Goal: Task Accomplishment & Management: Manage account settings

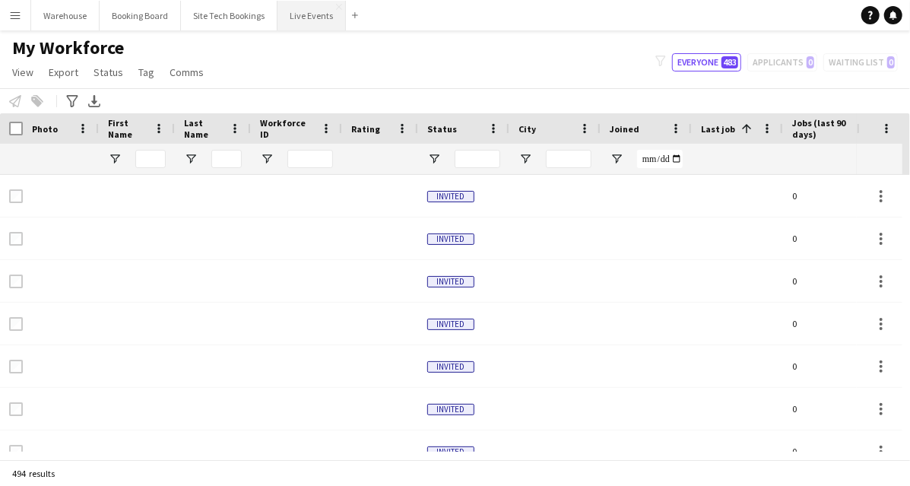
click at [316, 24] on button "Live Events Close" at bounding box center [312, 16] width 68 height 30
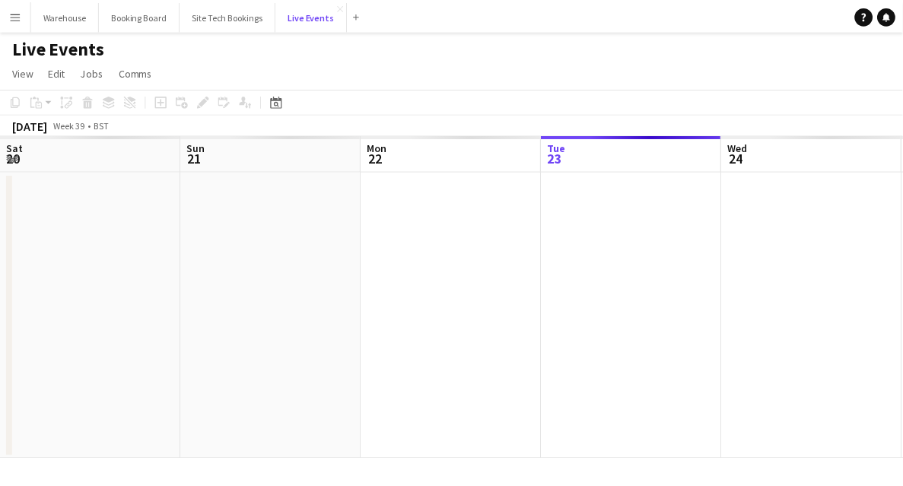
scroll to position [0, 363]
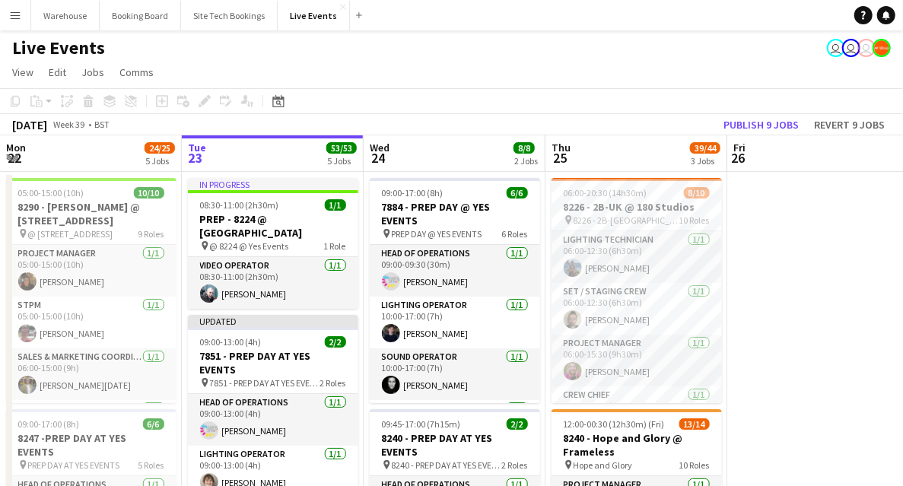
drag, startPoint x: 598, startPoint y: 313, endPoint x: 660, endPoint y: 278, distance: 70.8
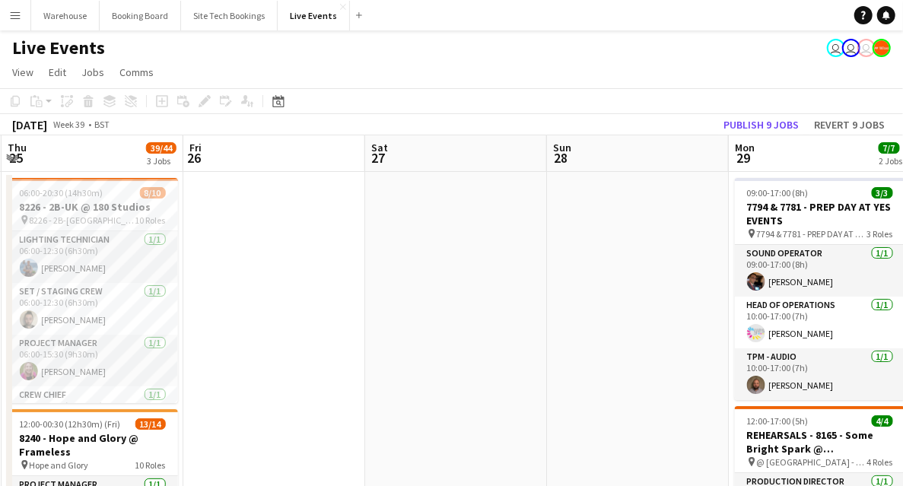
drag, startPoint x: 660, startPoint y: 278, endPoint x: 396, endPoint y: 216, distance: 271.1
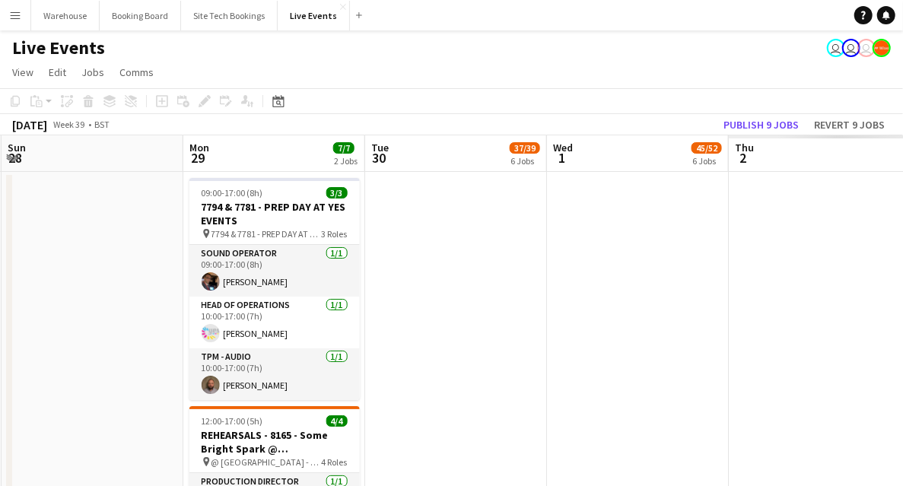
drag, startPoint x: 254, startPoint y: 223, endPoint x: 292, endPoint y: 222, distance: 38.0
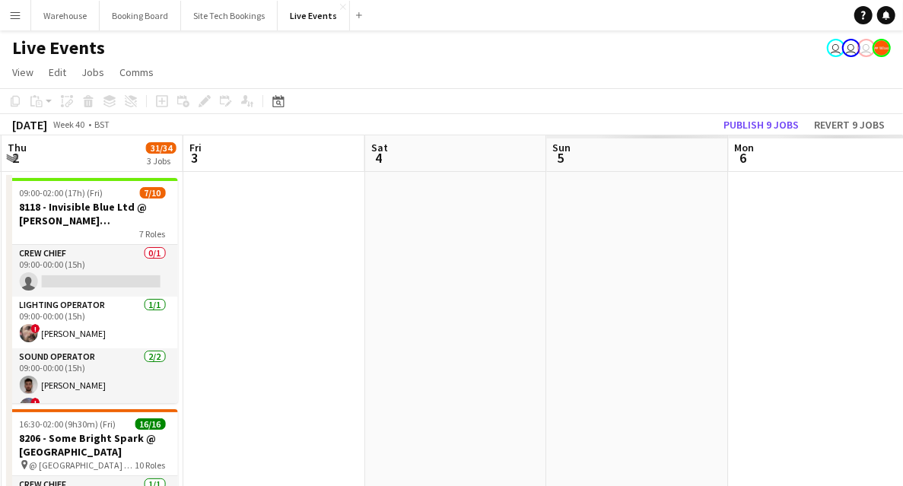
drag, startPoint x: 251, startPoint y: 222, endPoint x: 262, endPoint y: 206, distance: 19.6
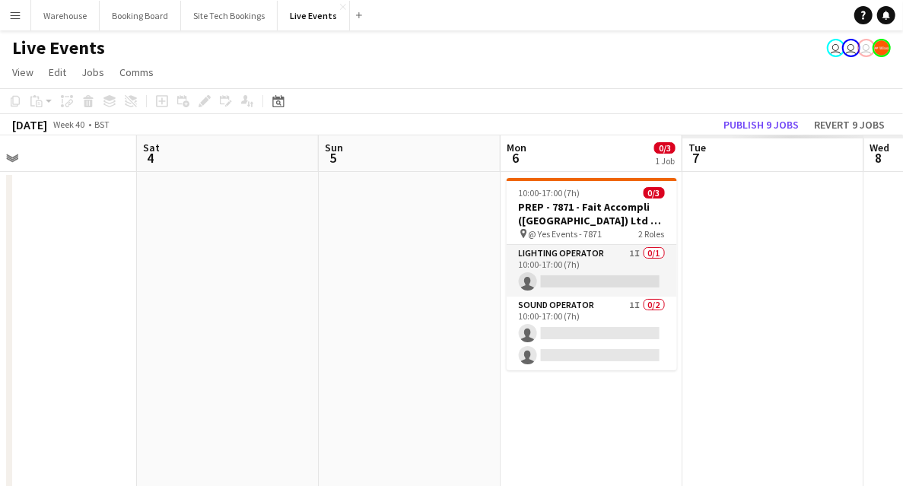
drag, startPoint x: 716, startPoint y: 288, endPoint x: 172, endPoint y: 199, distance: 551.6
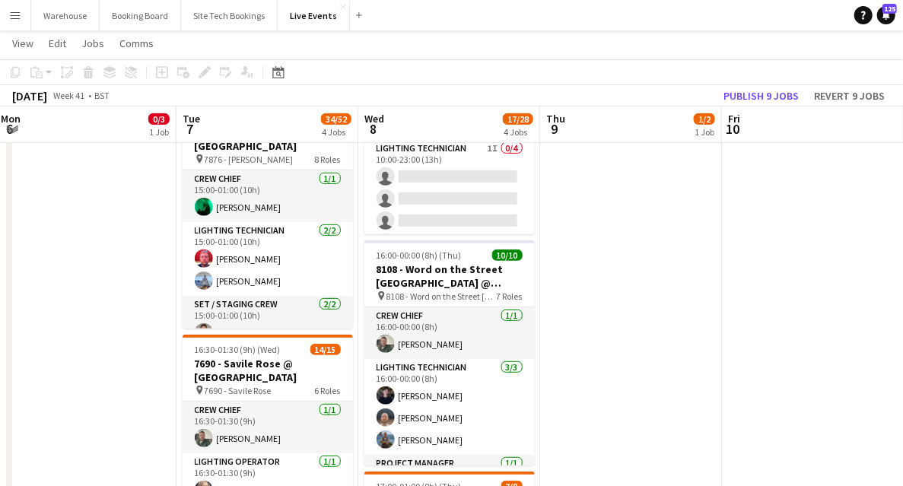
scroll to position [152, 0]
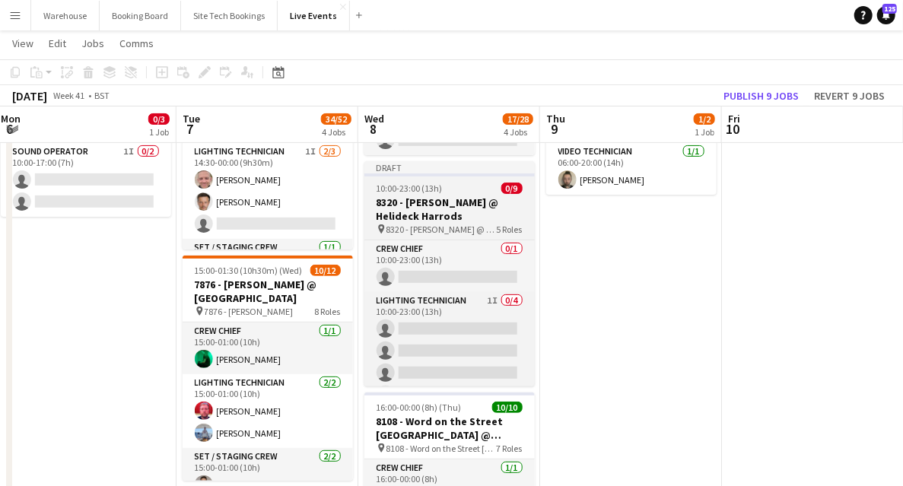
click at [454, 208] on h3 "8320 - [PERSON_NAME] @ Helideck Harrods" at bounding box center [449, 208] width 170 height 27
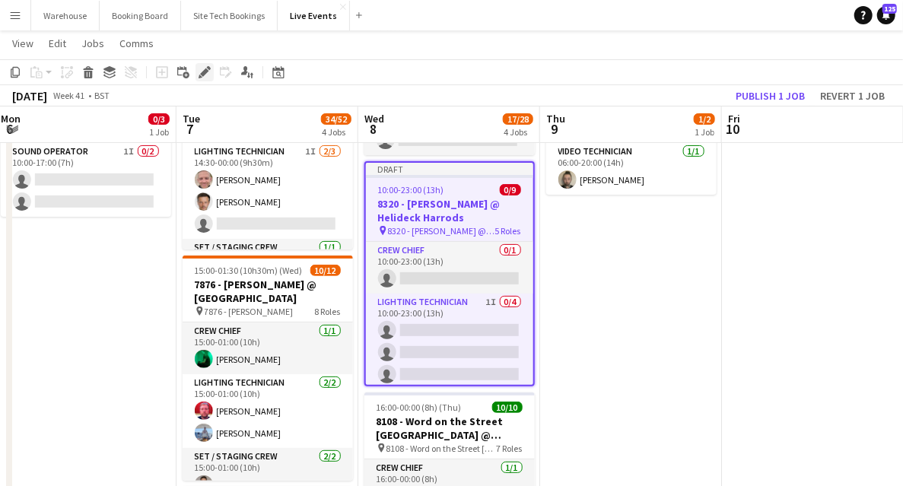
click at [205, 73] on icon at bounding box center [204, 72] width 8 height 8
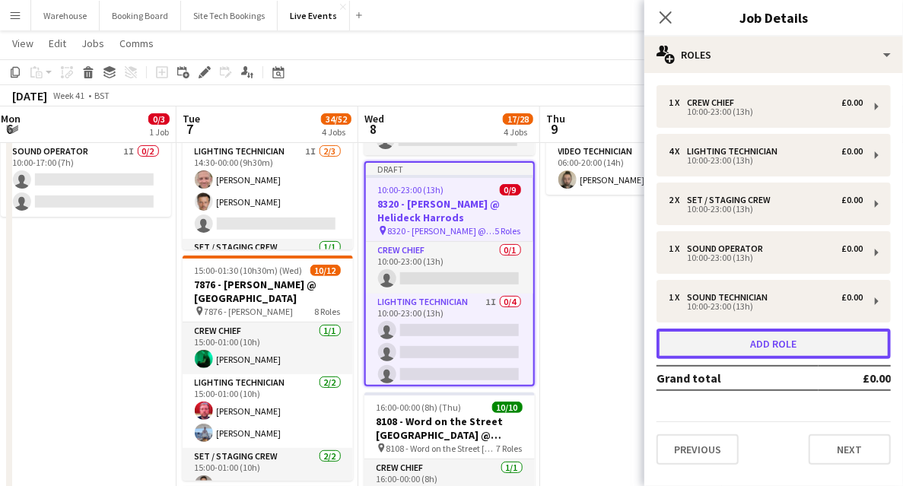
click at [769, 338] on button "Add role" at bounding box center [773, 343] width 234 height 30
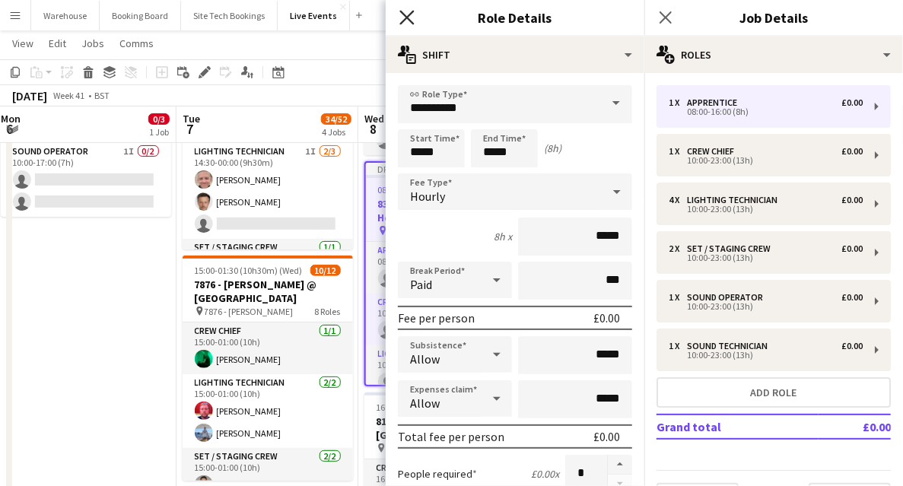
click at [408, 16] on icon at bounding box center [406, 17] width 14 height 14
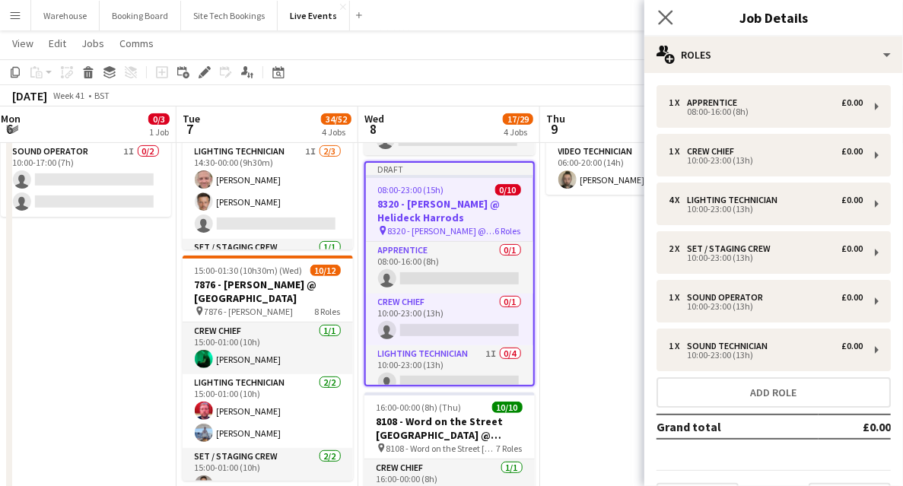
click at [657, 17] on app-icon "Close pop-in" at bounding box center [666, 18] width 22 height 22
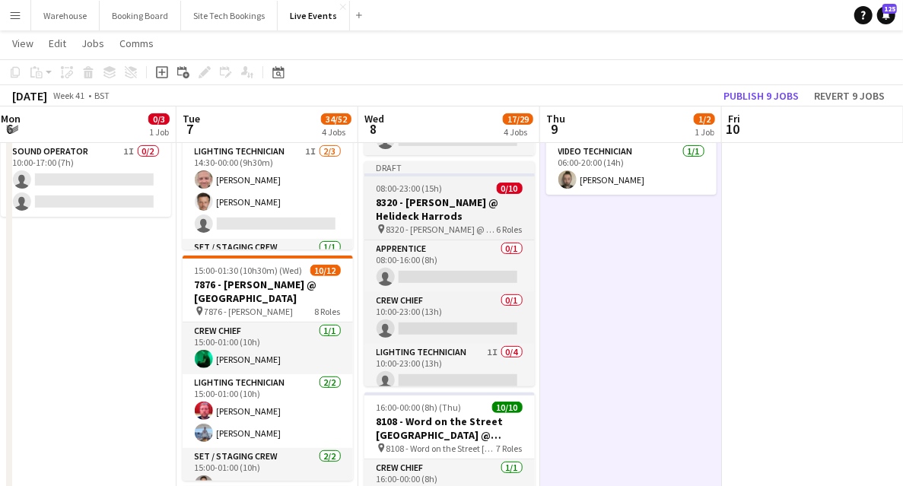
click at [415, 212] on h3 "8320 - [PERSON_NAME] @ Helideck Harrods" at bounding box center [449, 208] width 170 height 27
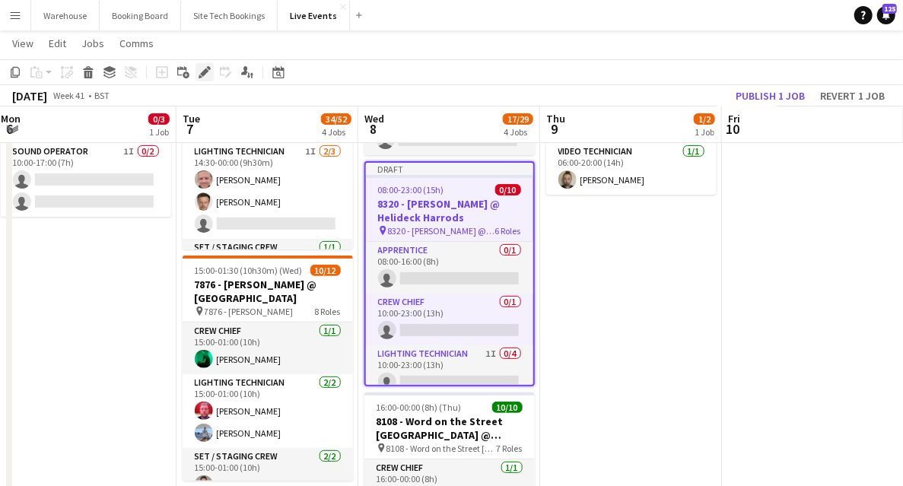
drag, startPoint x: 200, startPoint y: 69, endPoint x: 210, endPoint y: 69, distance: 9.9
click at [201, 69] on icon "Edit" at bounding box center [204, 72] width 12 height 12
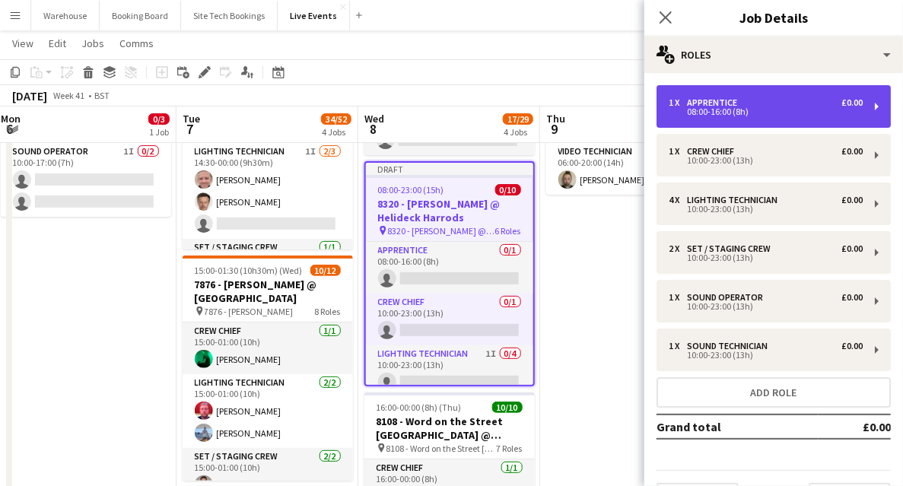
click at [776, 105] on div "1 x Apprentice £0.00" at bounding box center [765, 102] width 194 height 11
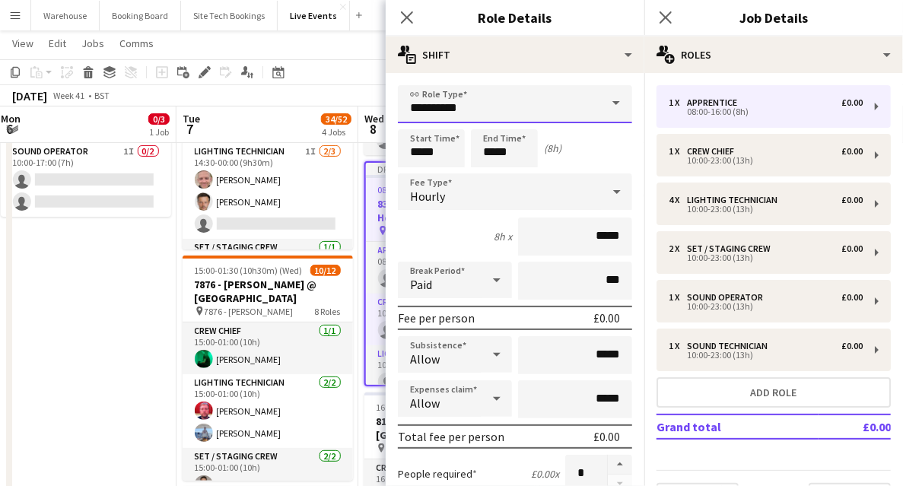
click at [484, 102] on input "**********" at bounding box center [515, 104] width 234 height 38
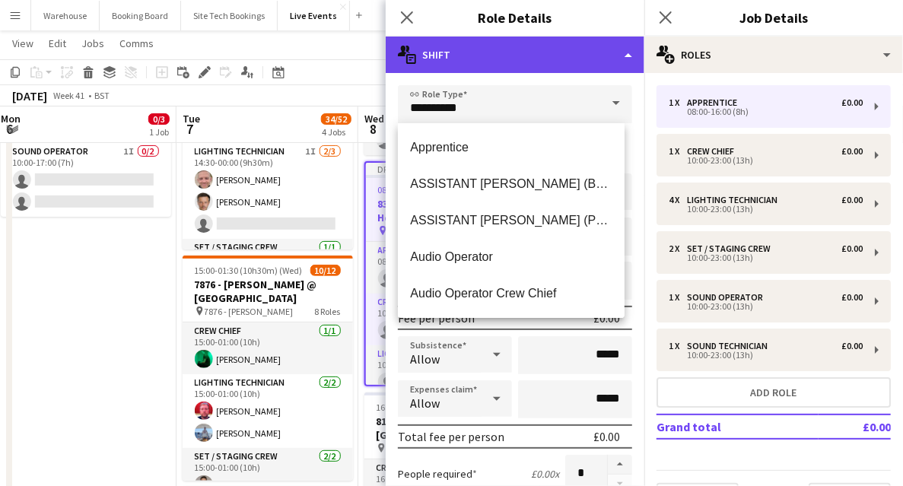
click at [487, 61] on div "multiple-actions-text Shift" at bounding box center [514, 54] width 259 height 36
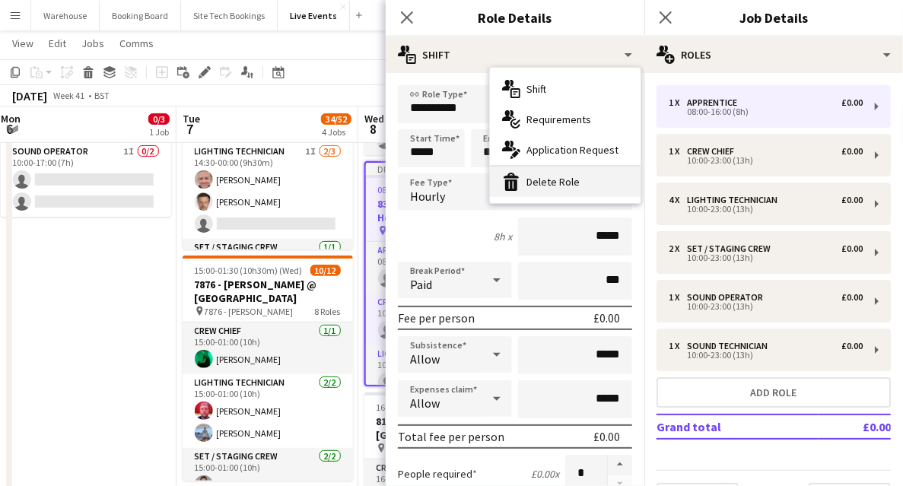
click at [546, 179] on div "bin-2 Delete Role" at bounding box center [565, 182] width 151 height 30
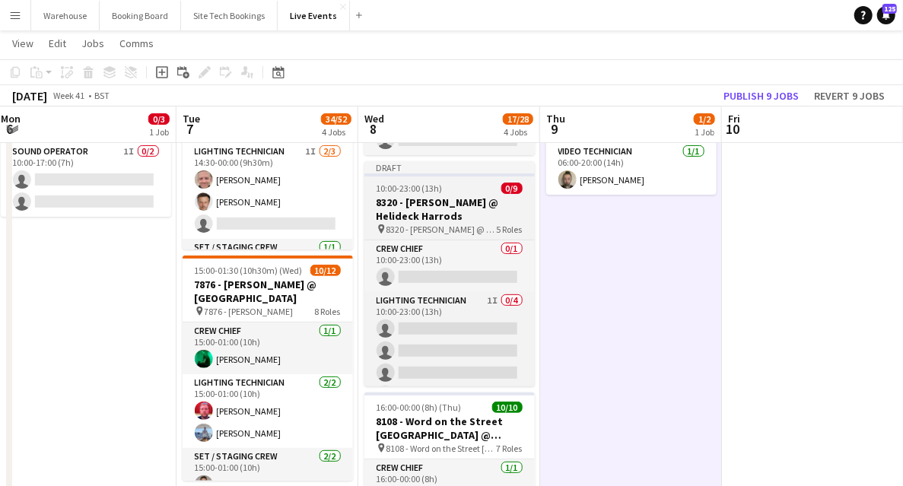
click at [444, 205] on h3 "8320 - [PERSON_NAME] @ Helideck Harrods" at bounding box center [449, 208] width 170 height 27
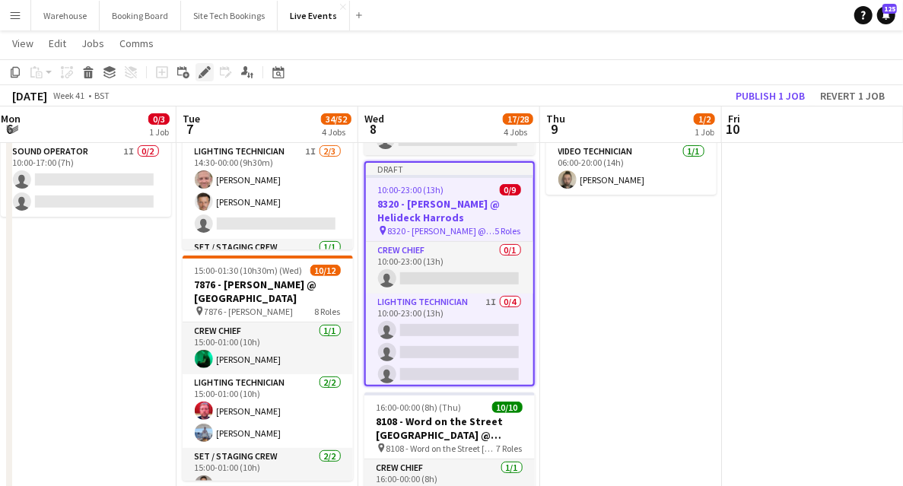
click at [203, 71] on icon at bounding box center [204, 72] width 8 height 8
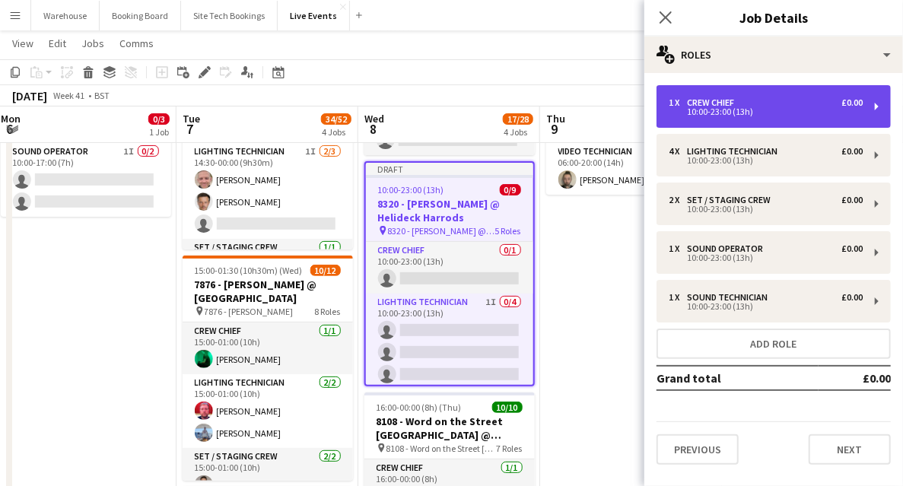
click at [757, 111] on div "1 x Crew Chief £0.00 10:00-23:00 (13h)" at bounding box center [765, 106] width 194 height 18
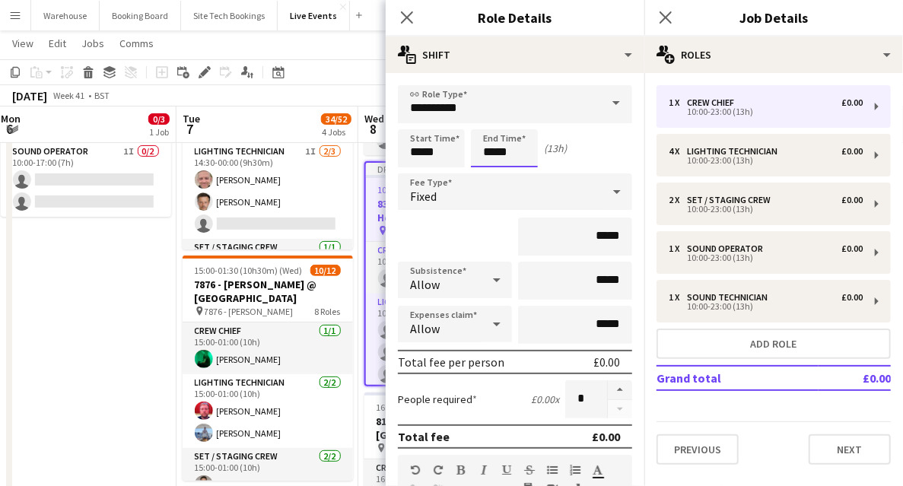
click at [500, 151] on input "*****" at bounding box center [504, 148] width 67 height 38
click at [490, 176] on div at bounding box center [489, 174] width 30 height 15
click at [488, 121] on div at bounding box center [489, 121] width 30 height 15
click at [524, 115] on div at bounding box center [519, 121] width 30 height 15
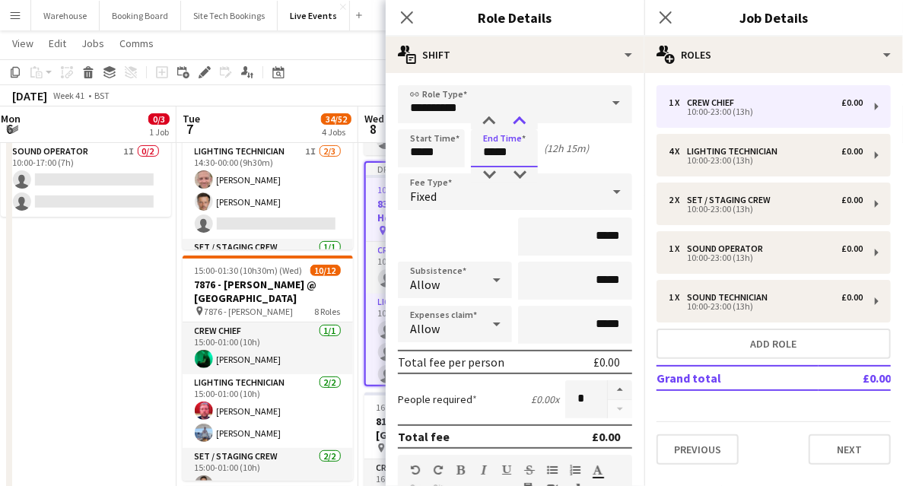
type input "*****"
click at [524, 116] on div at bounding box center [519, 121] width 30 height 15
click at [410, 18] on icon "Close pop-in" at bounding box center [406, 17] width 14 height 14
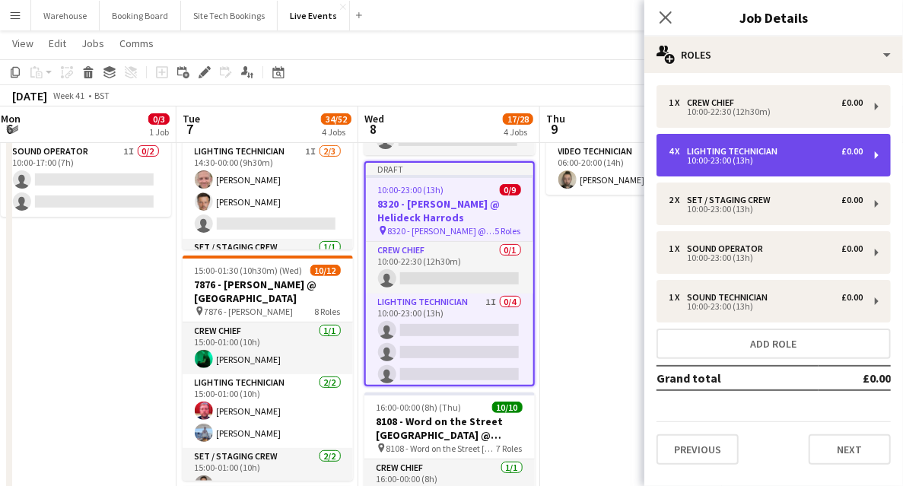
click at [770, 152] on div "Lighting Technician" at bounding box center [735, 151] width 97 height 11
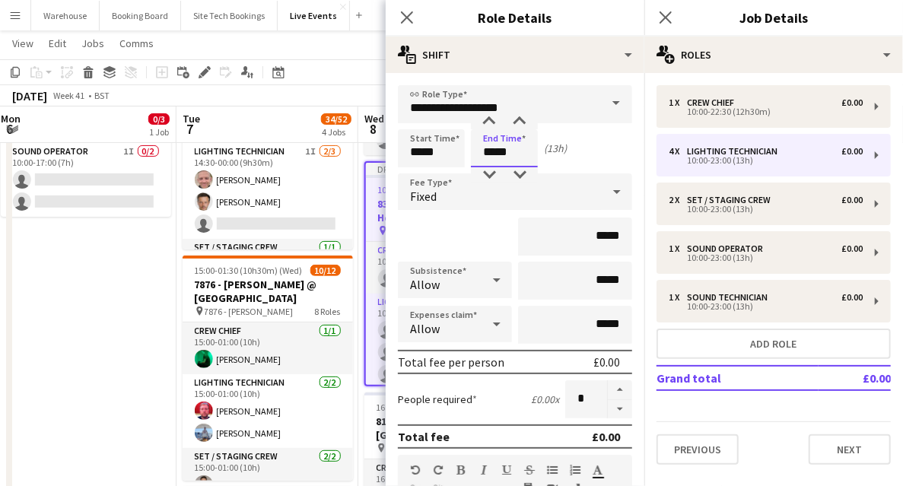
click at [508, 156] on input "*****" at bounding box center [504, 148] width 67 height 38
click at [519, 176] on div at bounding box center [519, 174] width 30 height 15
type input "*****"
click at [519, 176] on div at bounding box center [519, 174] width 30 height 15
click at [401, 11] on icon at bounding box center [406, 17] width 14 height 14
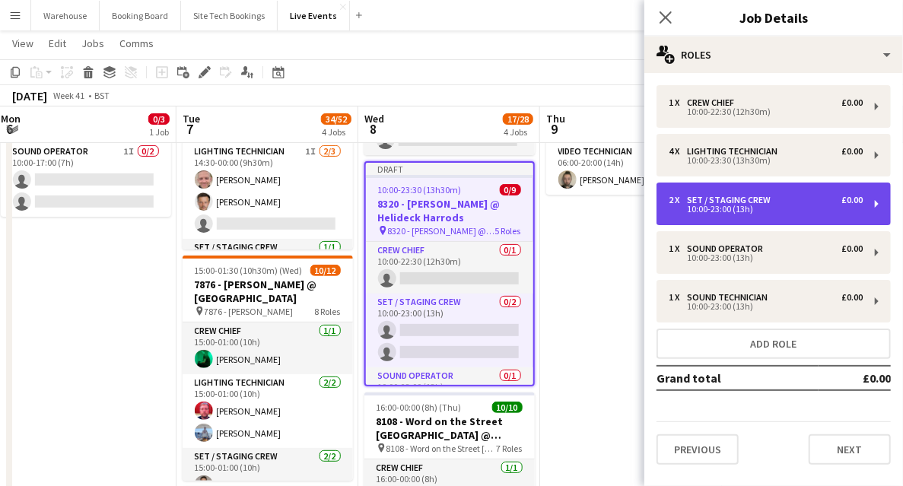
click at [753, 198] on div "Set / Staging Crew" at bounding box center [732, 200] width 90 height 11
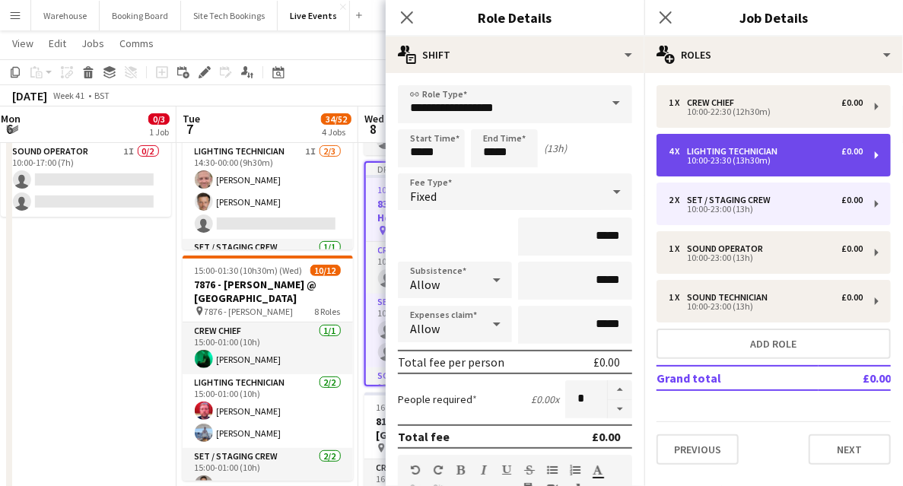
click at [709, 148] on div "Lighting Technician" at bounding box center [735, 151] width 97 height 11
type input "**********"
type input "*****"
type input "*"
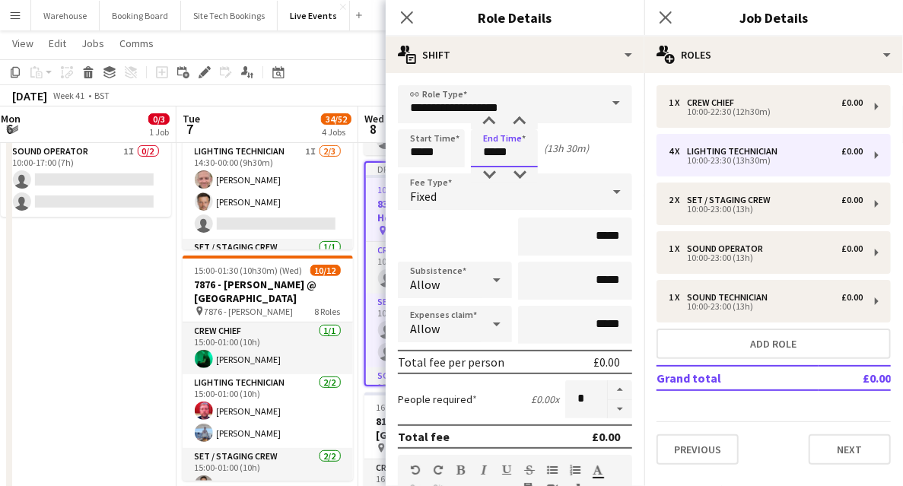
click at [505, 142] on input "*****" at bounding box center [504, 148] width 67 height 38
type input "*****"
click at [491, 171] on div at bounding box center [489, 174] width 30 height 15
click at [408, 17] on icon at bounding box center [406, 17] width 14 height 14
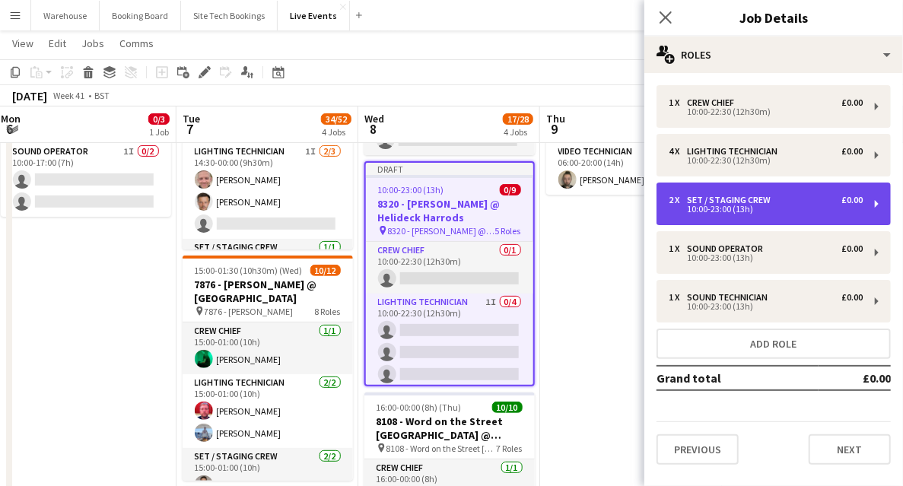
click at [715, 200] on div "Set / Staging Crew" at bounding box center [732, 200] width 90 height 11
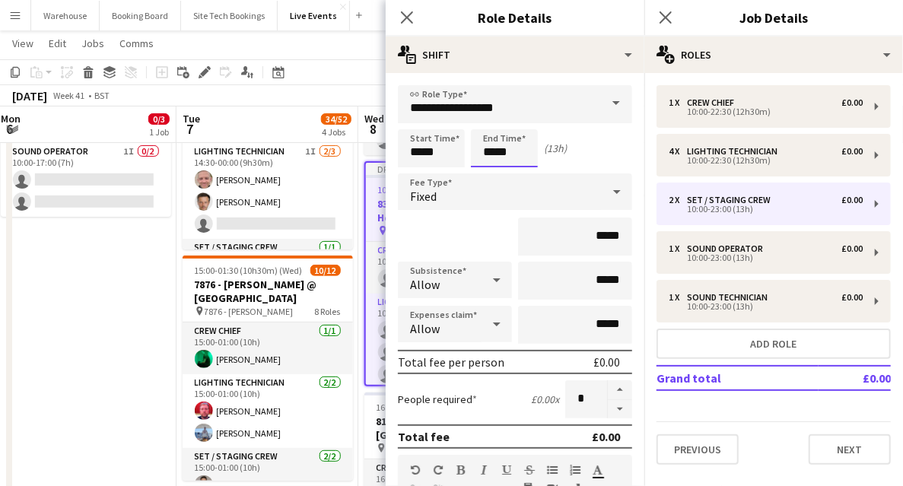
click at [490, 154] on input "*****" at bounding box center [504, 148] width 67 height 38
click at [490, 187] on div "Fixed" at bounding box center [500, 191] width 204 height 36
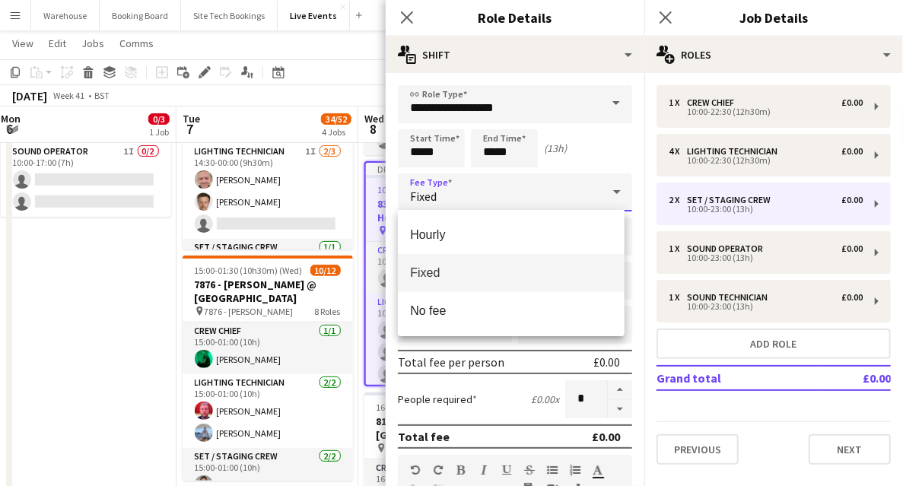
click at [491, 148] on div at bounding box center [451, 243] width 903 height 486
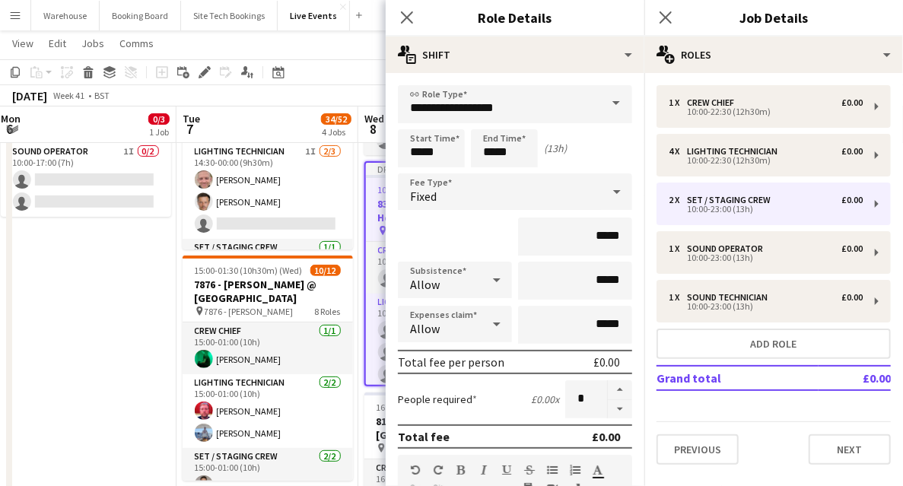
click at [490, 167] on form "**********" at bounding box center [514, 481] width 259 height 792
click at [493, 151] on input "*****" at bounding box center [504, 148] width 67 height 38
click at [487, 175] on div at bounding box center [489, 174] width 30 height 15
click at [521, 119] on div at bounding box center [519, 121] width 30 height 15
type input "*****"
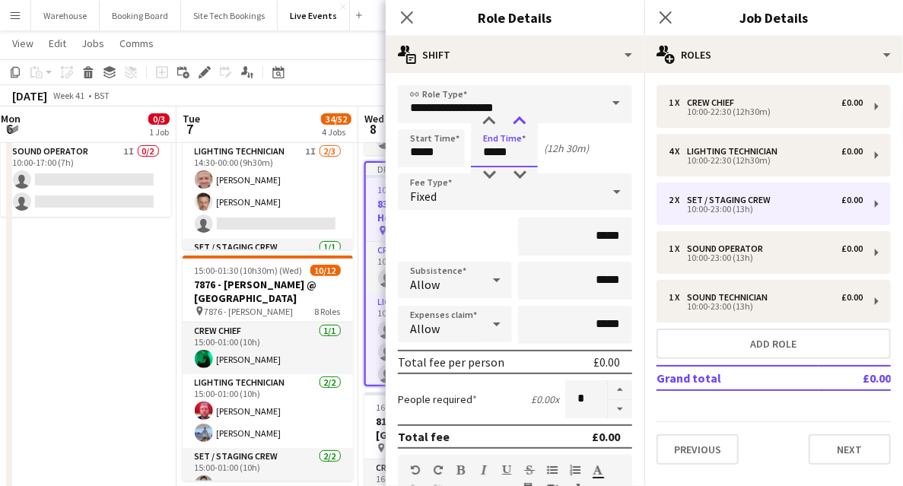
click at [522, 119] on div at bounding box center [519, 121] width 30 height 15
click at [398, 15] on app-icon "Close pop-in" at bounding box center [407, 18] width 22 height 22
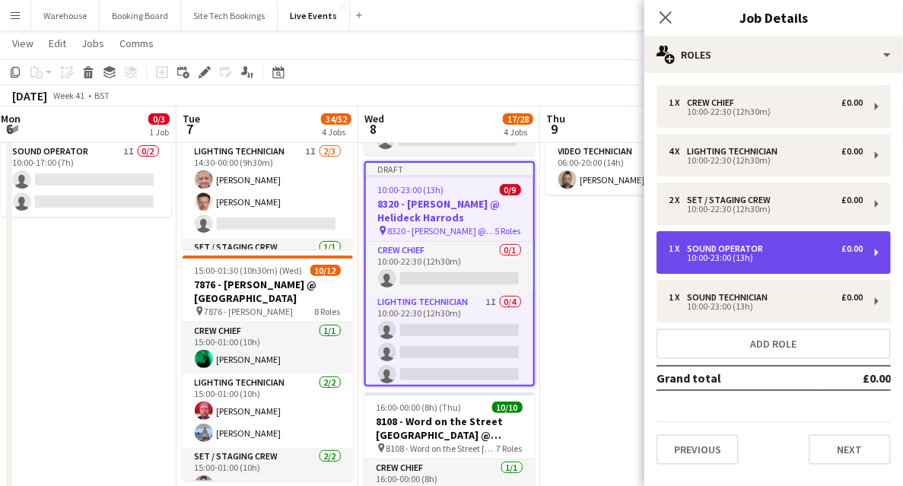
click at [744, 247] on div "Sound Operator" at bounding box center [728, 248] width 82 height 11
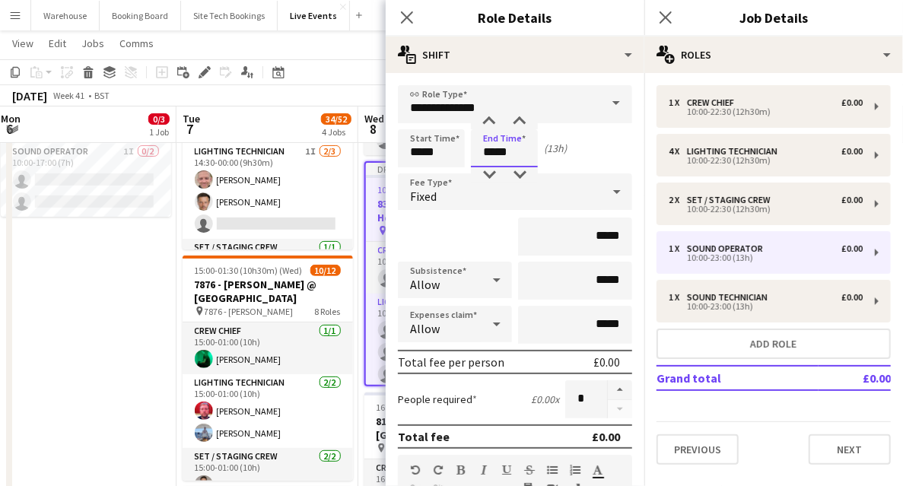
click at [495, 154] on input "*****" at bounding box center [504, 148] width 67 height 38
click at [405, 18] on icon at bounding box center [406, 17] width 14 height 14
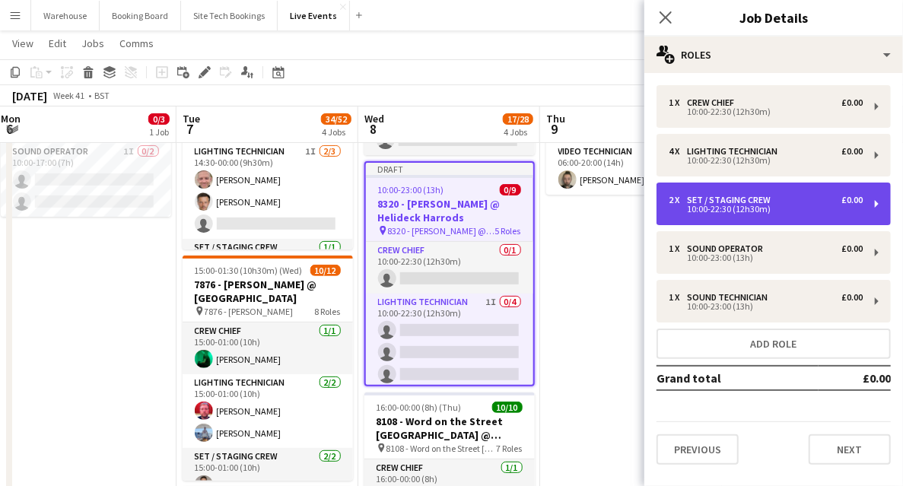
click at [763, 215] on div "2 x Set / Staging Crew £0.00 10:00-22:30 (12h30m)" at bounding box center [773, 203] width 234 height 43
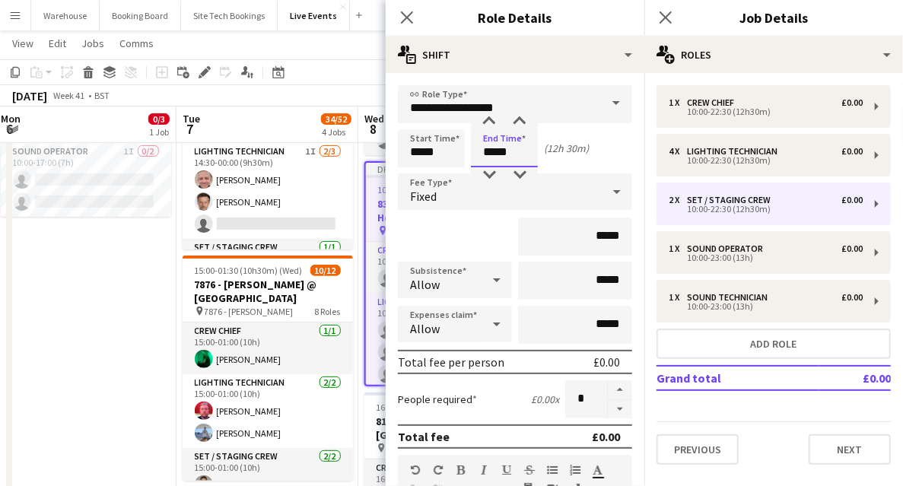
click at [486, 141] on input "*****" at bounding box center [504, 148] width 67 height 38
click at [485, 119] on div at bounding box center [489, 121] width 30 height 15
click at [523, 167] on div at bounding box center [519, 174] width 30 height 15
type input "*****"
click at [525, 176] on div at bounding box center [519, 174] width 30 height 15
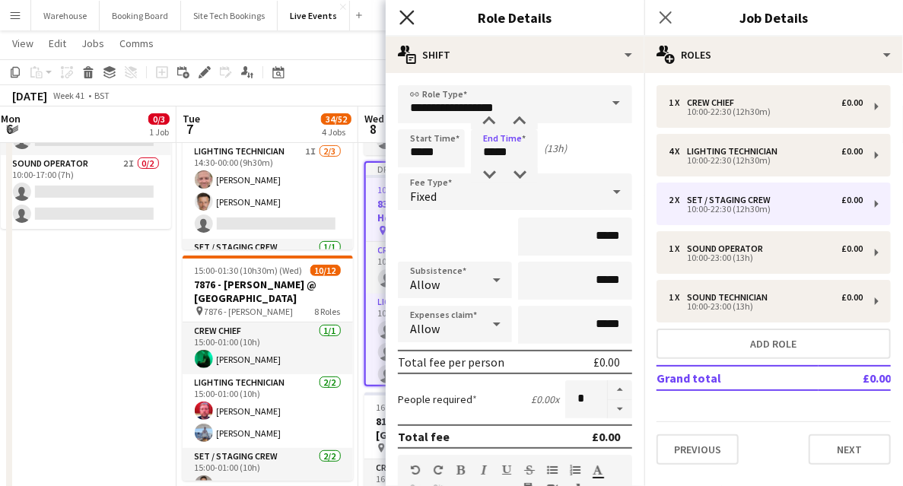
click at [406, 19] on icon at bounding box center [406, 17] width 14 height 14
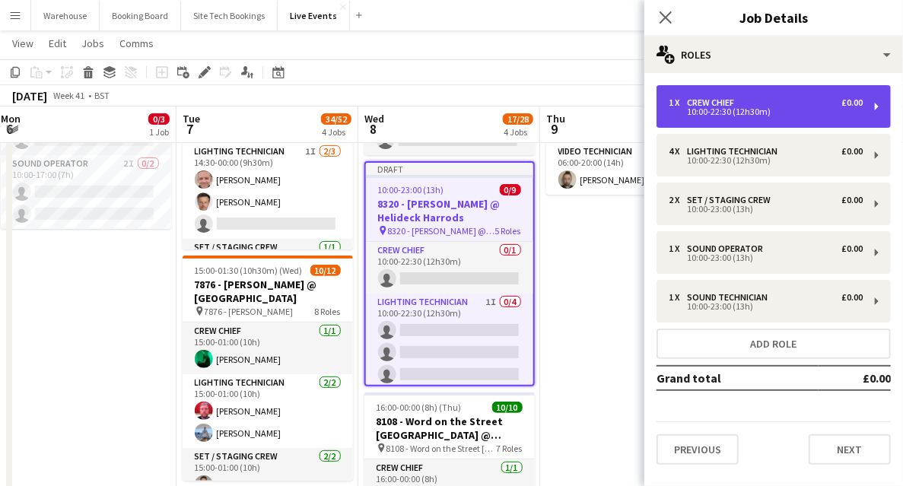
click at [736, 114] on div "10:00-22:30 (12h30m)" at bounding box center [765, 112] width 194 height 8
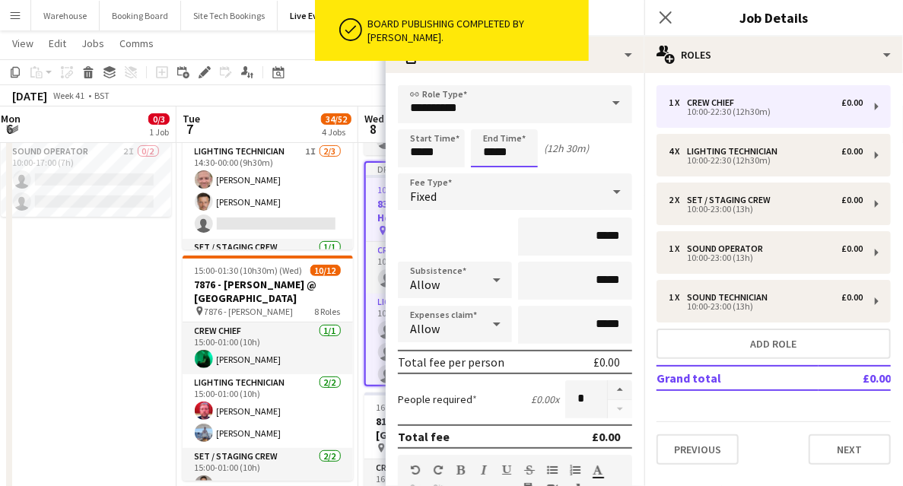
click at [522, 157] on input "*****" at bounding box center [504, 148] width 67 height 38
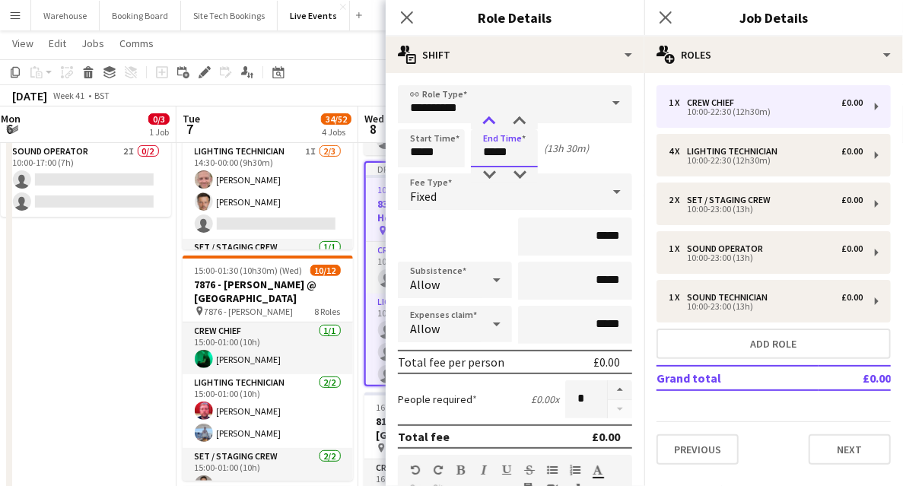
click at [487, 127] on div at bounding box center [489, 121] width 30 height 15
click at [522, 171] on div at bounding box center [519, 174] width 30 height 15
type input "*****"
click at [522, 171] on div at bounding box center [519, 174] width 30 height 15
click at [406, 15] on icon at bounding box center [406, 17] width 14 height 14
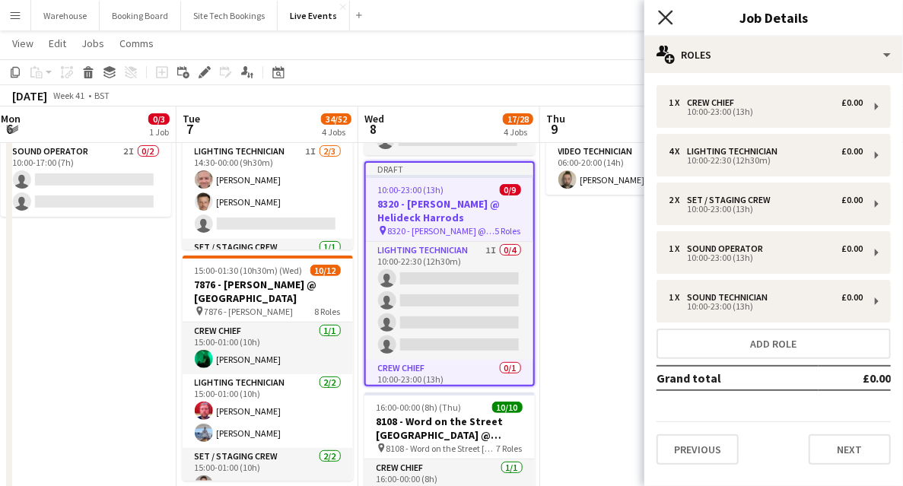
click at [660, 21] on icon at bounding box center [665, 17] width 14 height 14
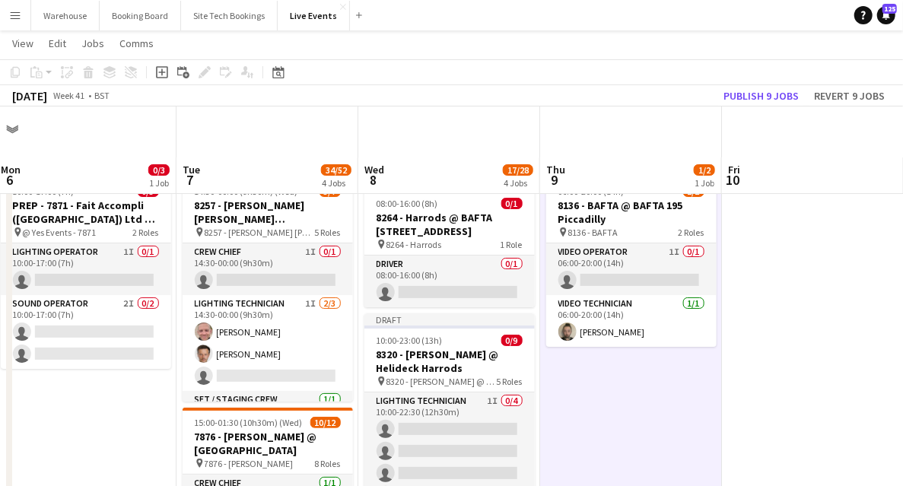
scroll to position [101, 0]
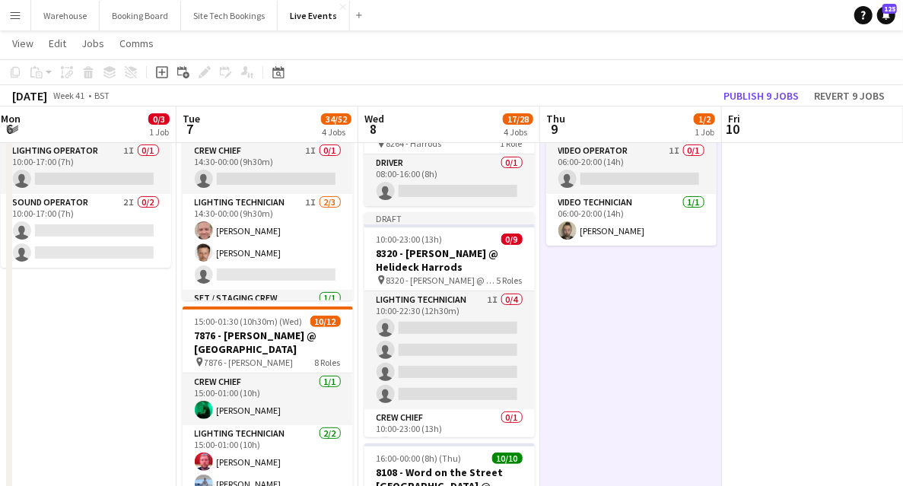
drag, startPoint x: 820, startPoint y: 371, endPoint x: 707, endPoint y: 349, distance: 115.4
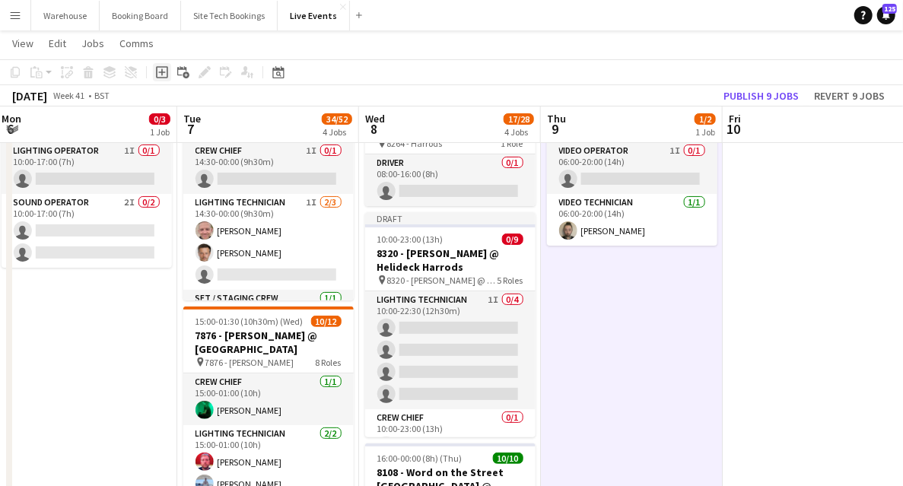
click at [161, 67] on icon at bounding box center [162, 72] width 12 height 12
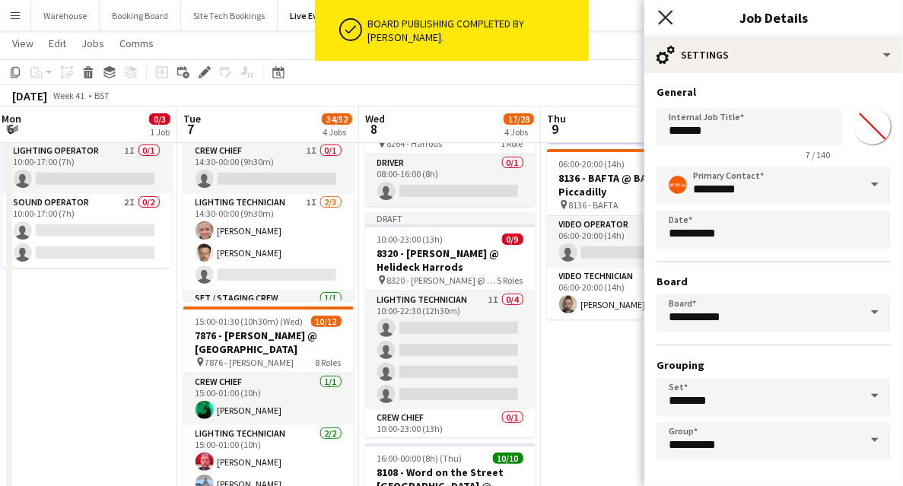
click at [666, 17] on icon at bounding box center [665, 17] width 14 height 14
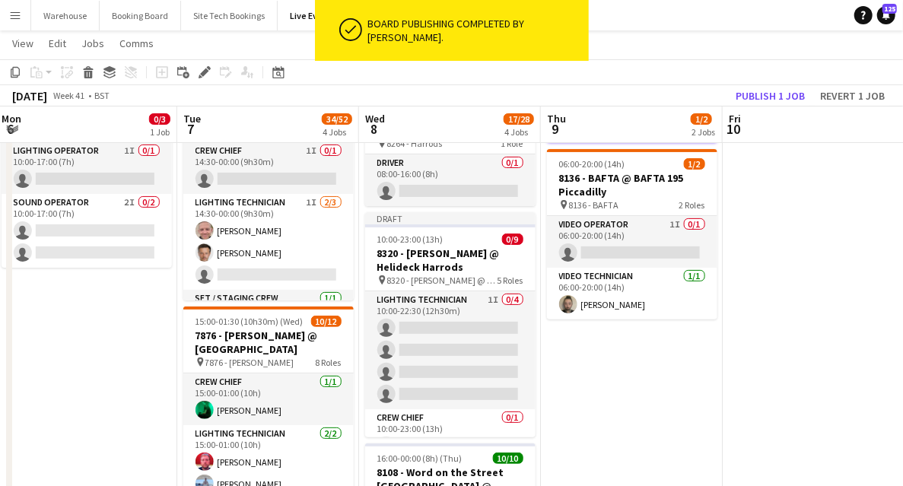
drag, startPoint x: 665, startPoint y: 424, endPoint x: 658, endPoint y: 416, distance: 9.7
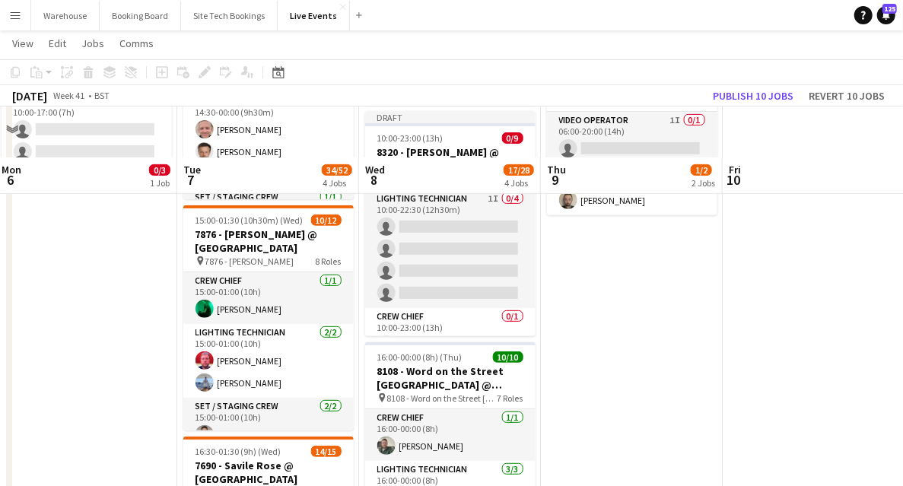
scroll to position [253, 0]
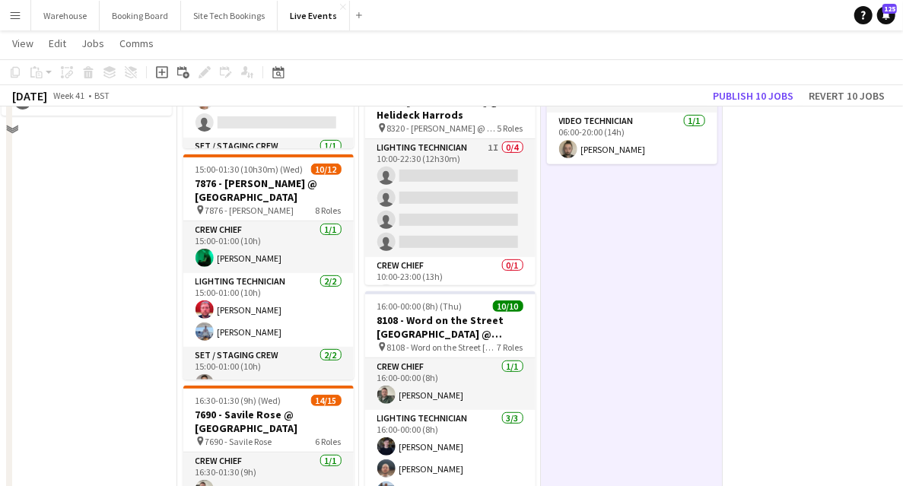
scroll to position [152, 0]
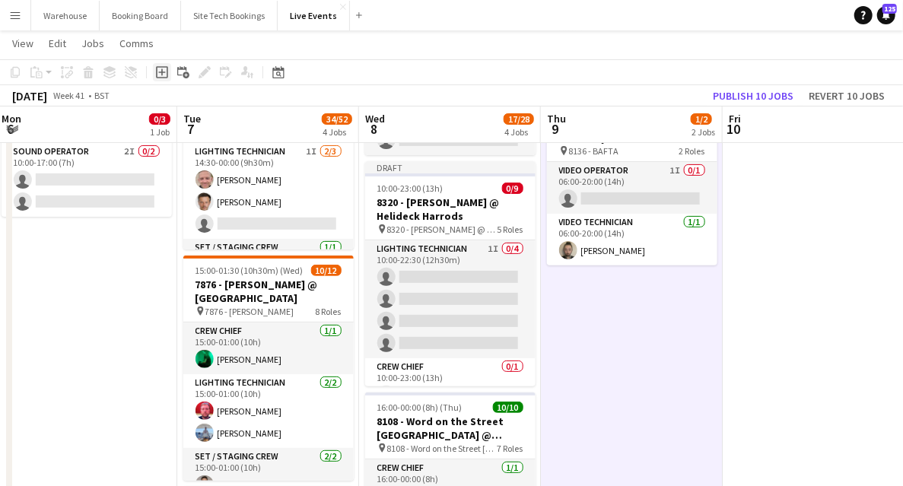
click at [164, 75] on icon "Add job" at bounding box center [162, 72] width 12 height 12
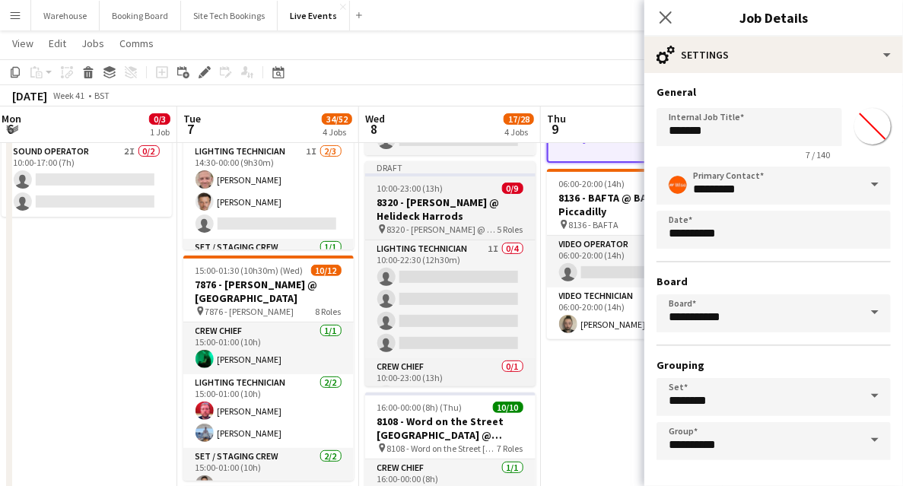
click at [443, 224] on span "8320 - [PERSON_NAME] @ Helideck Harrods" at bounding box center [442, 229] width 110 height 11
type input "**********"
type input "*******"
type input "**********"
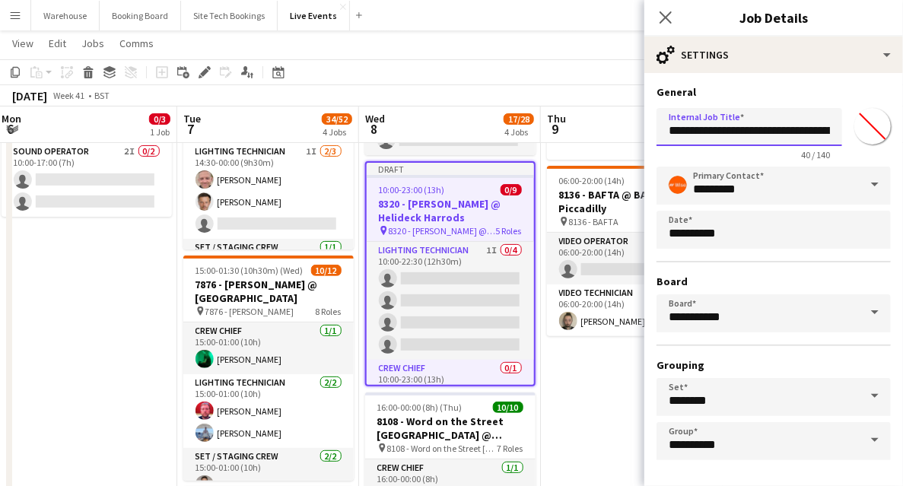
drag, startPoint x: 674, startPoint y: 131, endPoint x: 690, endPoint y: 131, distance: 16.7
click at [690, 131] on input "**********" at bounding box center [749, 127] width 186 height 38
click at [669, 131] on input "**********" at bounding box center [749, 127] width 186 height 38
drag, startPoint x: 669, startPoint y: 131, endPoint x: 909, endPoint y: 146, distance: 240.7
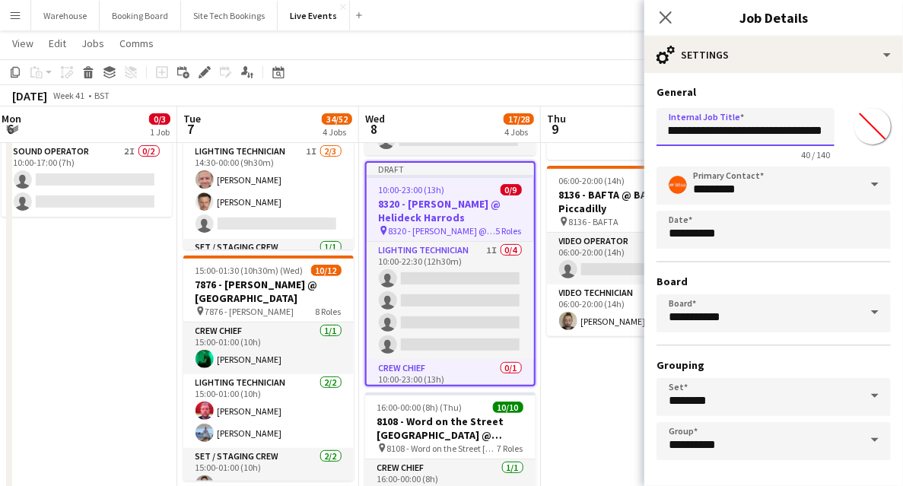
click at [671, 16] on icon "Close pop-in" at bounding box center [665, 17] width 14 height 14
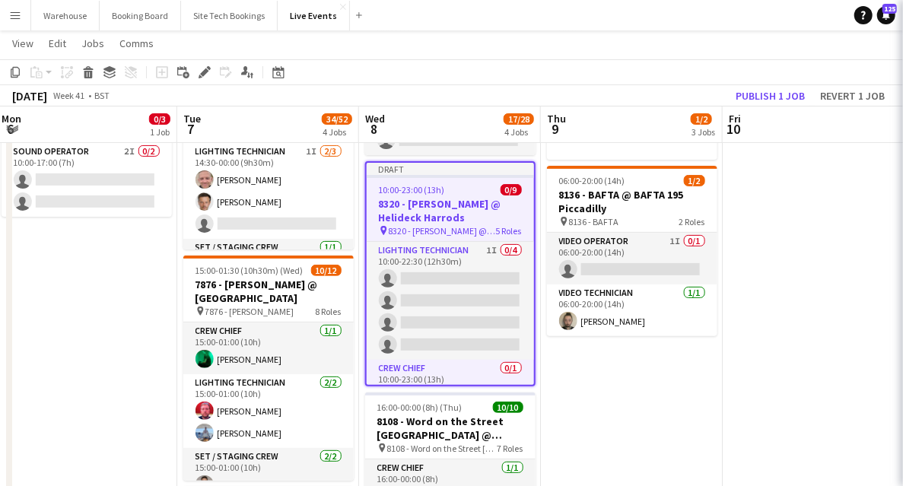
scroll to position [0, 0]
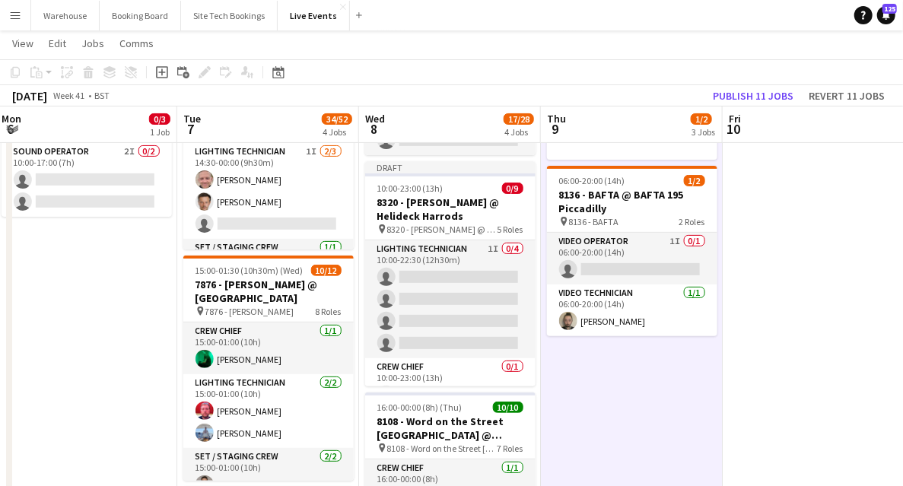
drag, startPoint x: 620, startPoint y: 405, endPoint x: 785, endPoint y: 348, distance: 174.6
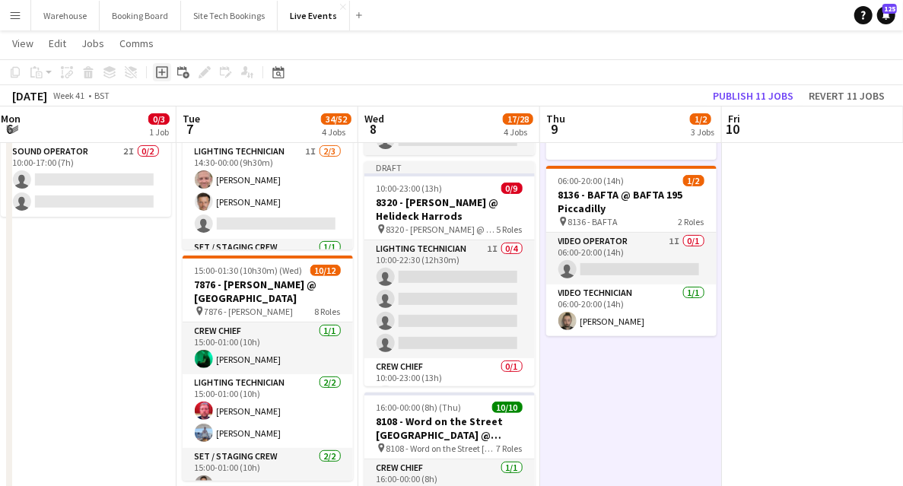
click at [163, 75] on icon "Add job" at bounding box center [162, 72] width 12 height 12
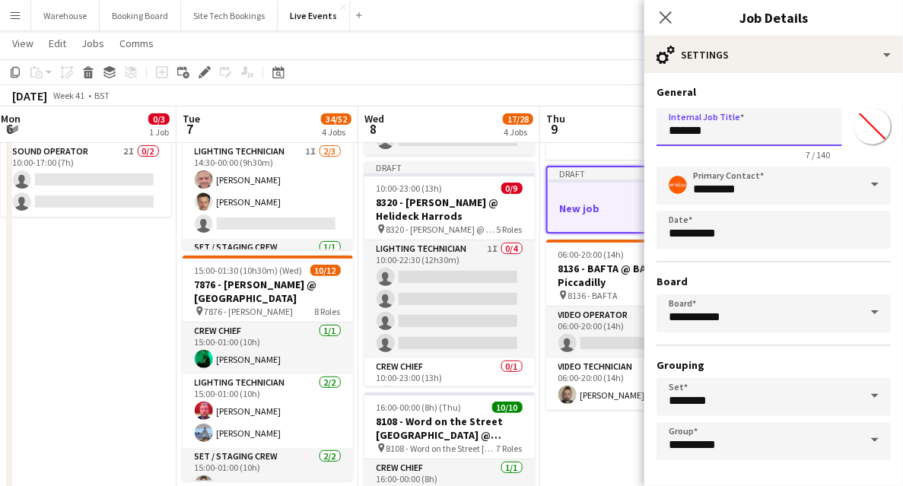
drag, startPoint x: 749, startPoint y: 135, endPoint x: 631, endPoint y: 128, distance: 118.1
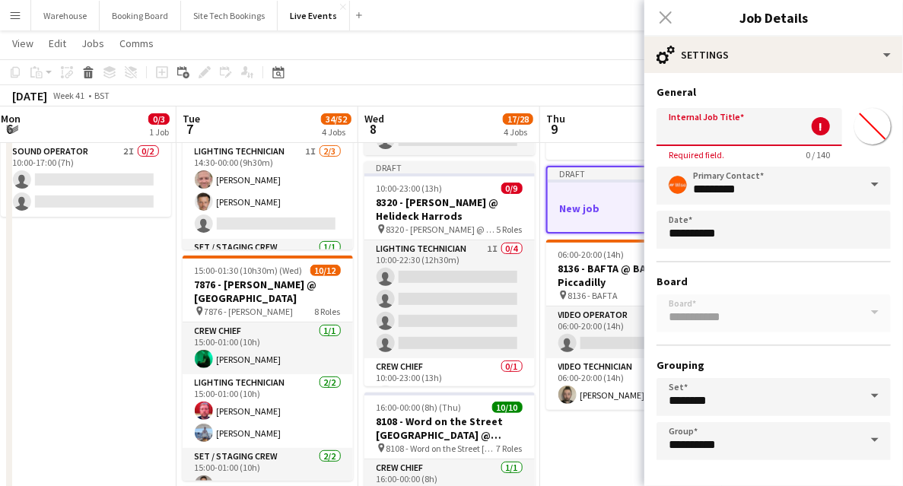
paste input "**********"
type input "**********"
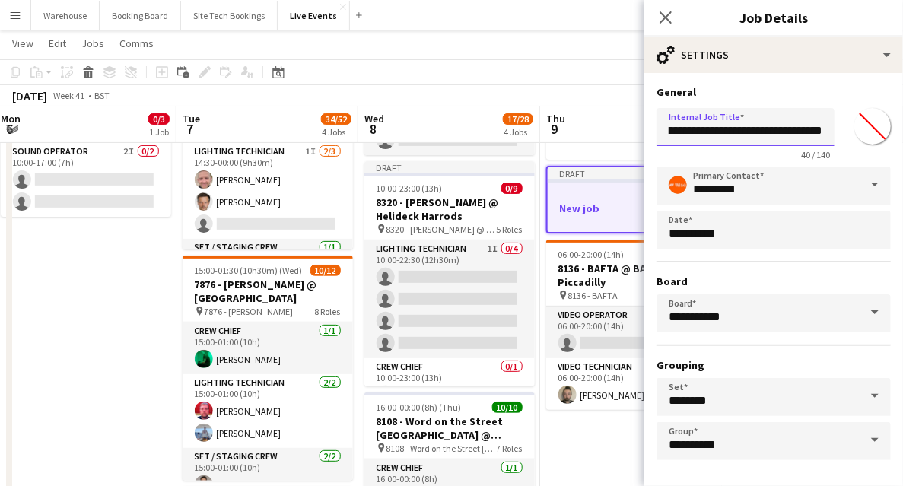
scroll to position [59, 0]
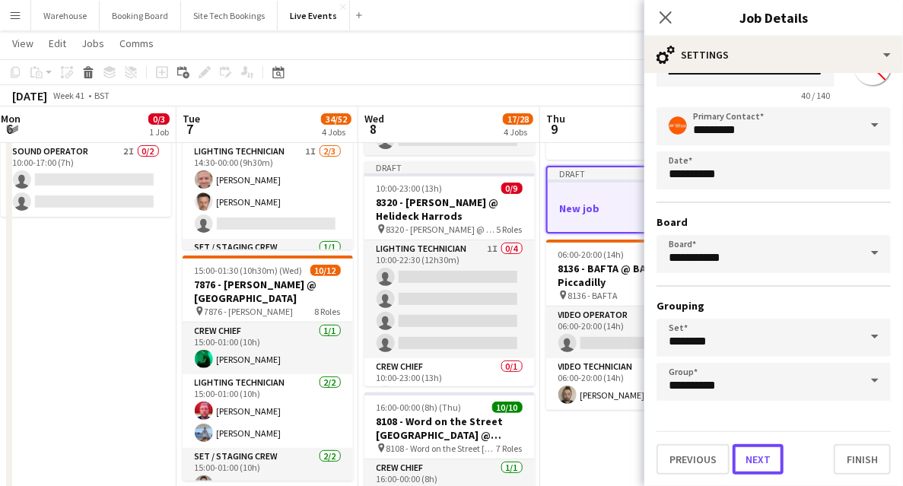
click at [756, 456] on button "Next" at bounding box center [757, 459] width 51 height 30
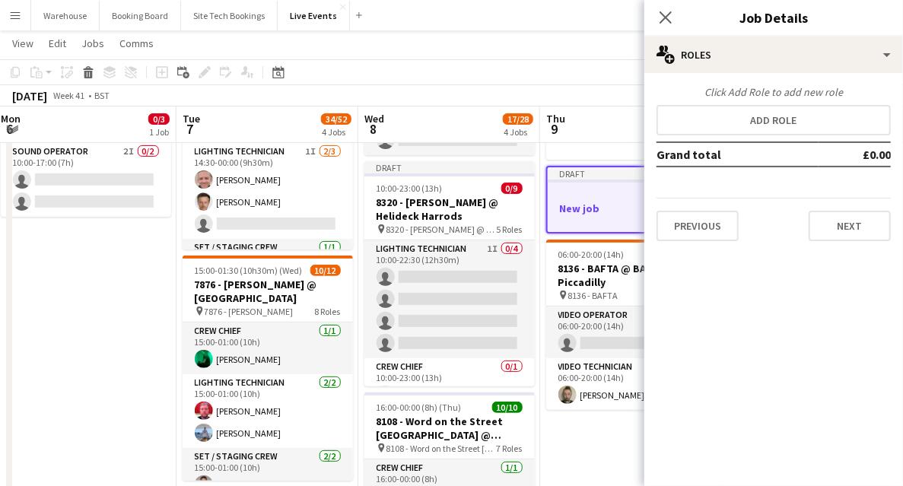
scroll to position [0, 0]
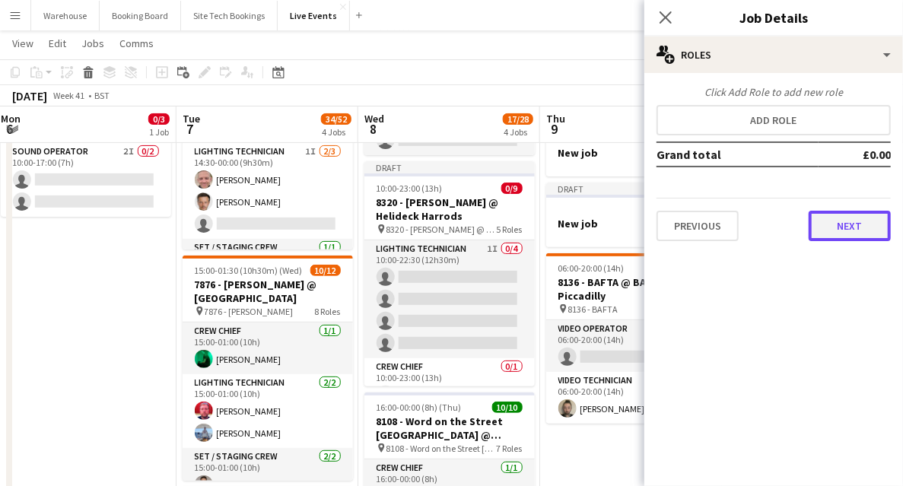
click at [849, 235] on button "Next" at bounding box center [849, 226] width 82 height 30
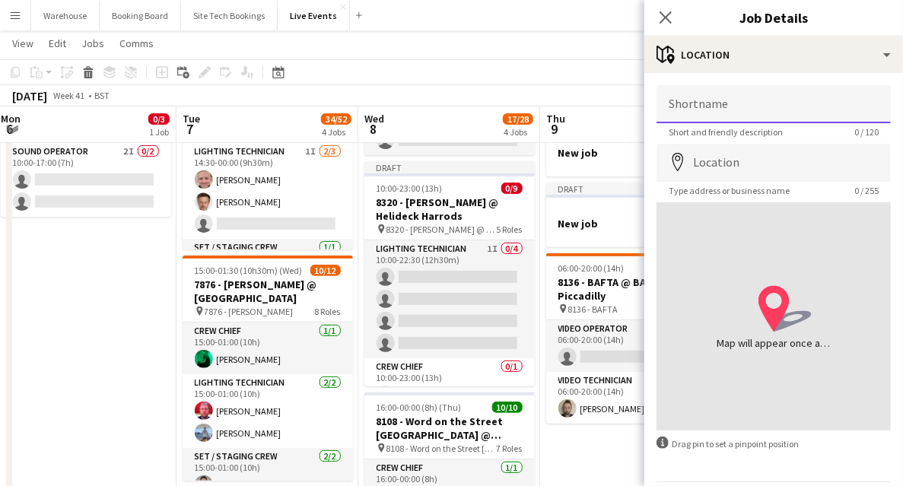
click at [722, 113] on input "Shortname" at bounding box center [773, 104] width 234 height 38
paste input "**********"
drag, startPoint x: 833, startPoint y: 106, endPoint x: 890, endPoint y: 118, distance: 58.2
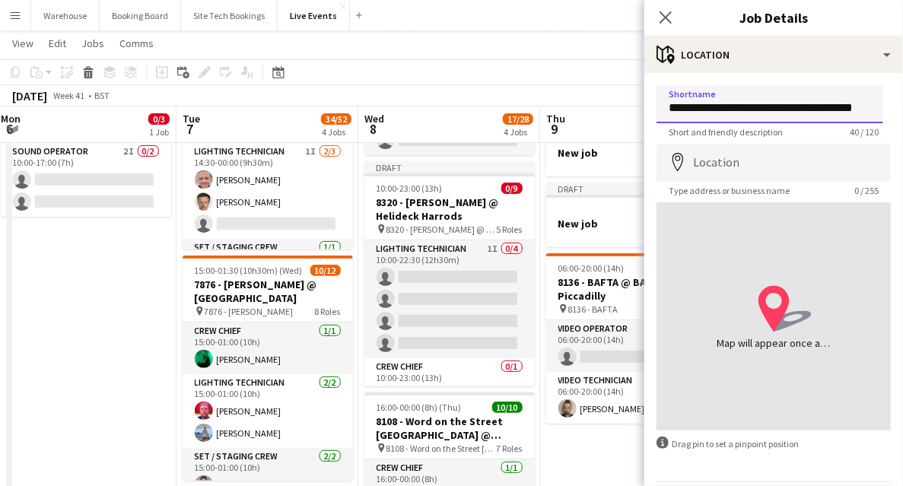
type input "**********"
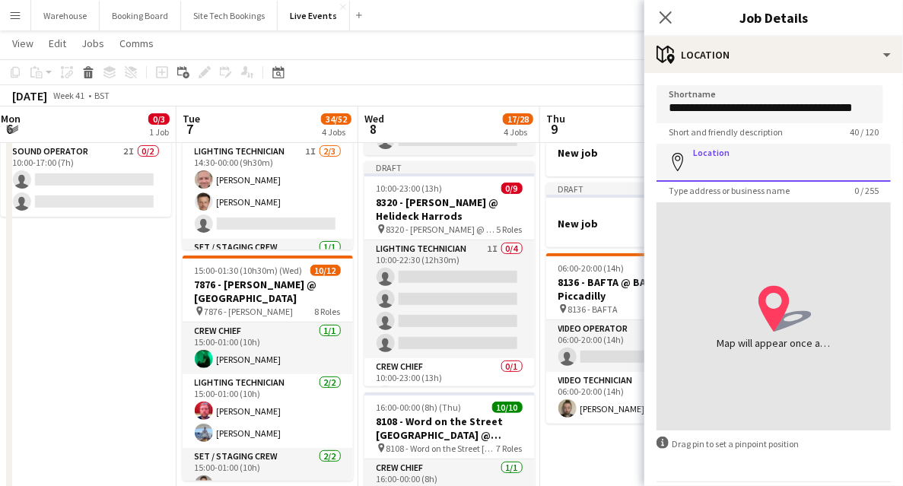
scroll to position [0, 0]
click at [709, 163] on input "Location" at bounding box center [773, 163] width 234 height 38
paste input "*******"
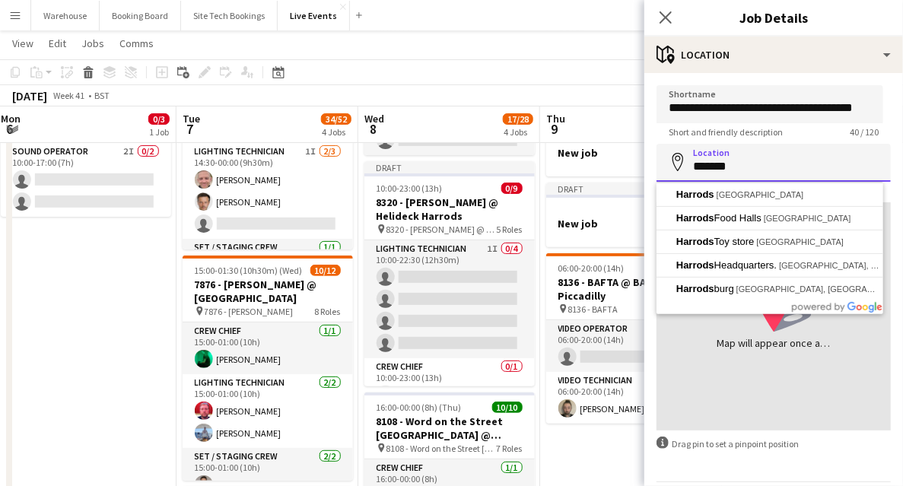
scroll to position [51, 0]
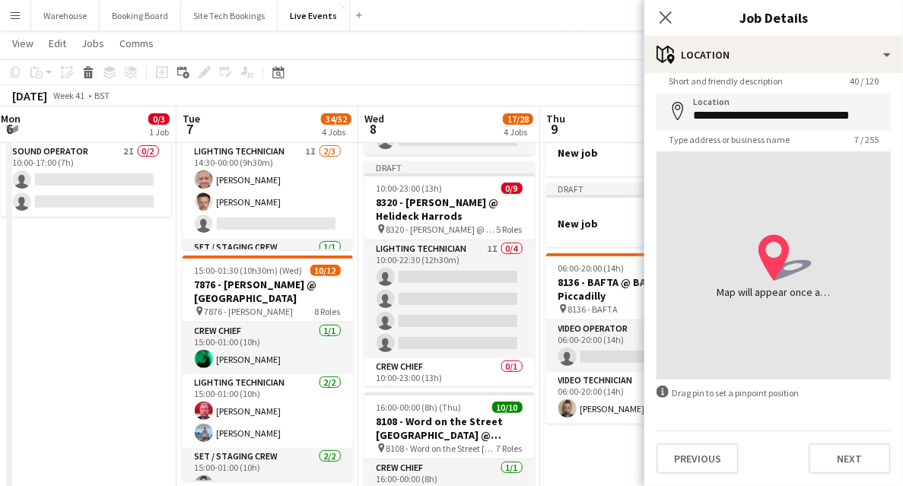
type input "**********"
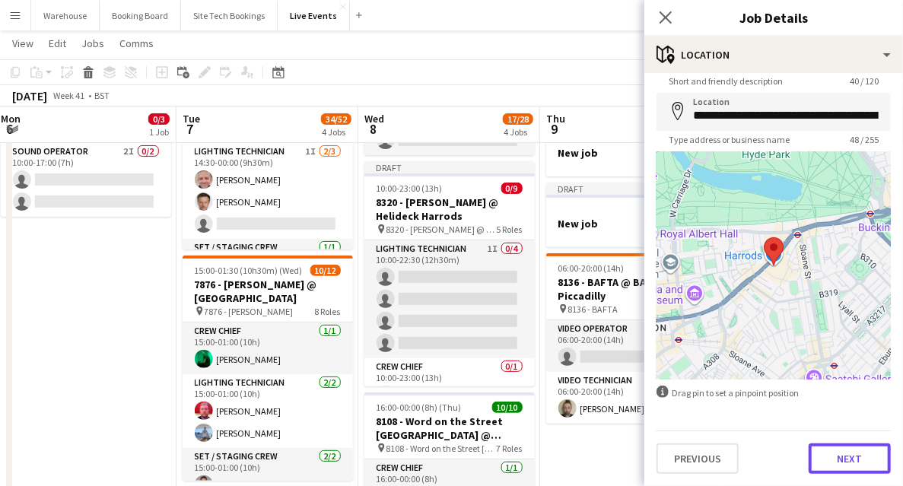
click at [823, 457] on button "Next" at bounding box center [849, 458] width 82 height 30
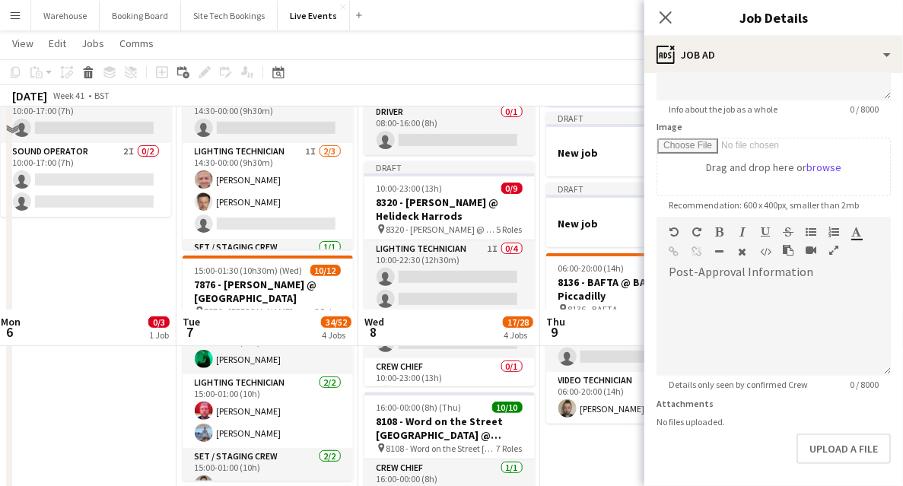
scroll to position [354, 0]
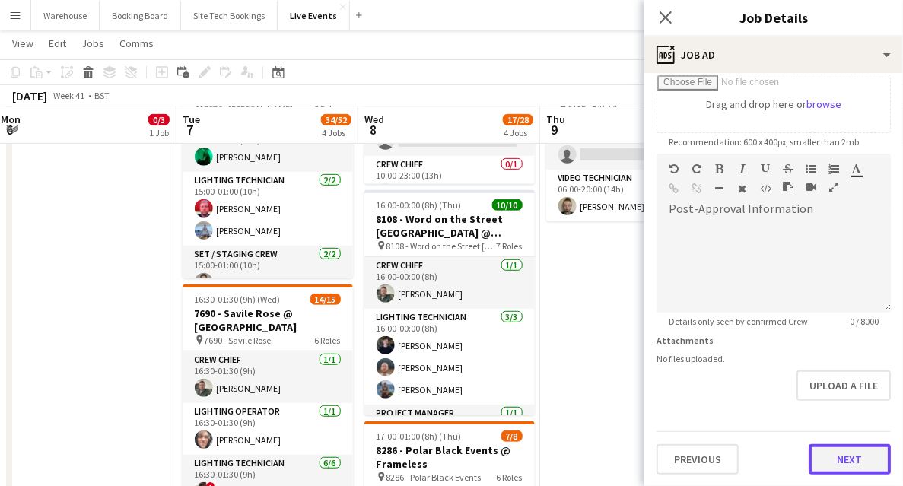
click at [832, 454] on button "Next" at bounding box center [849, 459] width 82 height 30
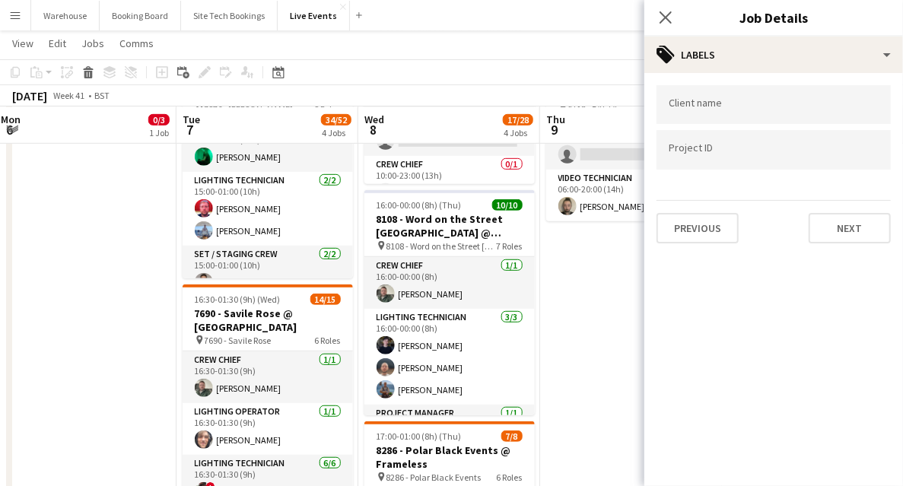
scroll to position [0, 0]
click at [863, 217] on button "Next" at bounding box center [849, 228] width 82 height 30
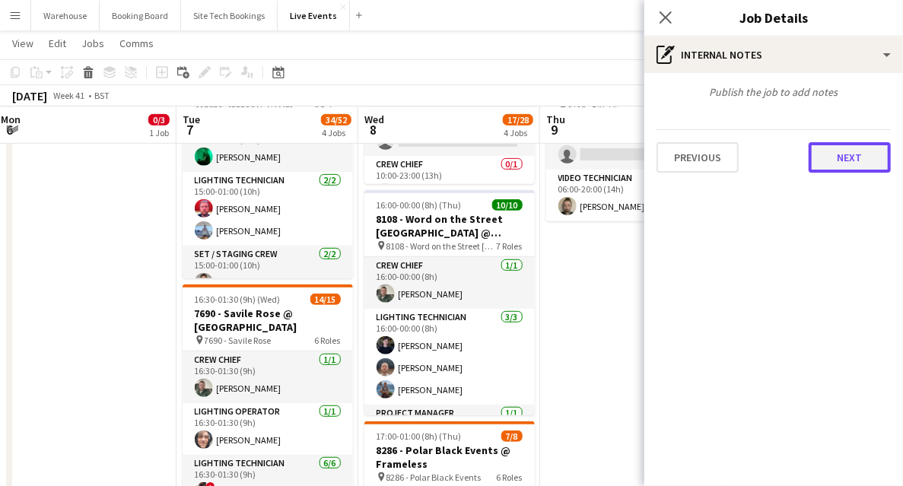
click at [837, 170] on button "Next" at bounding box center [849, 157] width 82 height 30
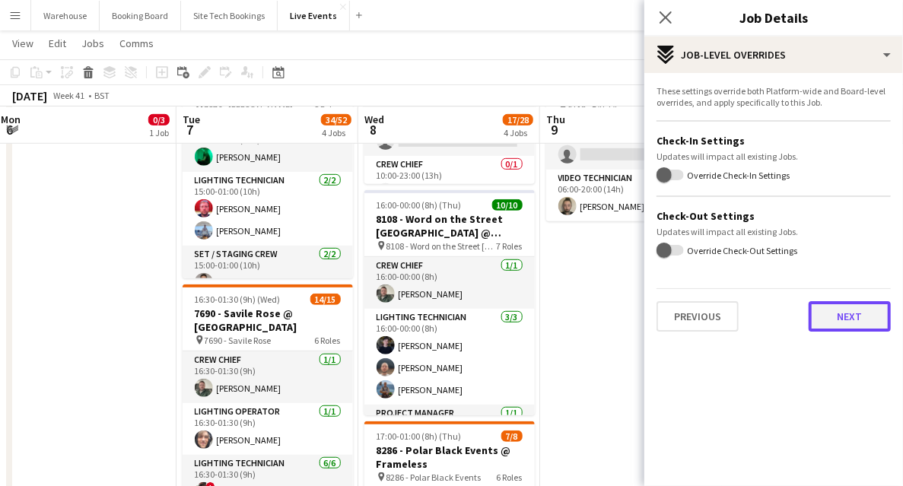
click at [840, 310] on button "Next" at bounding box center [849, 316] width 82 height 30
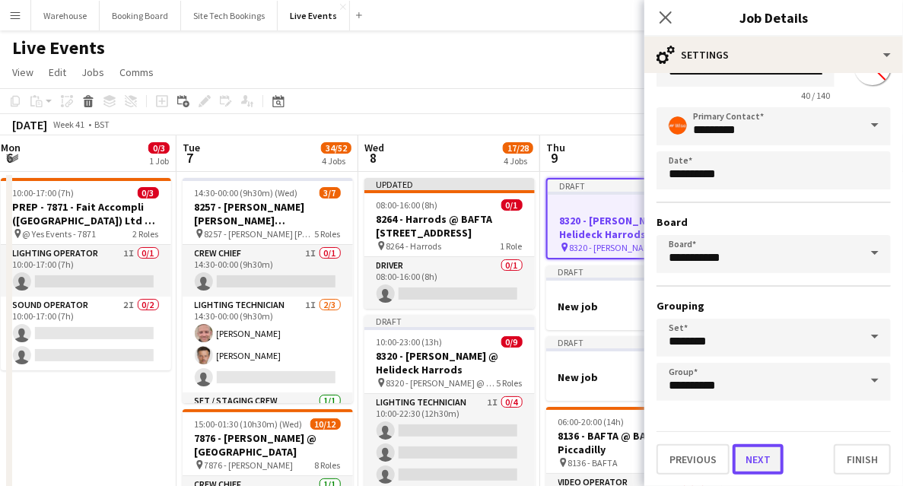
click at [765, 461] on button "Next" at bounding box center [757, 459] width 51 height 30
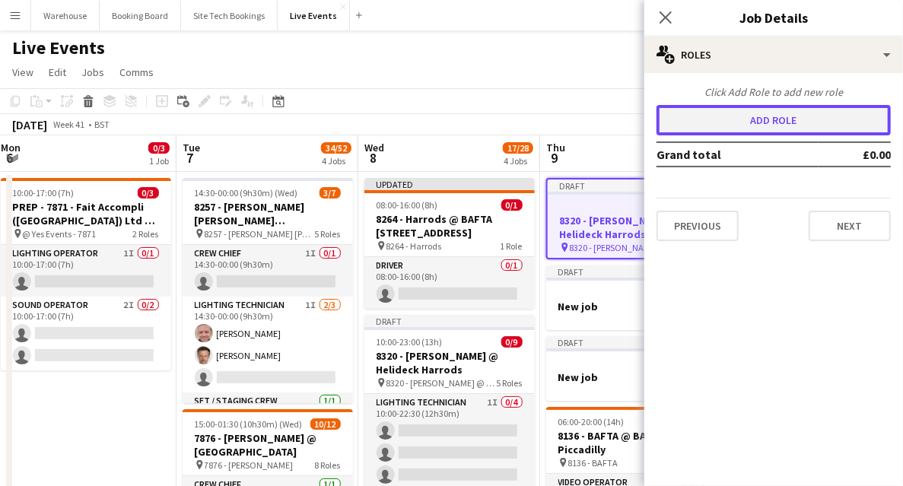
click at [761, 113] on button "Add role" at bounding box center [773, 120] width 234 height 30
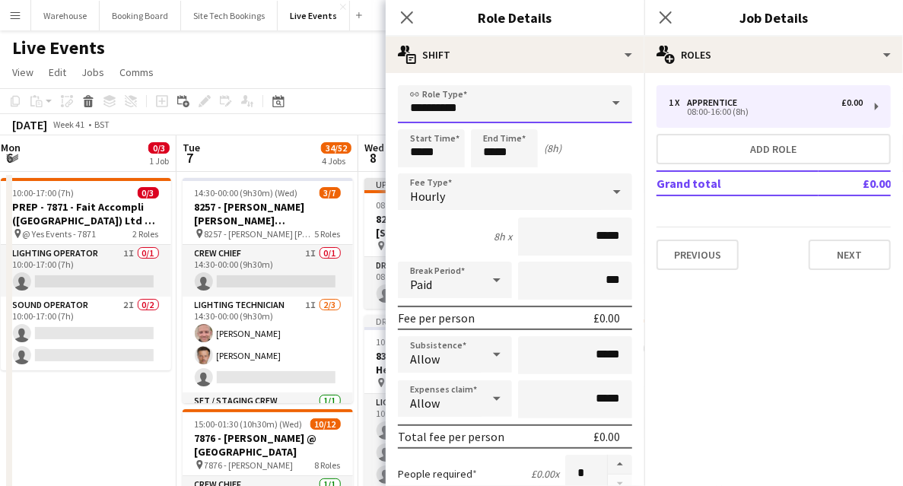
click at [481, 103] on input "**********" at bounding box center [515, 104] width 234 height 38
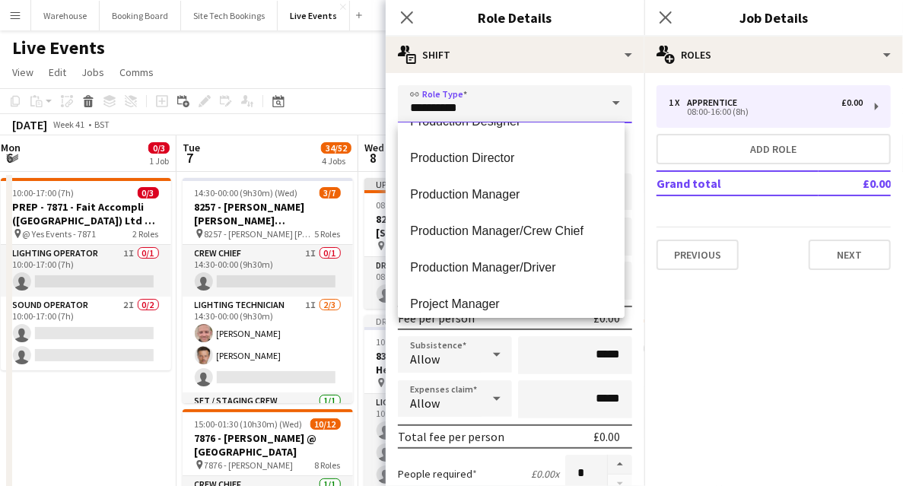
scroll to position [2078, 0]
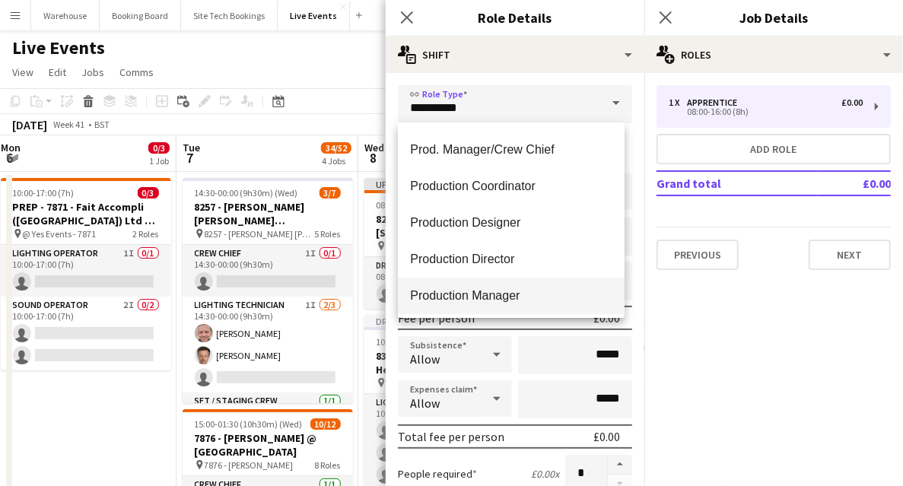
click at [481, 287] on mat-option "Production Manager" at bounding box center [511, 296] width 227 height 36
type input "**********"
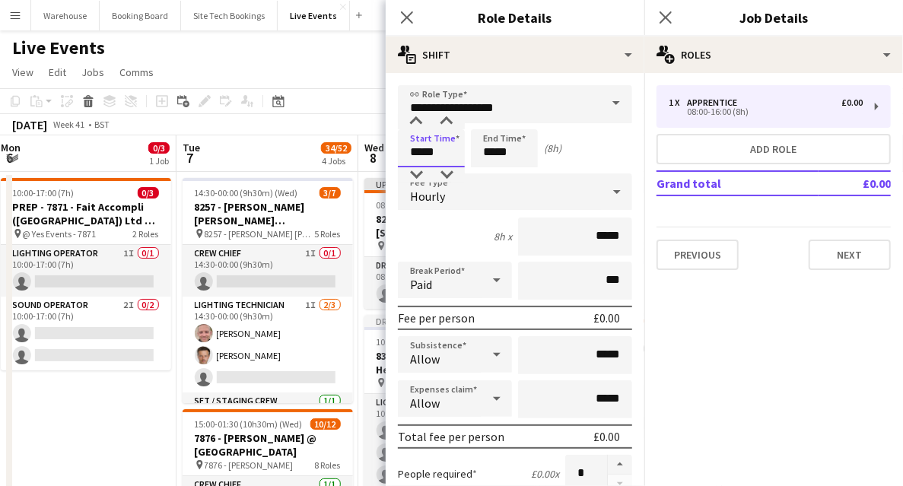
click at [429, 149] on input "*****" at bounding box center [431, 148] width 67 height 38
type input "*****"
click at [413, 172] on div at bounding box center [416, 174] width 30 height 15
click at [510, 151] on input "*****" at bounding box center [504, 148] width 67 height 38
click at [487, 122] on div at bounding box center [489, 121] width 30 height 15
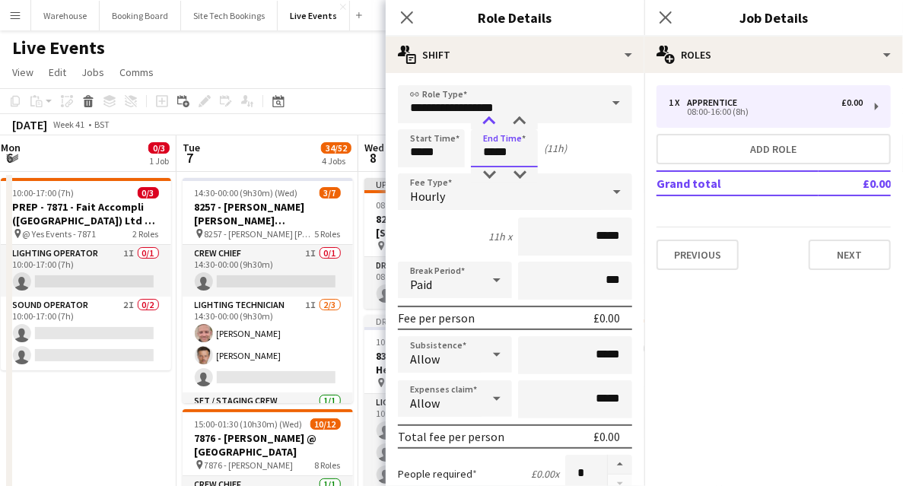
click at [487, 122] on div at bounding box center [489, 121] width 30 height 15
click at [491, 178] on div at bounding box center [489, 174] width 30 height 15
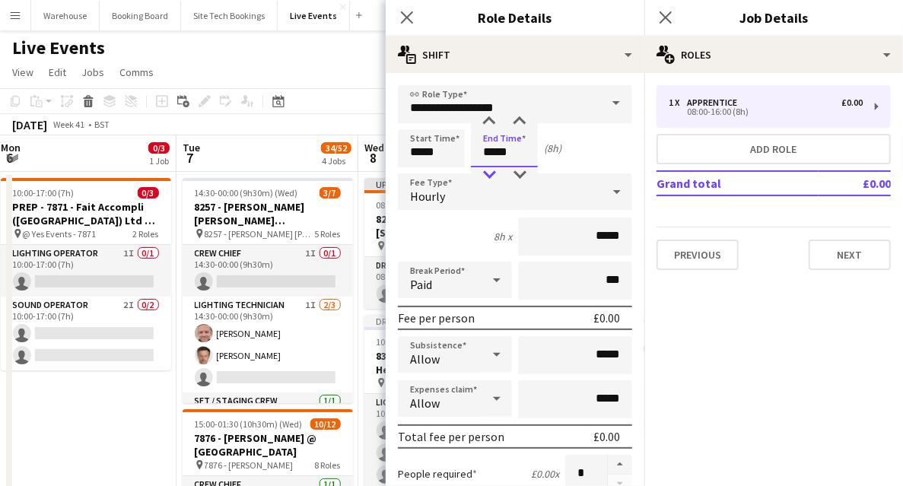
click at [491, 174] on div at bounding box center [489, 174] width 30 height 15
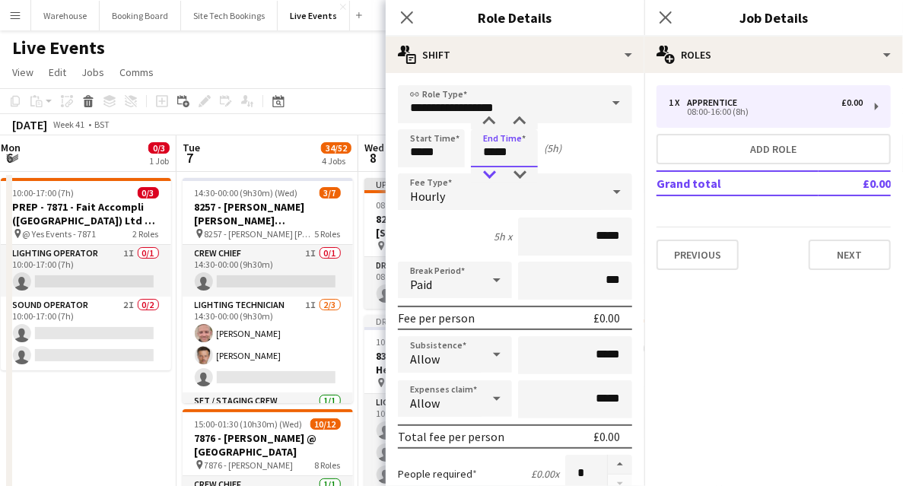
click at [491, 174] on div at bounding box center [489, 174] width 30 height 15
click at [491, 173] on div at bounding box center [489, 174] width 30 height 15
click at [490, 122] on div at bounding box center [489, 121] width 30 height 15
click at [519, 116] on div at bounding box center [519, 121] width 30 height 15
type input "*****"
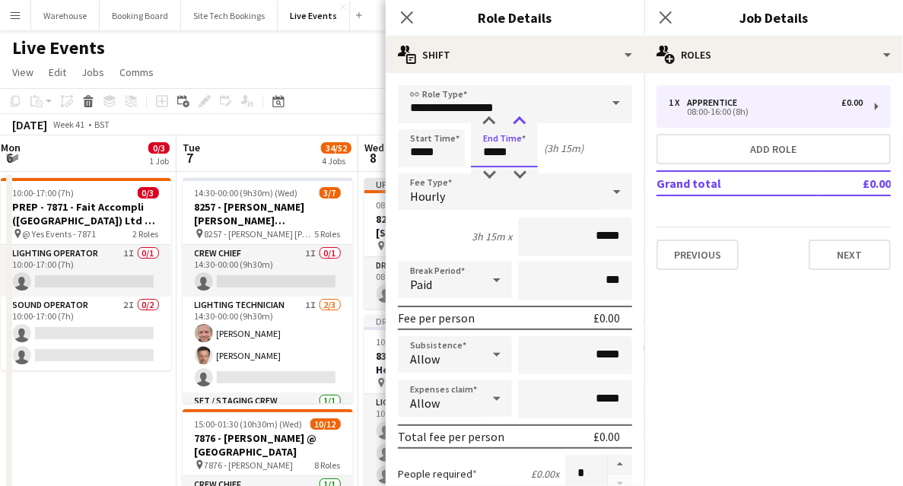
click at [515, 117] on div at bounding box center [519, 121] width 30 height 15
click at [426, 192] on span "Hourly" at bounding box center [427, 196] width 35 height 15
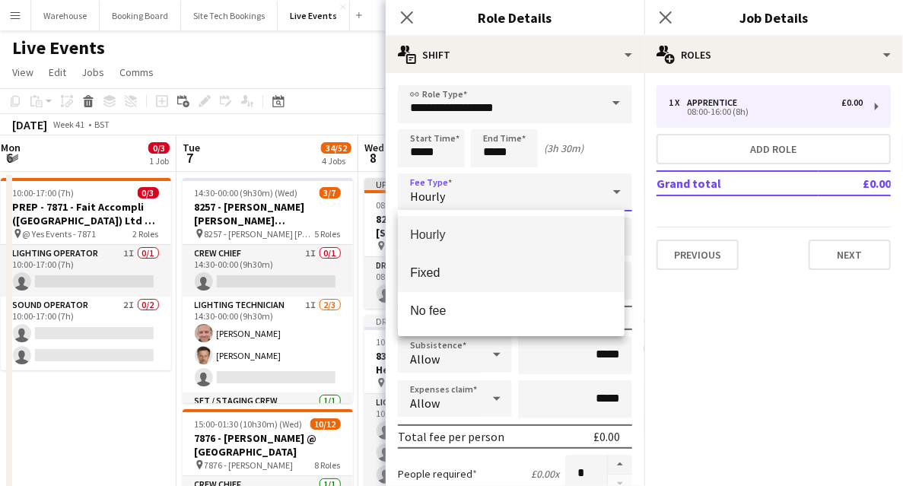
click at [437, 274] on span "Fixed" at bounding box center [511, 272] width 202 height 14
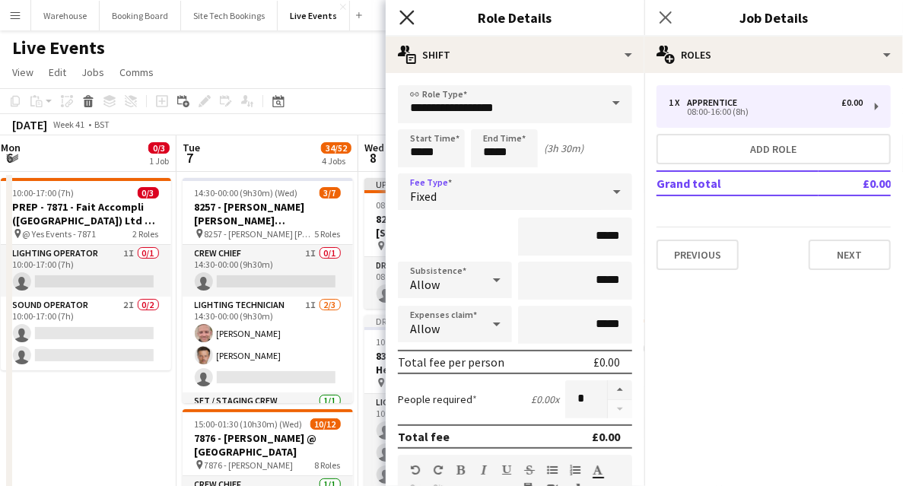
click at [411, 21] on icon "Close pop-in" at bounding box center [406, 17] width 14 height 14
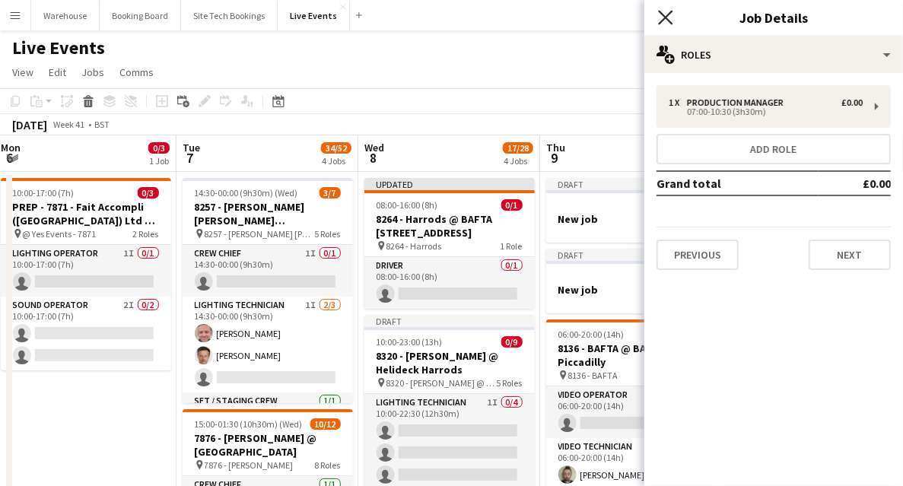
click at [665, 18] on icon at bounding box center [665, 17] width 14 height 14
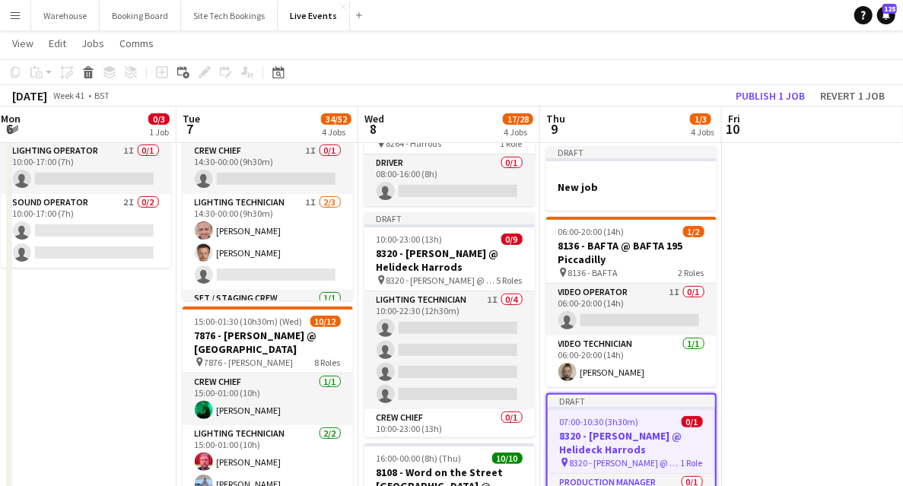
scroll to position [354, 0]
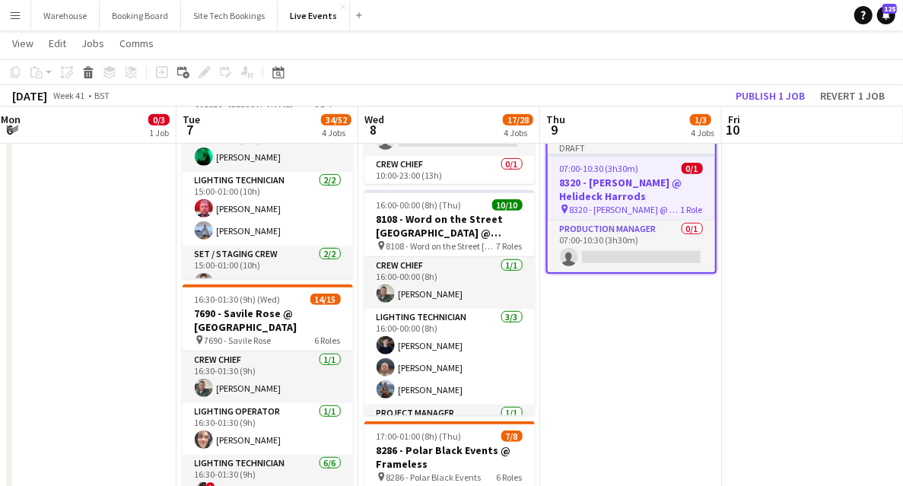
click at [658, 350] on app-date-cell "Draft New job Draft New job 06:00-20:00 (14h) 1/2 8136 - BAFTA @ BAFTA 195 Picc…" at bounding box center [631, 472] width 182 height 1312
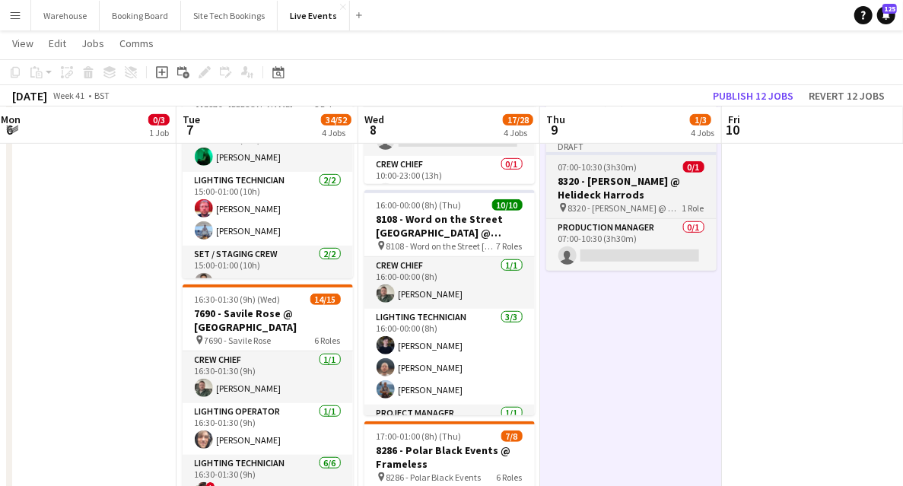
click at [614, 189] on h3 "8320 - [PERSON_NAME] @ Helideck Harrods" at bounding box center [631, 187] width 170 height 27
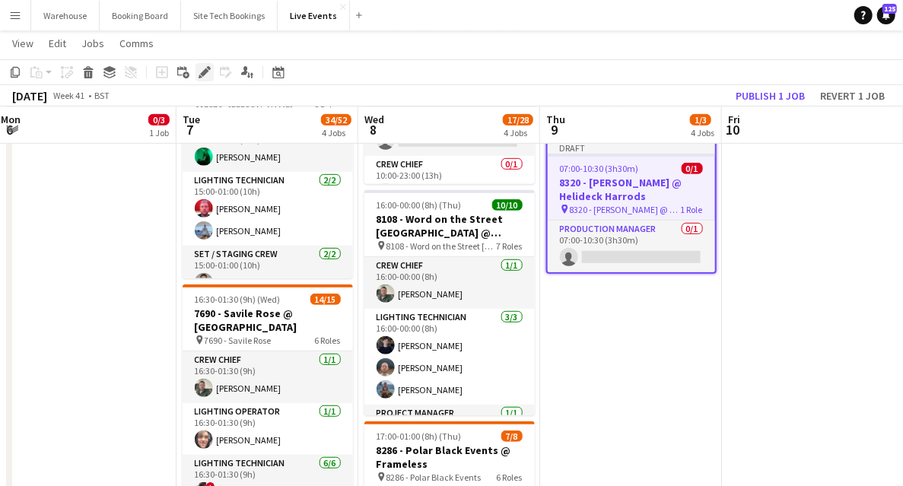
click at [212, 76] on div "Edit" at bounding box center [204, 72] width 18 height 18
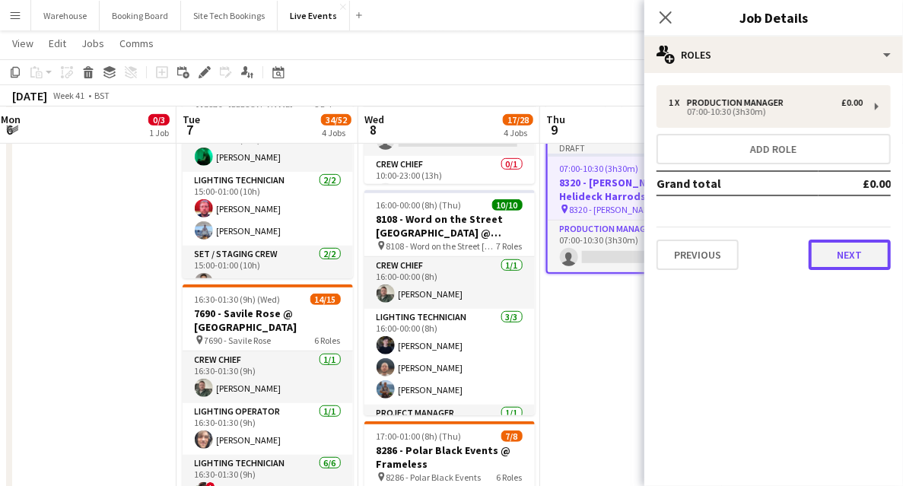
click at [853, 264] on button "Next" at bounding box center [849, 255] width 82 height 30
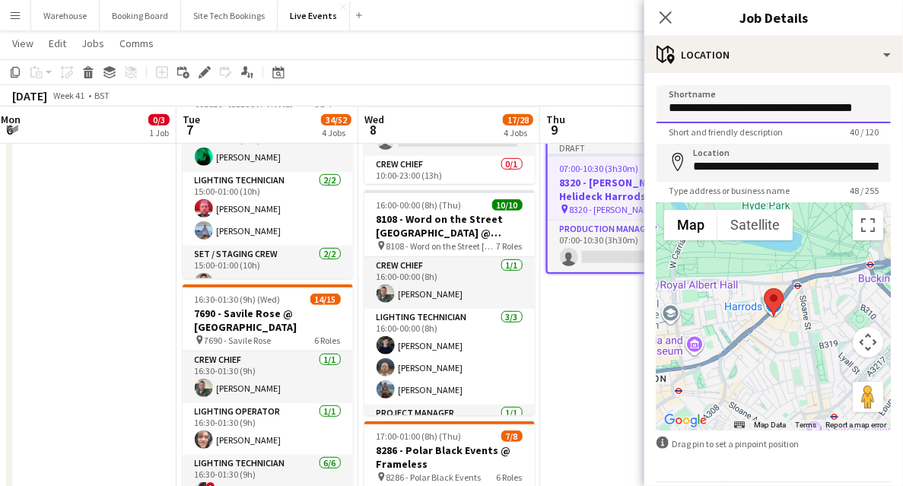
click at [817, 98] on input "**********" at bounding box center [773, 104] width 234 height 38
type input "**********"
click at [668, 17] on icon "Close pop-in" at bounding box center [665, 17] width 14 height 14
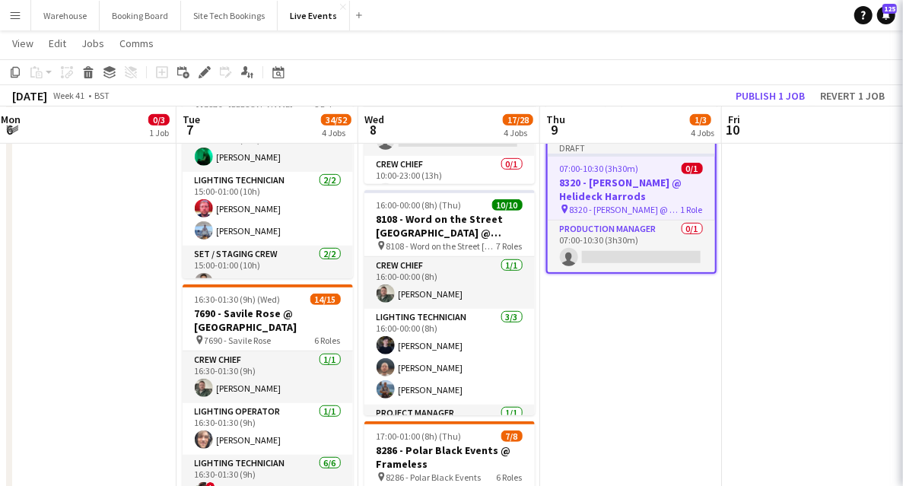
scroll to position [0, 0]
click at [658, 354] on app-date-cell "Draft New job Draft New job 06:00-20:00 (14h) 1/2 8136 - BAFTA @ BAFTA 195 Picc…" at bounding box center [631, 472] width 182 height 1312
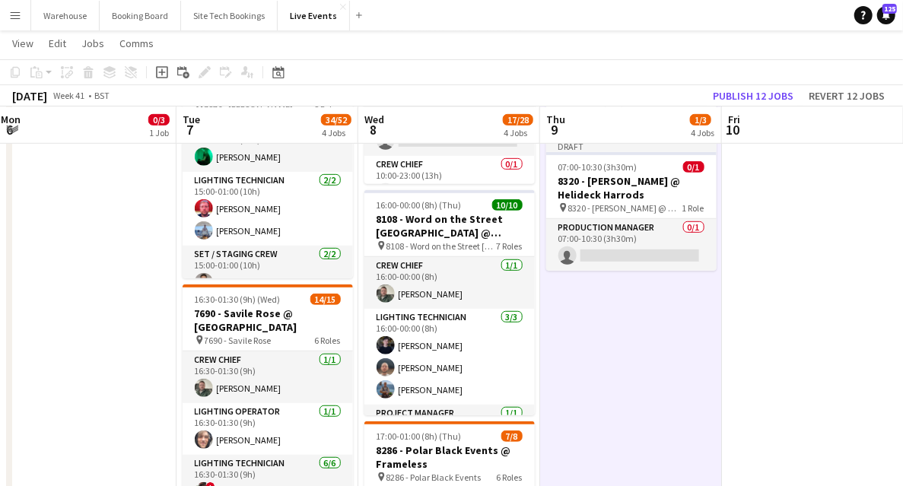
click at [646, 373] on app-date-cell "Draft New job Draft New job 06:00-20:00 (14h) 1/2 8136 - BAFTA @ BAFTA 195 Picc…" at bounding box center [631, 472] width 182 height 1312
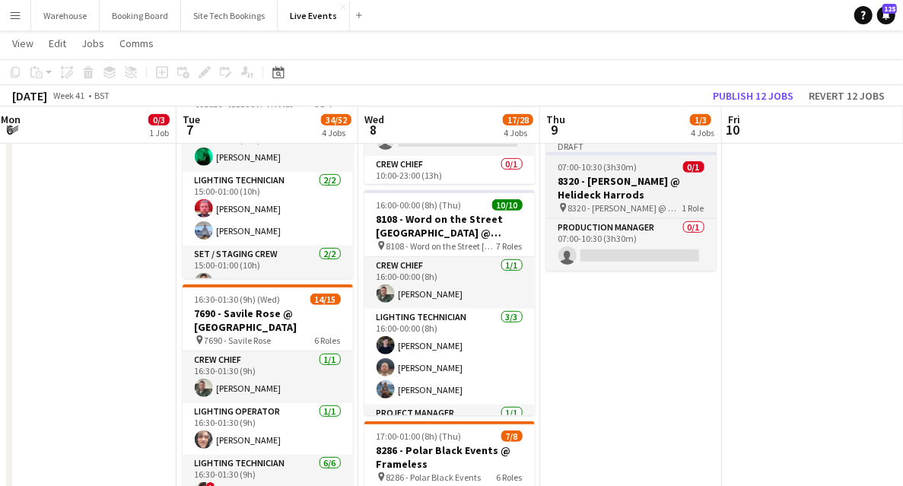
click at [619, 180] on h3 "8320 - [PERSON_NAME] @ Helideck Harrods" at bounding box center [631, 187] width 170 height 27
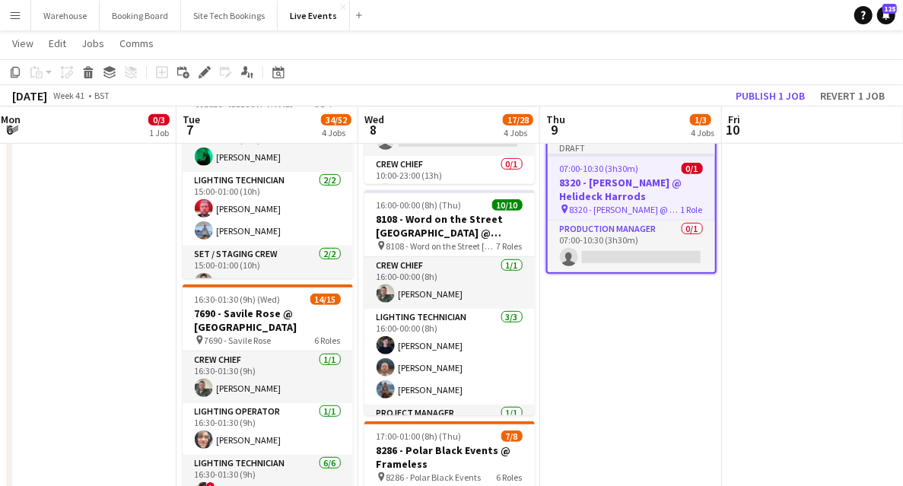
click at [770, 301] on app-date-cell at bounding box center [813, 472] width 182 height 1312
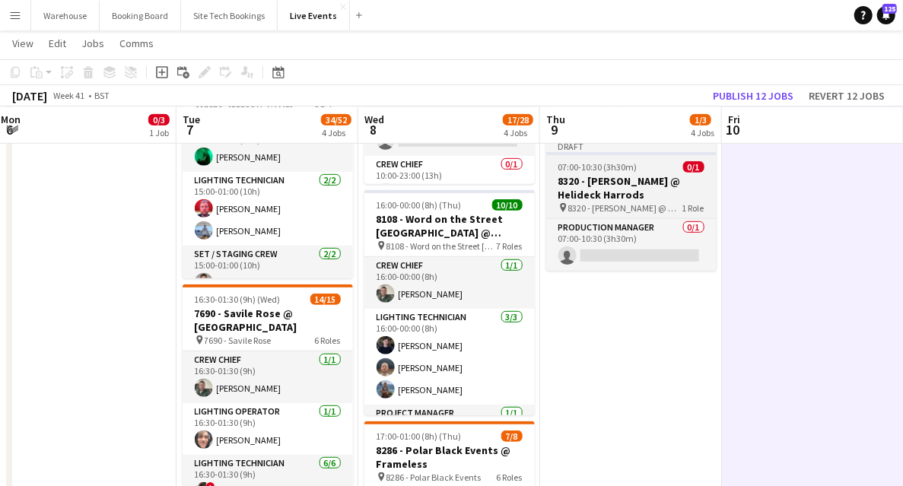
click at [636, 192] on h3 "8320 - [PERSON_NAME] @ Helideck Harrods" at bounding box center [631, 187] width 170 height 27
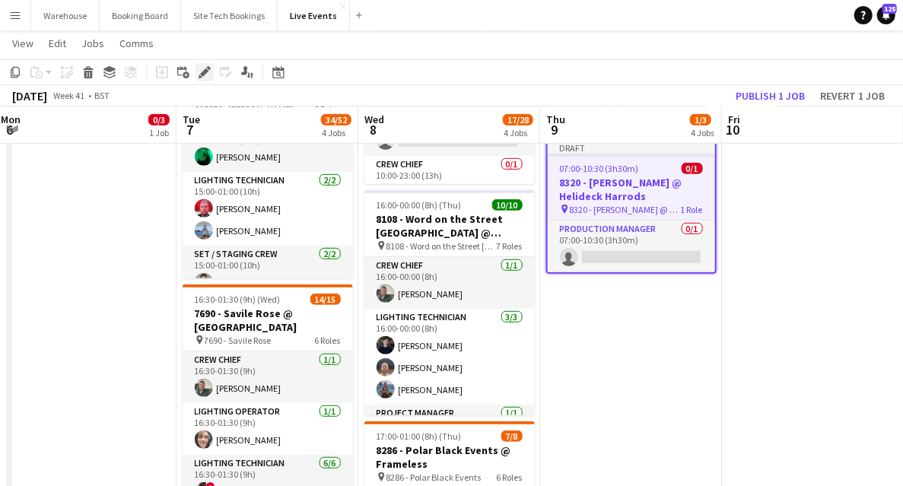
click at [205, 70] on icon at bounding box center [204, 72] width 8 height 8
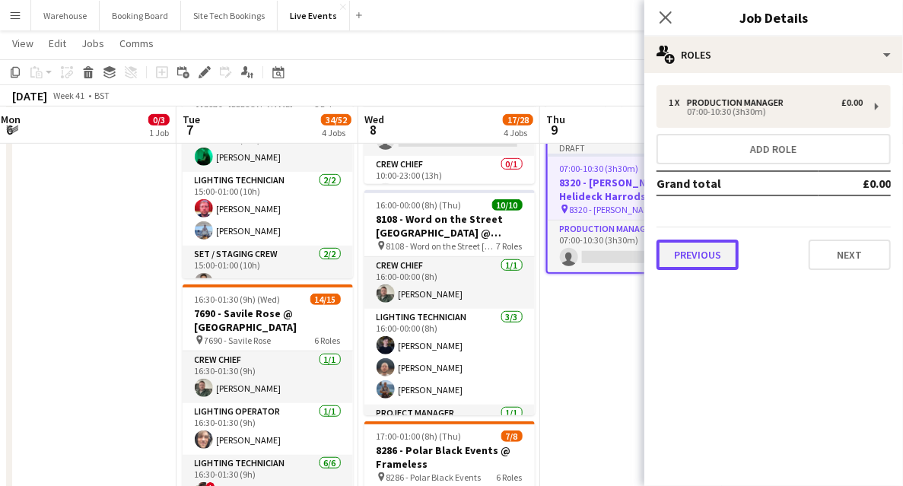
click at [709, 249] on button "Previous" at bounding box center [697, 255] width 82 height 30
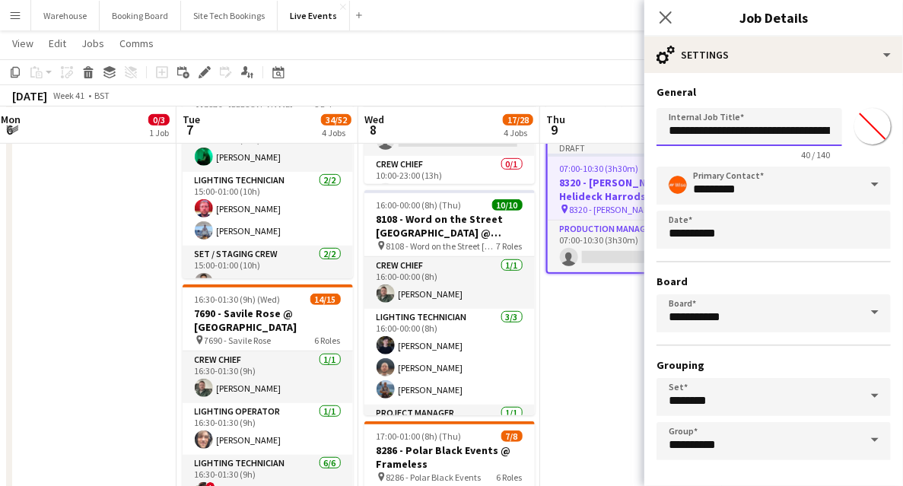
click at [785, 127] on input "**********" at bounding box center [749, 127] width 186 height 38
click at [775, 149] on div "40 / 140" at bounding box center [749, 154] width 186 height 11
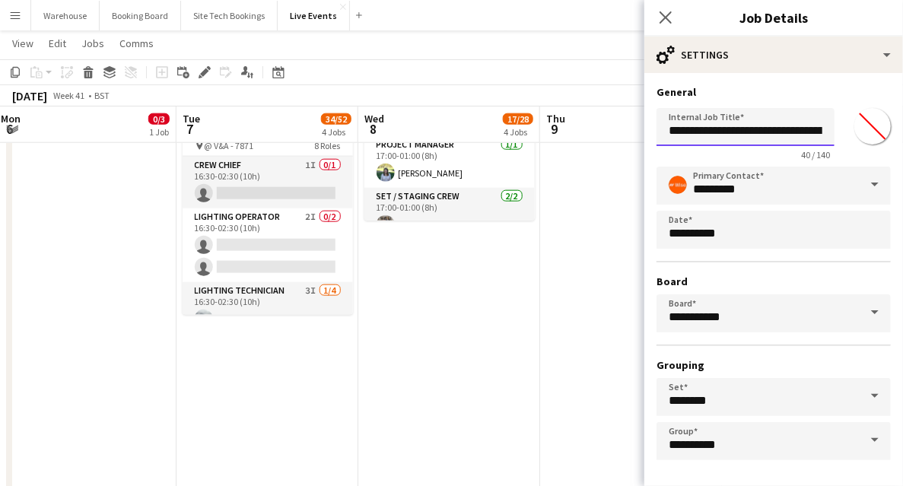
click at [766, 135] on input "**********" at bounding box center [745, 127] width 178 height 38
click at [767, 131] on input "**********" at bounding box center [745, 127] width 178 height 38
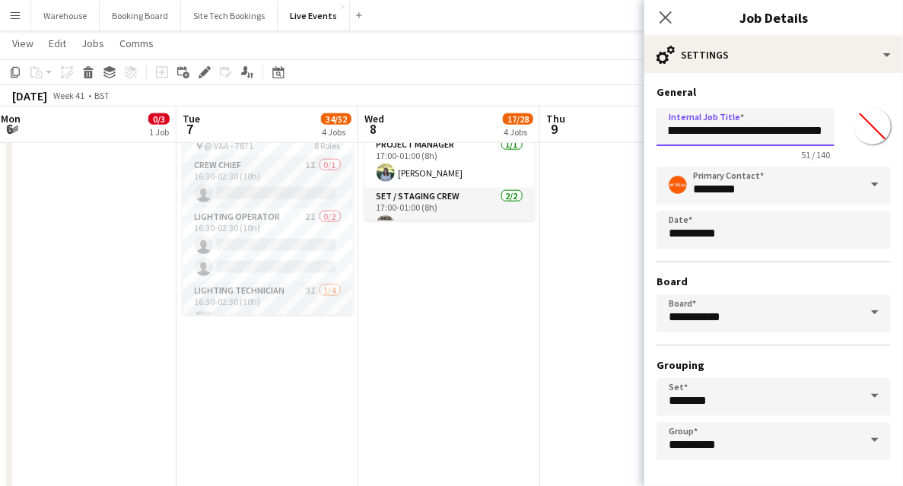
scroll to position [59, 0]
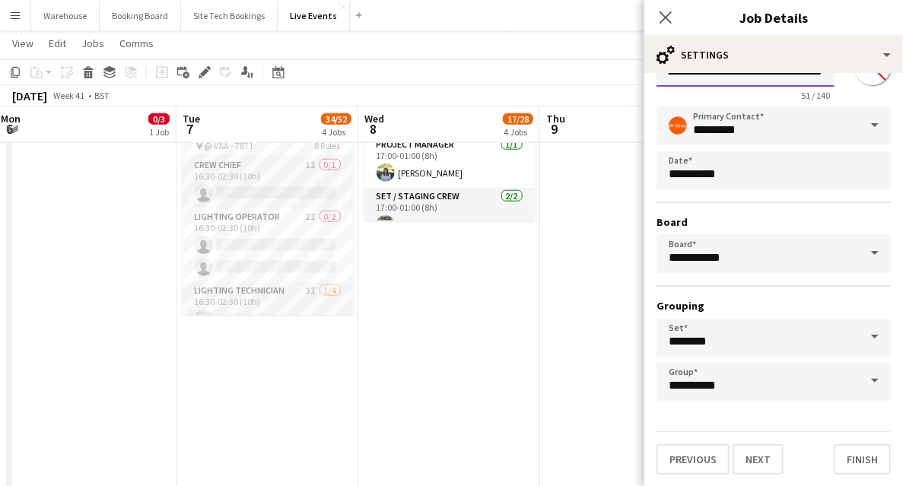
type input "**********"
click at [766, 462] on button "Next" at bounding box center [757, 459] width 51 height 30
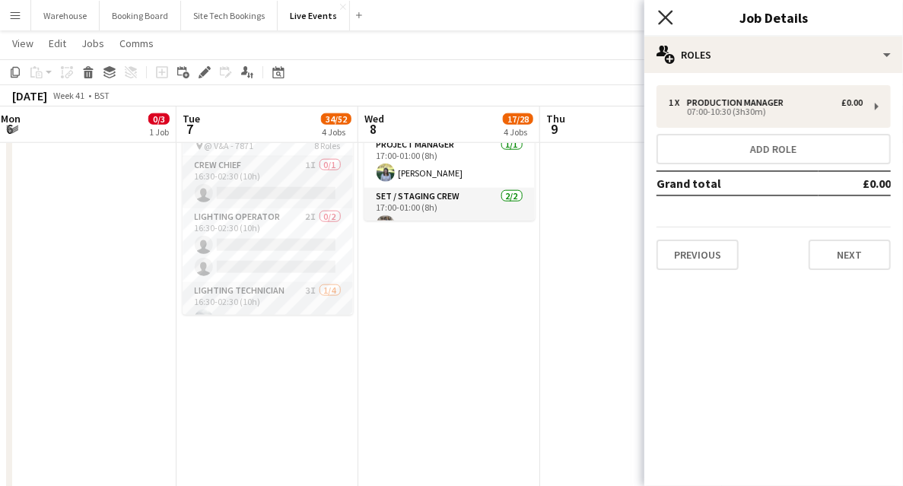
click at [668, 21] on icon at bounding box center [665, 17] width 14 height 14
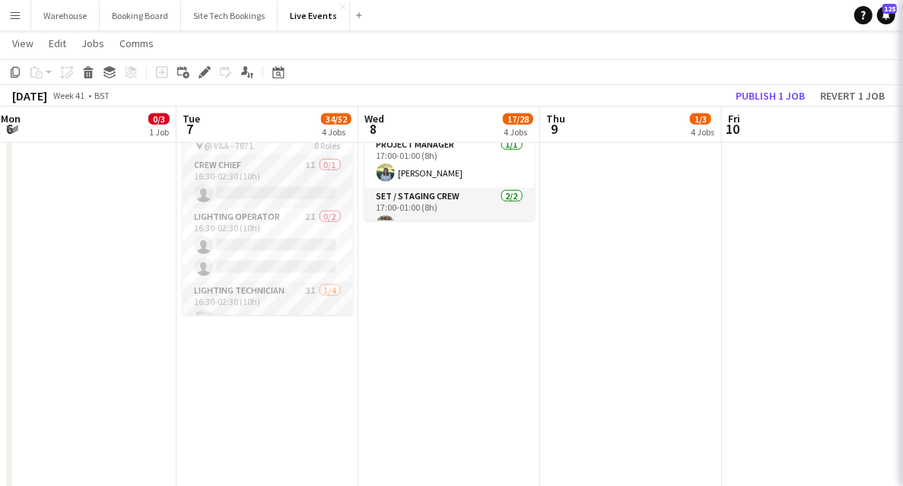
click at [437, 360] on app-date-cell "Updated 08:00-16:00 (8h) 0/1 8264 - Harrods @ BAFTA 195 Piccadilly pin 8264 - H…" at bounding box center [449, 46] width 182 height 1312
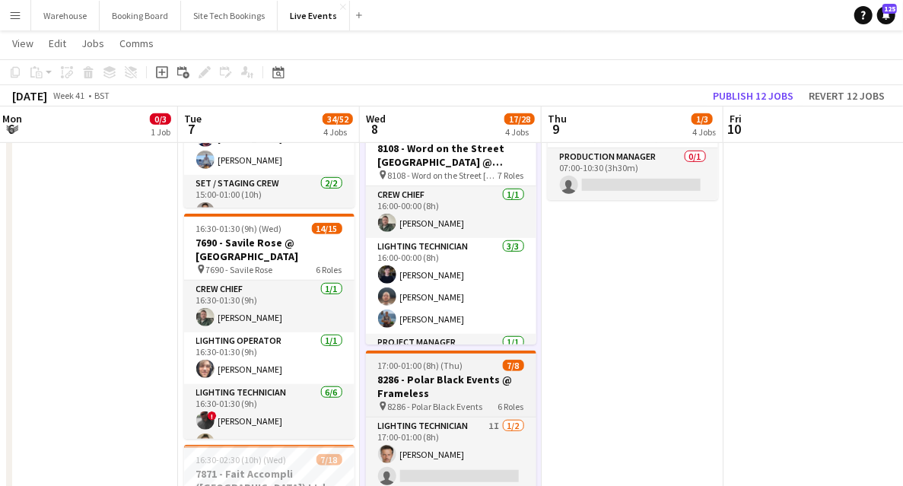
scroll to position [324, 0]
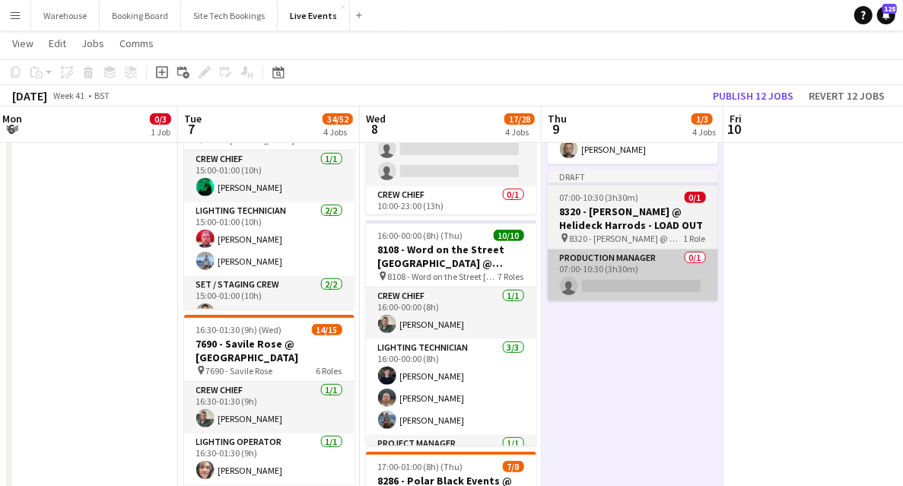
click at [611, 281] on app-card-role "Production Manager 0/1 07:00-10:30 (3h30m) single-neutral-actions" at bounding box center [632, 275] width 170 height 52
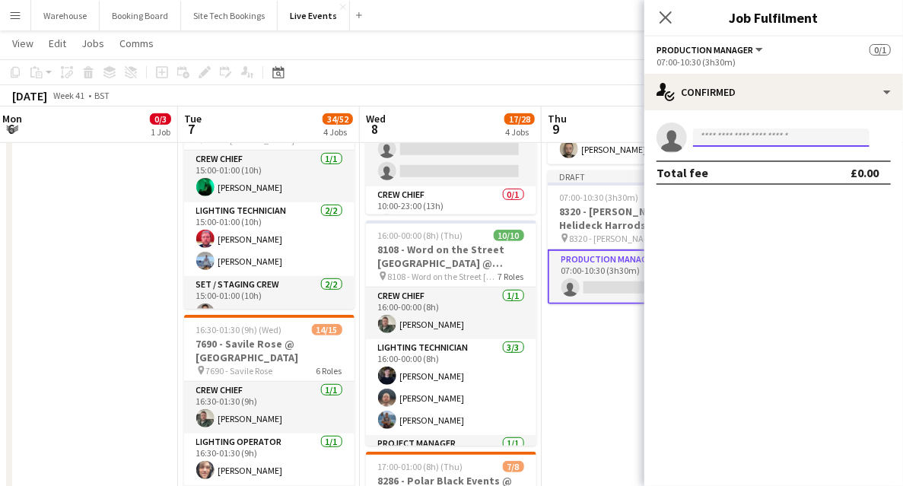
click at [753, 135] on input at bounding box center [781, 137] width 176 height 18
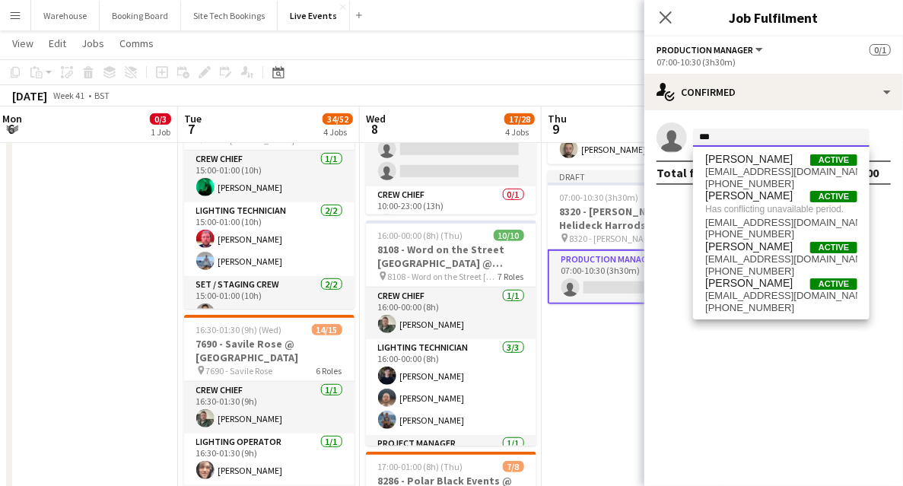
type input "***"
click at [757, 296] on span "[EMAIL_ADDRESS][DOMAIN_NAME]" at bounding box center [781, 296] width 152 height 12
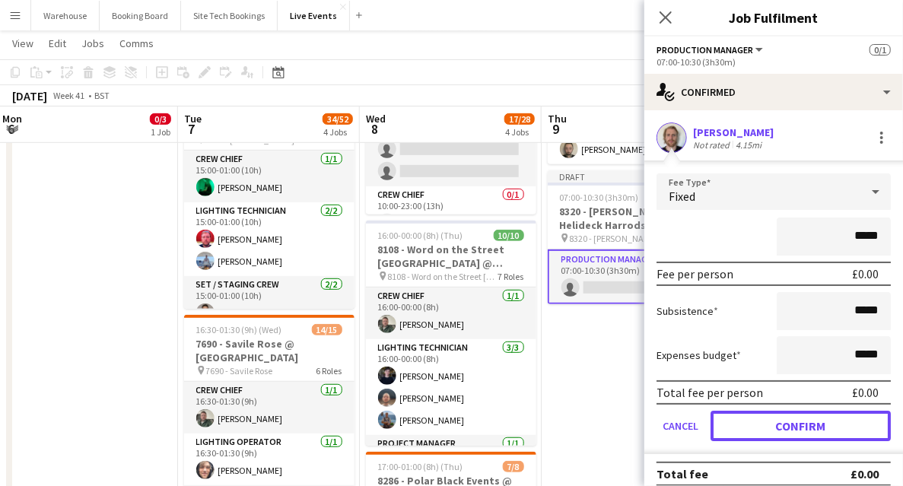
drag, startPoint x: 811, startPoint y: 427, endPoint x: 809, endPoint y: 419, distance: 7.9
click at [813, 425] on button "Confirm" at bounding box center [800, 426] width 180 height 30
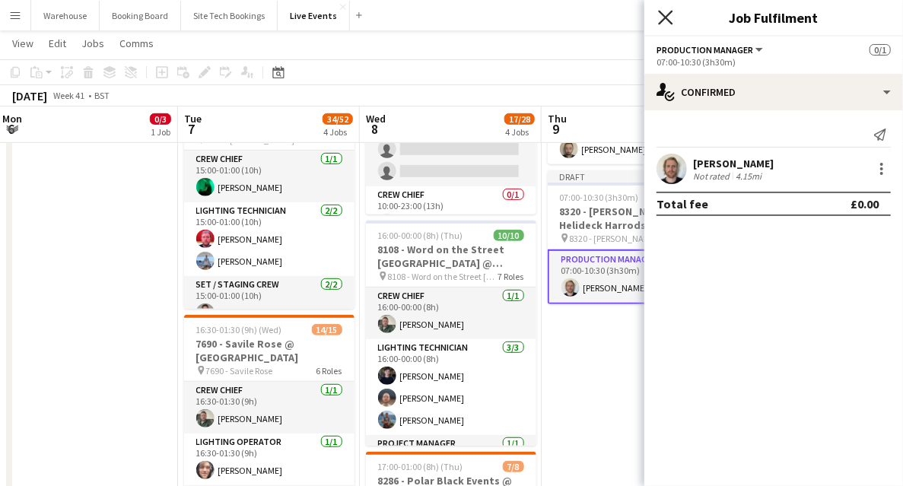
click at [668, 14] on icon at bounding box center [665, 17] width 14 height 14
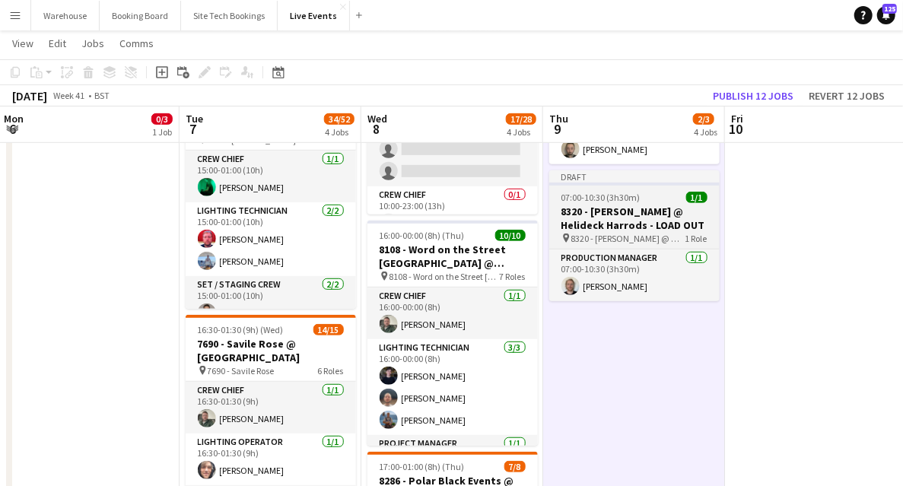
click at [594, 201] on span "07:00-10:30 (3h30m)" at bounding box center [600, 197] width 79 height 11
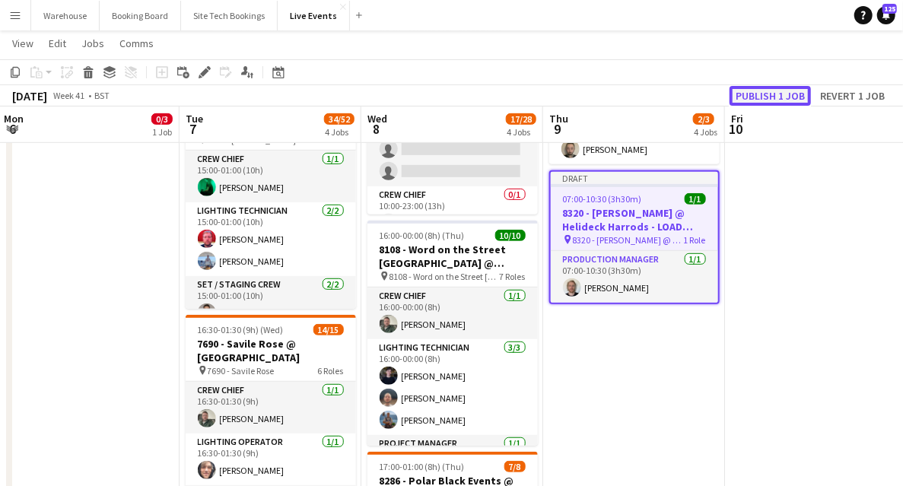
click at [772, 92] on button "Publish 1 job" at bounding box center [769, 96] width 81 height 20
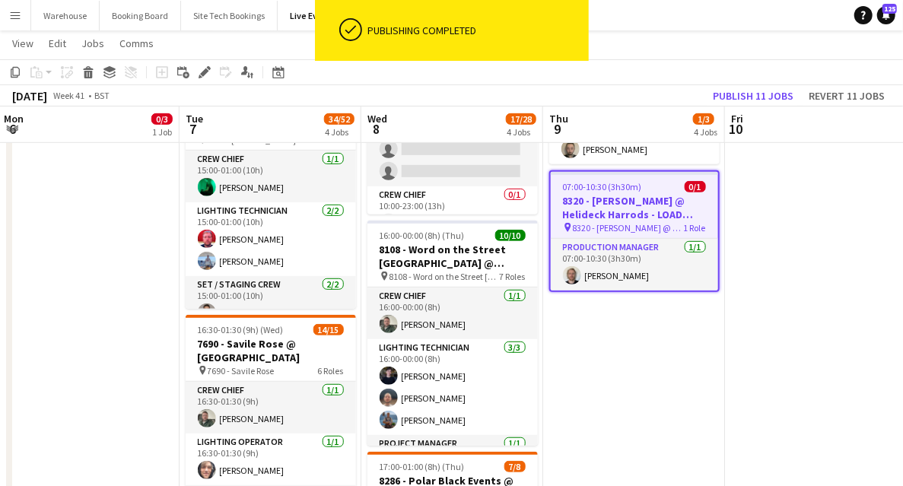
scroll to position [0, 366]
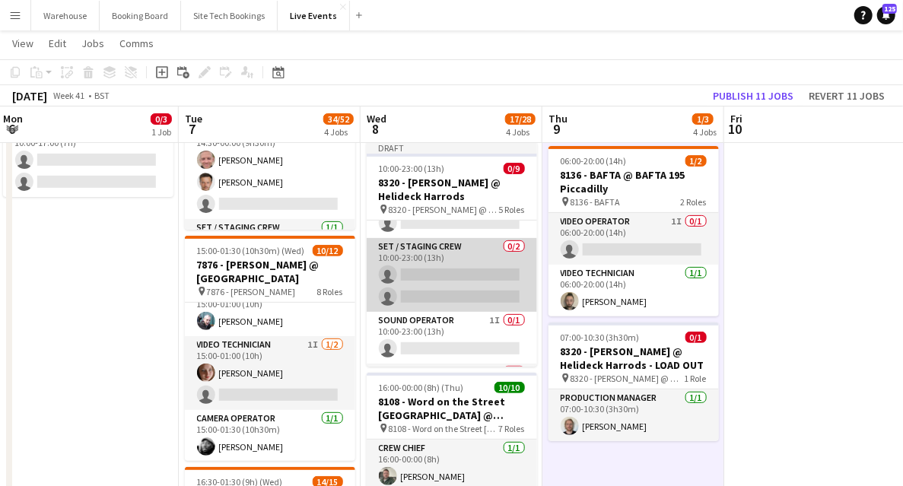
scroll to position [200, 0]
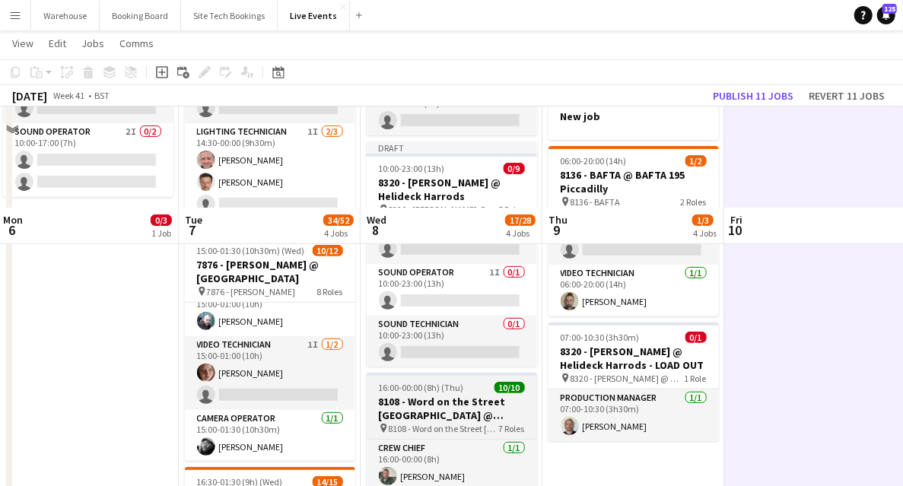
scroll to position [273, 0]
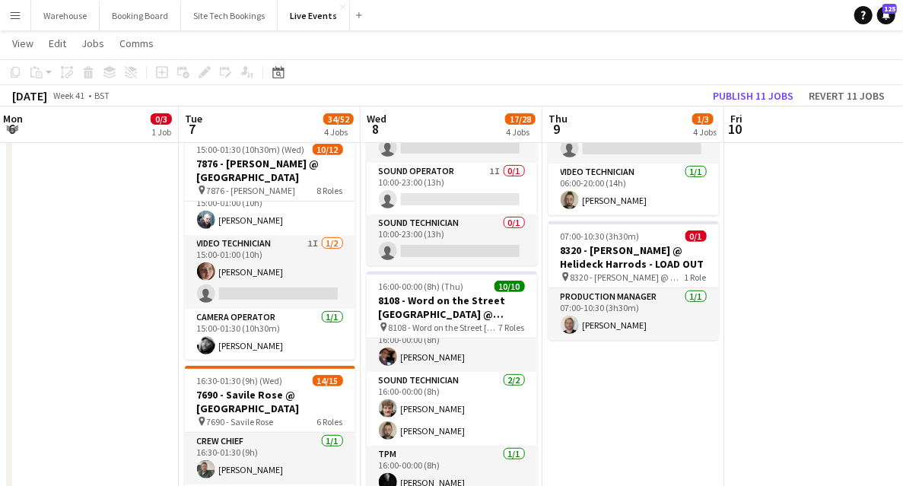
drag, startPoint x: 642, startPoint y: 417, endPoint x: 607, endPoint y: 391, distance: 43.9
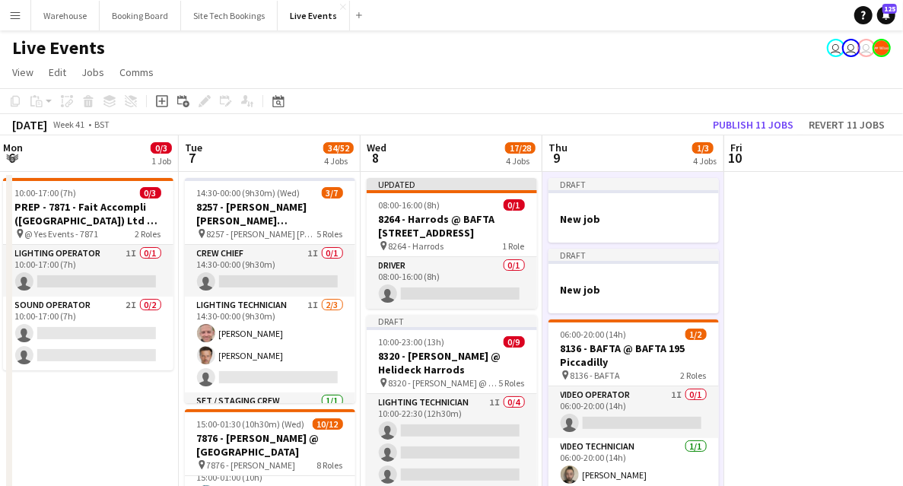
scroll to position [0, 0]
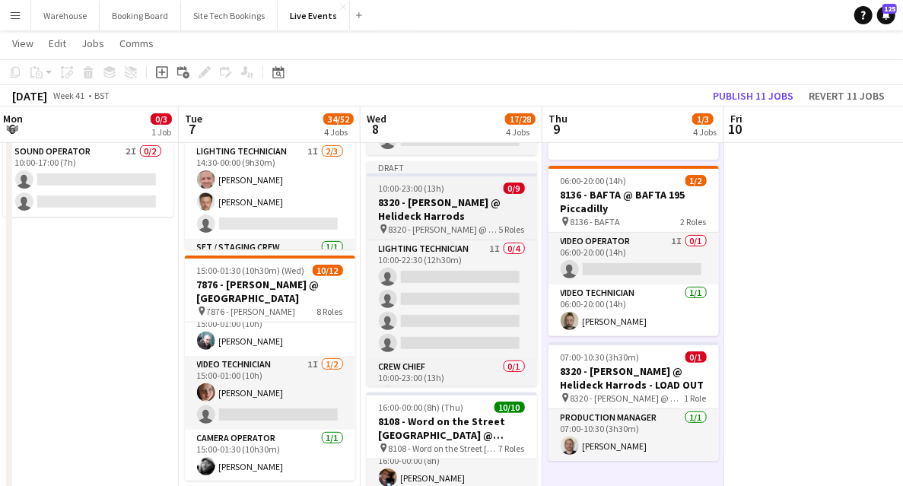
click at [417, 211] on h3 "8320 - [PERSON_NAME] @ Helideck Harrods" at bounding box center [451, 208] width 170 height 27
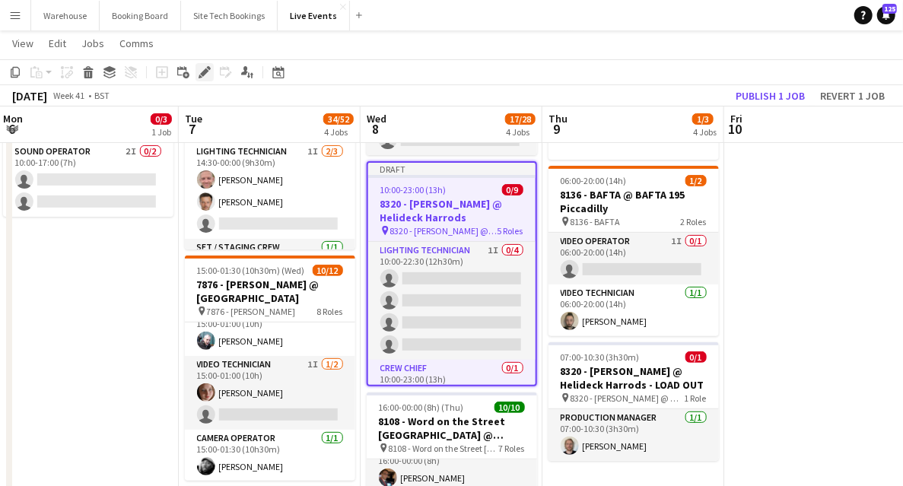
click at [201, 77] on icon at bounding box center [200, 77] width 4 height 4
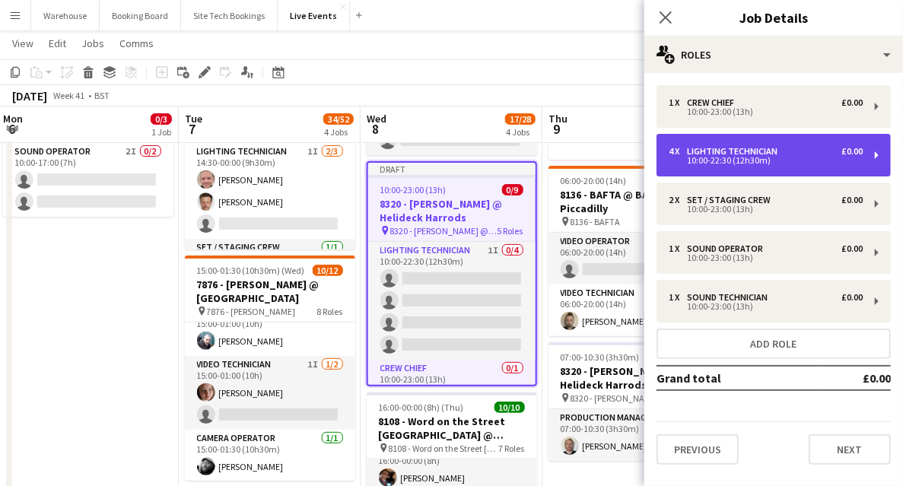
click at [728, 149] on div "Lighting Technician" at bounding box center [735, 151] width 97 height 11
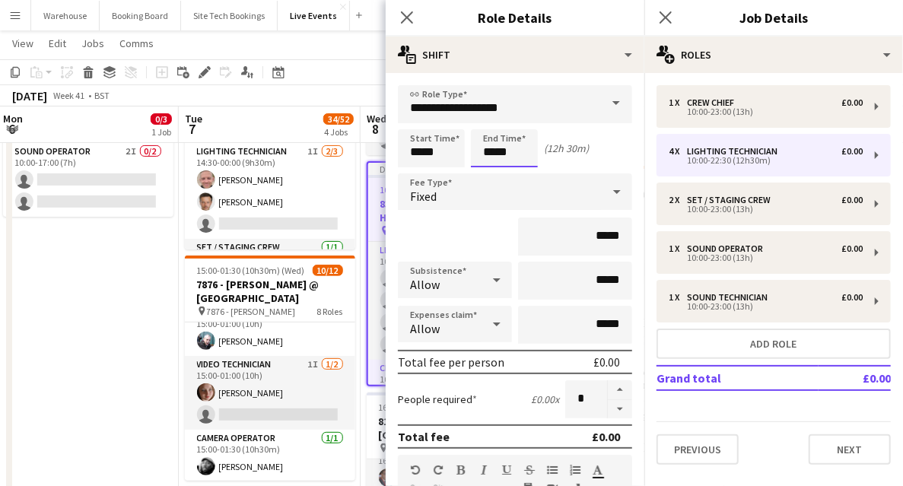
click at [492, 148] on input "*****" at bounding box center [504, 148] width 67 height 38
click at [493, 122] on div at bounding box center [489, 121] width 30 height 15
click at [518, 177] on div at bounding box center [519, 174] width 30 height 15
type input "*****"
click at [518, 177] on div at bounding box center [519, 174] width 30 height 15
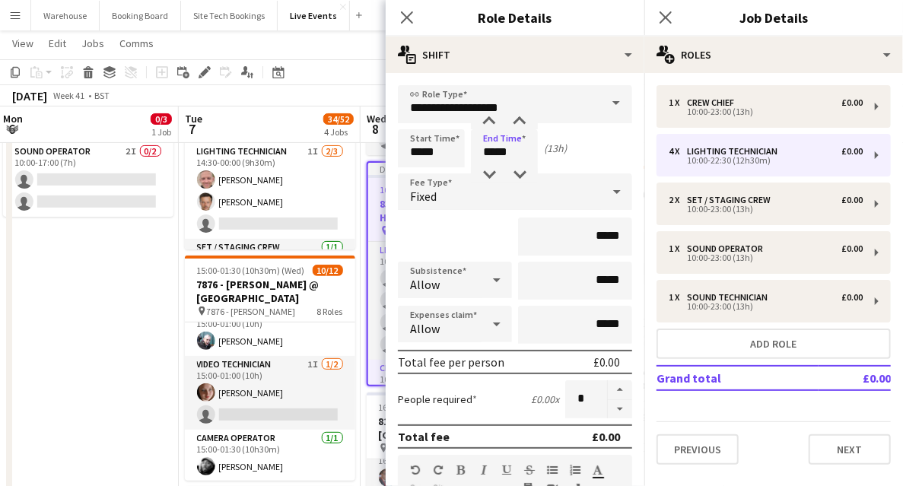
click at [403, 11] on icon "Close pop-in" at bounding box center [407, 17] width 12 height 12
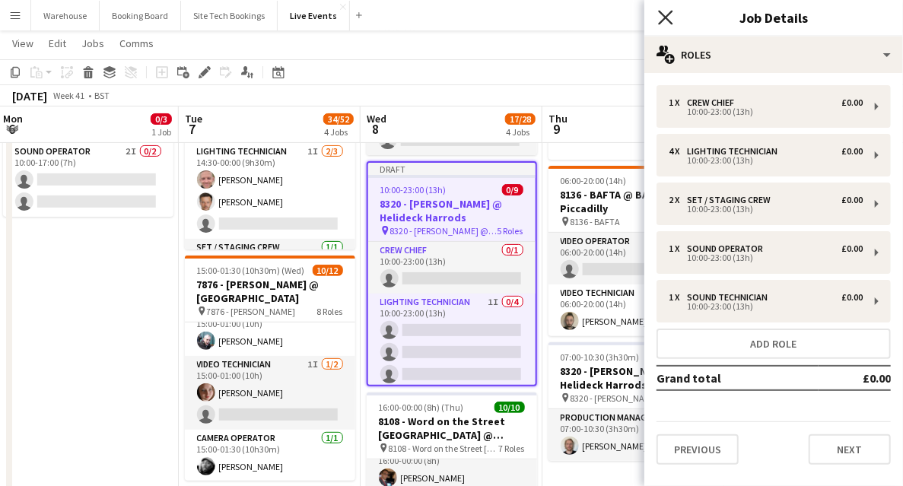
click at [667, 15] on icon at bounding box center [665, 17] width 14 height 14
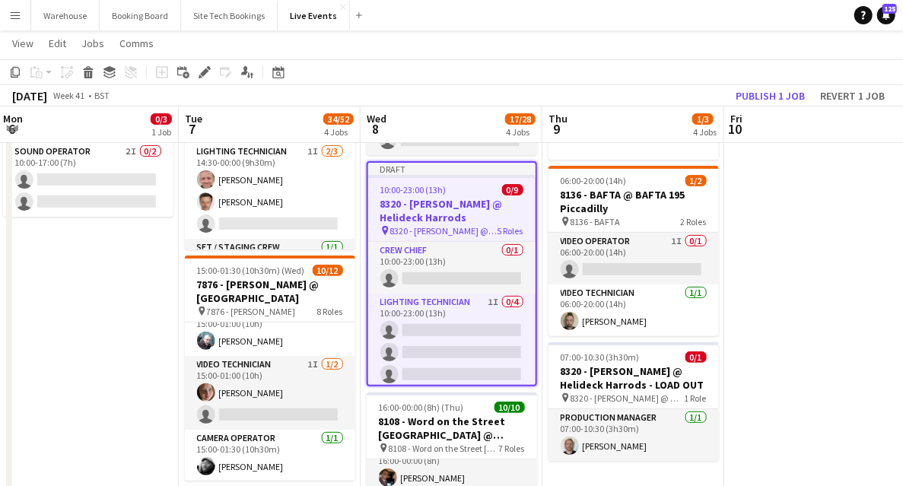
click at [460, 205] on h3 "8320 - [PERSON_NAME] @ Helideck Harrods" at bounding box center [451, 210] width 167 height 27
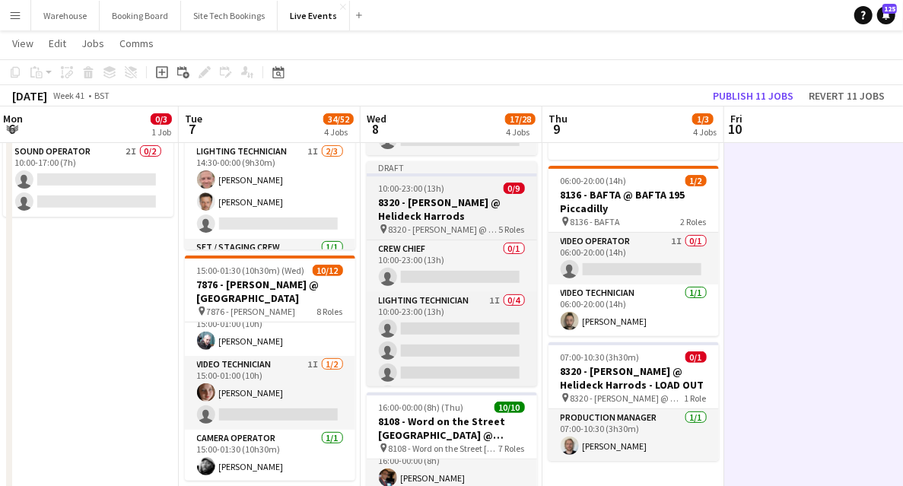
click at [395, 213] on h3 "8320 - [PERSON_NAME] @ Helideck Harrods" at bounding box center [451, 208] width 170 height 27
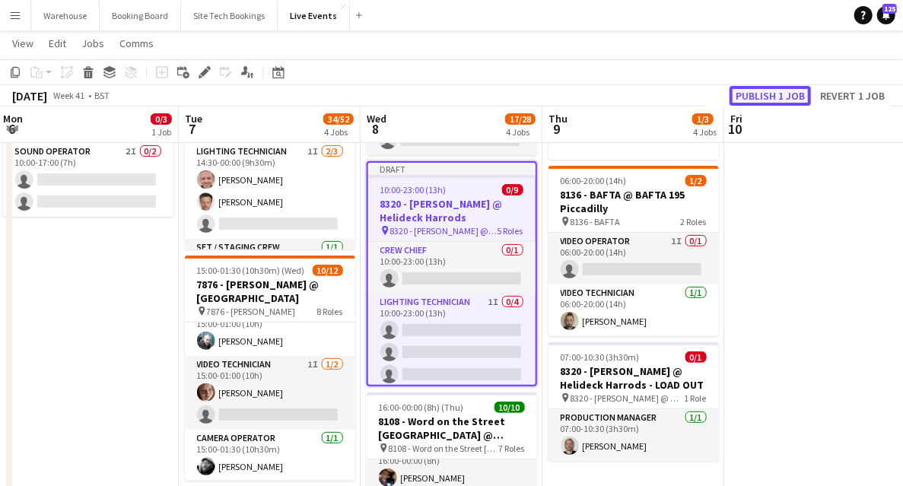
click at [798, 100] on button "Publish 1 job" at bounding box center [769, 96] width 81 height 20
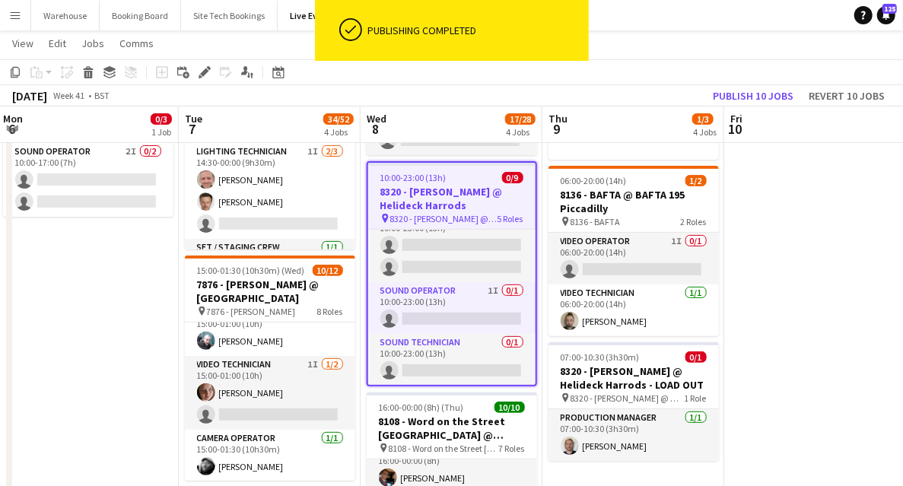
scroll to position [101, 0]
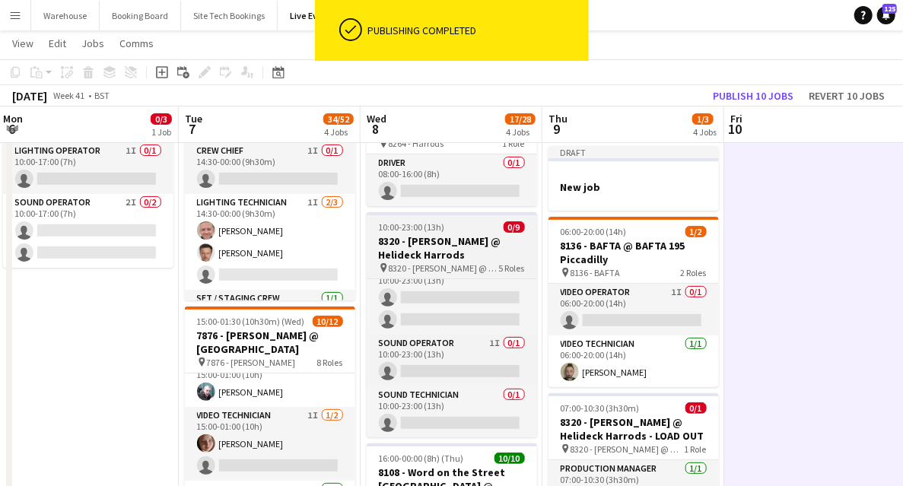
click at [432, 270] on span "8320 - [PERSON_NAME] @ Helideck Harrods" at bounding box center [444, 267] width 110 height 11
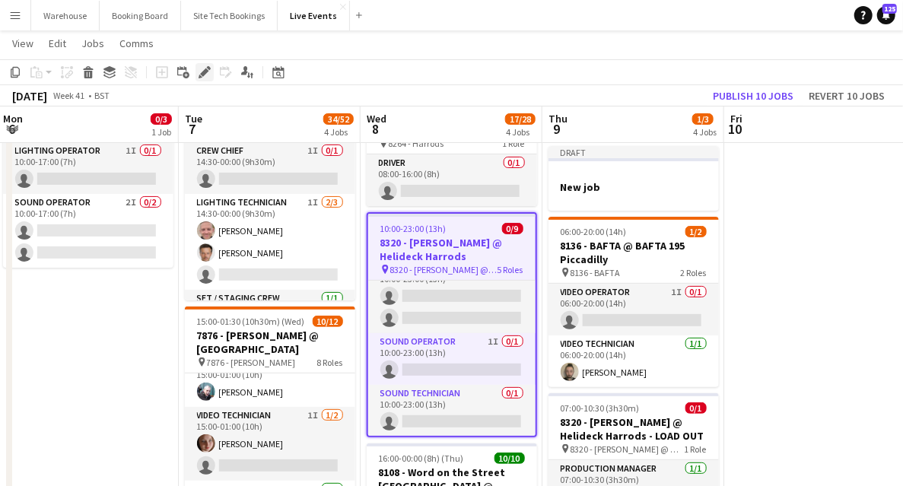
click at [200, 78] on div "Edit" at bounding box center [204, 72] width 18 height 18
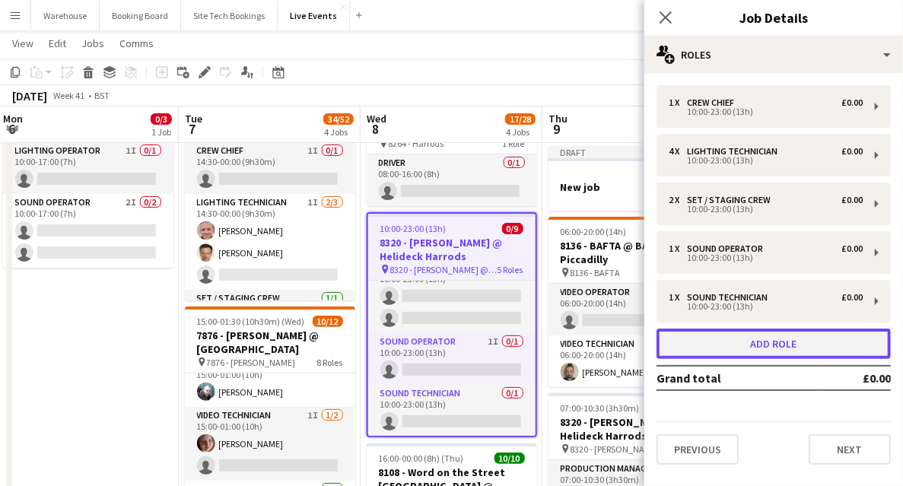
click at [776, 350] on button "Add role" at bounding box center [773, 343] width 234 height 30
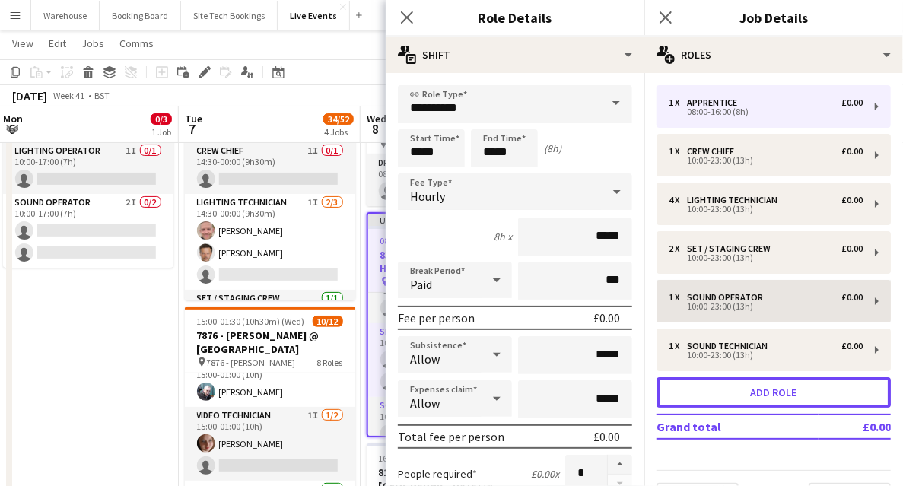
scroll to position [243, 0]
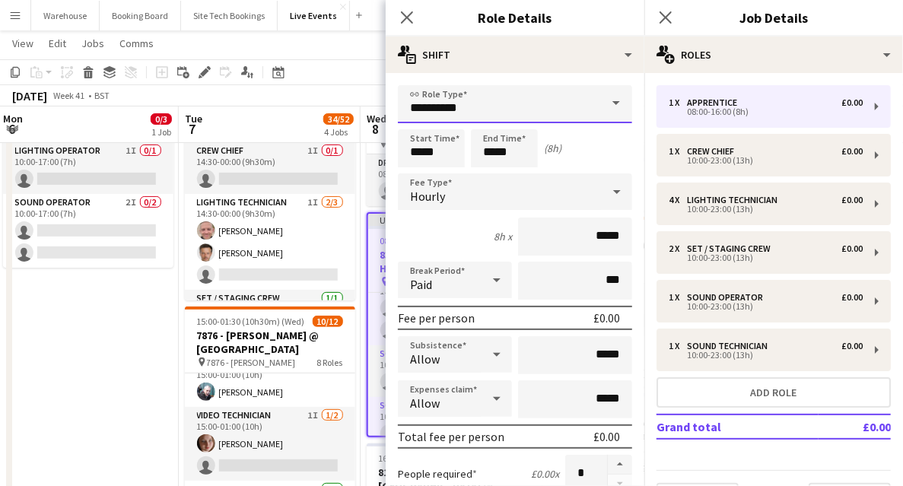
click at [505, 98] on input "**********" at bounding box center [515, 104] width 234 height 38
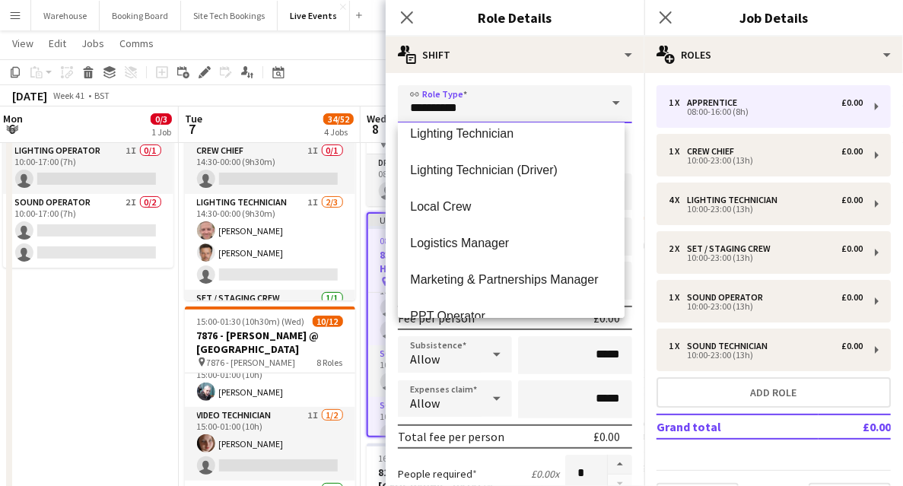
scroll to position [2179, 0]
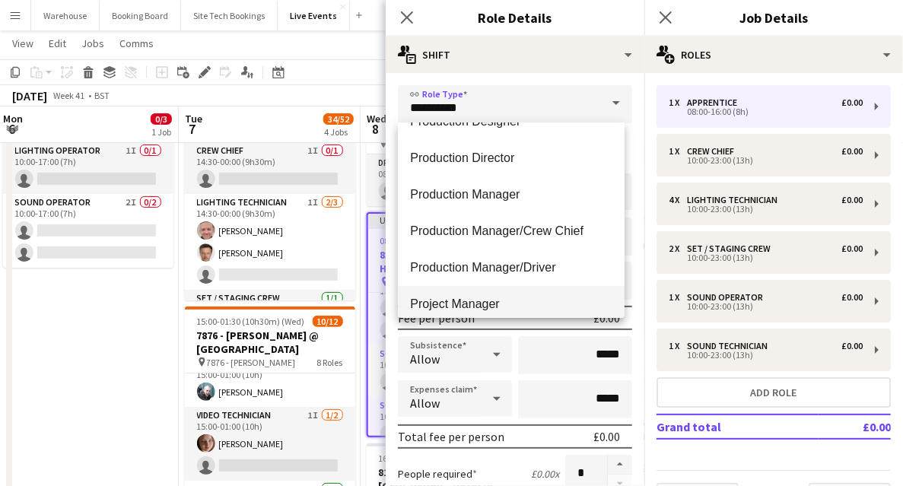
click at [474, 302] on span "Project Manager" at bounding box center [511, 304] width 202 height 14
type input "**********"
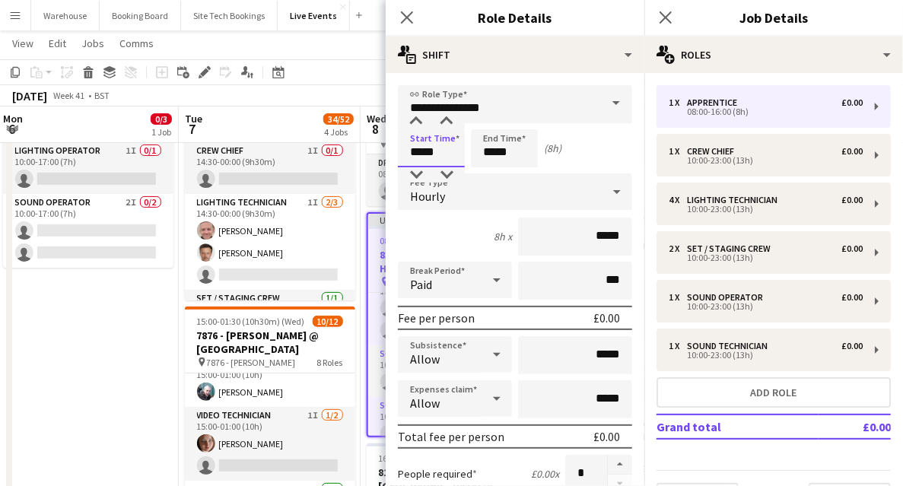
click at [414, 157] on input "*****" at bounding box center [431, 148] width 67 height 38
click at [417, 120] on div at bounding box center [416, 121] width 30 height 15
type input "*****"
click at [417, 120] on div at bounding box center [416, 121] width 30 height 15
click at [522, 146] on input "*****" at bounding box center [504, 148] width 67 height 38
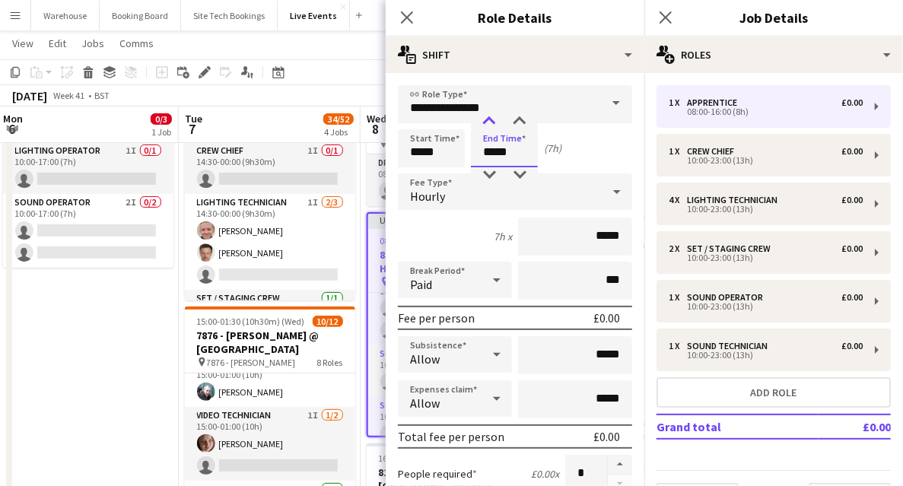
click at [491, 125] on div at bounding box center [489, 121] width 30 height 15
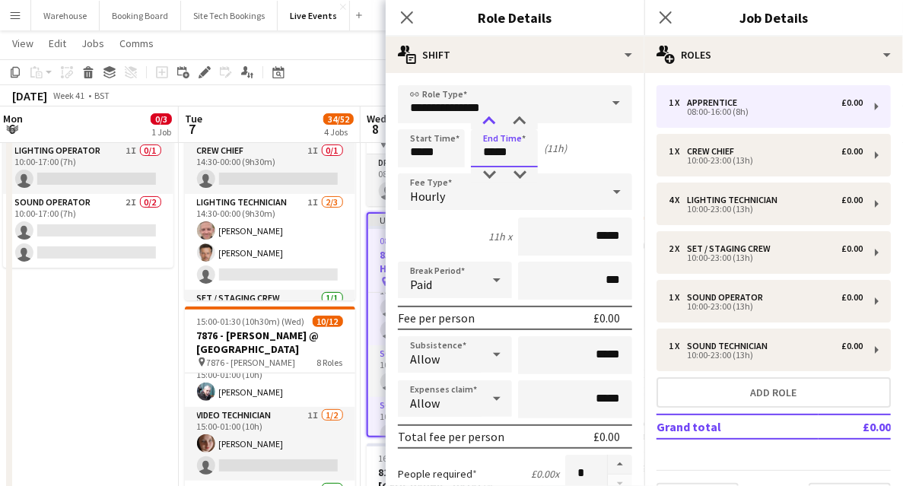
click at [490, 127] on div at bounding box center [489, 121] width 30 height 15
type input "*****"
click at [490, 128] on div at bounding box center [489, 121] width 30 height 15
click at [467, 199] on div "Hourly" at bounding box center [500, 191] width 204 height 36
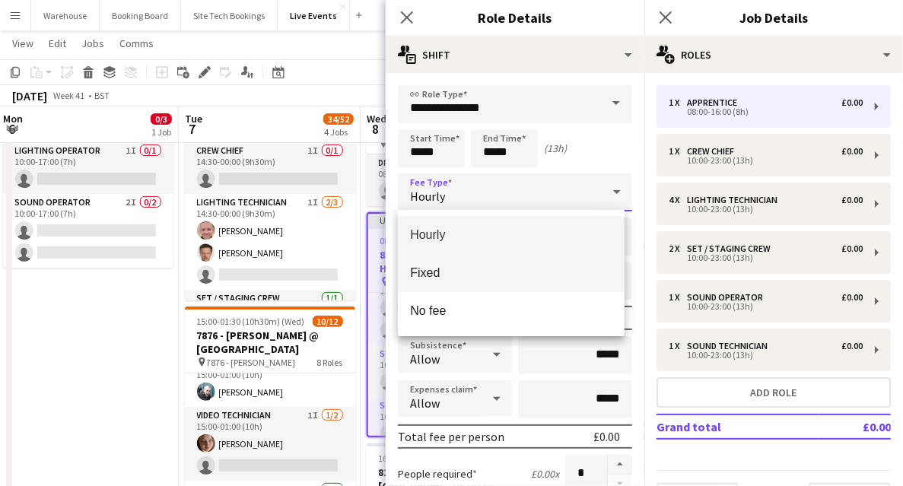
click at [426, 283] on mat-option "Fixed" at bounding box center [511, 273] width 227 height 38
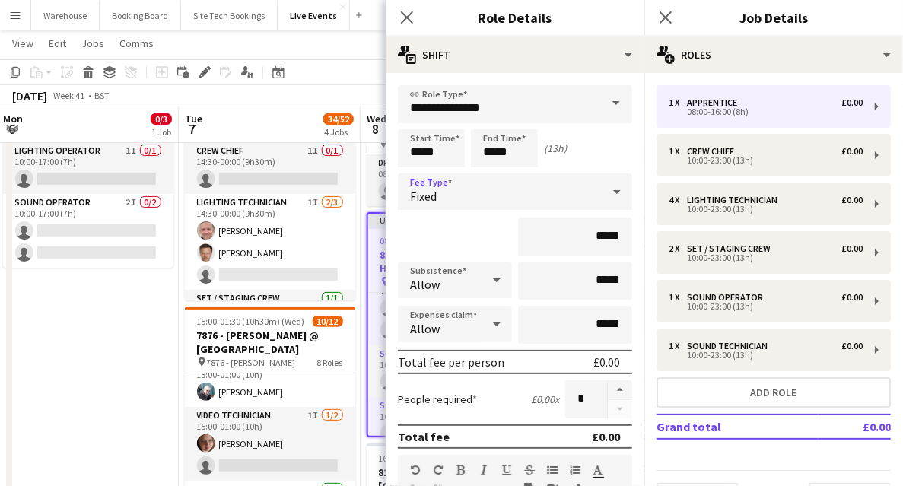
drag, startPoint x: 404, startPoint y: 21, endPoint x: 420, endPoint y: 21, distance: 16.0
click at [404, 21] on icon at bounding box center [407, 17] width 12 height 12
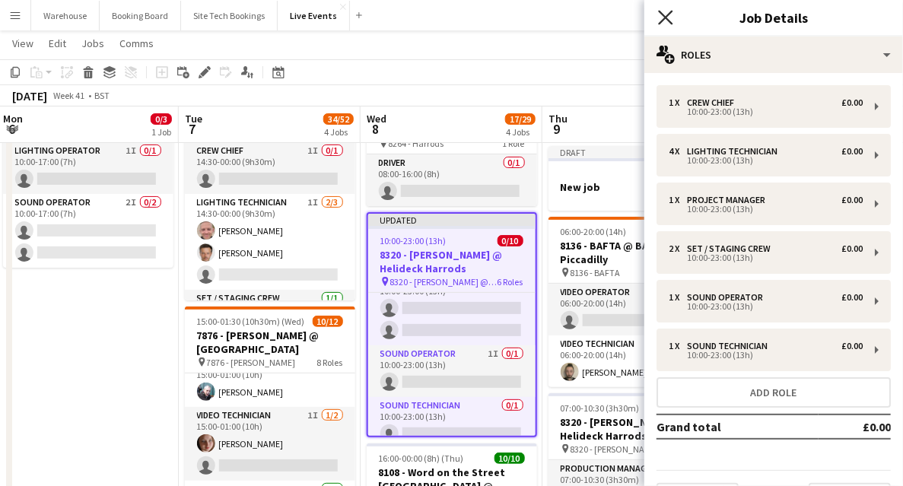
click at [668, 14] on icon at bounding box center [665, 17] width 14 height 14
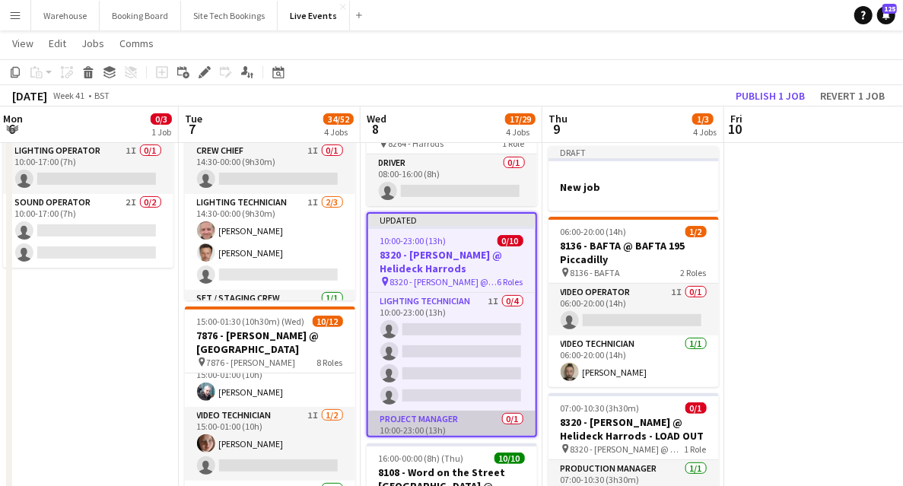
scroll to position [103, 0]
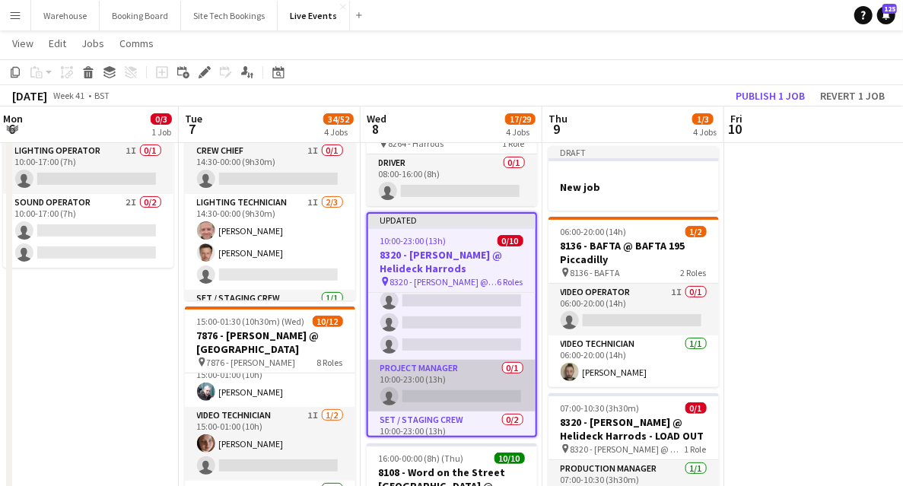
click at [438, 392] on app-card-role "Project Manager 0/1 10:00-23:00 (13h) single-neutral-actions" at bounding box center [451, 386] width 167 height 52
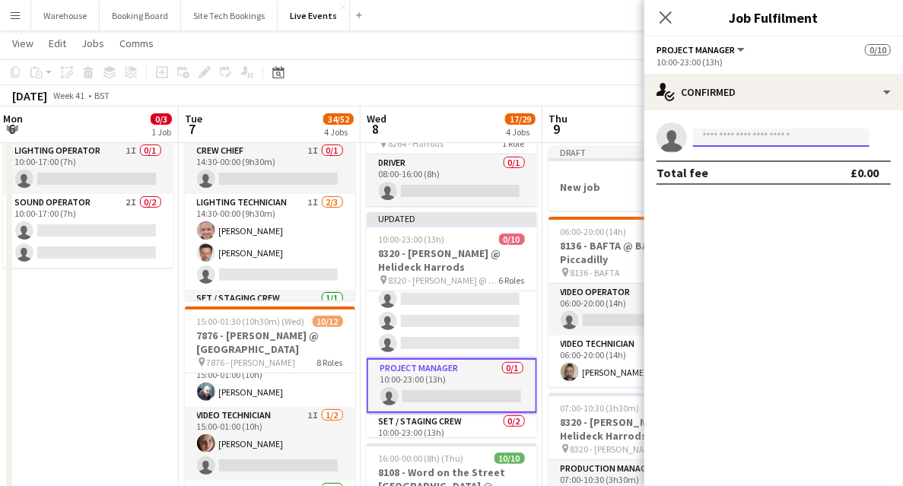
click at [757, 144] on input at bounding box center [781, 137] width 176 height 18
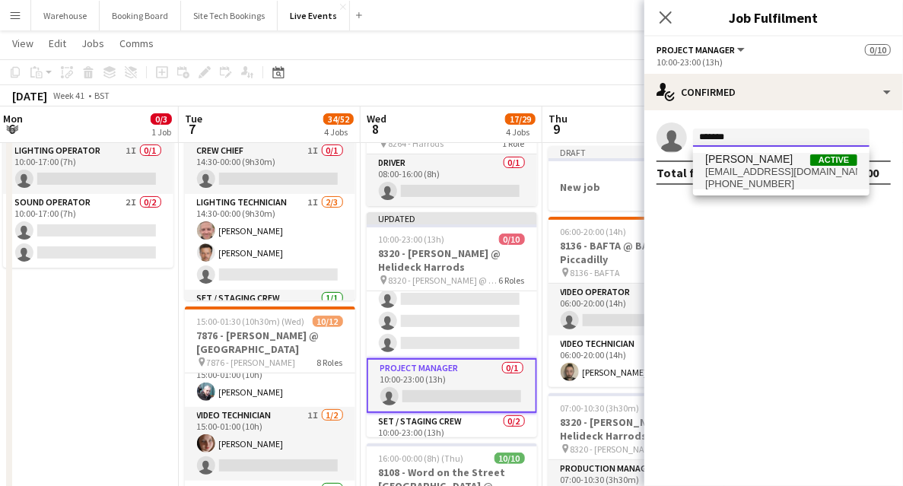
type input "*******"
click at [747, 174] on span "[EMAIL_ADDRESS][DOMAIN_NAME]" at bounding box center [781, 172] width 152 height 12
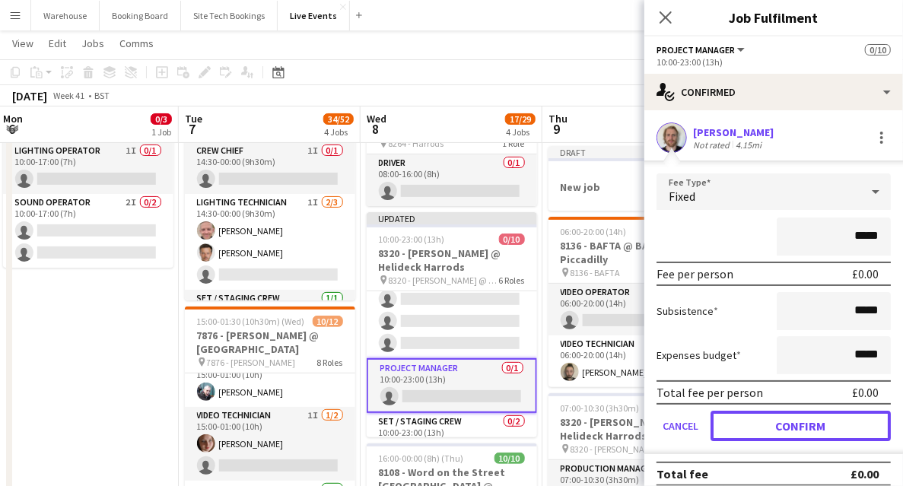
click at [824, 429] on button "Confirm" at bounding box center [800, 426] width 180 height 30
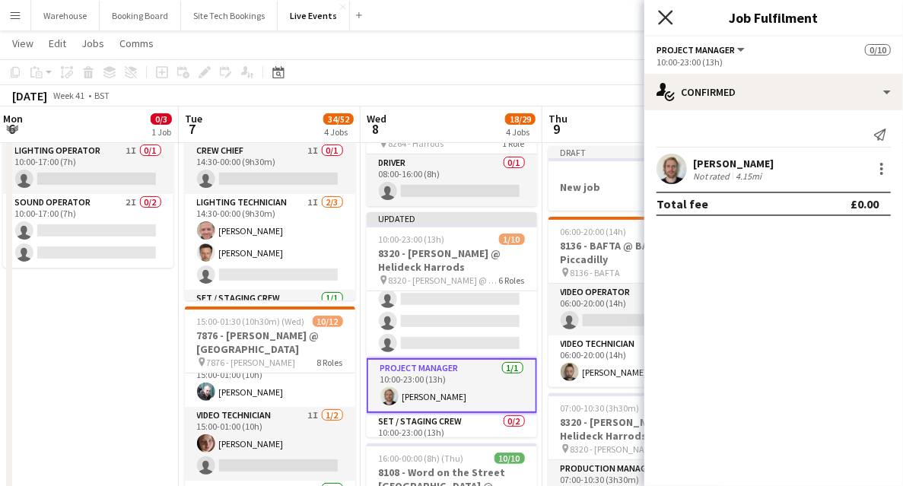
click at [663, 14] on icon at bounding box center [665, 17] width 14 height 14
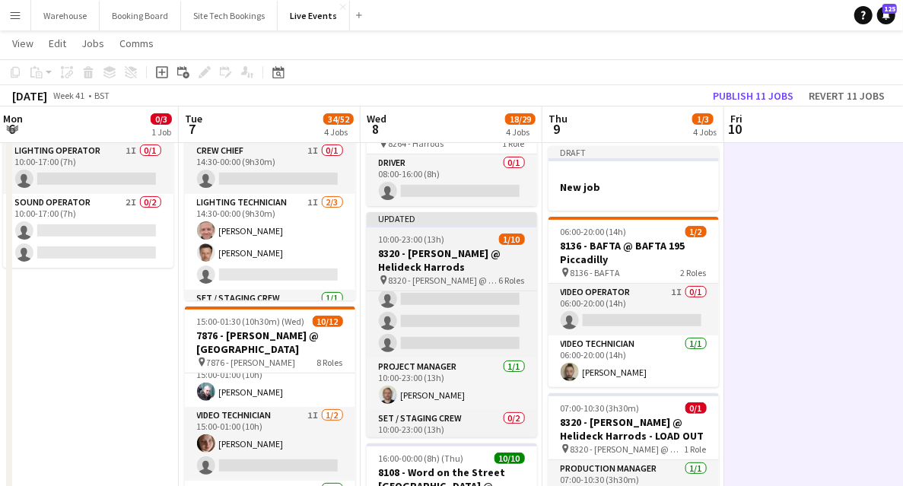
click at [420, 270] on h3 "8320 - [PERSON_NAME] @ Helideck Harrods" at bounding box center [451, 259] width 170 height 27
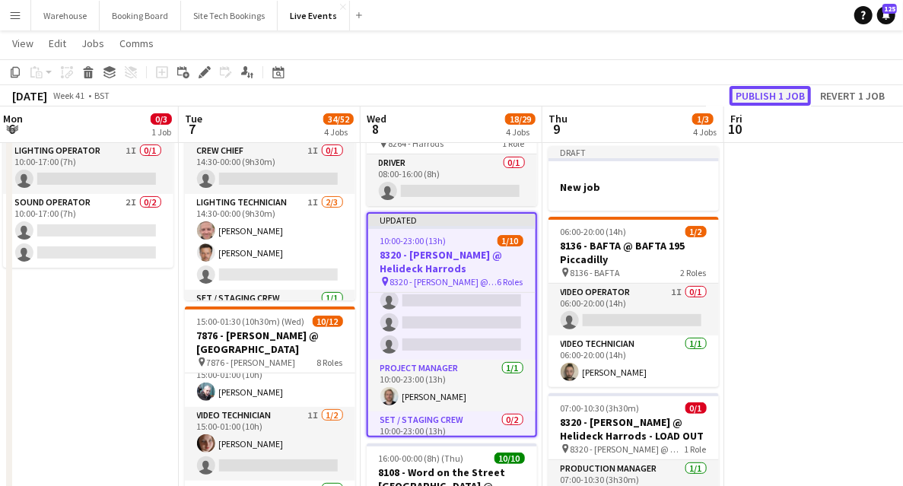
click at [753, 97] on button "Publish 1 job" at bounding box center [769, 96] width 81 height 20
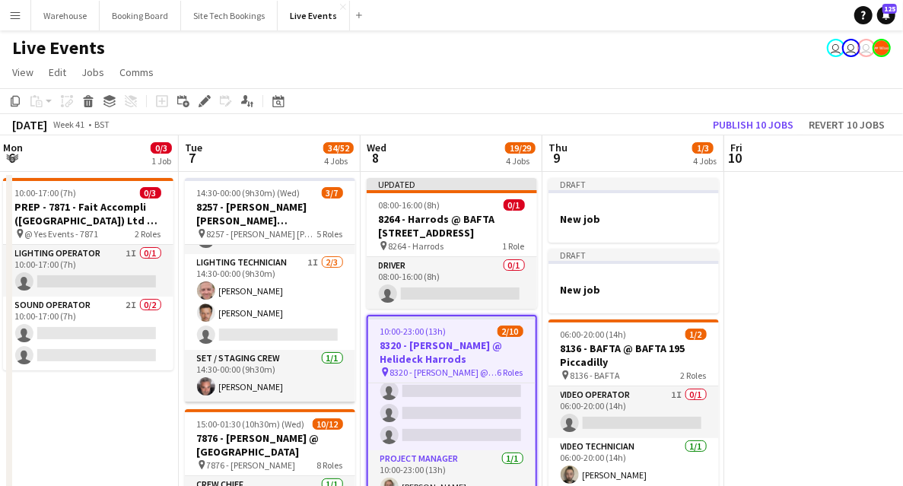
scroll to position [0, 0]
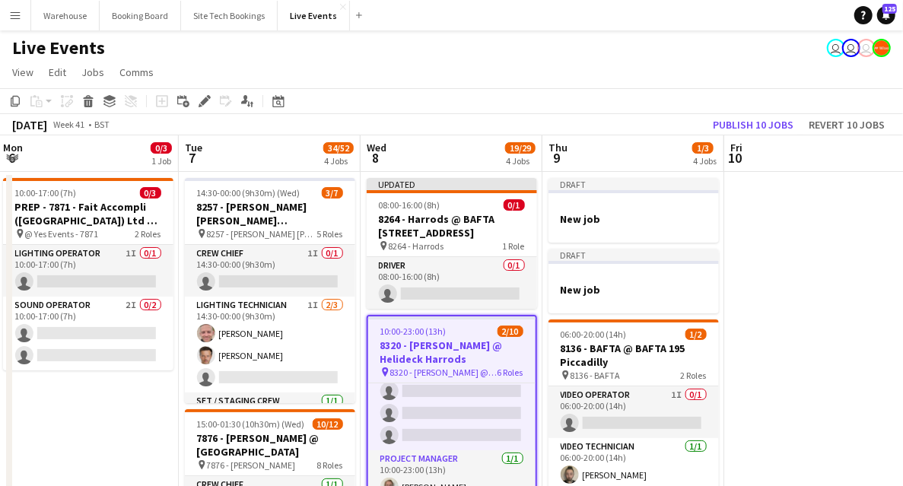
drag, startPoint x: 858, startPoint y: 294, endPoint x: 804, endPoint y: 285, distance: 54.7
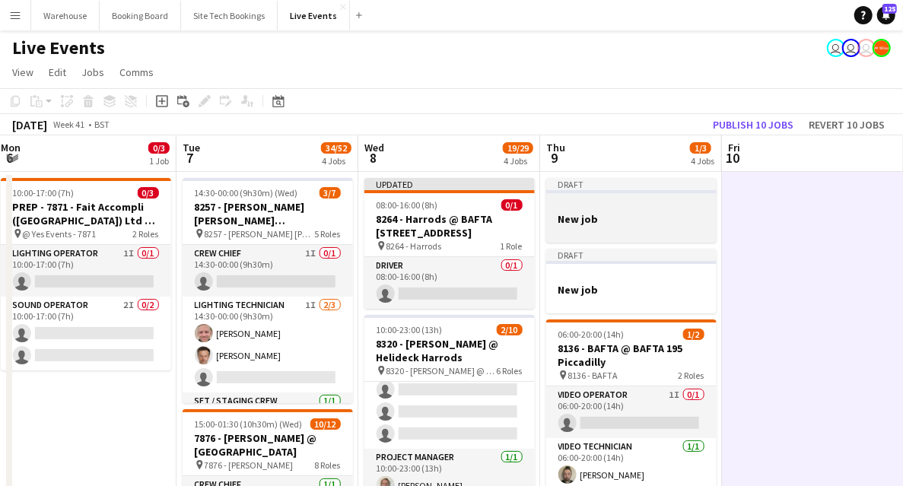
click at [609, 230] on div at bounding box center [631, 232] width 170 height 12
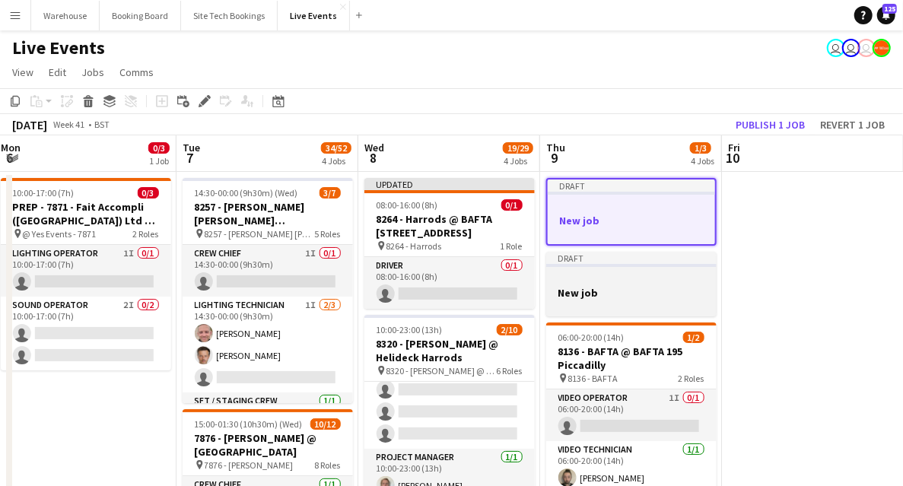
click at [595, 285] on app-job-card "Draft New job" at bounding box center [631, 284] width 170 height 65
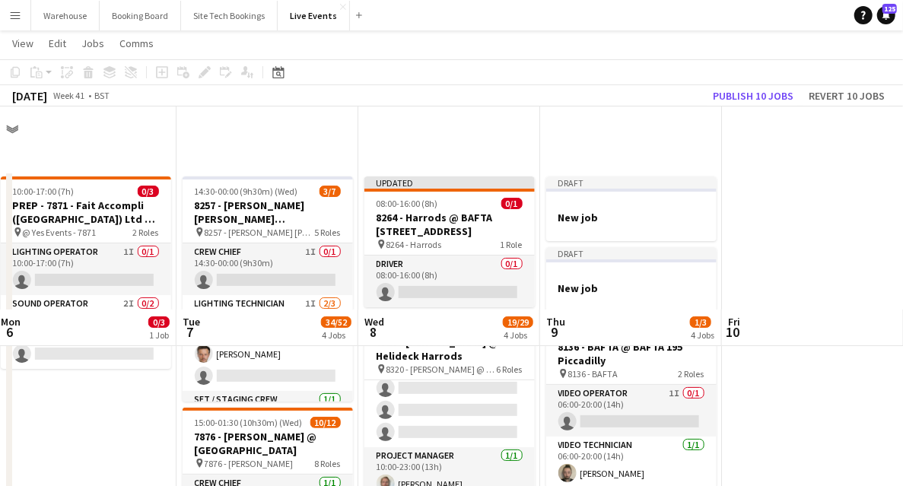
scroll to position [202, 0]
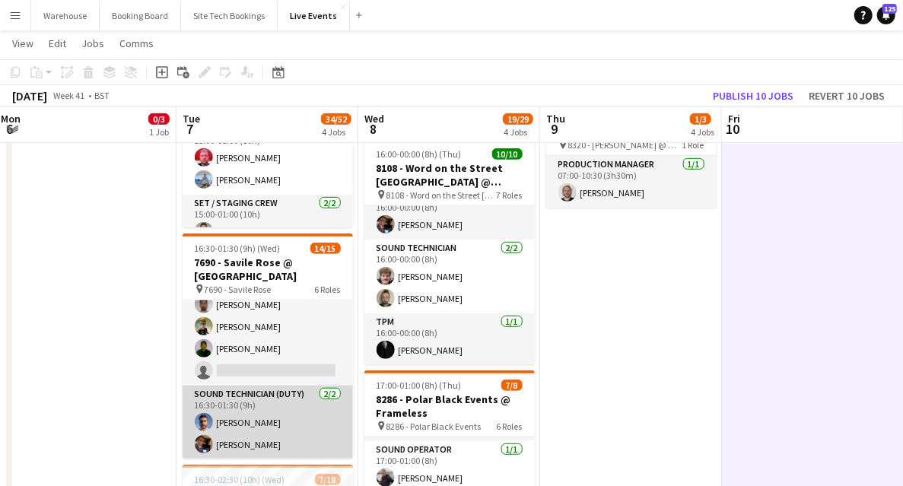
scroll to position [300, 0]
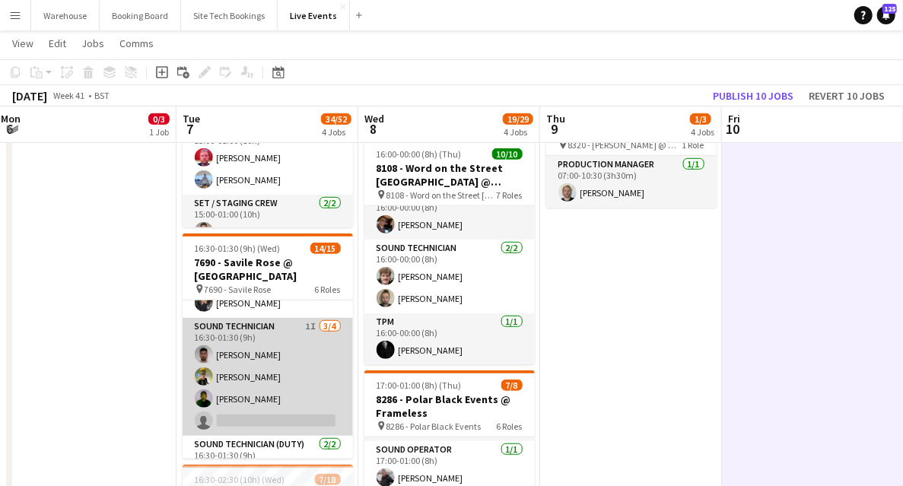
click at [237, 335] on app-card-role "Sound Technician 1I [DATE] 16:30-01:30 (9h) [PERSON_NAME] [PERSON_NAME] single-…" at bounding box center [267, 377] width 170 height 118
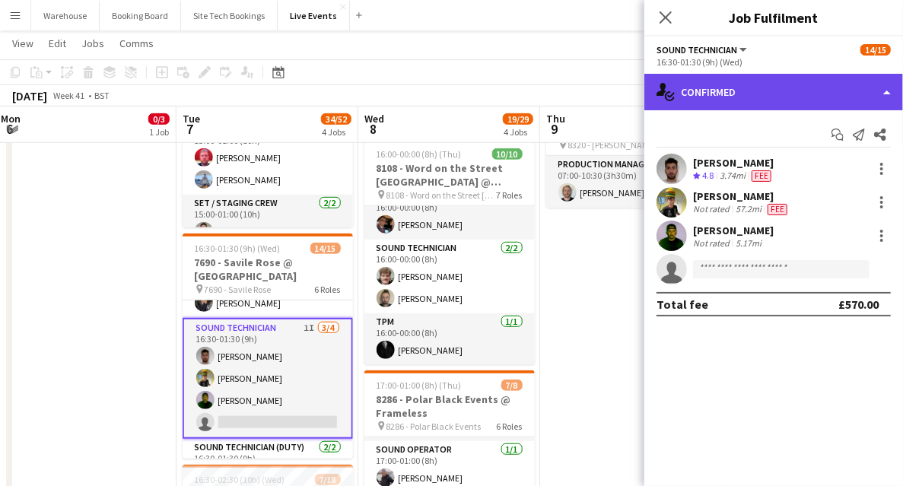
click at [761, 87] on div "single-neutral-actions-check-2 Confirmed" at bounding box center [773, 92] width 259 height 36
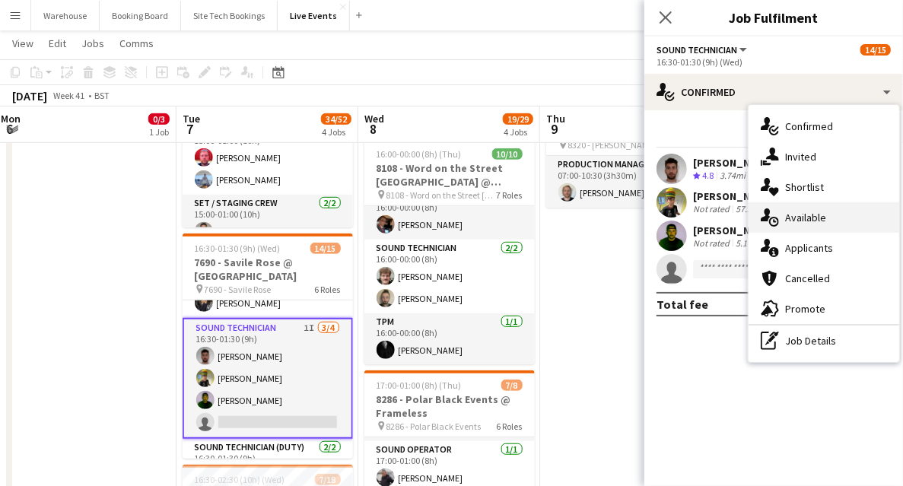
click at [802, 211] on span "Available" at bounding box center [805, 218] width 41 height 14
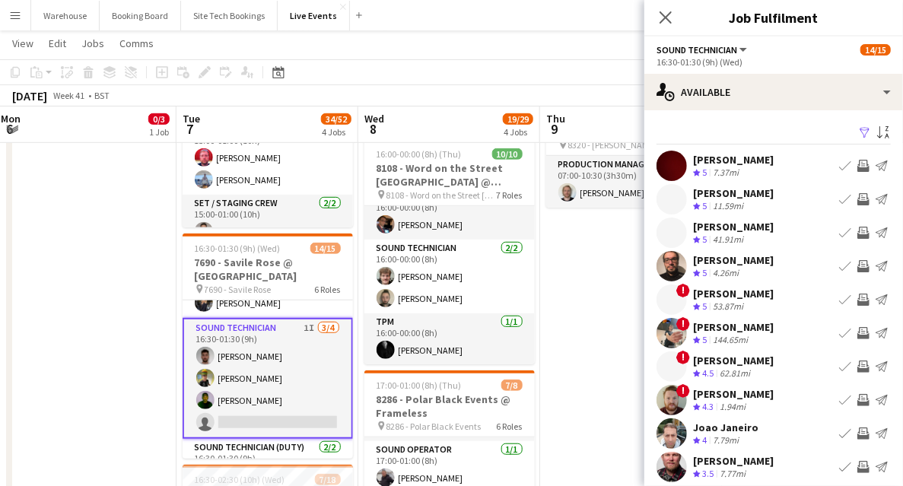
click at [749, 115] on div "Filter Sort asc [PERSON_NAME] Crew rating 5 7.37mi Book crew Invite crew Send n…" at bounding box center [773, 321] width 259 height 422
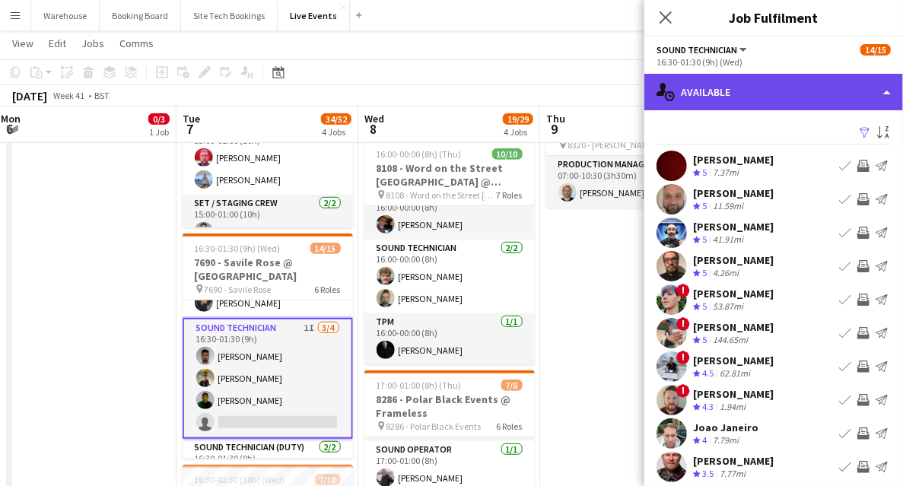
click at [752, 99] on div "single-neutral-actions-upload Available" at bounding box center [773, 92] width 259 height 36
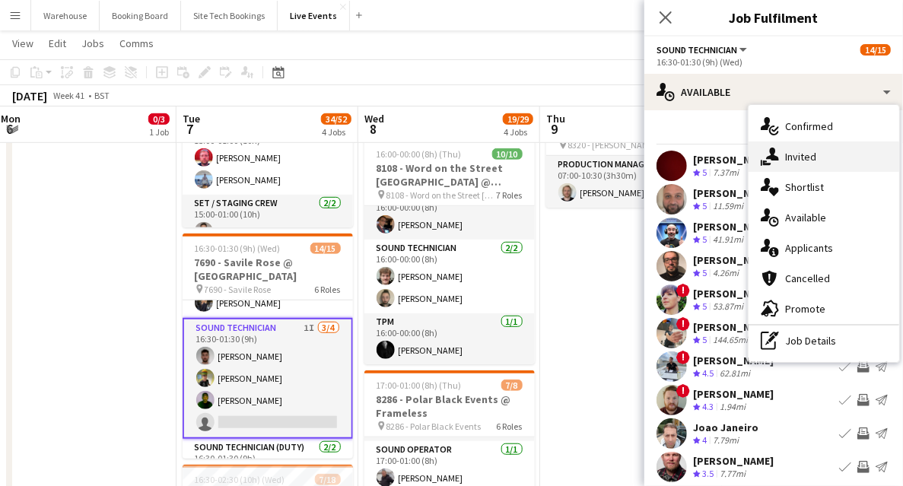
click at [792, 161] on span "Invited" at bounding box center [800, 157] width 31 height 14
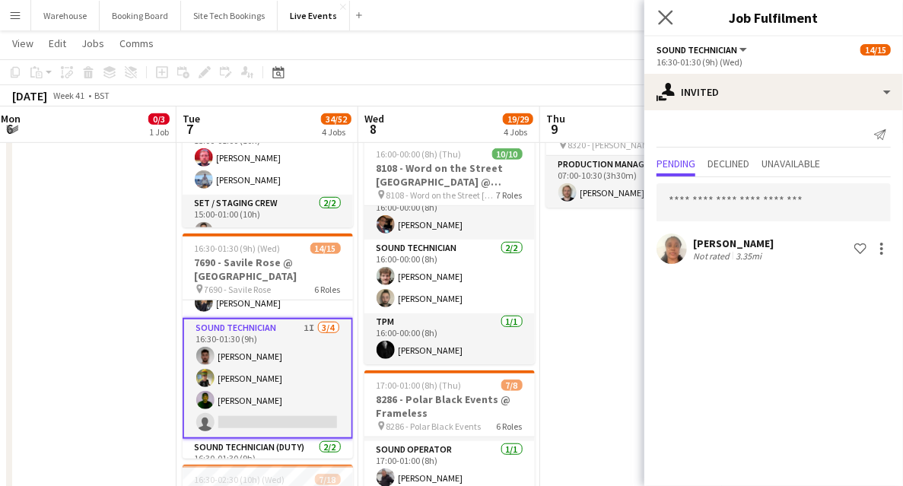
click at [674, 17] on app-icon "Close pop-in" at bounding box center [666, 18] width 22 height 22
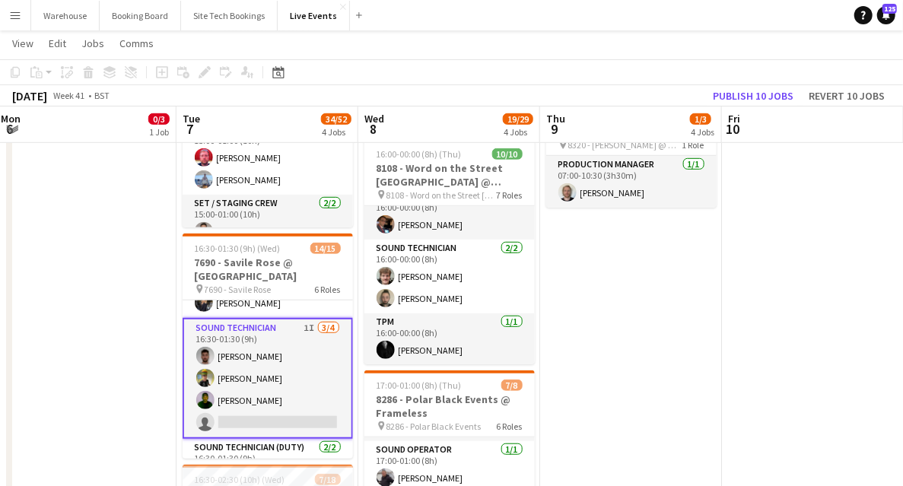
click at [106, 333] on app-date-cell "10:00-17:00 (7h) 0/3 PREP - 7871 - Fait Accompli (London) Ltd @ YES Events pin …" at bounding box center [86, 421] width 182 height 1312
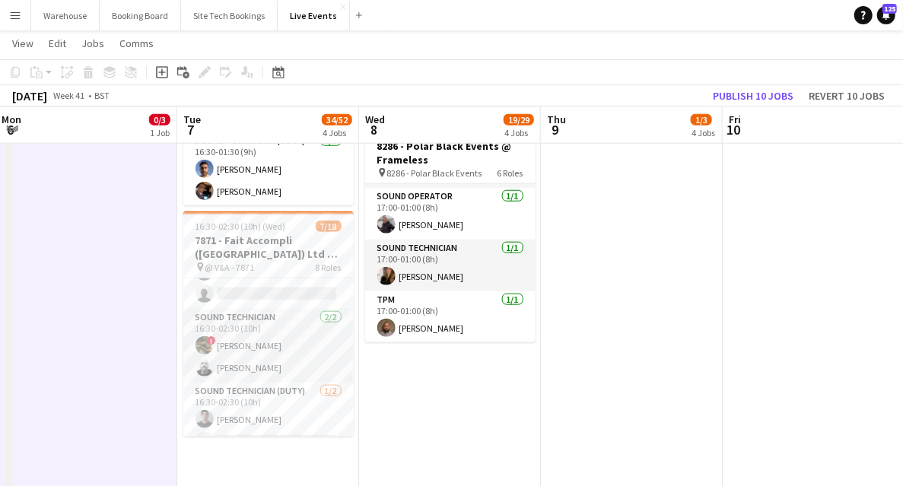
scroll to position [475, 0]
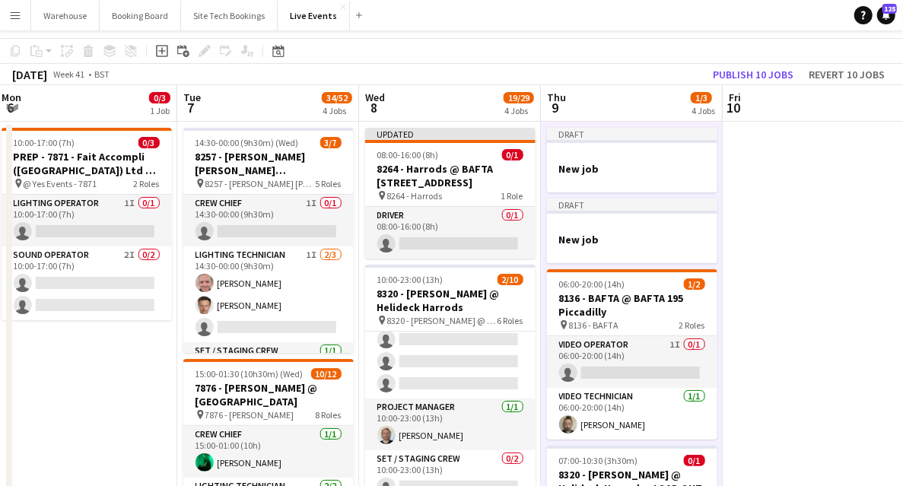
scroll to position [0, 0]
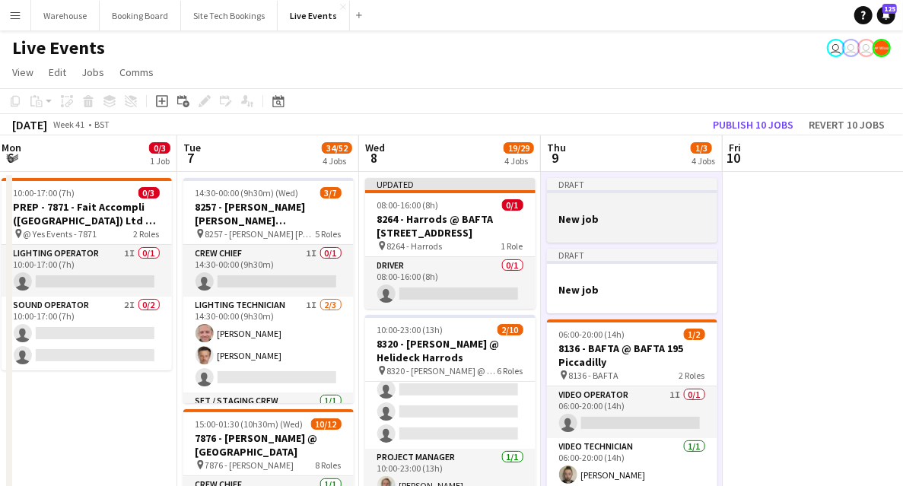
click at [618, 220] on h3 "New job" at bounding box center [632, 219] width 170 height 14
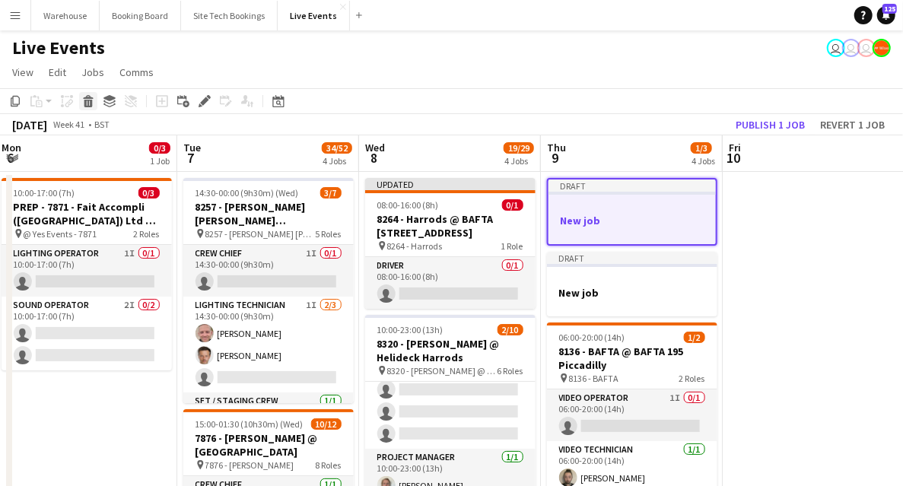
click at [91, 104] on icon at bounding box center [88, 104] width 8 height 8
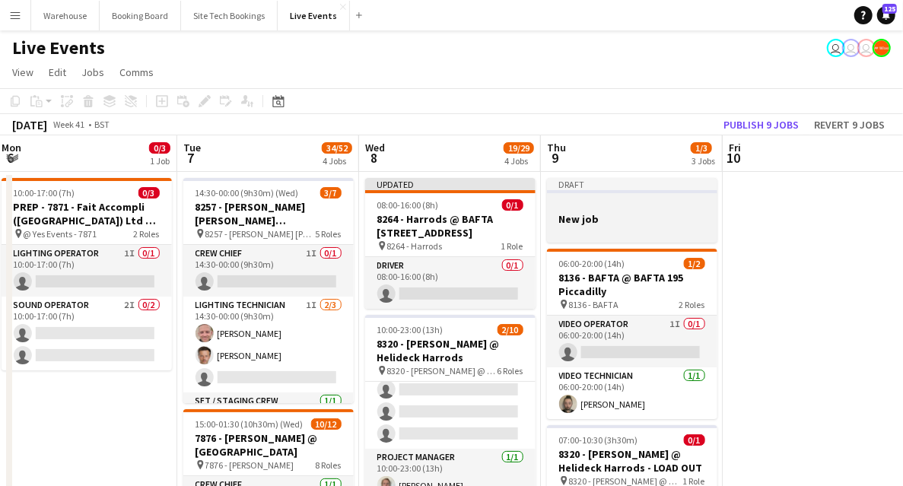
click at [603, 219] on h3 "New job" at bounding box center [632, 219] width 170 height 14
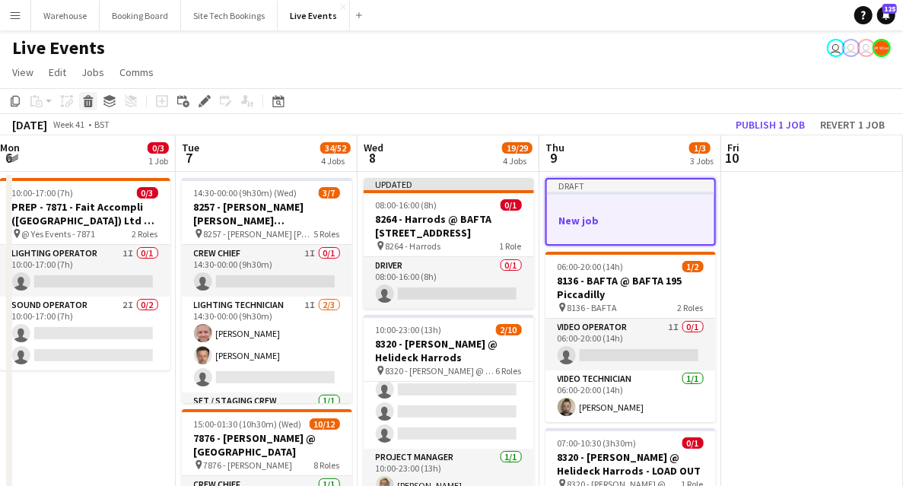
click at [87, 102] on icon "Delete" at bounding box center [88, 101] width 12 height 12
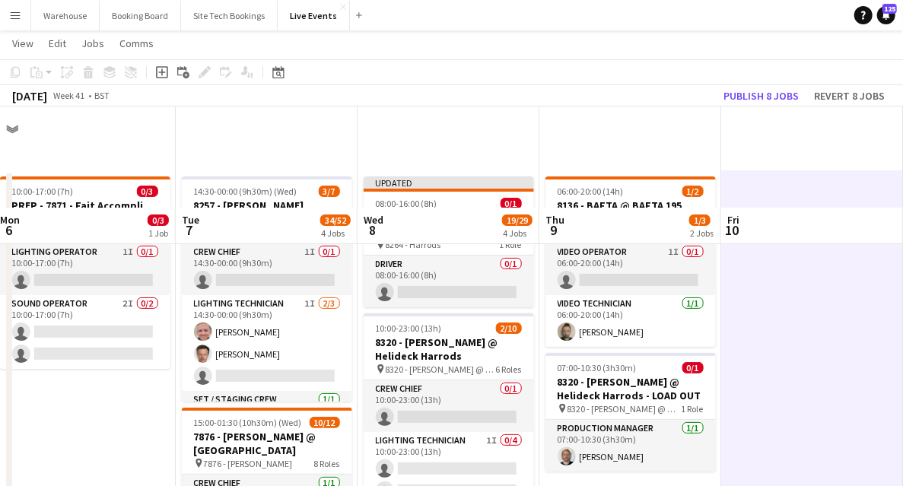
scroll to position [101, 0]
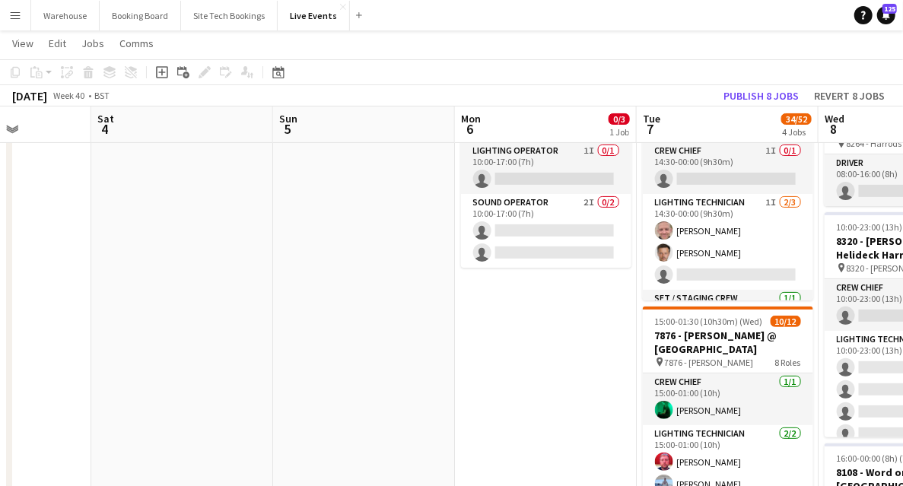
drag, startPoint x: 274, startPoint y: 357, endPoint x: 582, endPoint y: 373, distance: 308.3
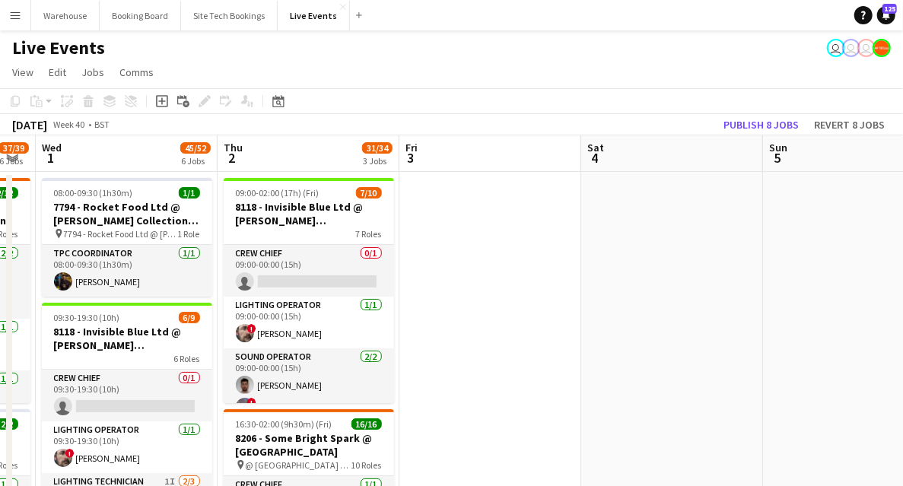
scroll to position [0, 364]
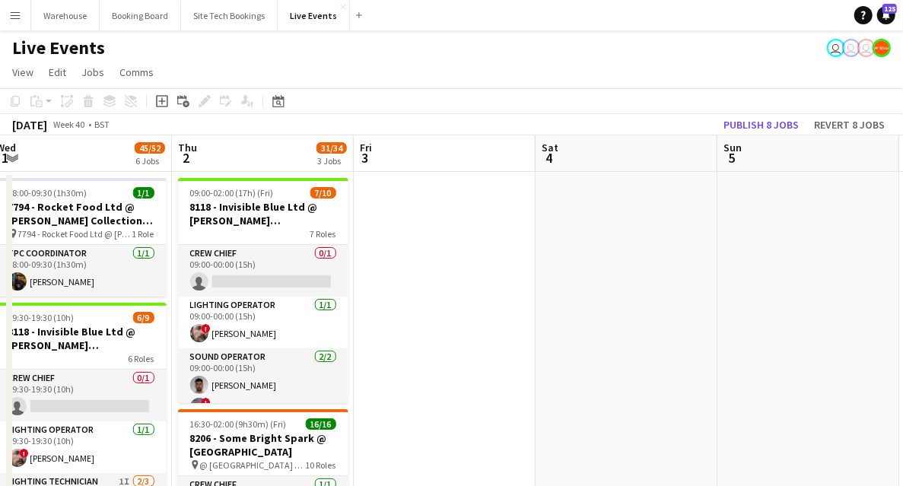
drag, startPoint x: 294, startPoint y: 351, endPoint x: 621, endPoint y: 339, distance: 327.2
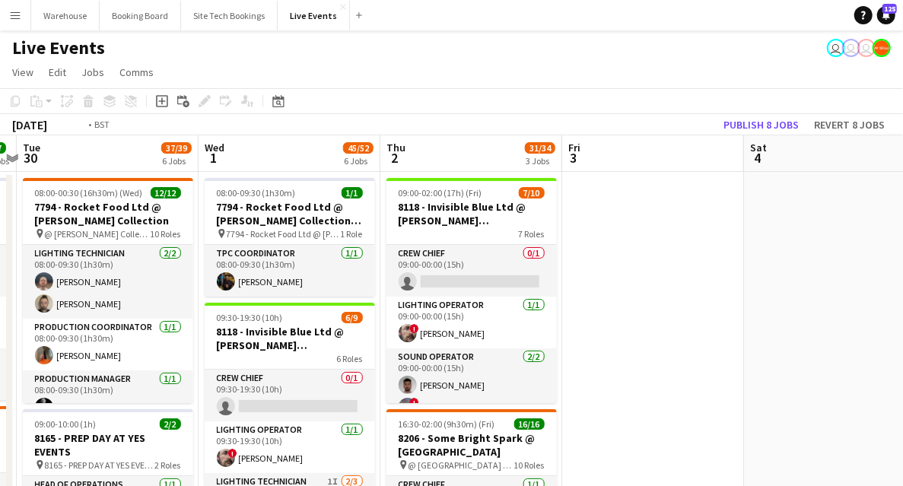
drag, startPoint x: 581, startPoint y: 334, endPoint x: 898, endPoint y: 314, distance: 317.7
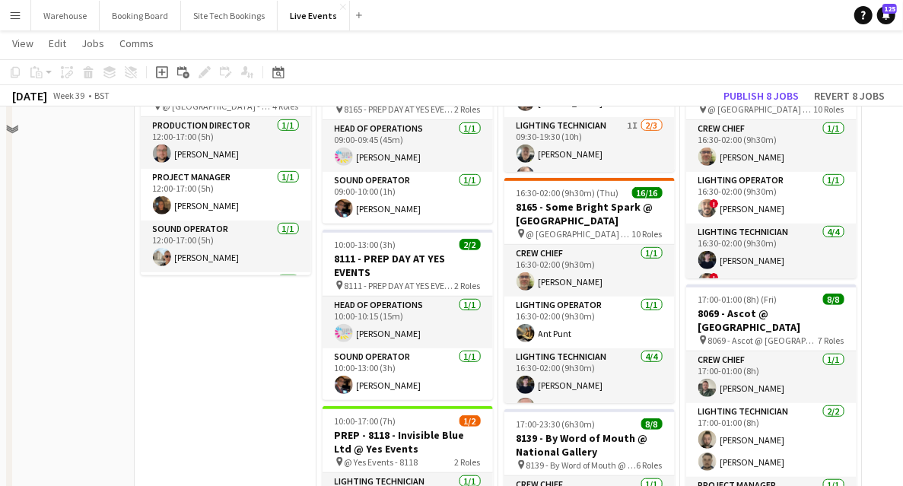
scroll to position [405, 0]
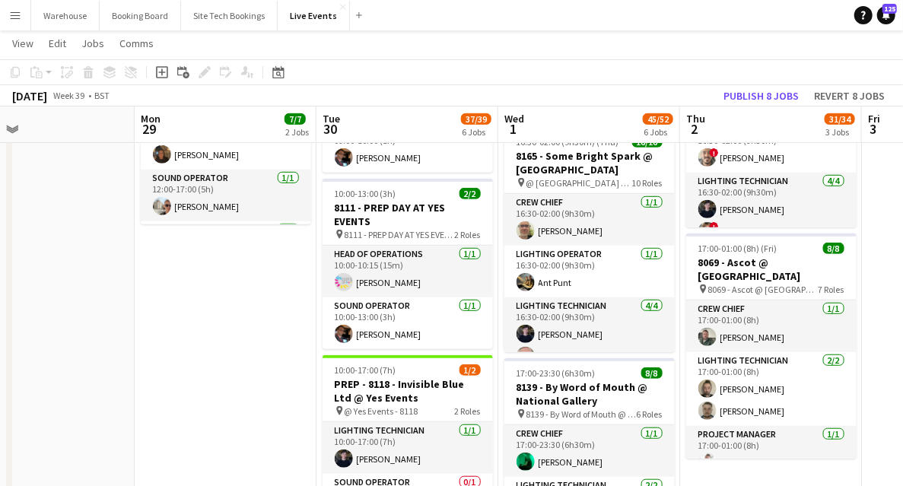
click at [251, 309] on app-date-cell "09:00-17:00 (8h) 3/3 7794 & 7781 - PREP DAY AT YES EVENTS pin 7794 & 7781 - PRE…" at bounding box center [226, 421] width 182 height 1312
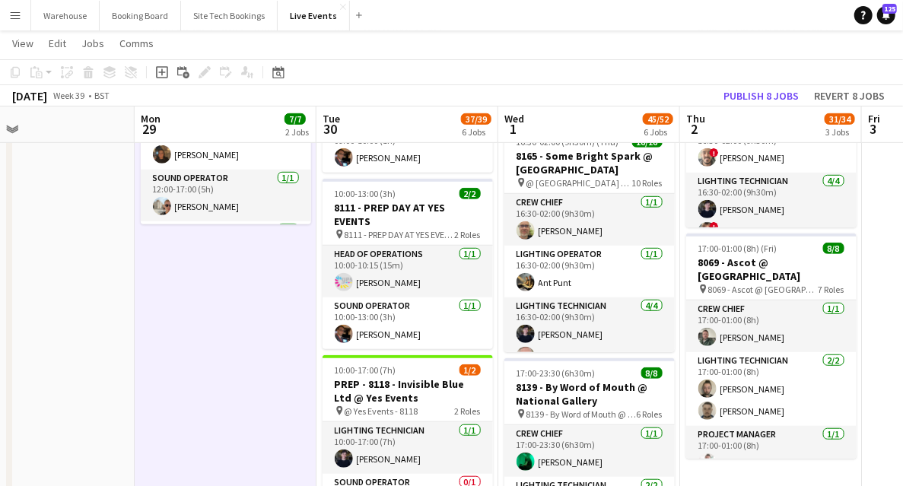
scroll to position [557, 0]
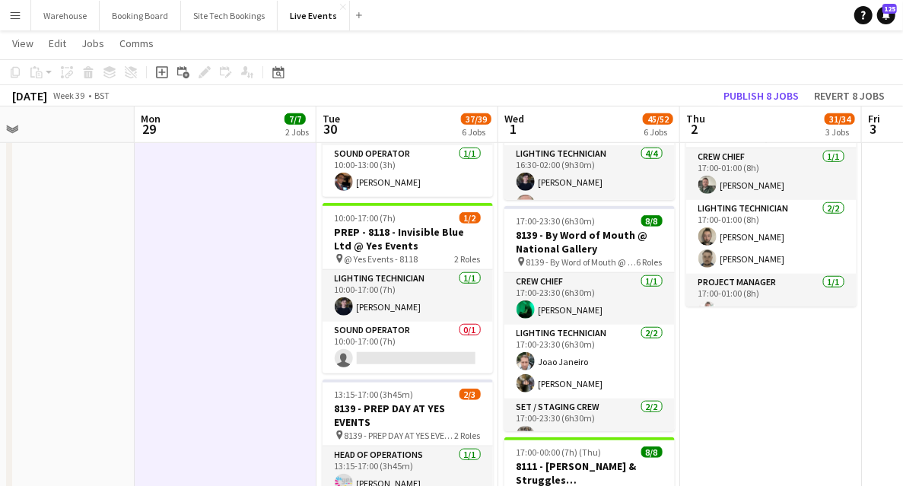
click at [116, 313] on app-date-cell at bounding box center [44, 269] width 182 height 1312
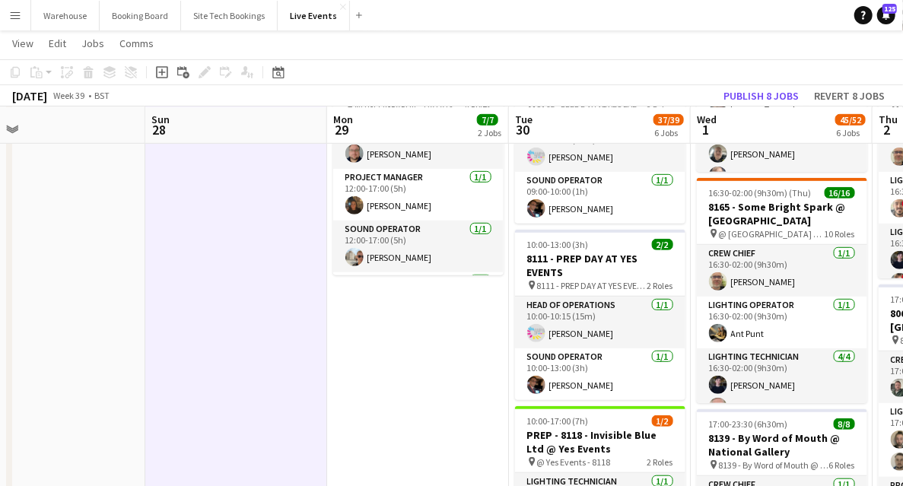
scroll to position [0, 382]
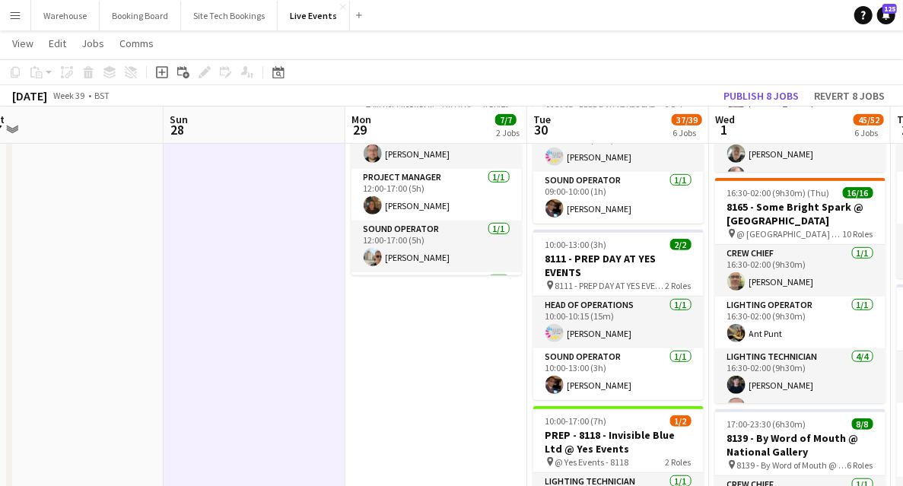
drag, startPoint x: 97, startPoint y: 283, endPoint x: 307, endPoint y: 287, distance: 210.7
click at [307, 287] on app-calendar-viewport "Thu 25 39/44 3 Jobs Fri 26 Sat 27 Sun 28 Mon 29 7/7 2 Jobs Tue 30 37/39 6 Jobs …" at bounding box center [451, 416] width 903 height 1423
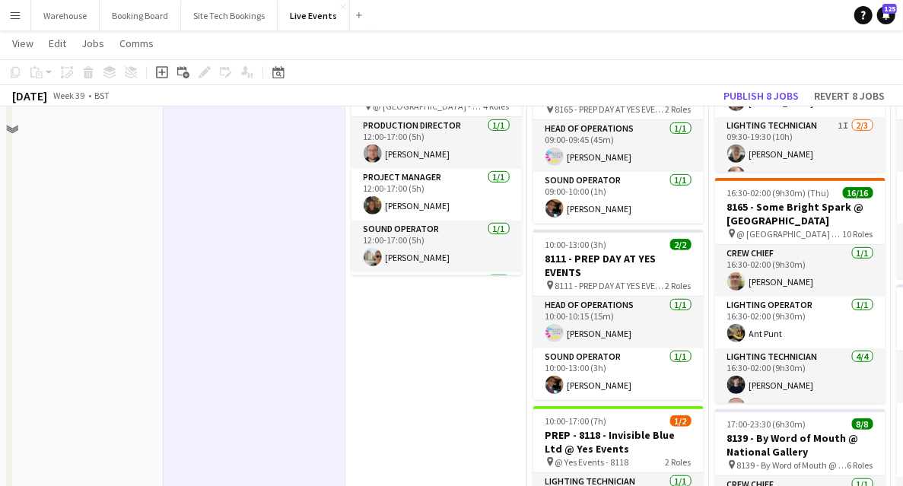
scroll to position [101, 0]
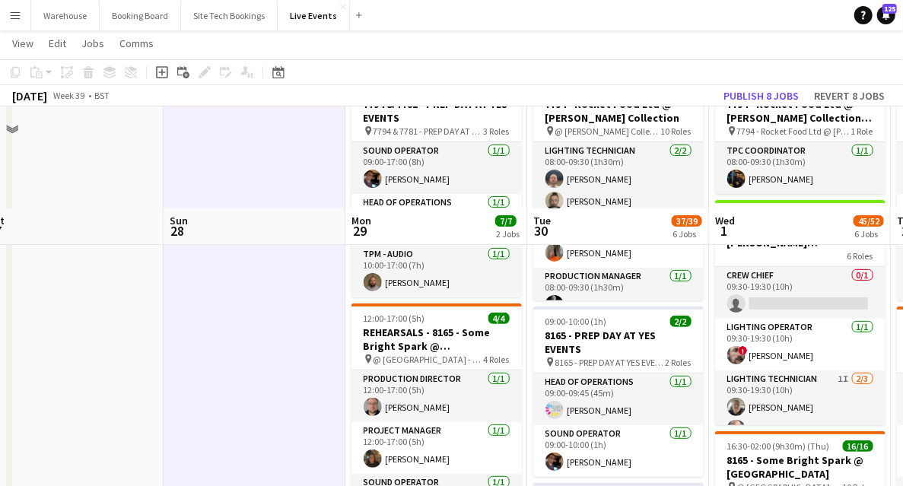
scroll to position [253, 0]
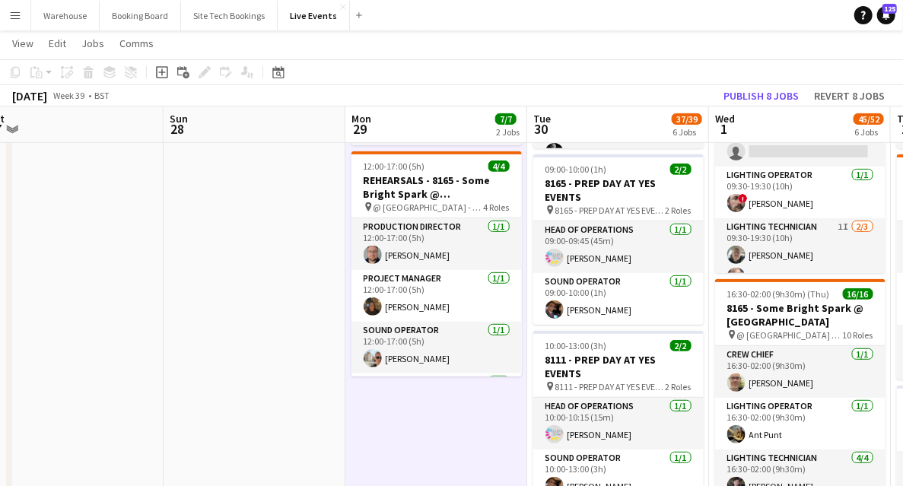
scroll to position [405, 0]
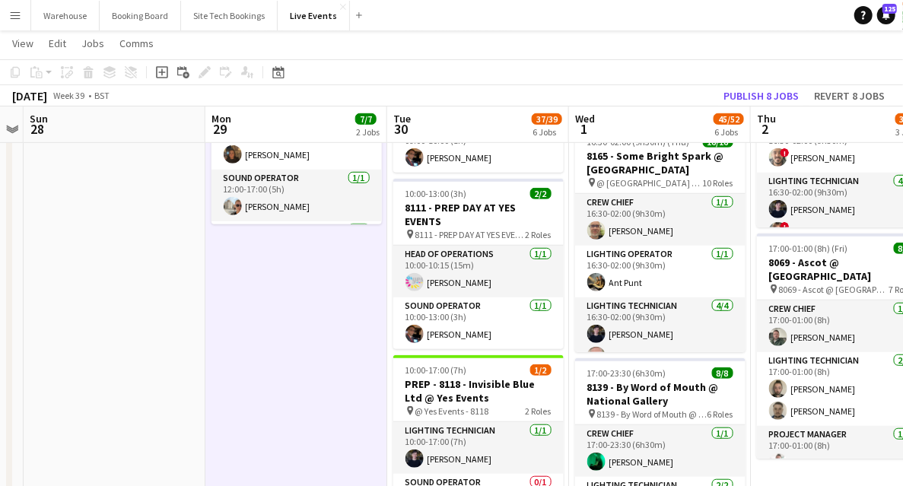
drag, startPoint x: 323, startPoint y: 309, endPoint x: 82, endPoint y: 300, distance: 241.2
click at [82, 300] on app-calendar-viewport "Thu 25 39/44 3 Jobs Fri 26 Sat 27 Sun 28 Mon 29 7/7 2 Jobs Tue 30 37/39 6 Jobs …" at bounding box center [451, 365] width 903 height 1423
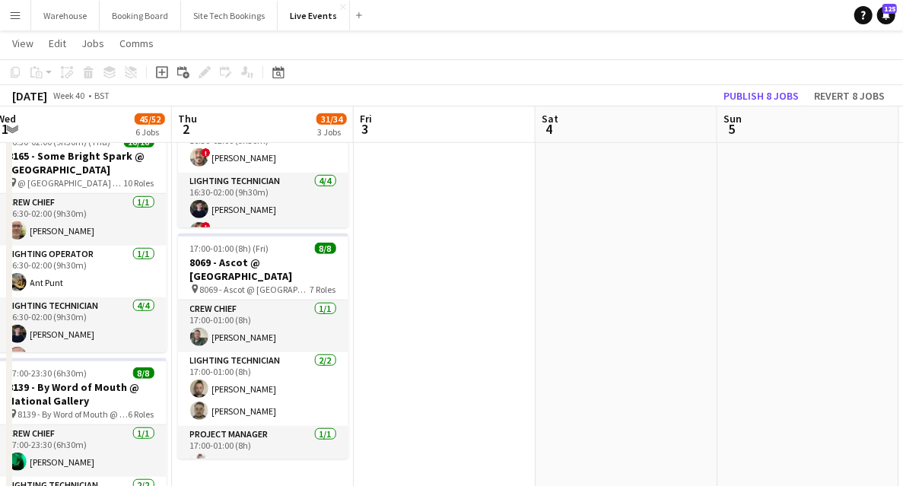
drag, startPoint x: 790, startPoint y: 355, endPoint x: 368, endPoint y: 318, distance: 423.6
click at [368, 318] on app-calendar-viewport "Sun 28 Mon 29 7/7 2 Jobs Tue 30 37/39 6 Jobs Wed 1 45/52 6 Jobs Thu 2 31/34 3 J…" at bounding box center [451, 365] width 903 height 1423
click at [428, 310] on app-date-cell at bounding box center [443, 421] width 182 height 1312
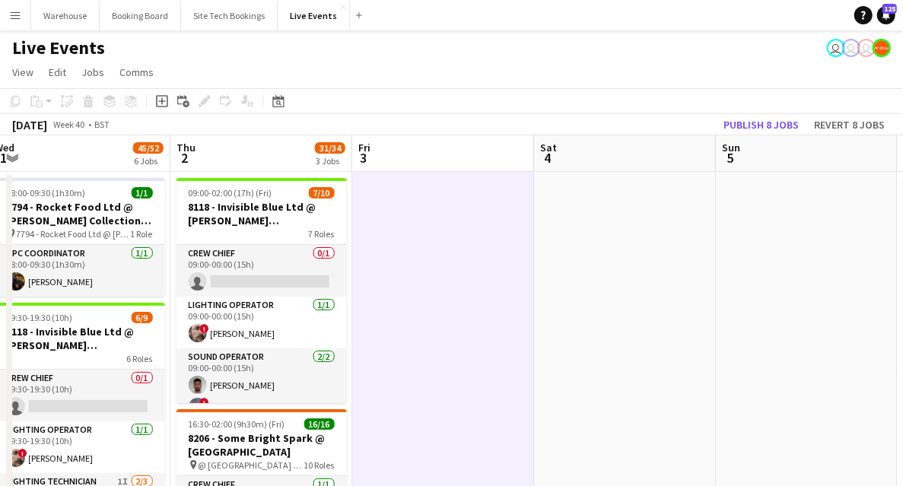
scroll to position [0, 321]
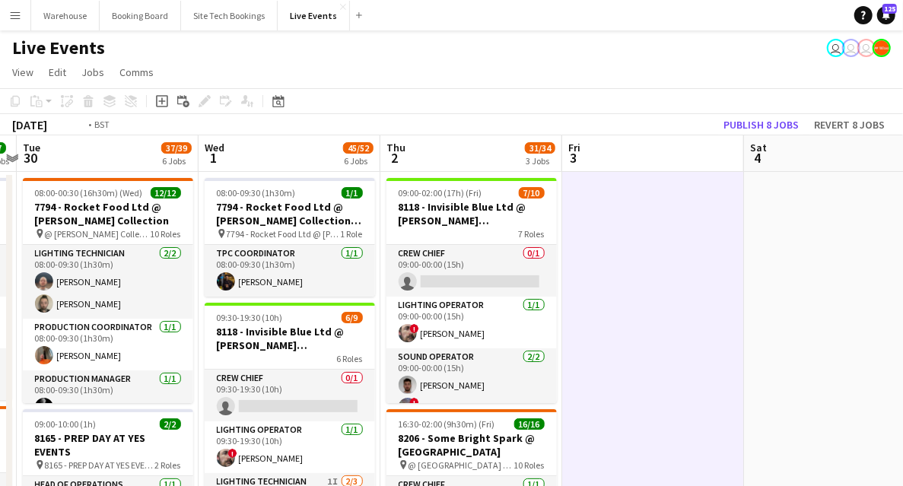
drag, startPoint x: 583, startPoint y: 313, endPoint x: 830, endPoint y: 322, distance: 246.5
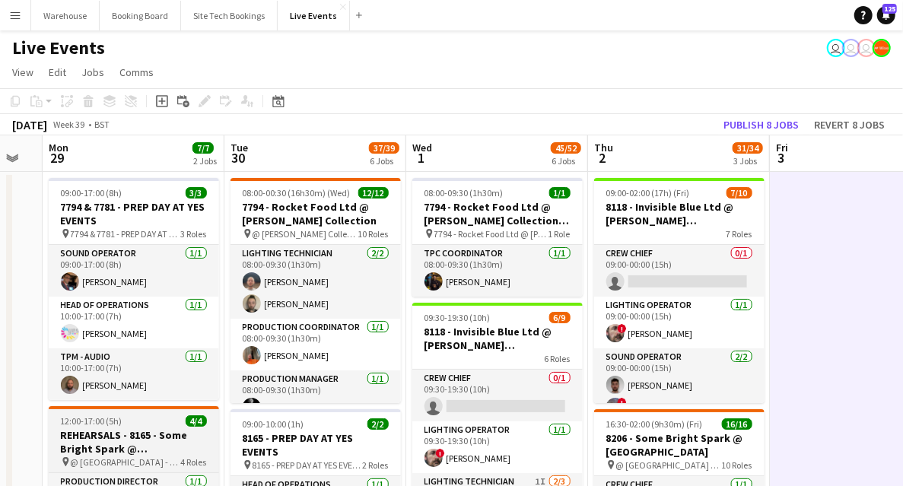
scroll to position [253, 0]
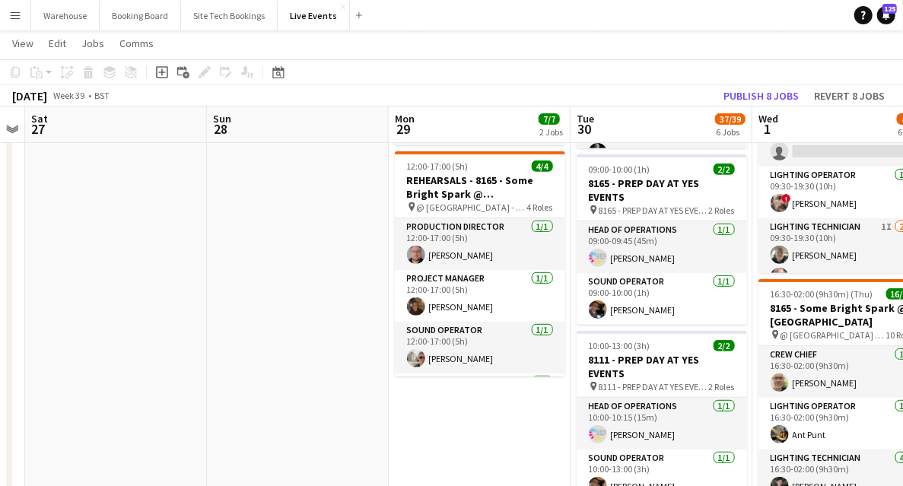
drag, startPoint x: 433, startPoint y: 427, endPoint x: 458, endPoint y: 386, distance: 48.1
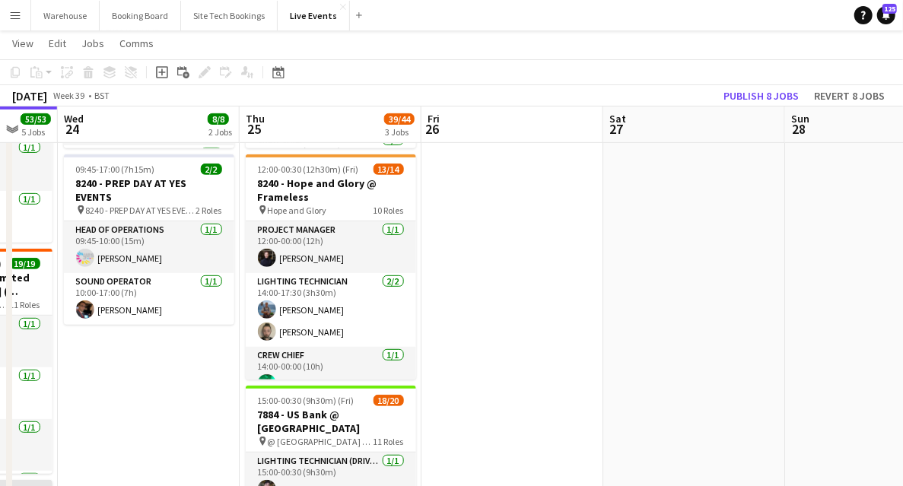
drag, startPoint x: 301, startPoint y: 366, endPoint x: 680, endPoint y: 363, distance: 378.7
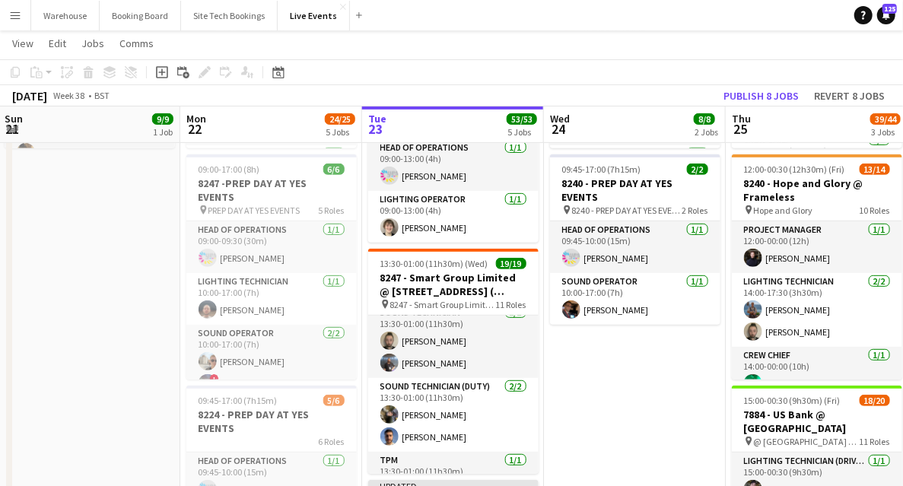
scroll to position [586, 0]
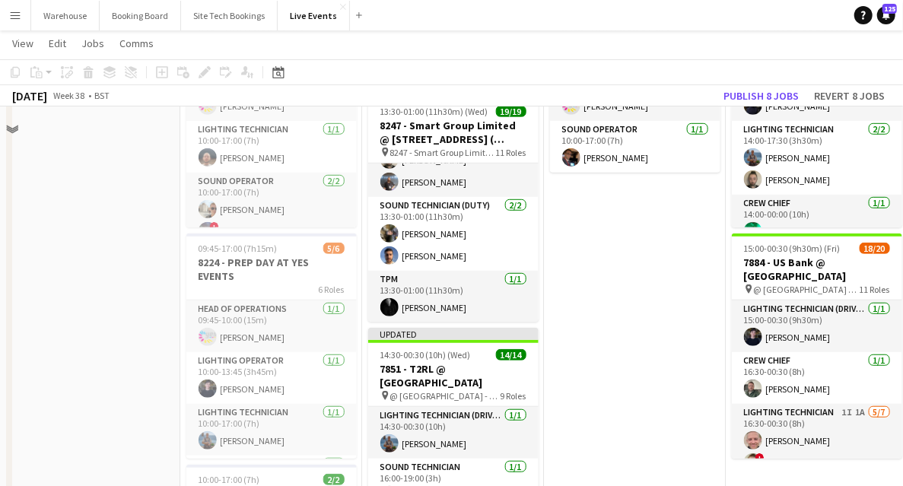
scroll to position [253, 0]
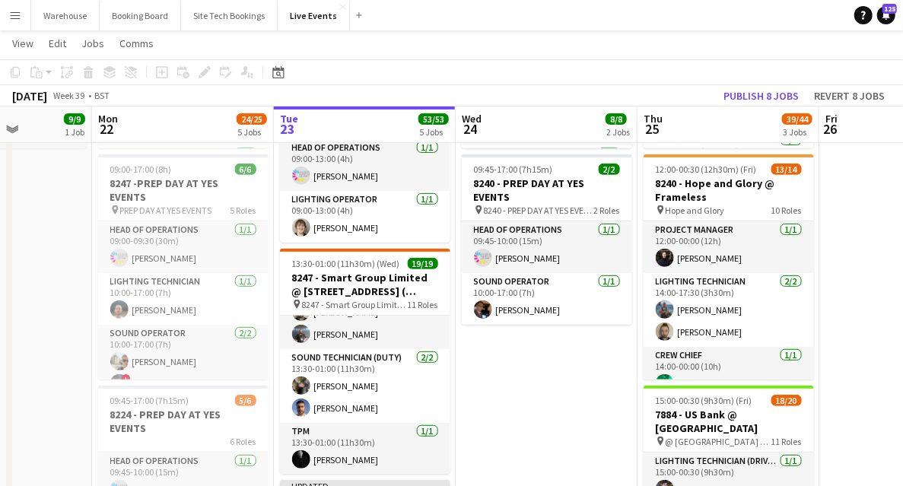
drag, startPoint x: 560, startPoint y: 391, endPoint x: 262, endPoint y: 349, distance: 301.0
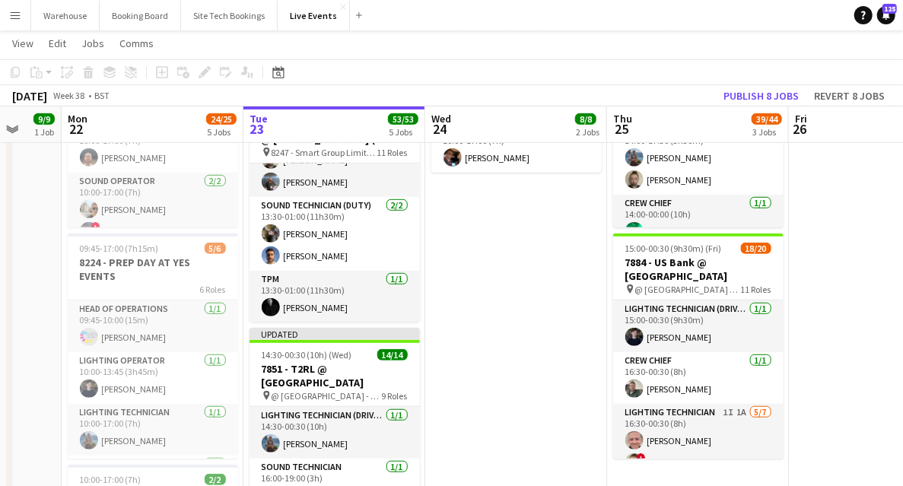
scroll to position [0, 376]
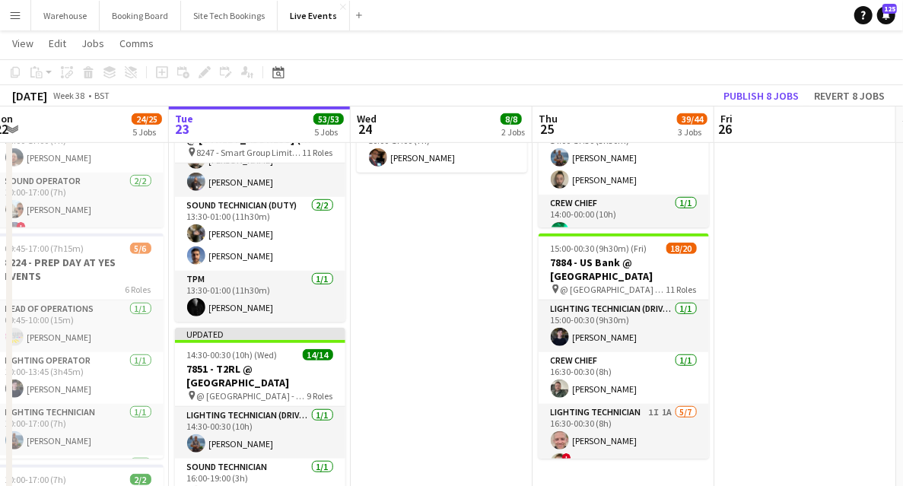
drag, startPoint x: 276, startPoint y: 316, endPoint x: 652, endPoint y: 320, distance: 375.6
click at [652, 320] on app-calendar-viewport "Sat 20 31/32 2 Jobs Sun 21 9/9 1 Job Mon 22 24/25 5 Jobs Tue 23 53/53 5 Jobs We…" at bounding box center [451, 365] width 903 height 1423
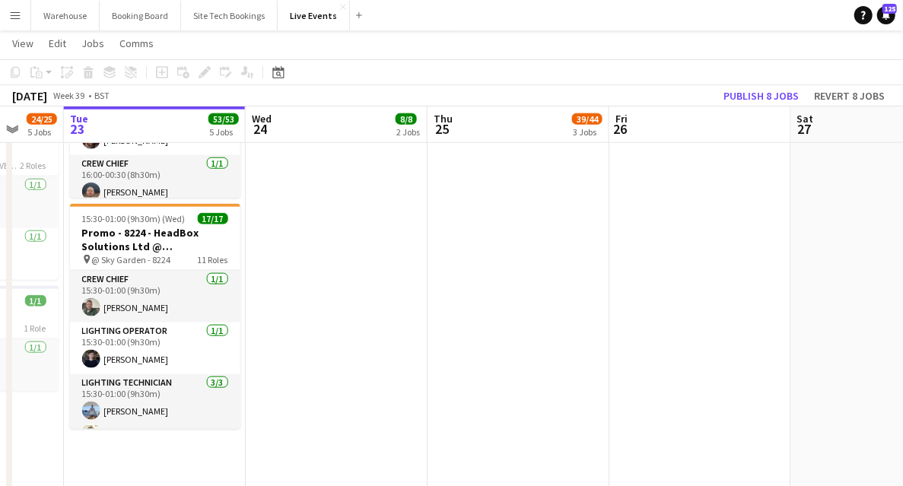
scroll to position [0, 576]
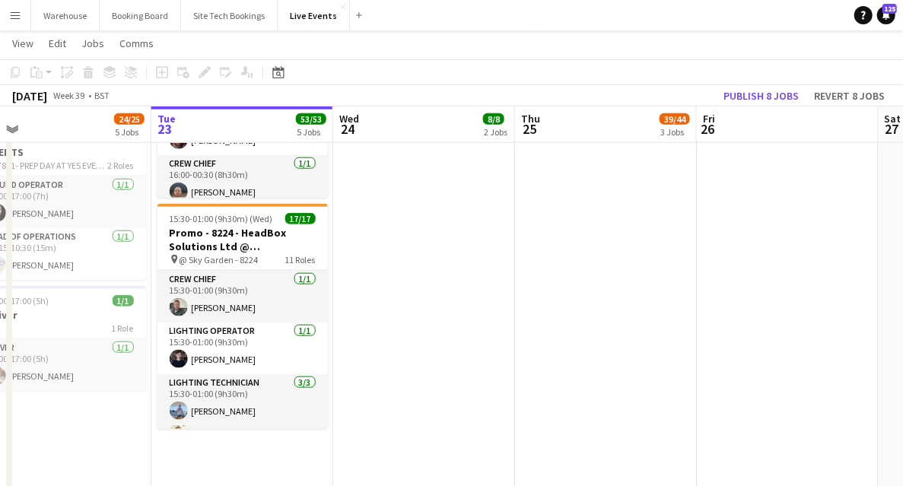
drag, startPoint x: 639, startPoint y: 336, endPoint x: 262, endPoint y: 354, distance: 378.3
click at [259, 359] on app-calendar-viewport "Fri 19 15/15 3 Jobs Sat 20 31/32 2 Jobs Sun 21 9/9 1 Job Mon 22 24/25 5 Jobs Tu…" at bounding box center [451, 10] width 903 height 1423
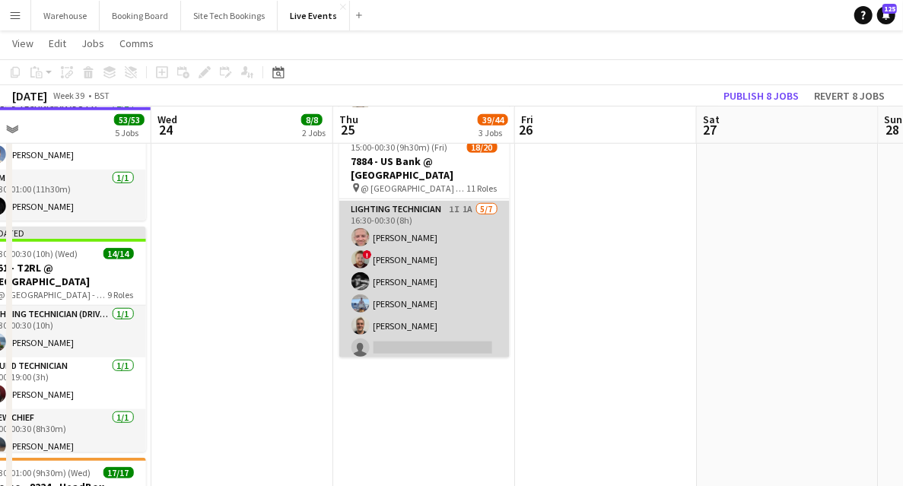
scroll to position [51, 0]
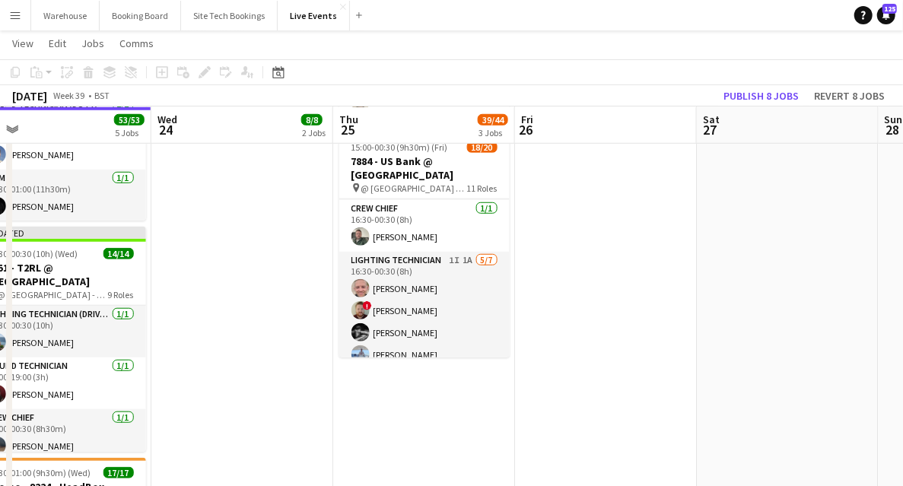
click at [655, 300] on app-date-cell at bounding box center [606, 320] width 182 height 1312
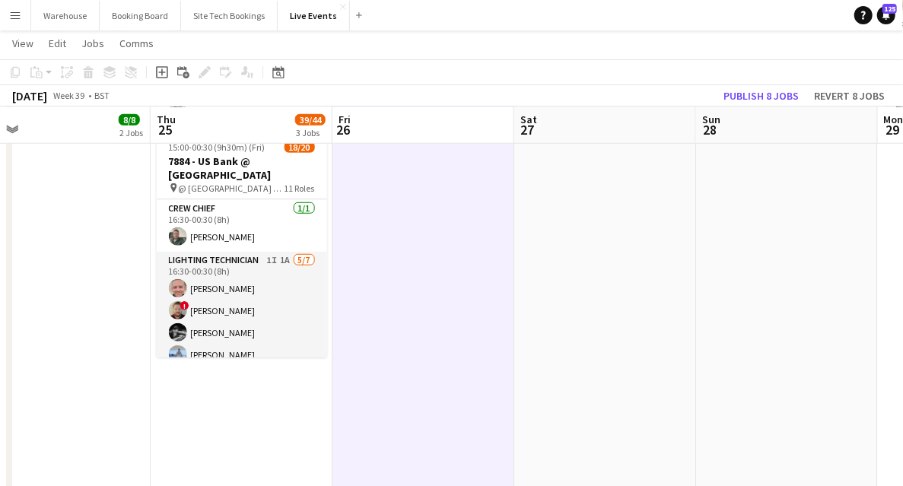
drag, startPoint x: 753, startPoint y: 340, endPoint x: 443, endPoint y: 342, distance: 310.2
click at [443, 345] on app-calendar-viewport "Sun 21 9/9 1 Job Mon 22 24/25 5 Jobs Tue 23 53/53 5 Jobs Wed 24 8/8 2 Jobs Thu …" at bounding box center [451, 264] width 903 height 1423
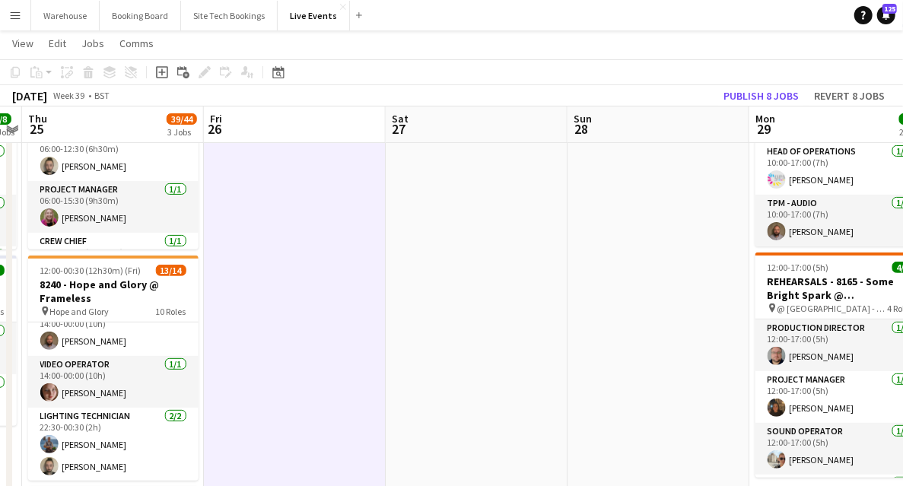
scroll to position [0, 0]
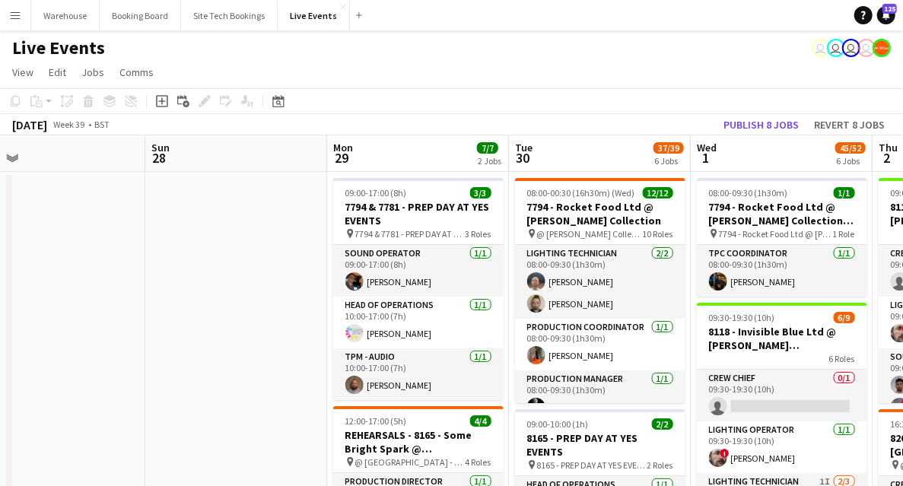
drag, startPoint x: 640, startPoint y: 351, endPoint x: 211, endPoint y: 319, distance: 430.0
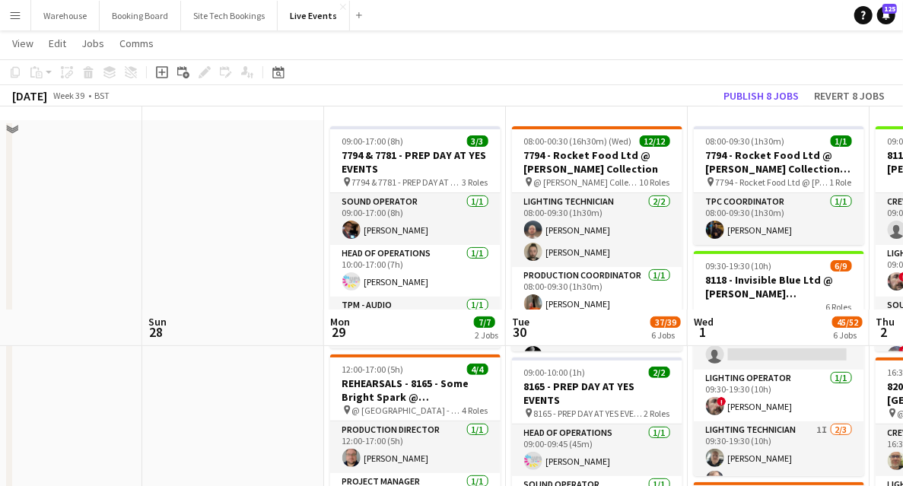
scroll to position [304, 0]
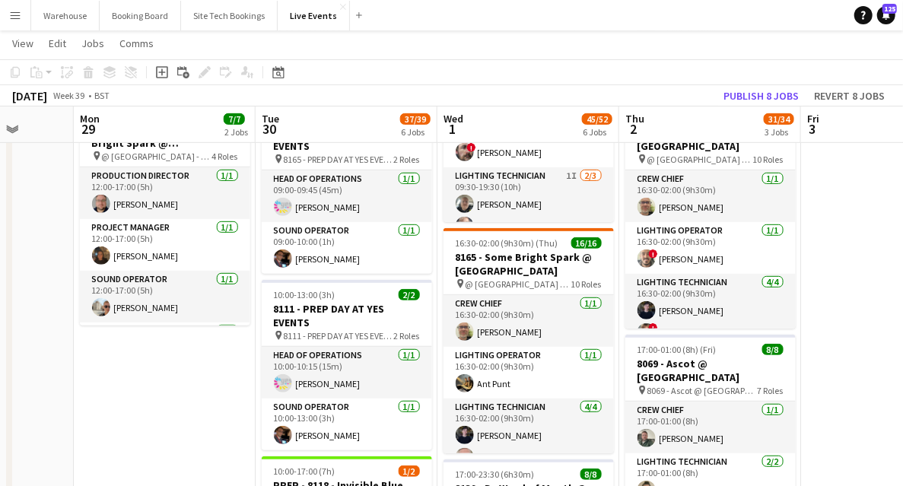
drag, startPoint x: 386, startPoint y: 370, endPoint x: 122, endPoint y: 351, distance: 264.5
click at [132, 353] on app-calendar-viewport "Fri 26 Sat 27 Sun 28 Mon 29 7/7 2 Jobs Tue 30 37/39 6 Jobs Wed 1 45/52 6 Jobs T…" at bounding box center [451, 466] width 903 height 1423
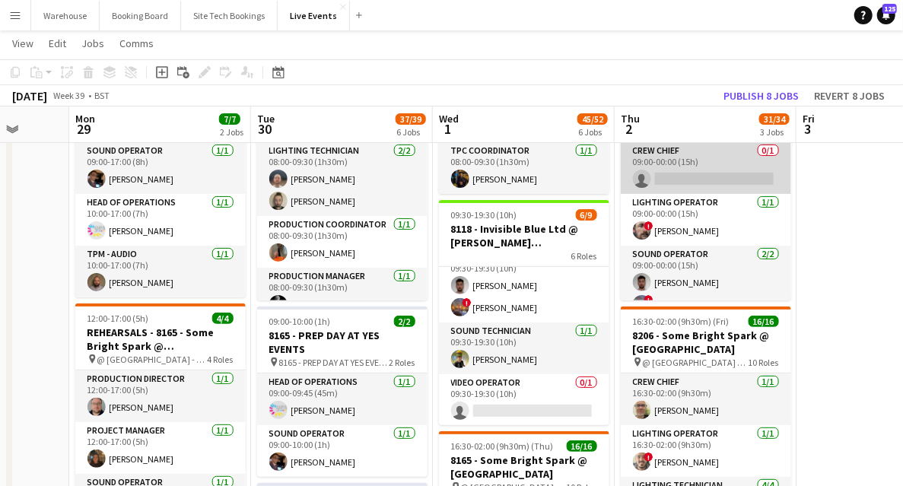
scroll to position [0, 0]
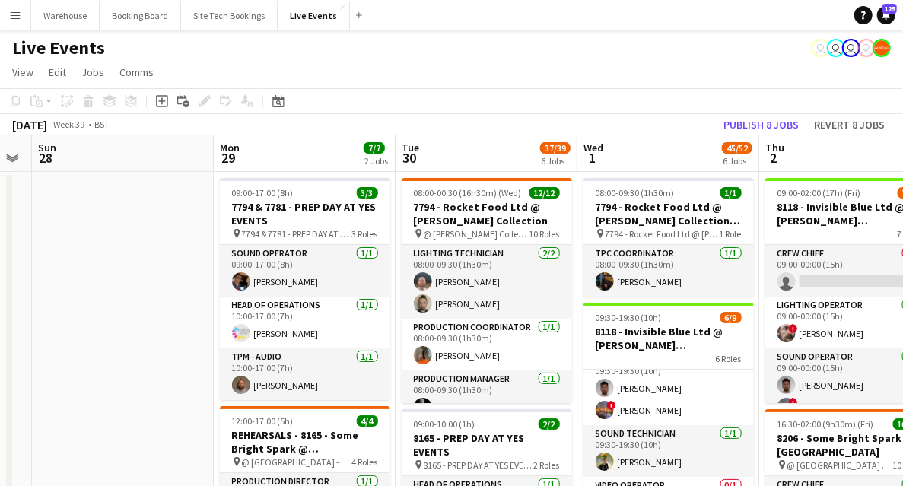
drag, startPoint x: 35, startPoint y: 310, endPoint x: 596, endPoint y: 311, distance: 561.1
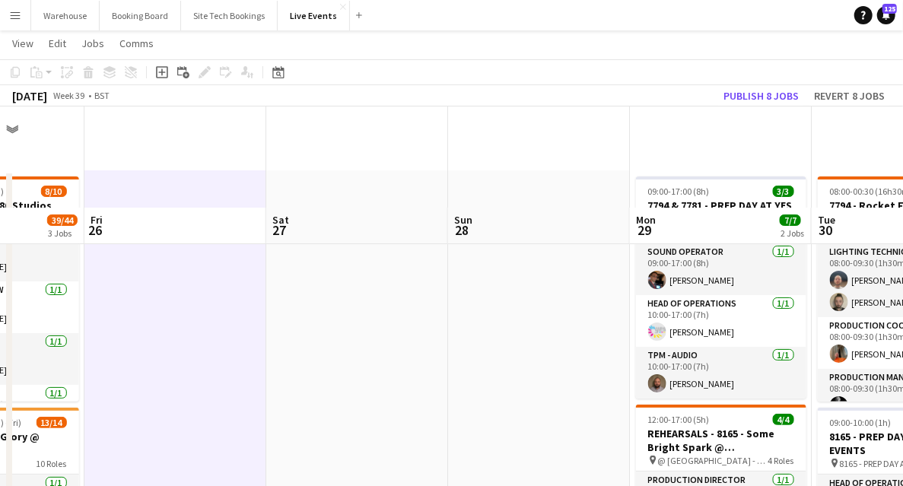
scroll to position [101, 0]
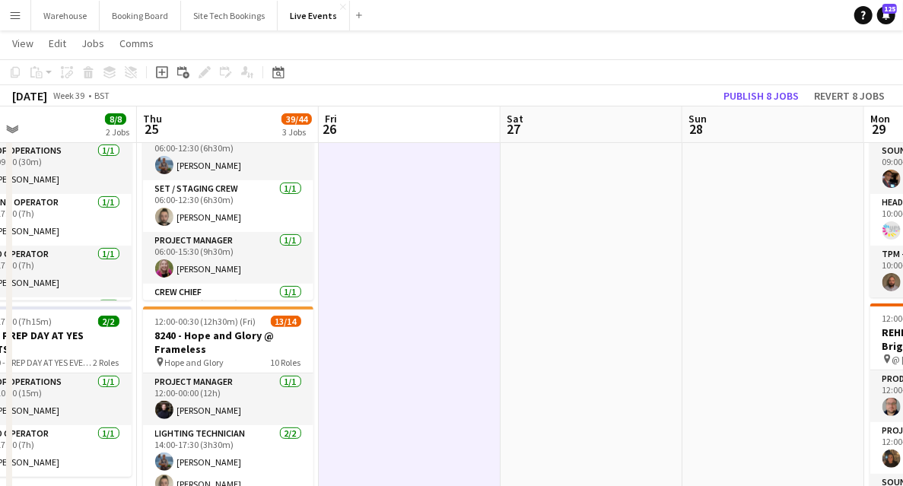
drag, startPoint x: 290, startPoint y: 346, endPoint x: 730, endPoint y: 334, distance: 439.6
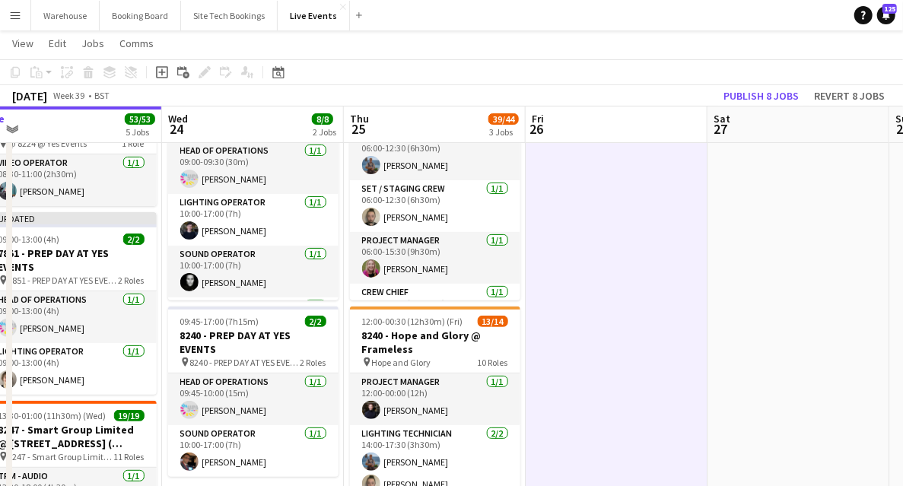
scroll to position [152, 0]
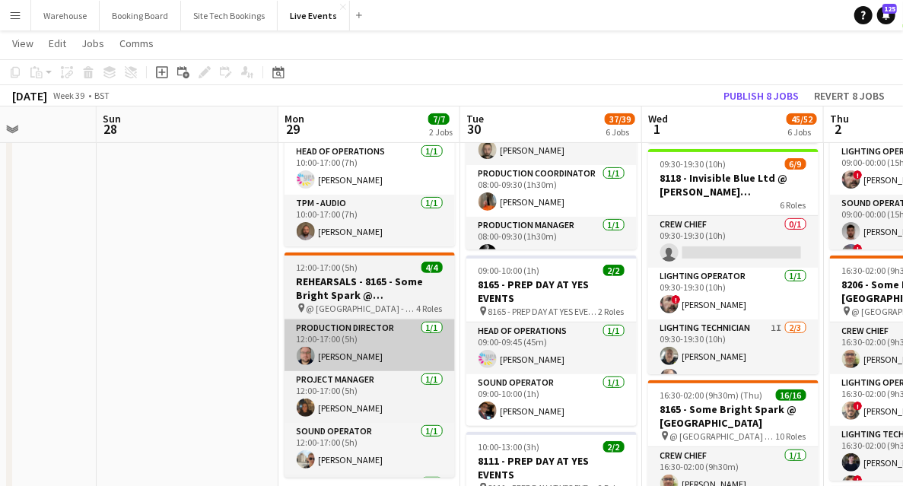
drag, startPoint x: 474, startPoint y: 349, endPoint x: 113, endPoint y: 345, distance: 360.4
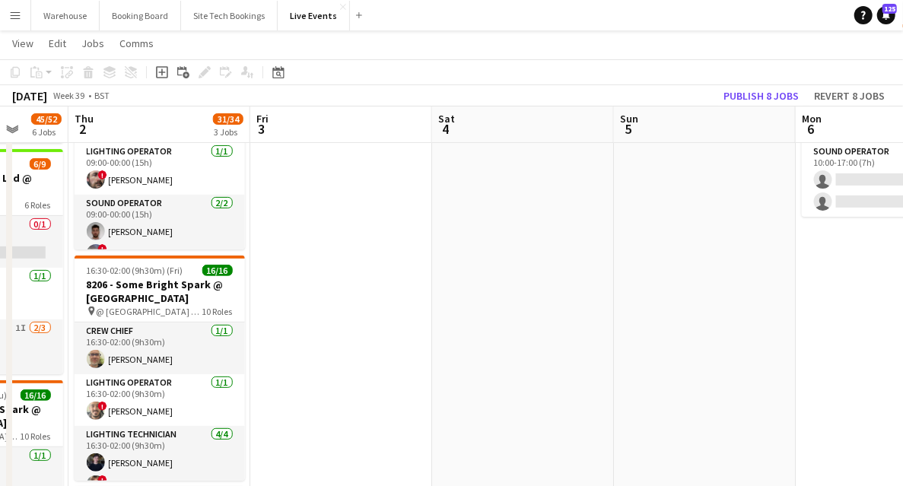
drag, startPoint x: 748, startPoint y: 339, endPoint x: 154, endPoint y: 316, distance: 594.3
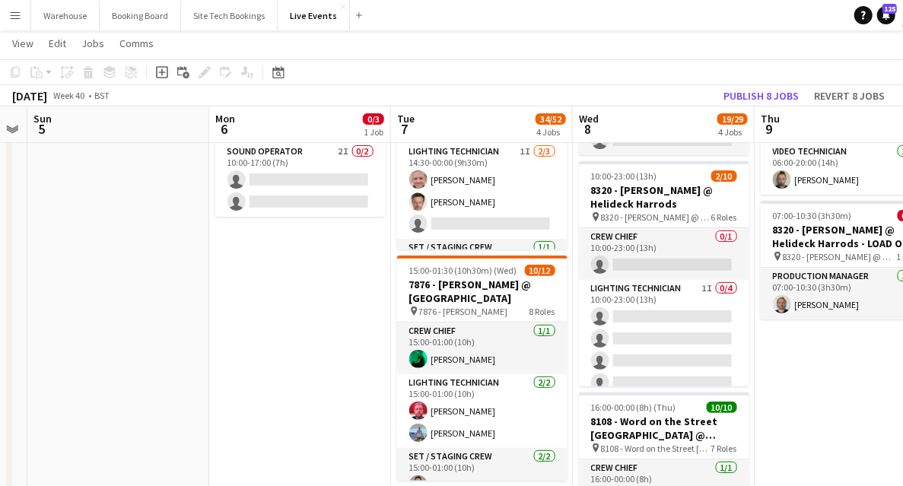
drag, startPoint x: 471, startPoint y: 316, endPoint x: 78, endPoint y: 280, distance: 395.5
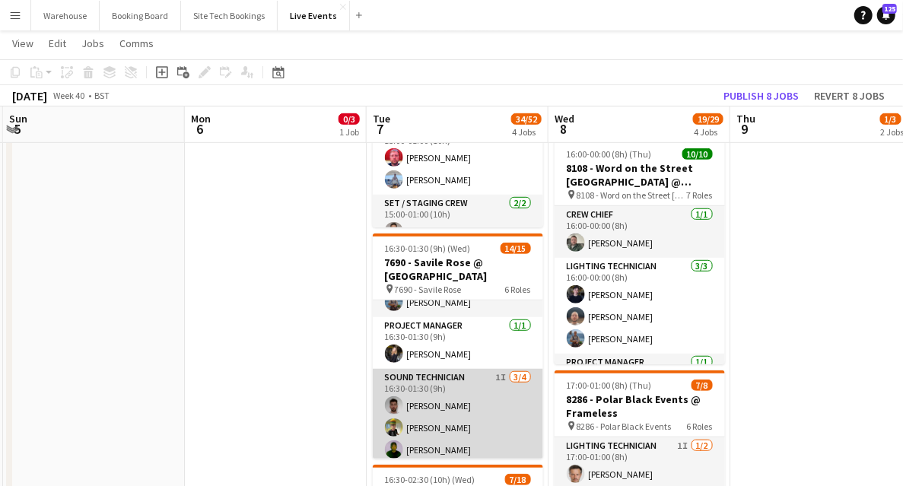
scroll to position [350, 0]
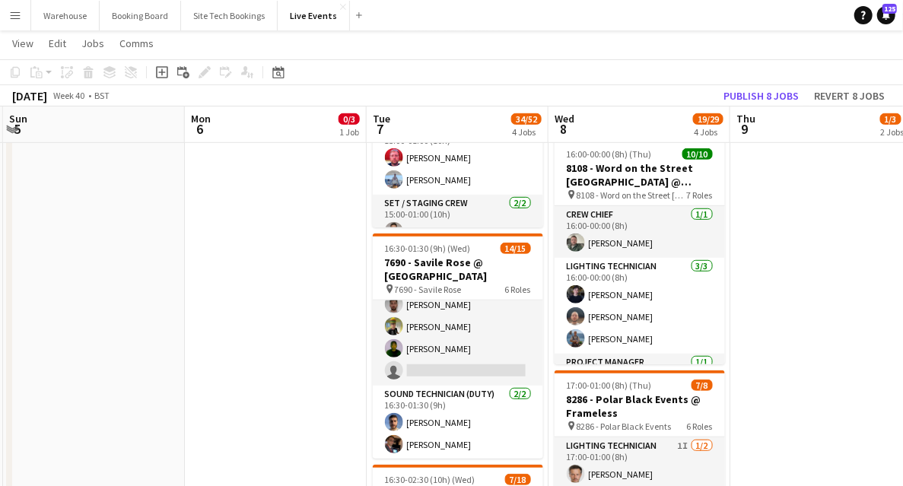
click at [328, 351] on app-date-cell "10:00-17:00 (7h) 0/3 PREP - 7871 - Fait Accompli (London) Ltd @ YES Events pin …" at bounding box center [276, 421] width 182 height 1312
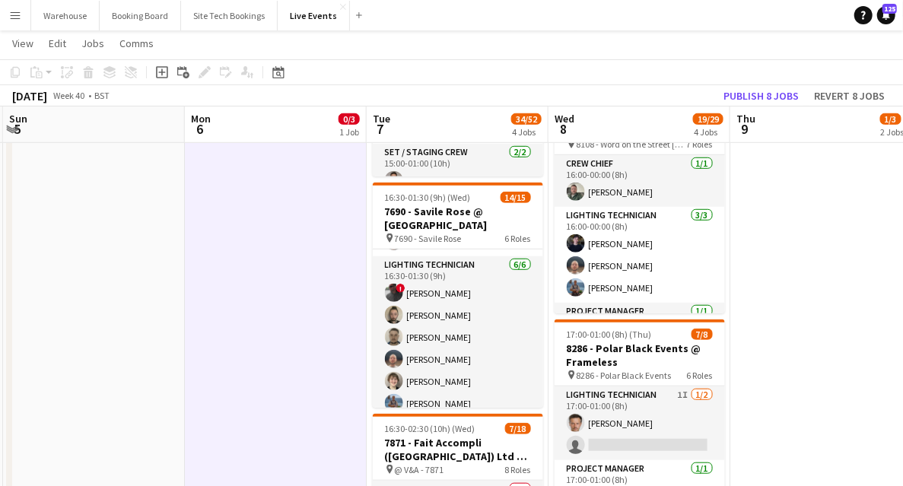
scroll to position [0, 0]
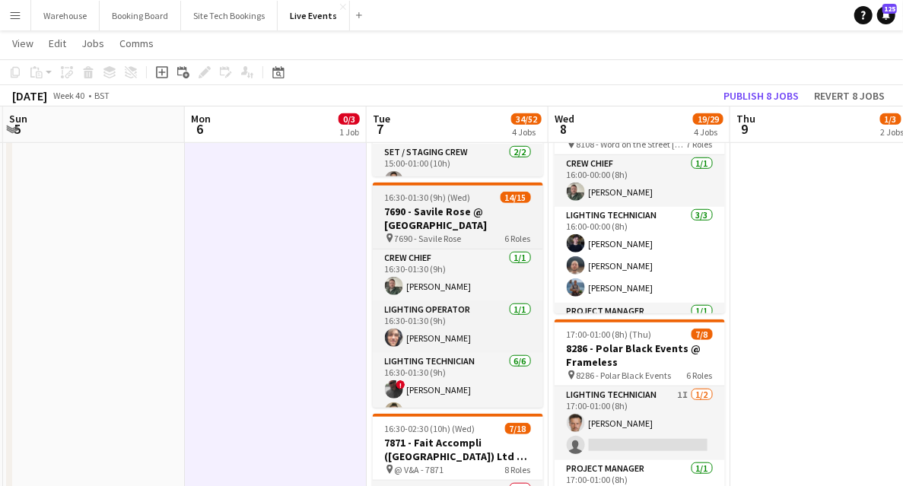
click at [427, 236] on span "7690 - Savile Rose" at bounding box center [428, 238] width 67 height 11
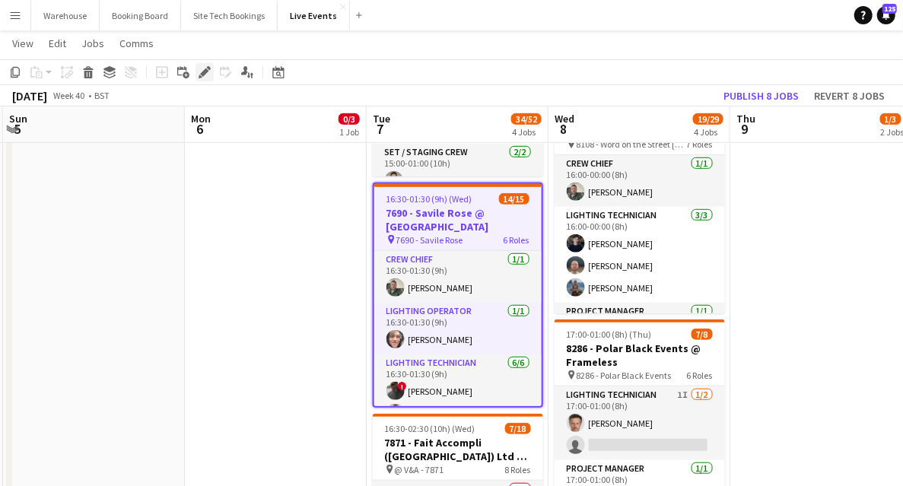
click at [203, 68] on icon "Edit" at bounding box center [204, 72] width 12 height 12
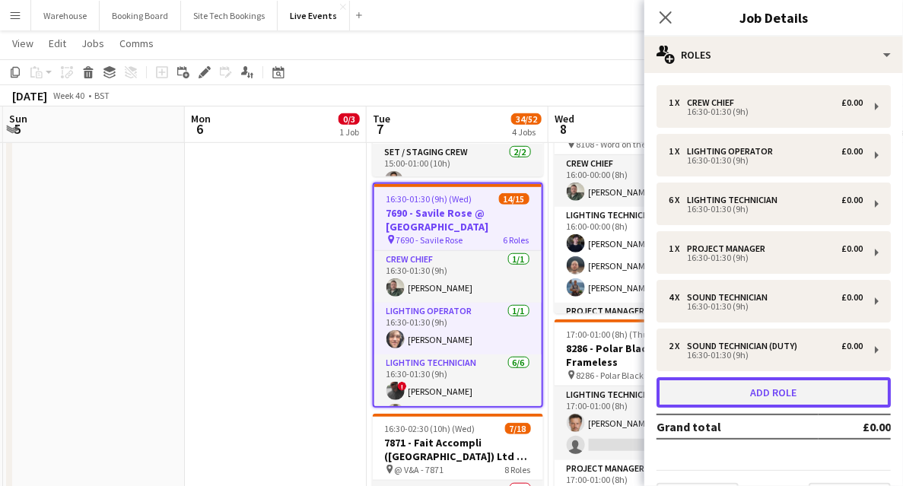
click at [788, 392] on button "Add role" at bounding box center [773, 392] width 234 height 30
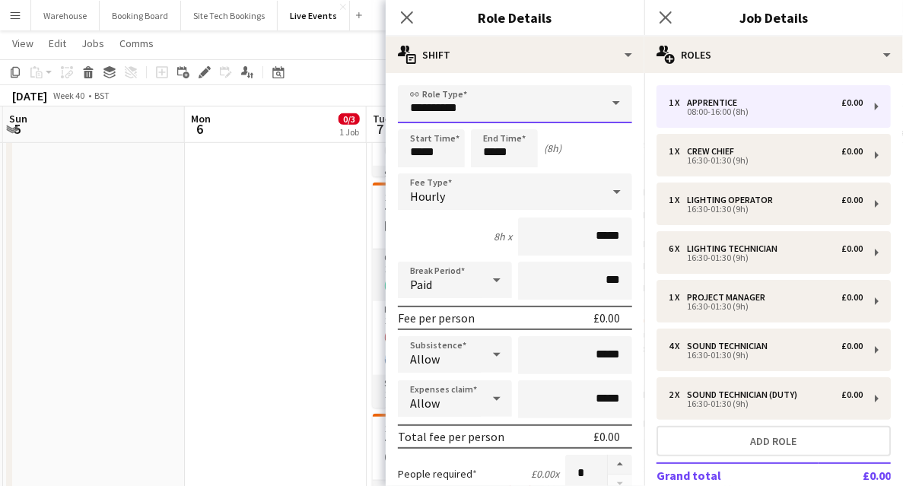
click at [438, 108] on input "**********" at bounding box center [515, 104] width 234 height 38
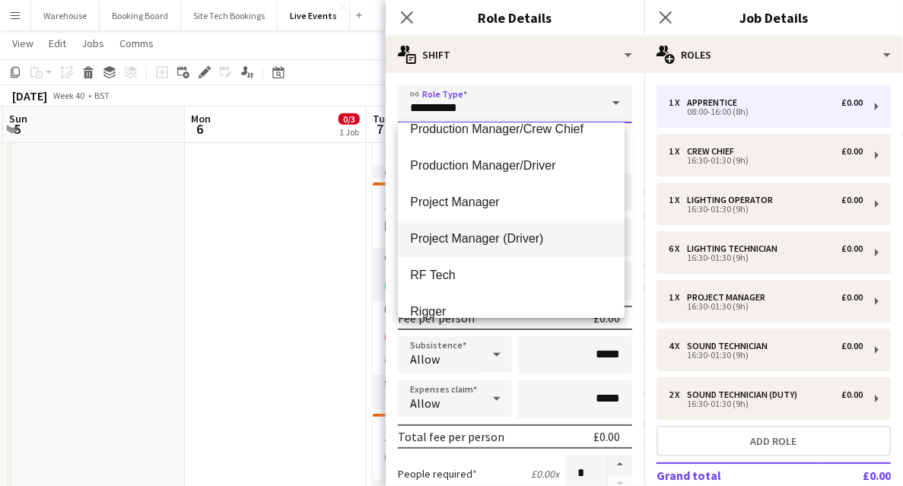
scroll to position [2230, 0]
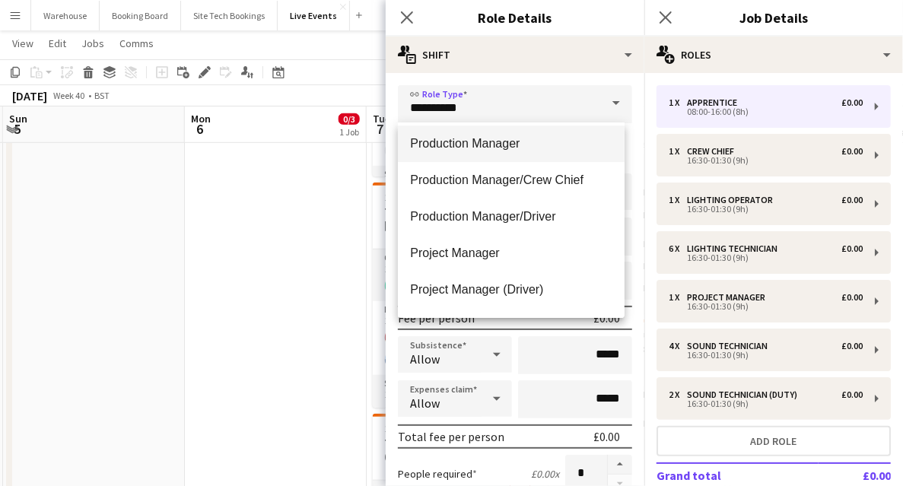
click at [459, 148] on span "Production Manager" at bounding box center [511, 143] width 202 height 14
type input "**********"
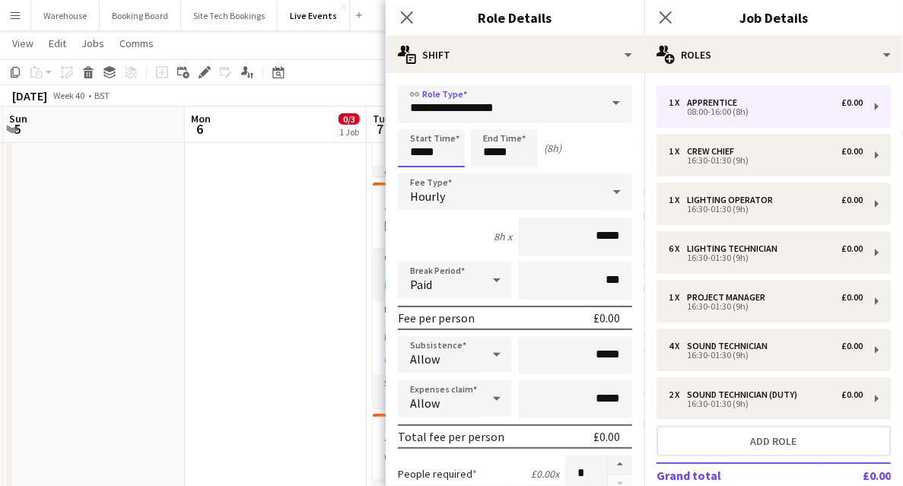
drag, startPoint x: 446, startPoint y: 167, endPoint x: 438, endPoint y: 158, distance: 11.3
click at [445, 166] on input "*****" at bounding box center [431, 148] width 67 height 38
click at [414, 129] on input "*****" at bounding box center [431, 148] width 67 height 38
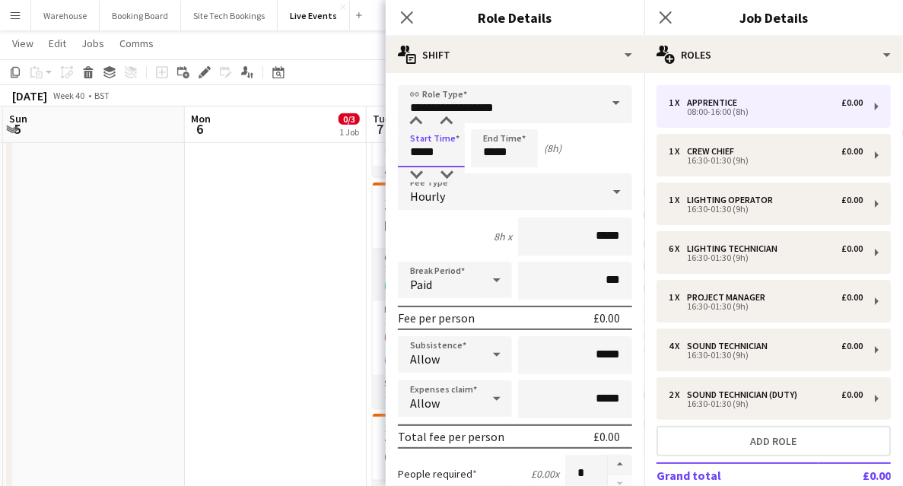
click at [414, 129] on input "*****" at bounding box center [431, 148] width 67 height 38
click at [415, 124] on div at bounding box center [416, 121] width 30 height 15
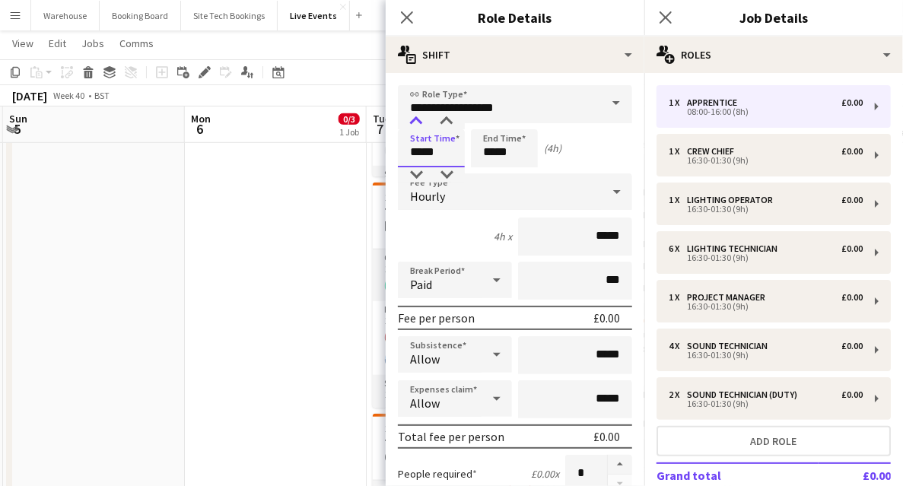
click at [415, 124] on div at bounding box center [416, 121] width 30 height 15
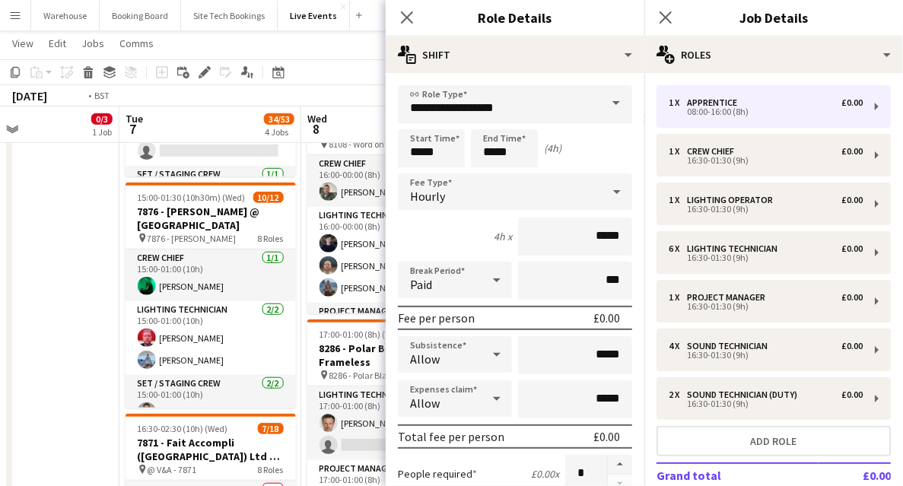
scroll to position [0, 440]
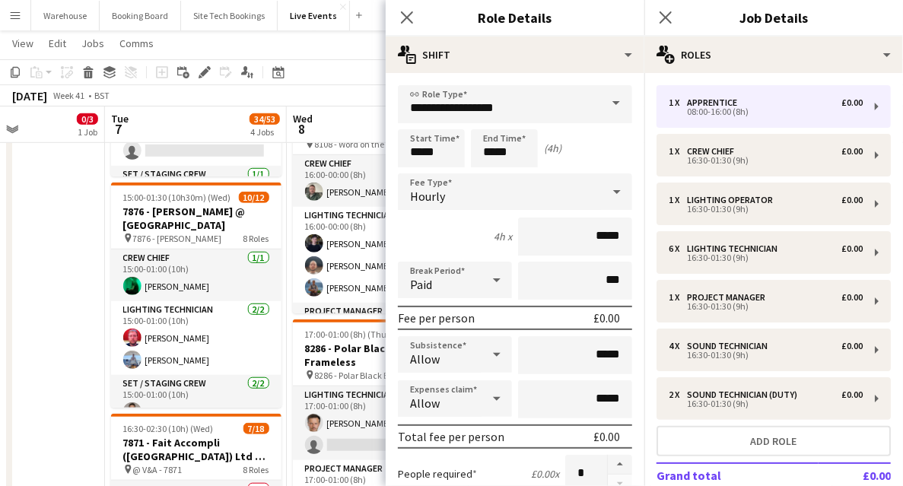
drag, startPoint x: 279, startPoint y: 266, endPoint x: 71, endPoint y: 266, distance: 207.6
click at [71, 266] on app-calendar-viewport "Sat 4 Sun 5 Mon 6 0/3 1 Job Tue 7 34/53 4 Jobs Wed 8 19/29 4 Jobs Thu 9 1/3 2 J…" at bounding box center [451, 314] width 903 height 1423
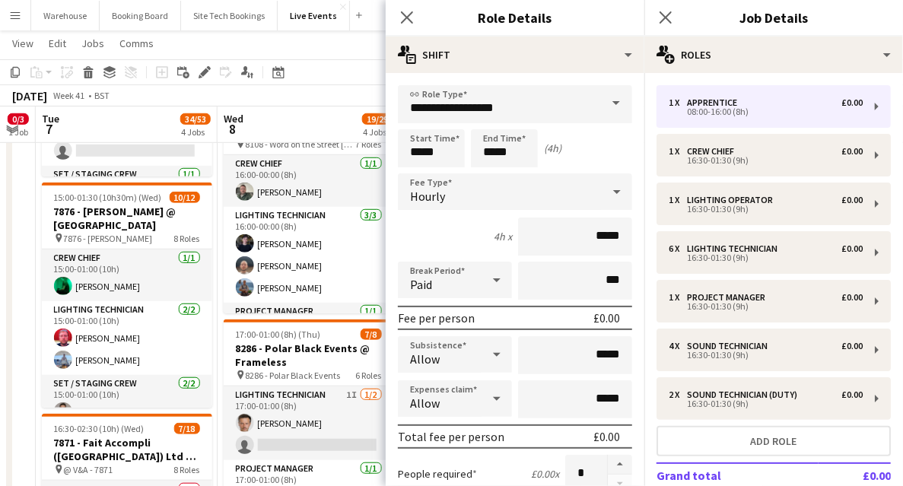
scroll to position [0, 523]
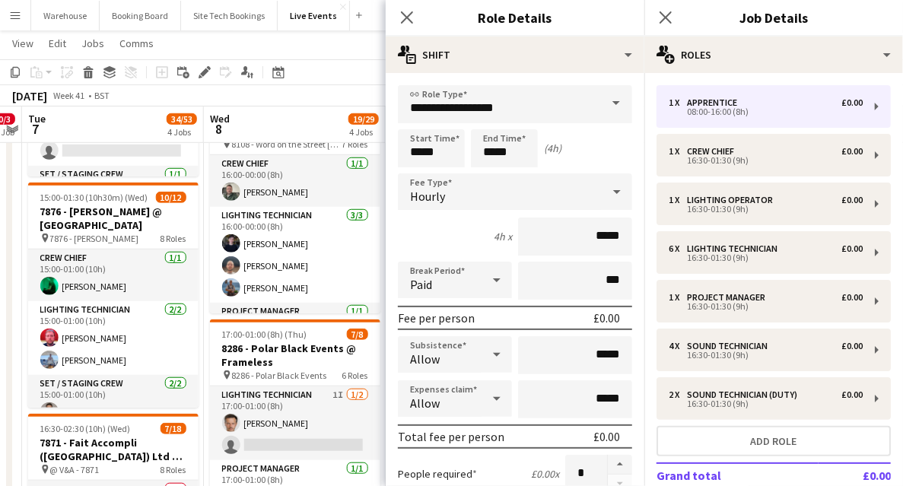
drag, startPoint x: 62, startPoint y: 292, endPoint x: 6, endPoint y: 292, distance: 56.3
click at [6, 292] on div "Sat 4 Sun 5 Mon 6 0/3 1 Job Tue 7 34/53 4 Jobs Wed 8 19/29 4 Jobs Thu 9 1/3 2 J…" at bounding box center [451, 314] width 903 height 1423
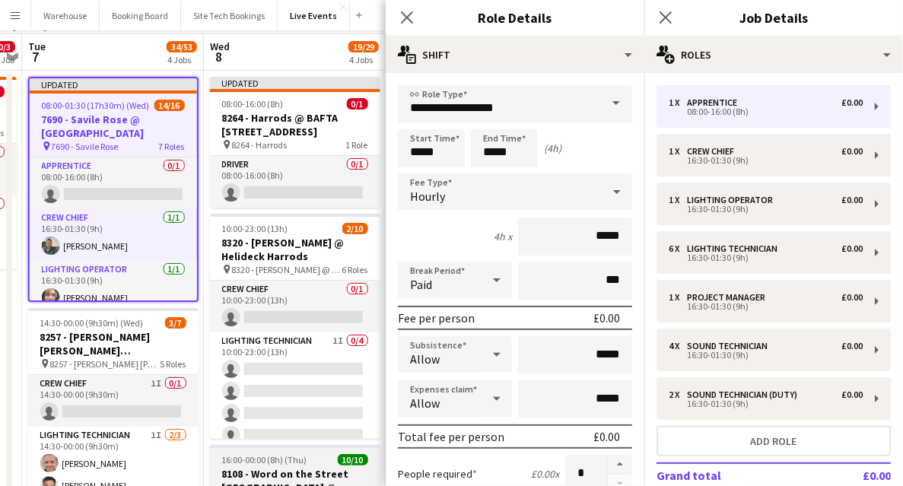
scroll to position [0, 0]
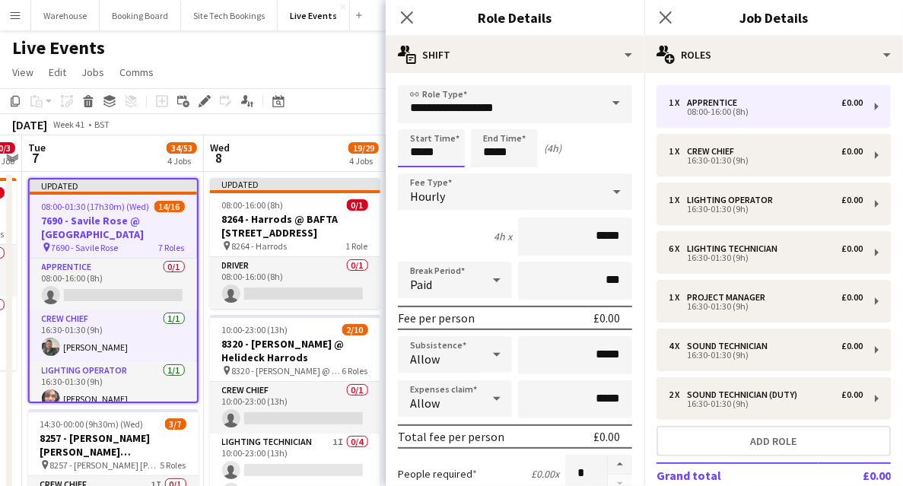
click at [431, 150] on input "*****" at bounding box center [431, 148] width 67 height 38
click at [420, 125] on div at bounding box center [416, 121] width 30 height 15
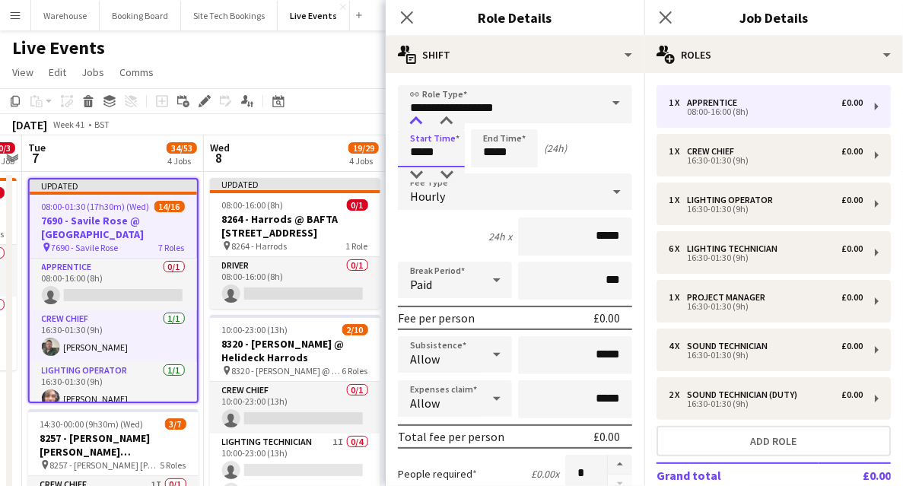
click at [420, 125] on div at bounding box center [416, 121] width 30 height 15
click at [417, 169] on div at bounding box center [416, 174] width 30 height 15
click at [443, 122] on div at bounding box center [446, 121] width 30 height 15
type input "*****"
click at [443, 122] on div at bounding box center [446, 121] width 30 height 15
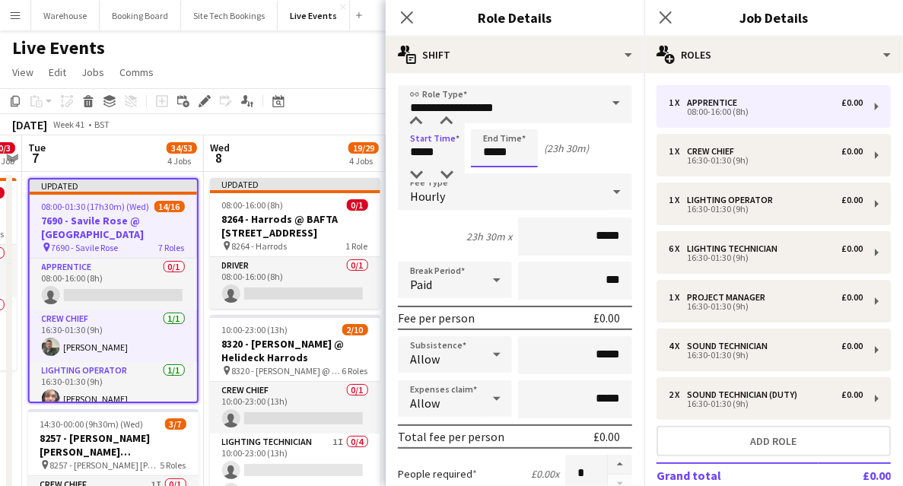
click at [490, 162] on input "*****" at bounding box center [504, 148] width 67 height 38
click at [482, 120] on div at bounding box center [489, 121] width 30 height 15
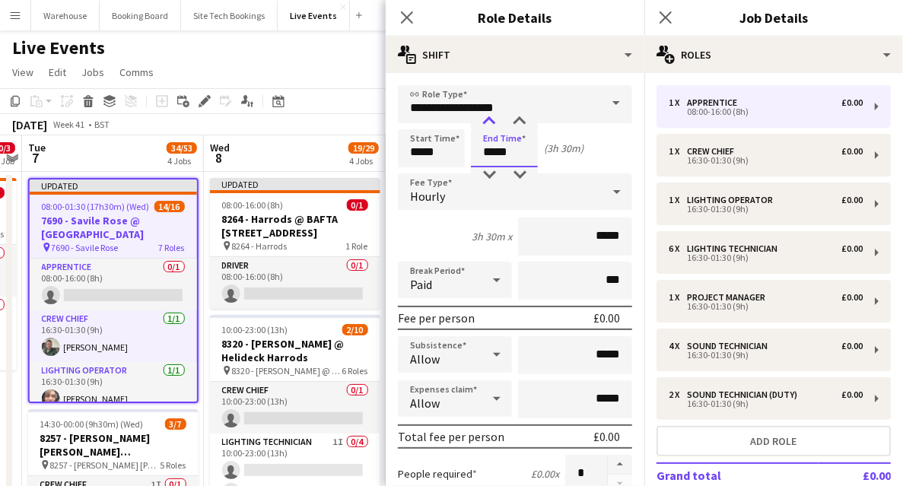
click at [482, 120] on div at bounding box center [489, 121] width 30 height 15
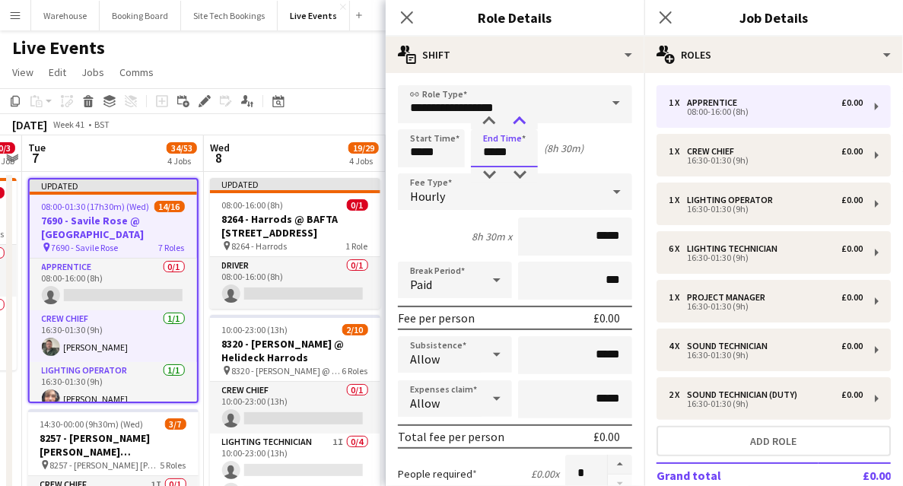
click at [517, 123] on div at bounding box center [519, 121] width 30 height 15
type input "*****"
click at [517, 123] on div at bounding box center [519, 121] width 30 height 15
click at [442, 195] on span "Hourly" at bounding box center [427, 196] width 35 height 15
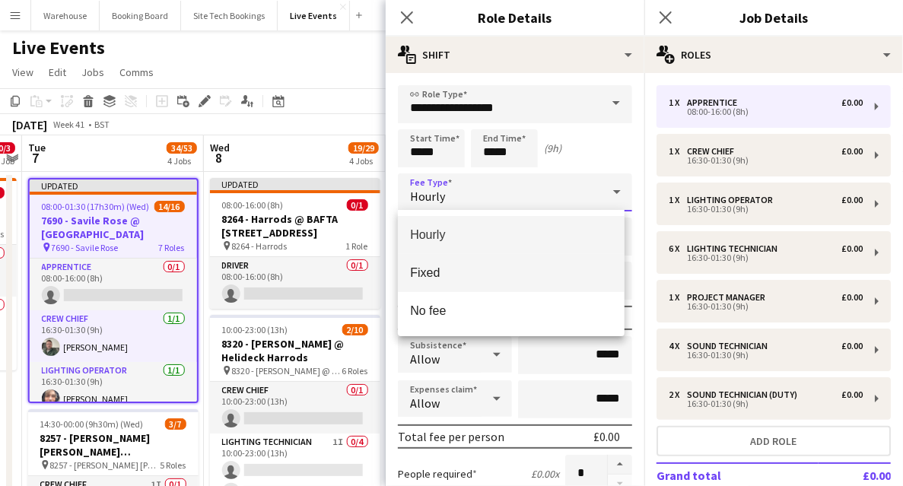
click at [449, 264] on mat-option "Fixed" at bounding box center [511, 273] width 227 height 38
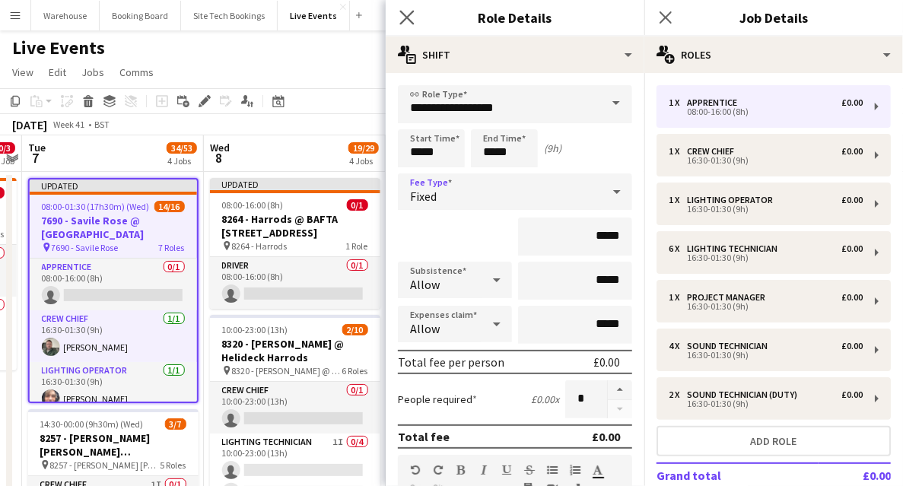
click at [408, 26] on app-icon "Close pop-in" at bounding box center [407, 18] width 22 height 22
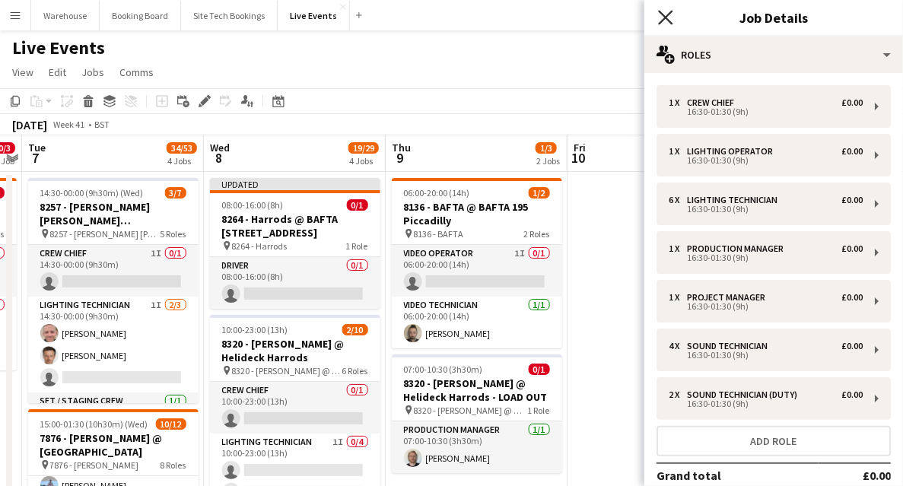
click at [668, 16] on icon "Close pop-in" at bounding box center [665, 17] width 14 height 14
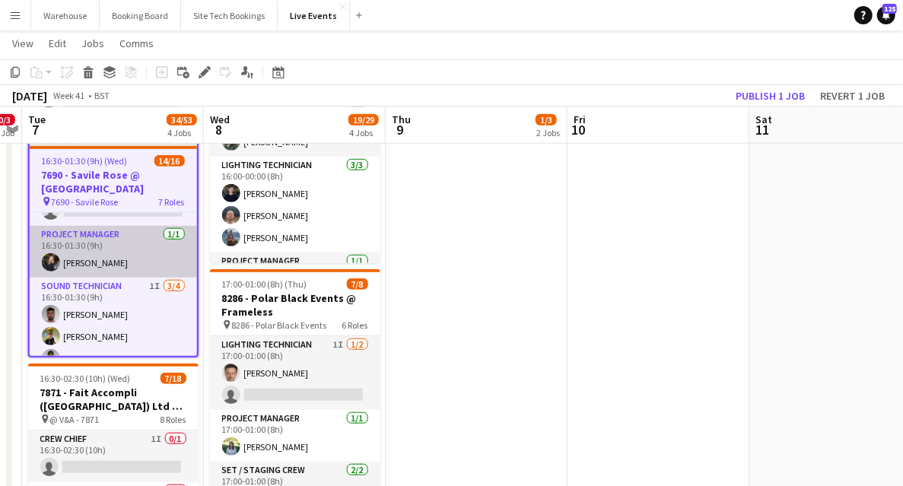
scroll to position [253, 0]
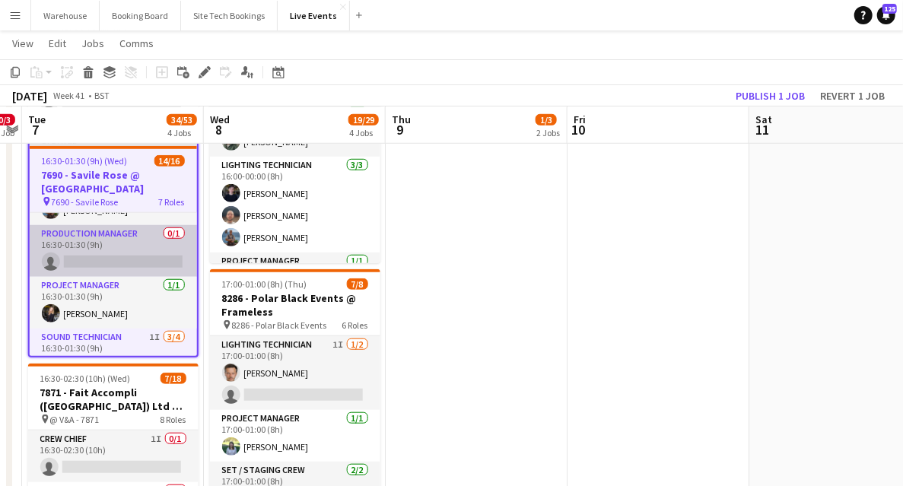
click at [94, 259] on app-card-role "Production Manager 0/1 16:30-01:30 (9h) single-neutral-actions" at bounding box center [113, 251] width 167 height 52
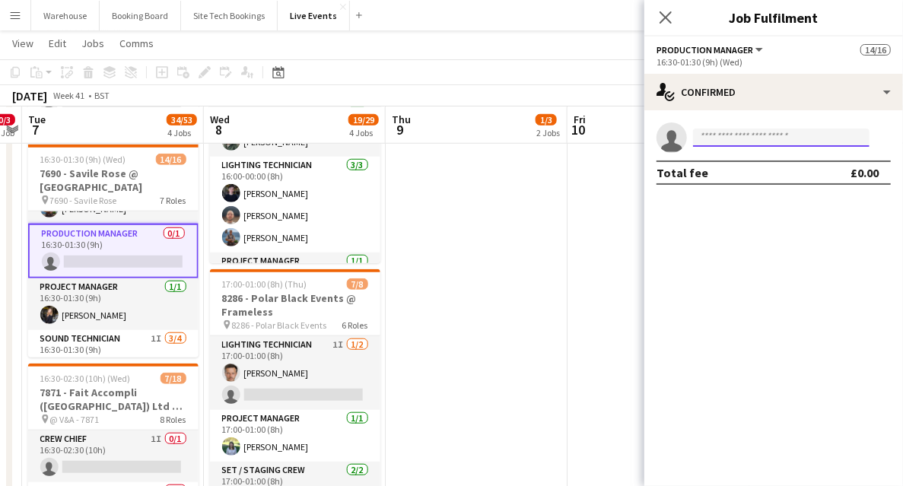
click at [733, 130] on input at bounding box center [781, 137] width 176 height 18
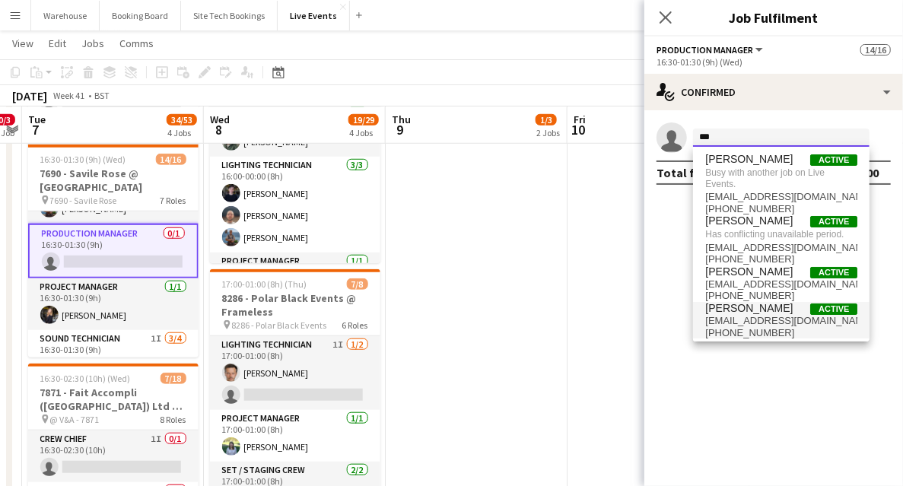
type input "***"
click at [736, 328] on span "[PHONE_NUMBER]" at bounding box center [781, 333] width 152 height 12
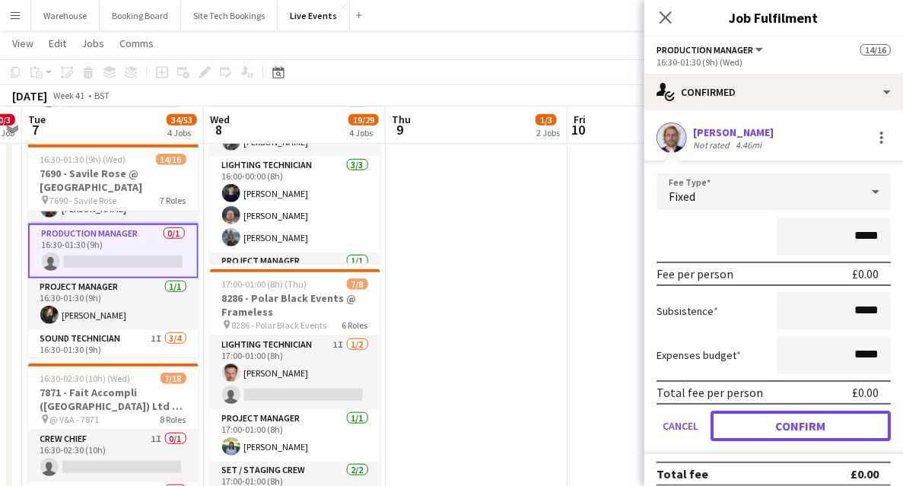
drag, startPoint x: 791, startPoint y: 429, endPoint x: 786, endPoint y: 415, distance: 14.4
click at [791, 428] on button "Confirm" at bounding box center [800, 426] width 180 height 30
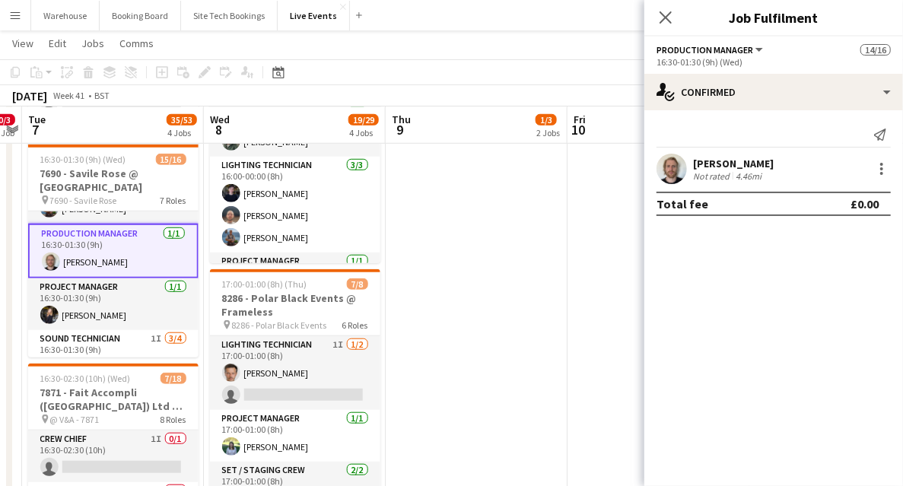
drag, startPoint x: 665, startPoint y: 14, endPoint x: 588, endPoint y: 127, distance: 136.9
click at [665, 14] on icon "Close pop-in" at bounding box center [665, 17] width 12 height 12
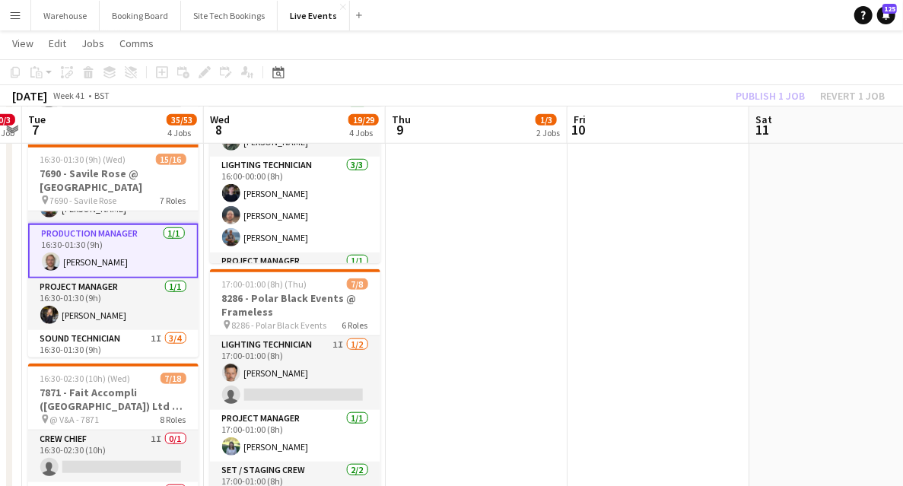
click at [487, 320] on app-date-cell "06:00-20:00 (14h) 1/2 8136 - BAFTA @ BAFTA 195 Piccadilly pin 8136 - BAFTA 2 Ro…" at bounding box center [476, 320] width 182 height 1312
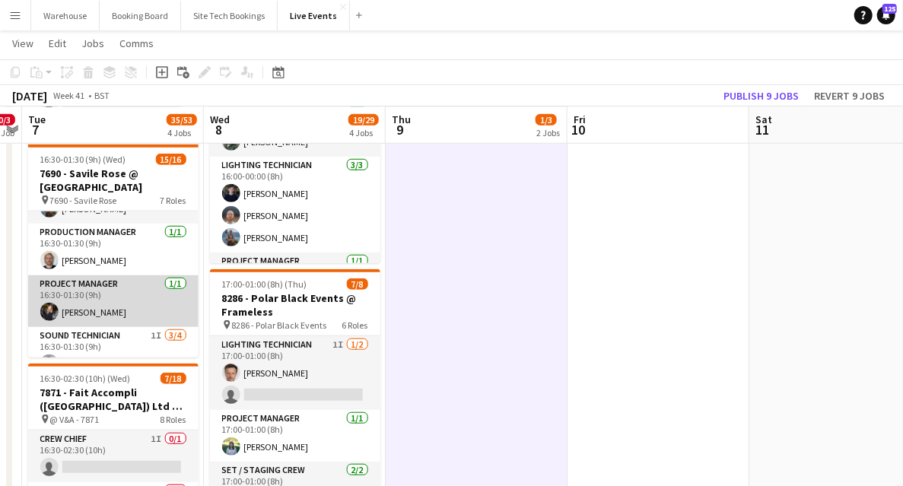
scroll to position [152, 0]
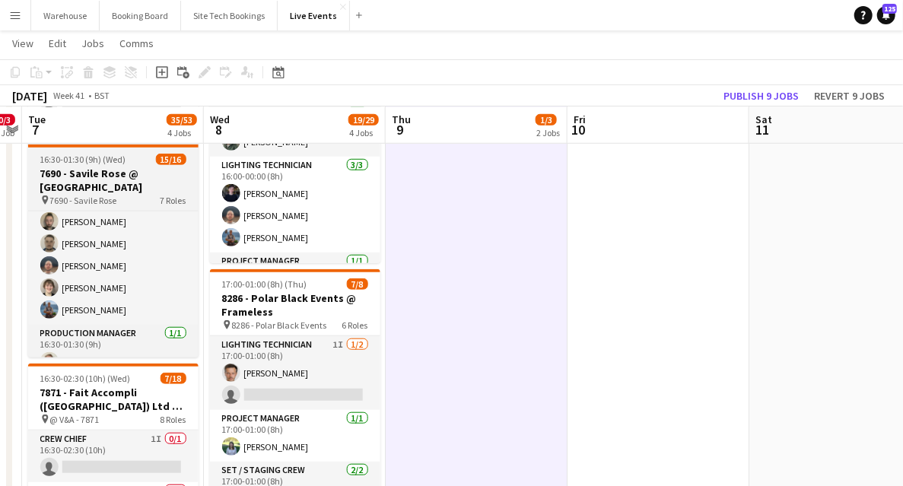
click at [104, 174] on h3 "7690 - Savile Rose @ [GEOGRAPHIC_DATA]" at bounding box center [113, 180] width 170 height 27
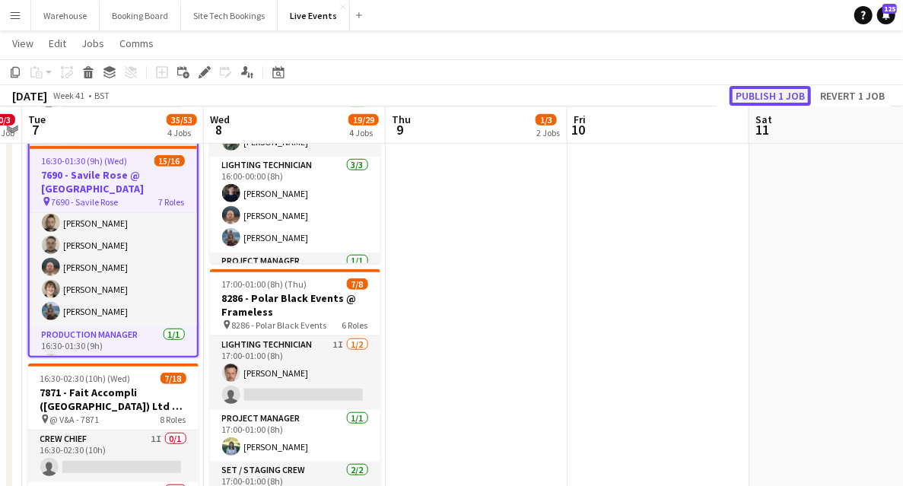
click at [745, 97] on button "Publish 1 job" at bounding box center [769, 96] width 81 height 20
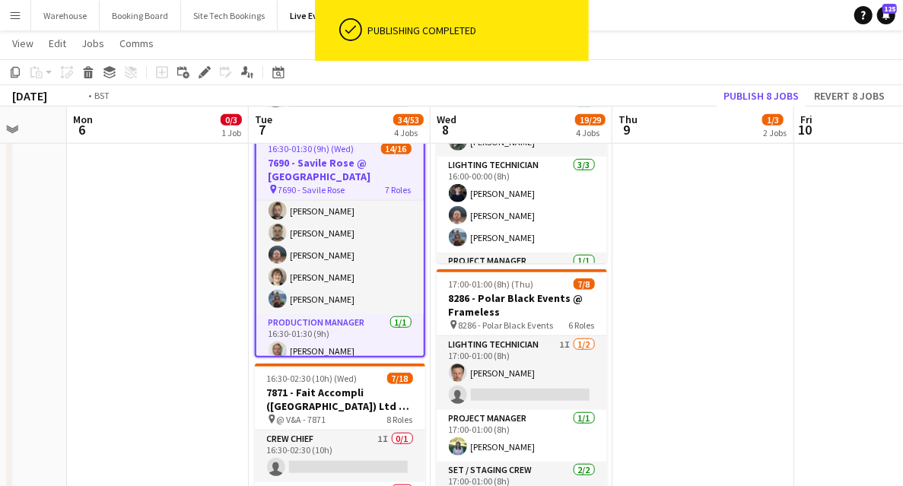
drag, startPoint x: 549, startPoint y: 348, endPoint x: 678, endPoint y: 324, distance: 131.5
click at [790, 321] on app-calendar-viewport "Sat 4 Sun 5 Mon 6 0/3 1 Job Tue 7 34/53 4 Jobs Wed 8 19/29 4 Jobs Thu 9 1/3 2 J…" at bounding box center [451, 264] width 903 height 1423
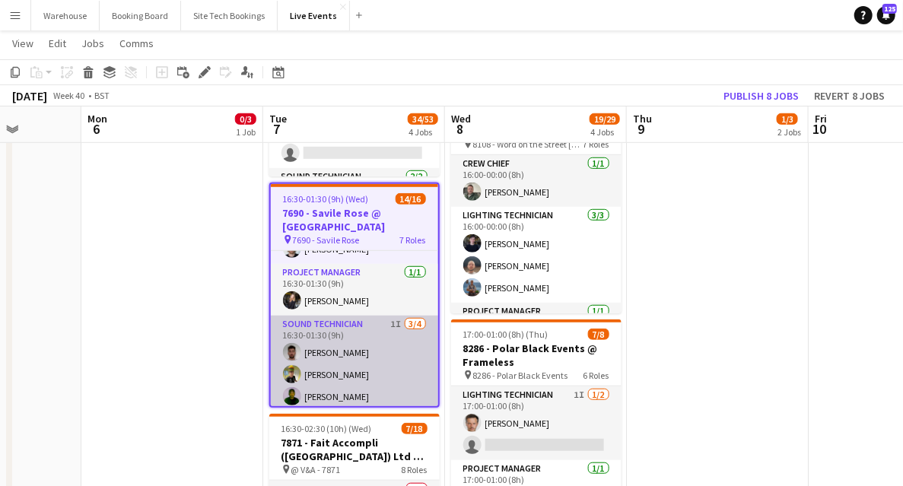
scroll to position [404, 0]
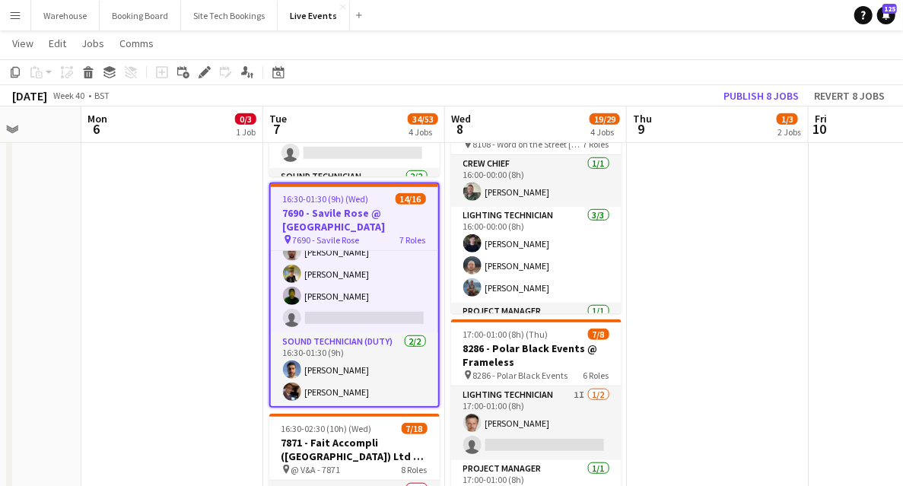
click at [347, 210] on h3 "7690 - Savile Rose @ [GEOGRAPHIC_DATA]" at bounding box center [354, 219] width 167 height 27
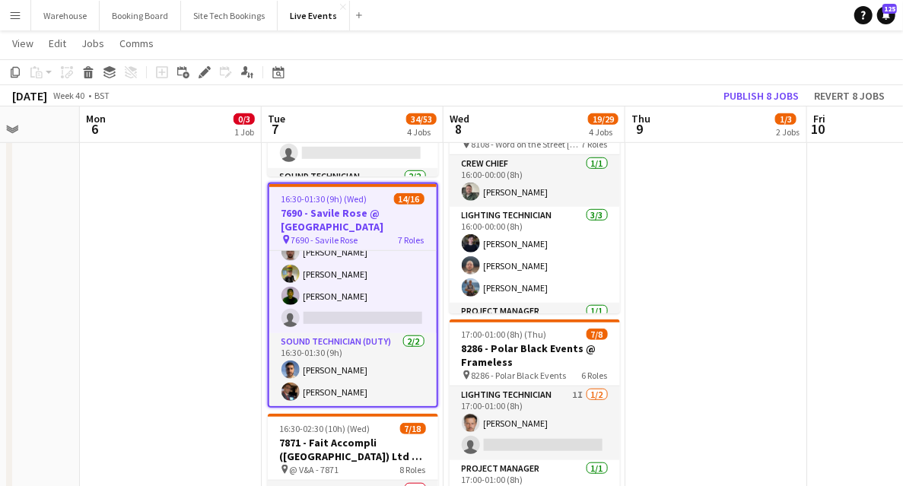
scroll to position [401, 0]
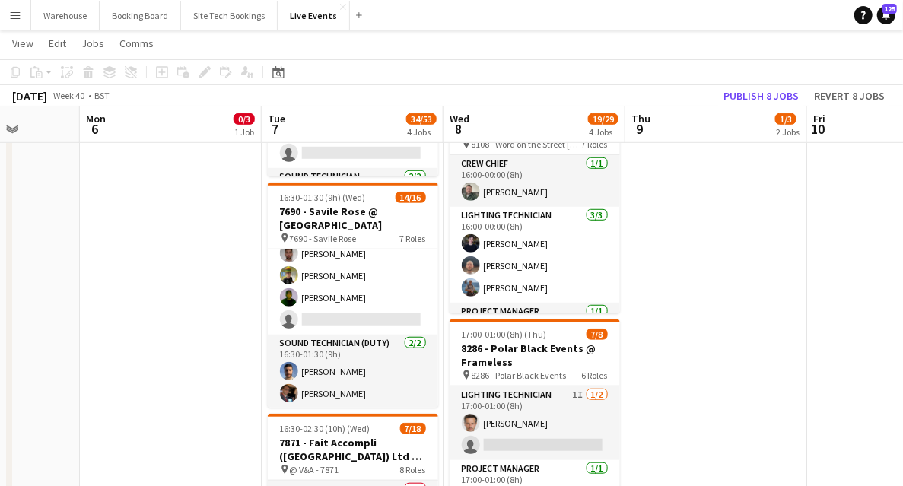
click at [239, 288] on app-date-cell "10:00-17:00 (7h) 0/3 PREP - 7871 - Fait Accompli (London) Ltd @ YES Events pin …" at bounding box center [171, 370] width 182 height 1312
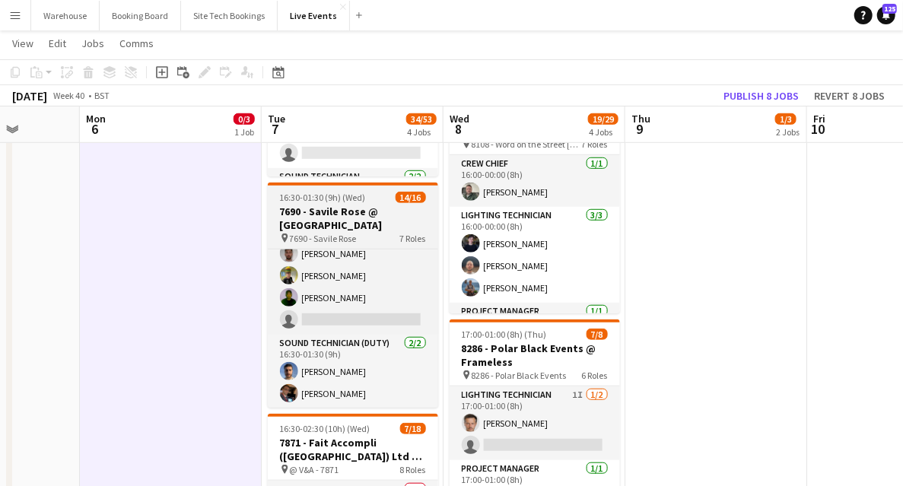
click at [338, 221] on h3 "7690 - Savile Rose @ [GEOGRAPHIC_DATA]" at bounding box center [353, 218] width 170 height 27
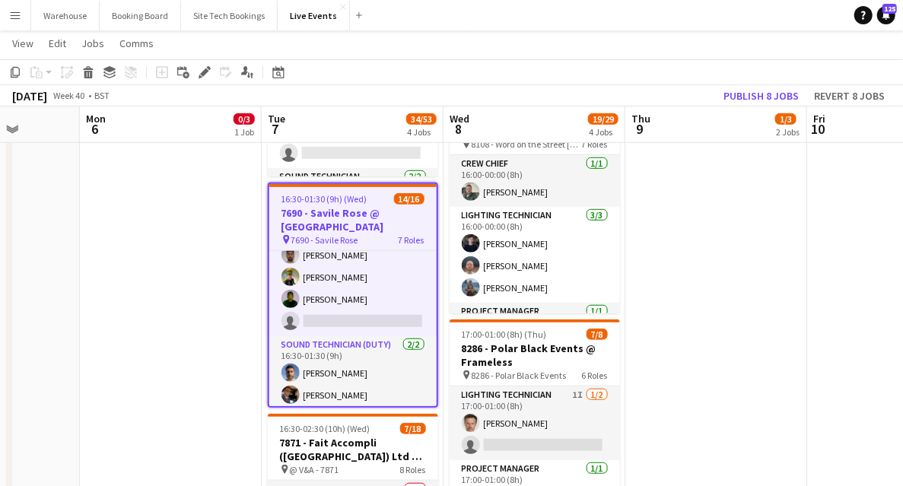
scroll to position [404, 0]
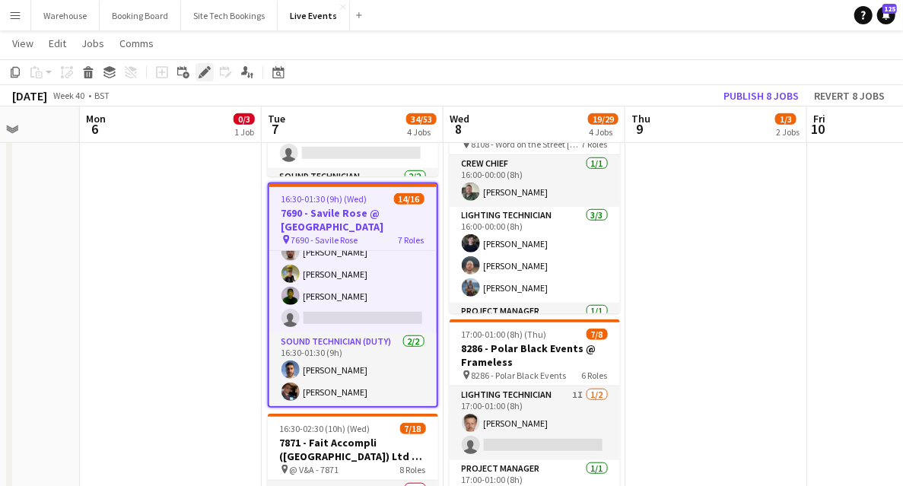
click at [205, 70] on icon at bounding box center [204, 72] width 8 height 8
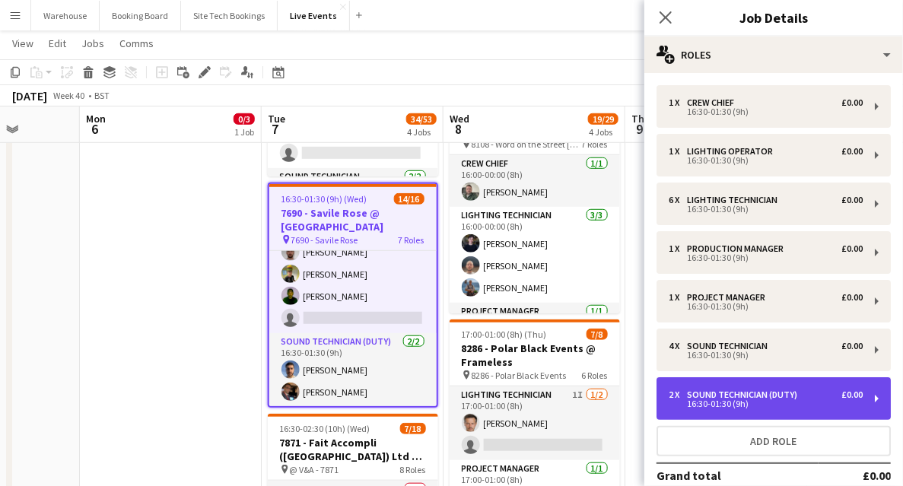
click at [733, 401] on div "16:30-01:30 (9h)" at bounding box center [765, 404] width 194 height 8
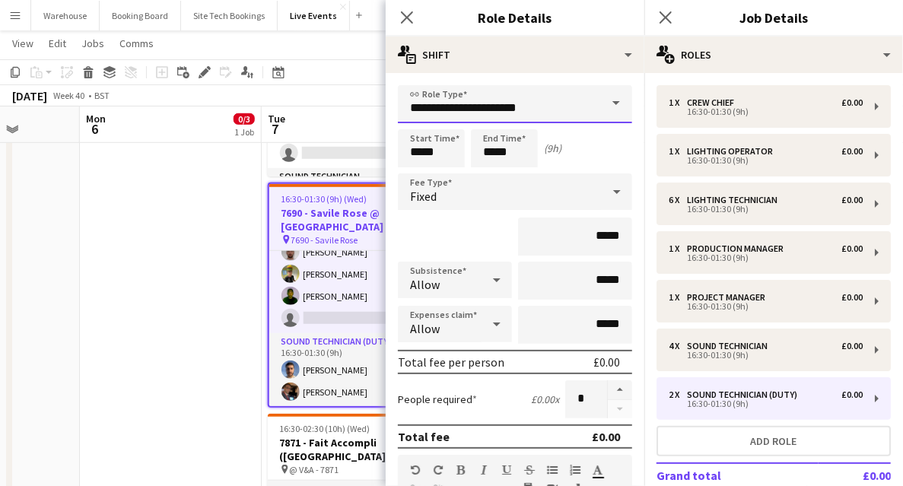
click at [522, 117] on input "**********" at bounding box center [515, 104] width 234 height 38
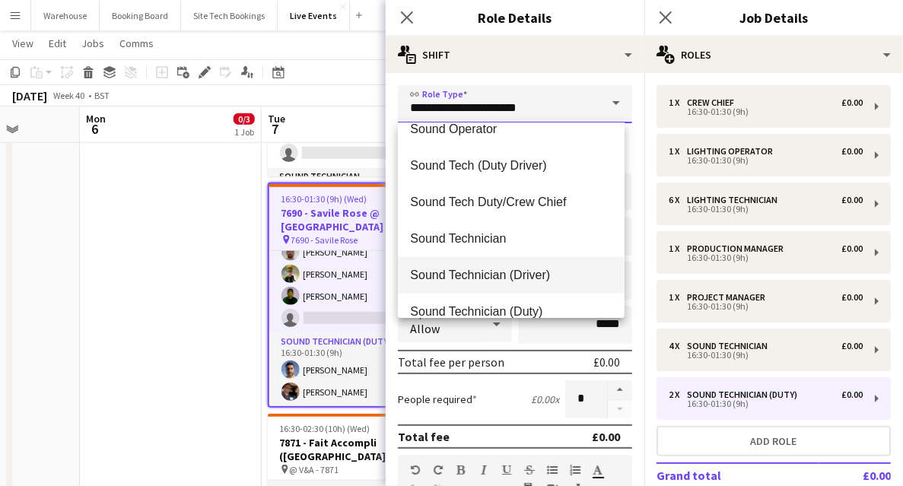
scroll to position [3142, 0]
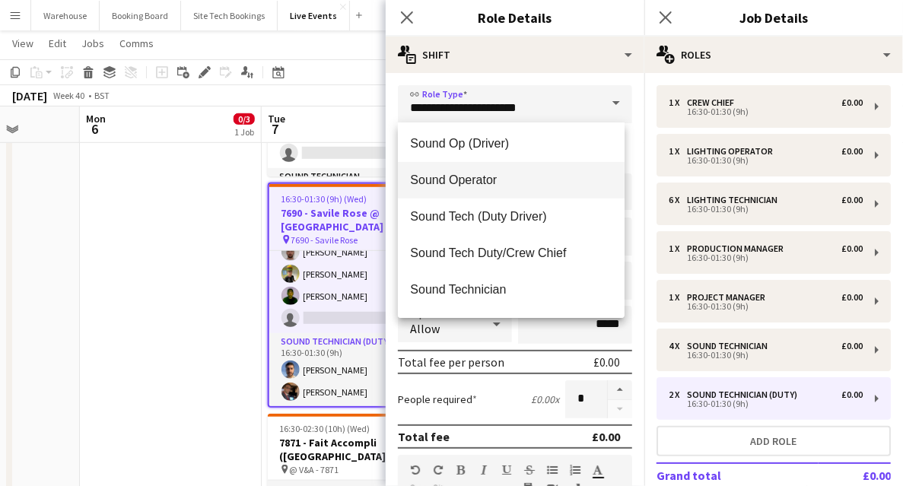
click at [464, 184] on span "Sound Operator" at bounding box center [511, 180] width 202 height 14
type input "**********"
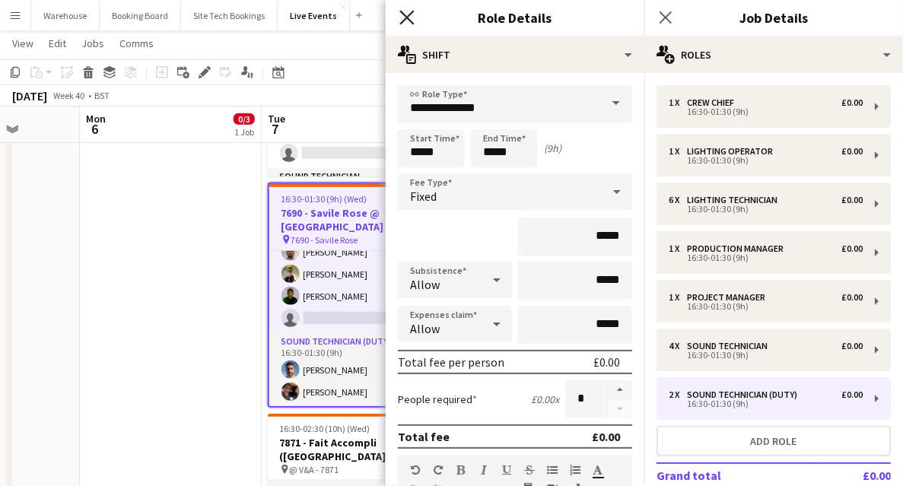
drag, startPoint x: 401, startPoint y: 17, endPoint x: 530, endPoint y: 28, distance: 129.7
click at [401, 18] on icon "Close pop-in" at bounding box center [406, 17] width 14 height 14
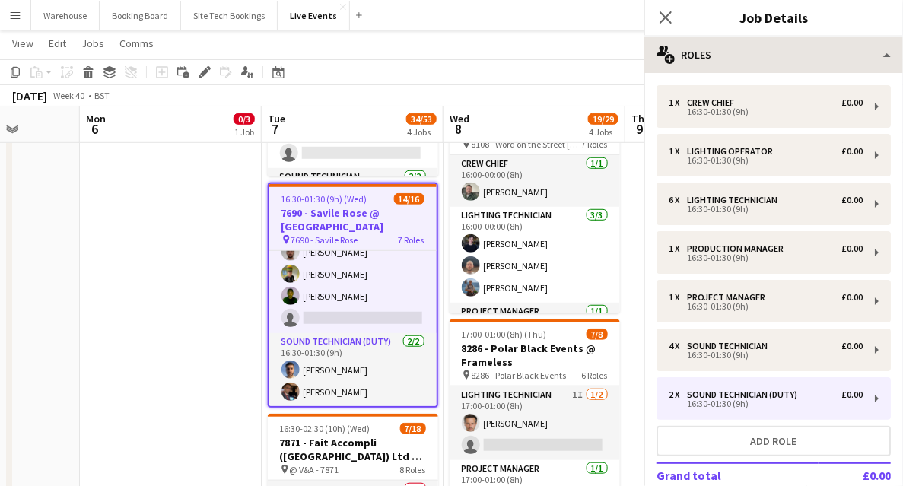
scroll to position [417, 0]
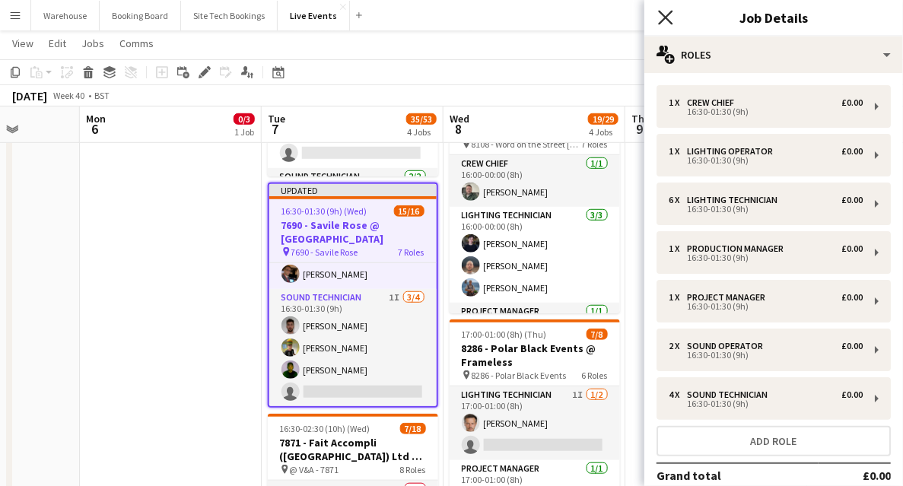
click at [666, 20] on icon "Close pop-in" at bounding box center [665, 17] width 14 height 14
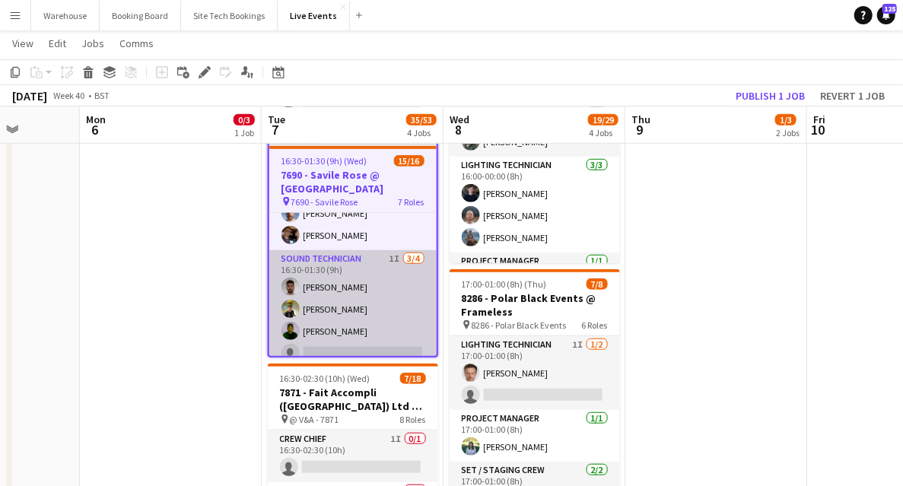
scroll to position [354, 0]
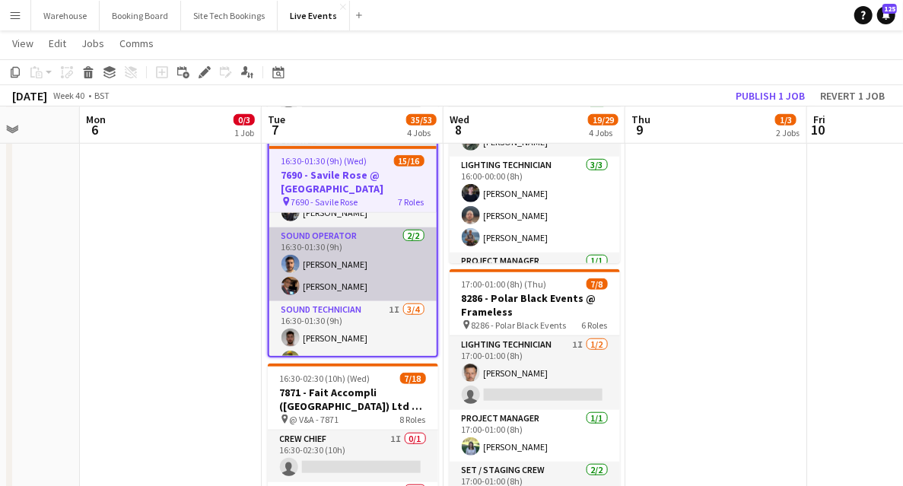
click at [338, 262] on app-card-role "Sound Operator [DATE] 16:30-01:30 (9h) [PERSON_NAME] [PERSON_NAME]" at bounding box center [352, 264] width 167 height 74
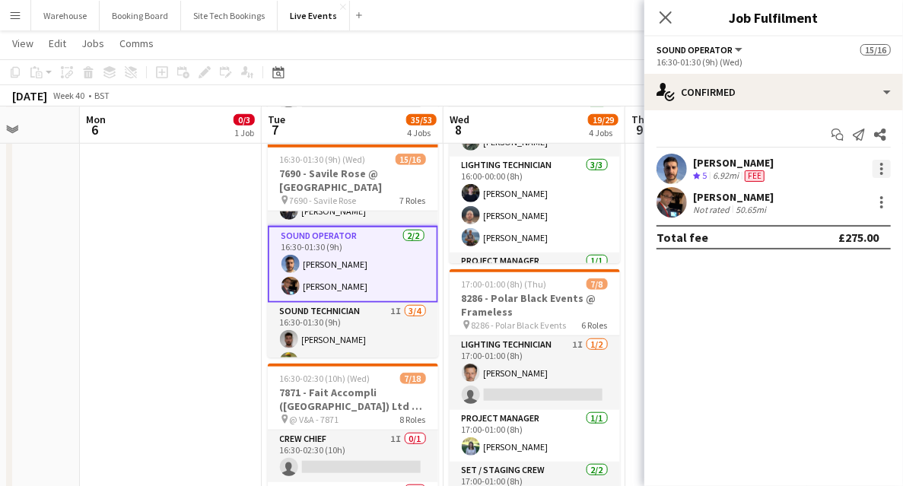
click at [884, 170] on div at bounding box center [881, 169] width 18 height 18
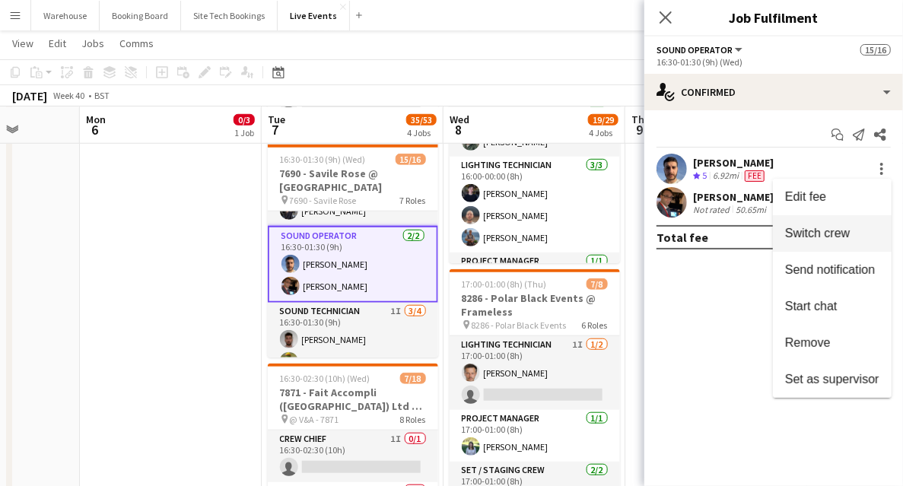
click at [819, 235] on span "Switch crew" at bounding box center [817, 233] width 65 height 13
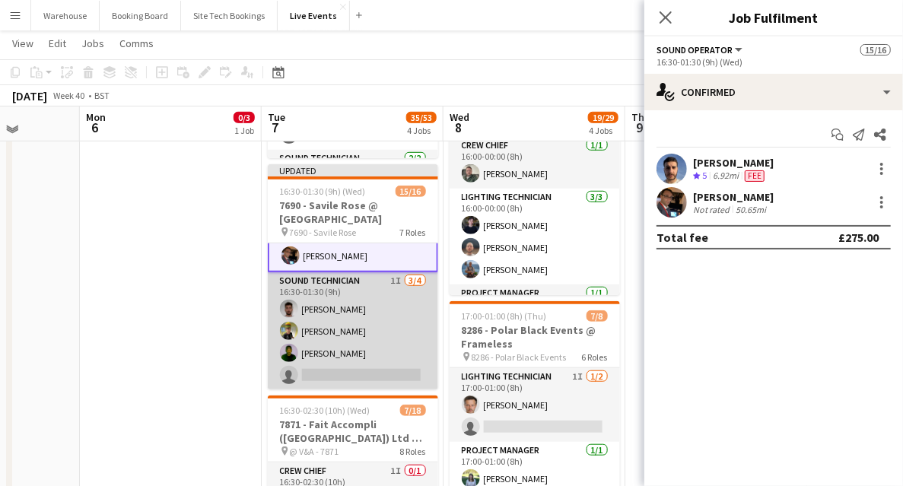
click at [354, 368] on app-card-role "Sound Technician 1I [DATE] 16:30-01:30 (9h) [PERSON_NAME] [PERSON_NAME] single-…" at bounding box center [353, 331] width 170 height 118
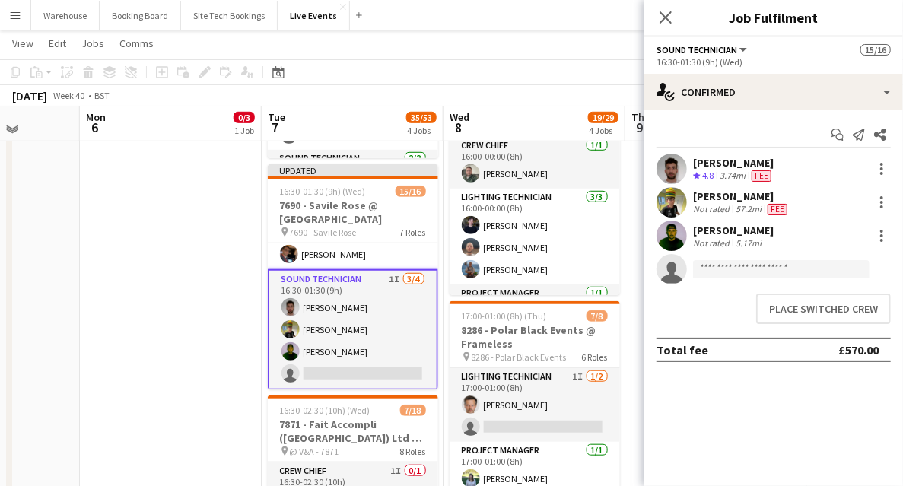
scroll to position [415, 0]
click at [787, 268] on input at bounding box center [781, 269] width 176 height 18
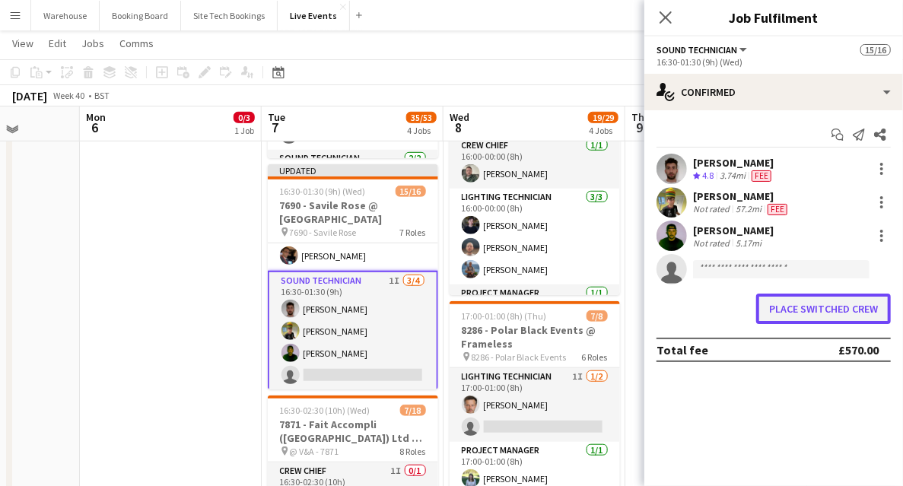
click at [808, 306] on button "Place switched crew" at bounding box center [823, 308] width 135 height 30
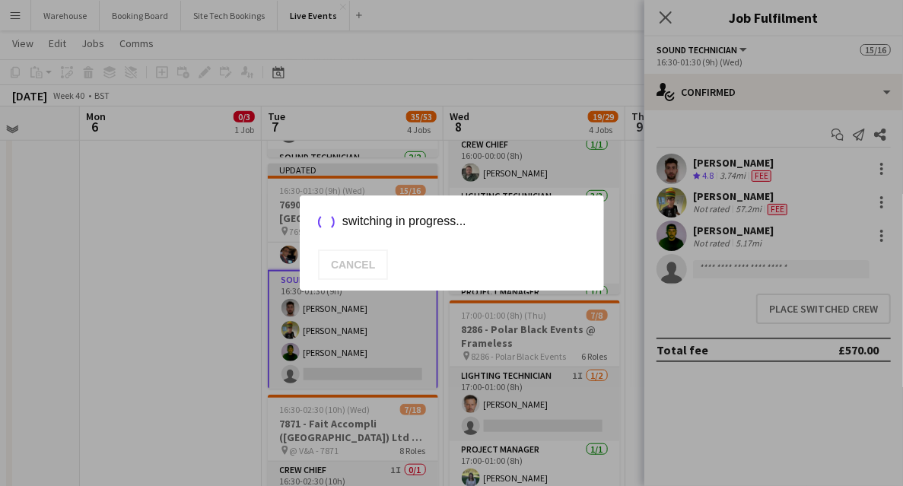
scroll to position [506, 0]
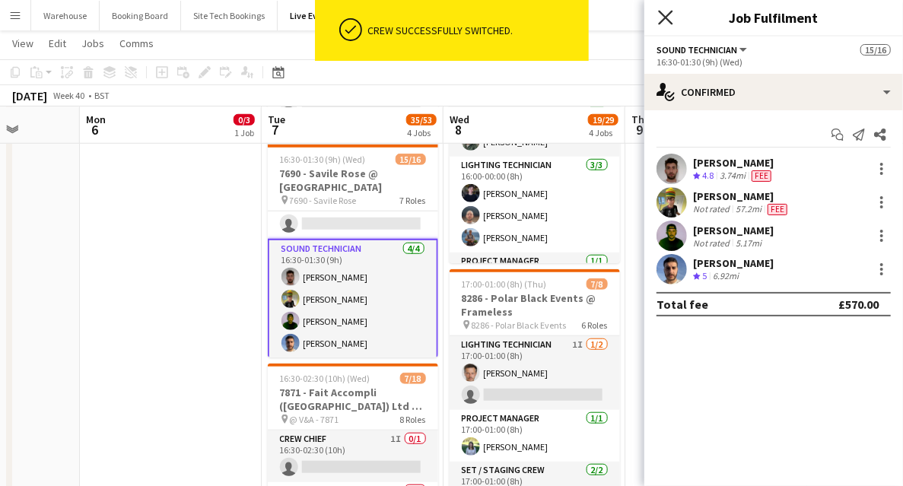
click at [665, 13] on icon "Close pop-in" at bounding box center [665, 17] width 14 height 14
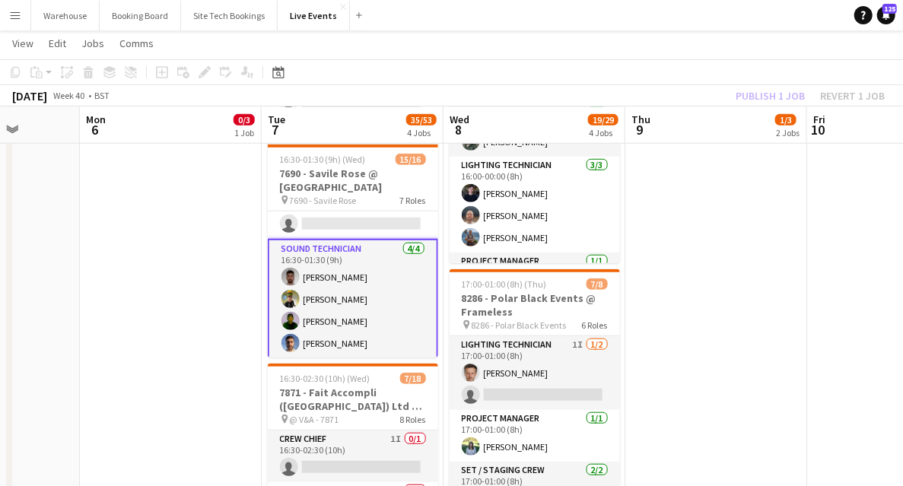
click at [228, 321] on app-date-cell "10:00-17:00 (7h) 0/3 PREP - 7871 - Fait Accompli (London) Ltd @ YES Events pin …" at bounding box center [171, 320] width 182 height 1312
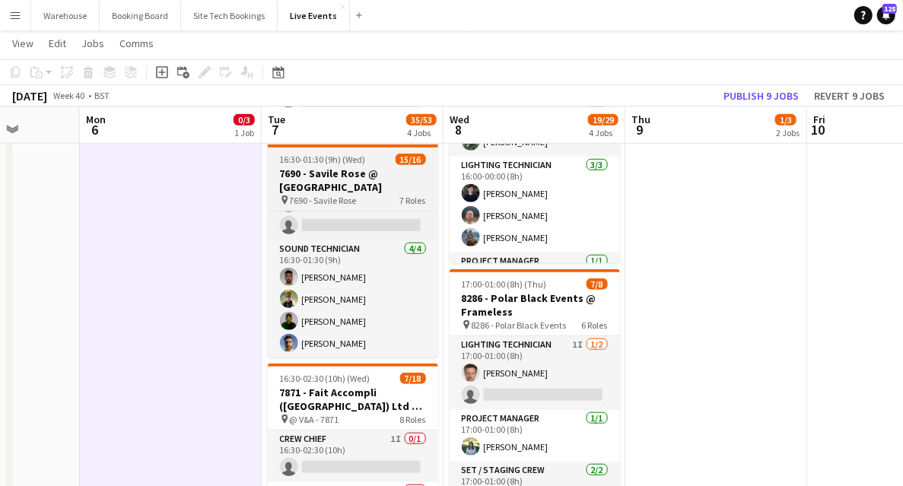
click at [332, 180] on h3 "7690 - Savile Rose @ [GEOGRAPHIC_DATA]" at bounding box center [353, 180] width 170 height 27
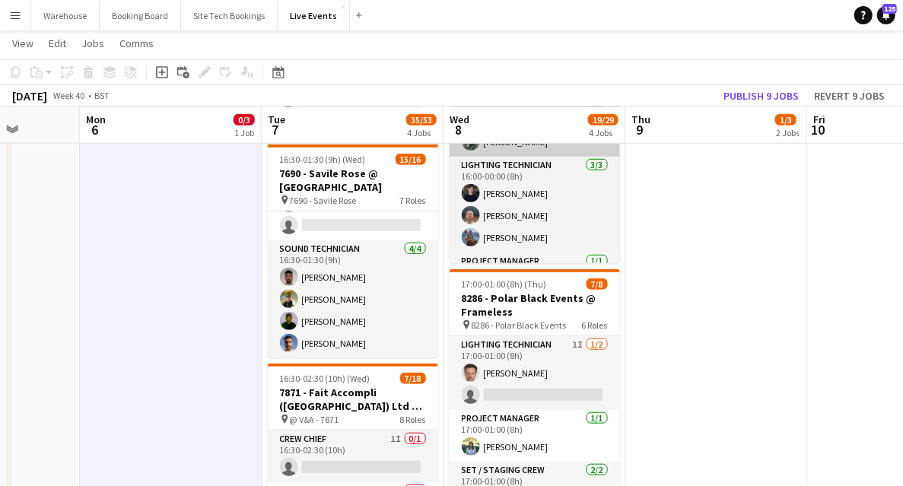
scroll to position [415, 0]
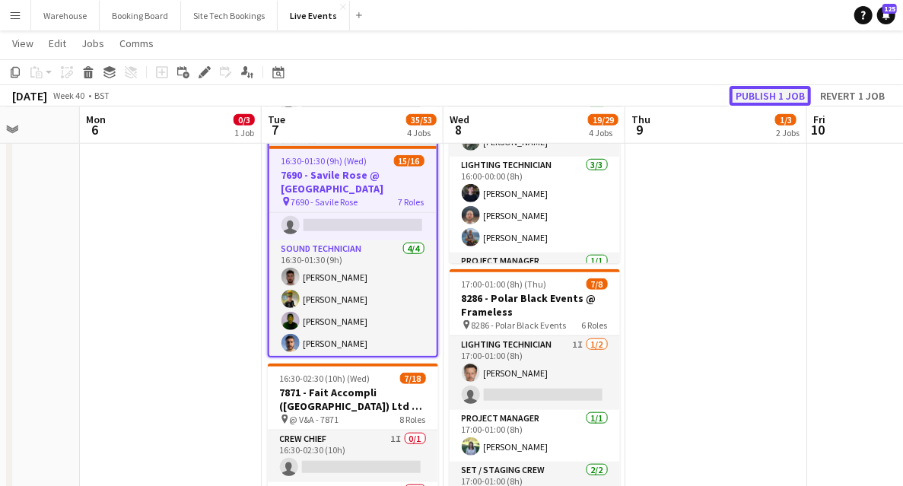
click at [779, 97] on button "Publish 1 job" at bounding box center [769, 96] width 81 height 20
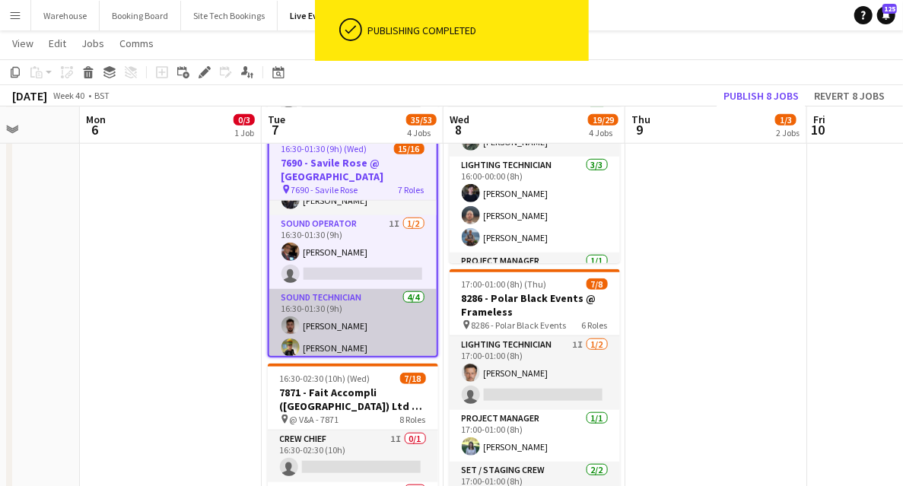
scroll to position [404, 0]
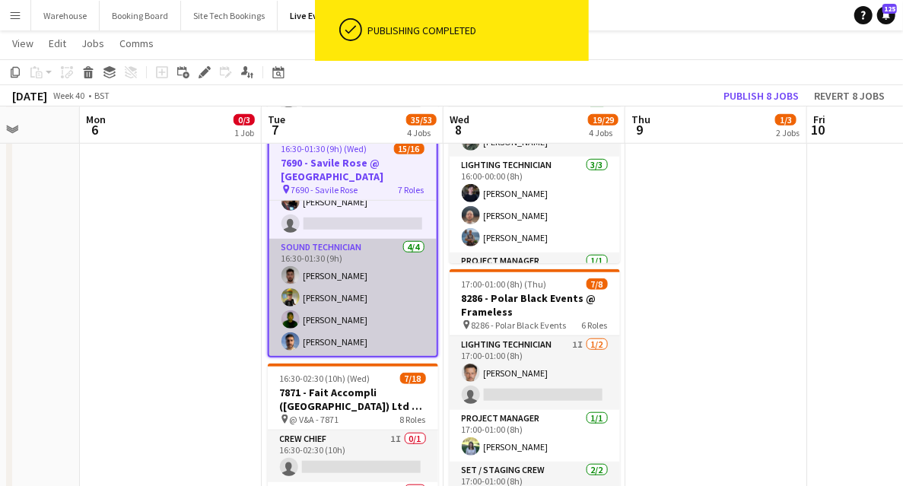
click at [295, 297] on app-user-avatar at bounding box center [290, 297] width 18 height 18
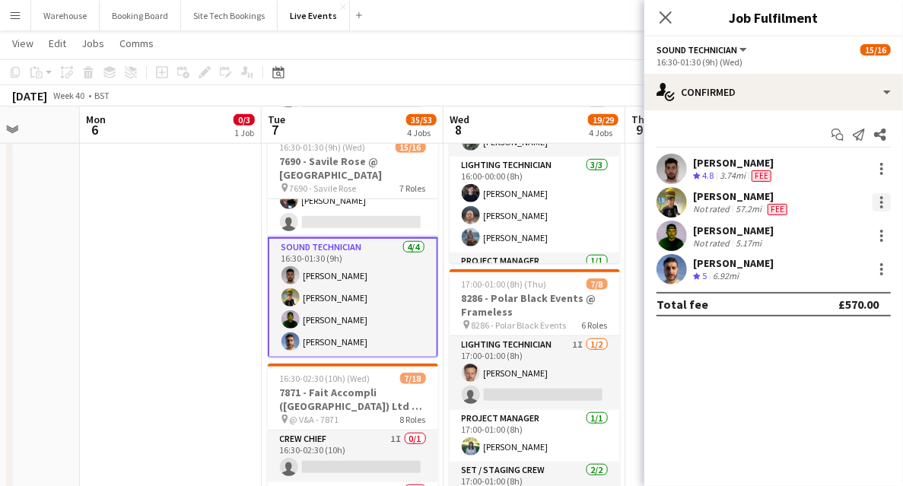
click at [879, 198] on div at bounding box center [881, 202] width 18 height 18
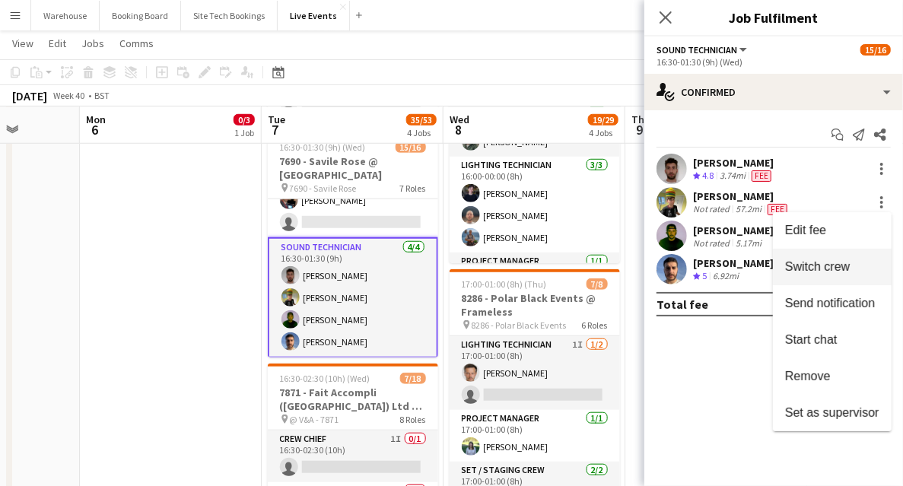
click at [824, 271] on span "Switch crew" at bounding box center [817, 266] width 65 height 13
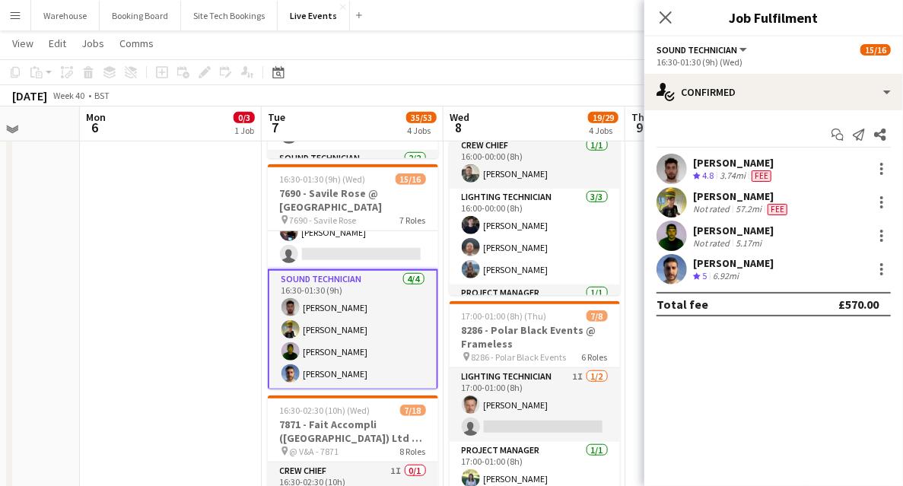
scroll to position [354, 0]
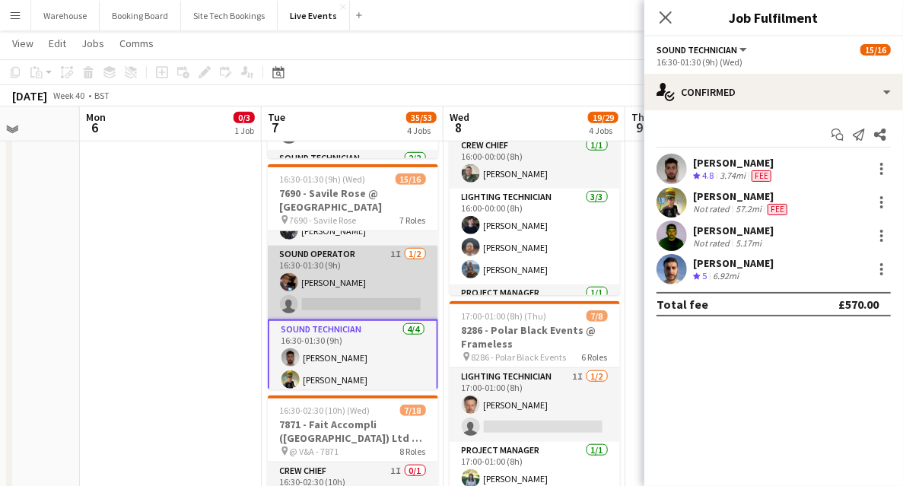
click at [359, 306] on app-card-role "Sound Operator 1I [DATE] 16:30-01:30 (9h) [PERSON_NAME] single-neutral-actions" at bounding box center [353, 283] width 170 height 74
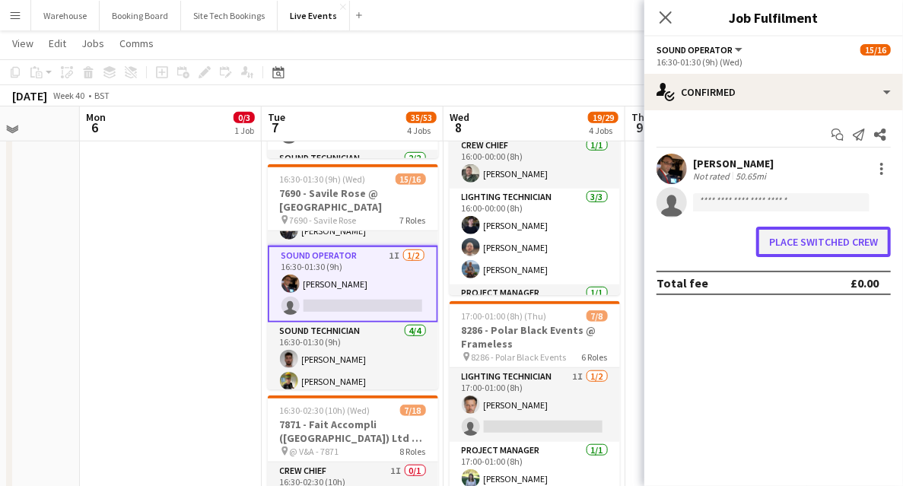
click at [827, 236] on button "Place switched crew" at bounding box center [823, 242] width 135 height 30
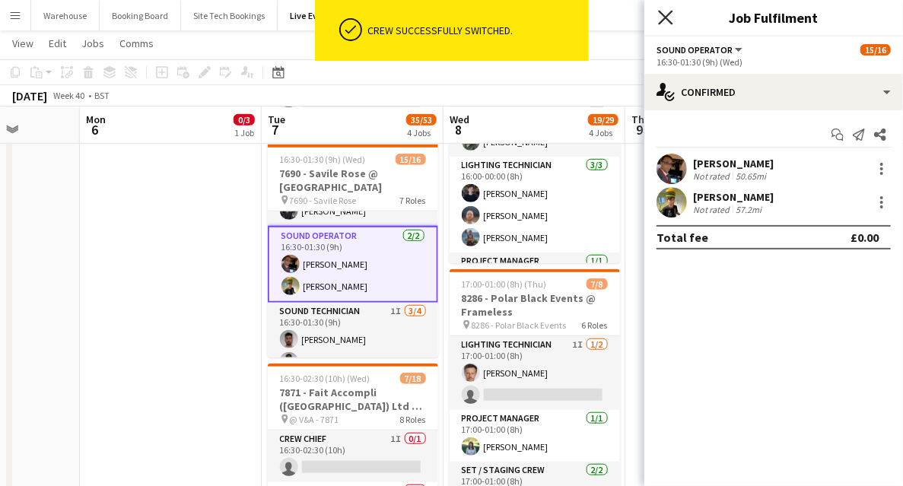
click at [665, 13] on icon "Close pop-in" at bounding box center [665, 17] width 14 height 14
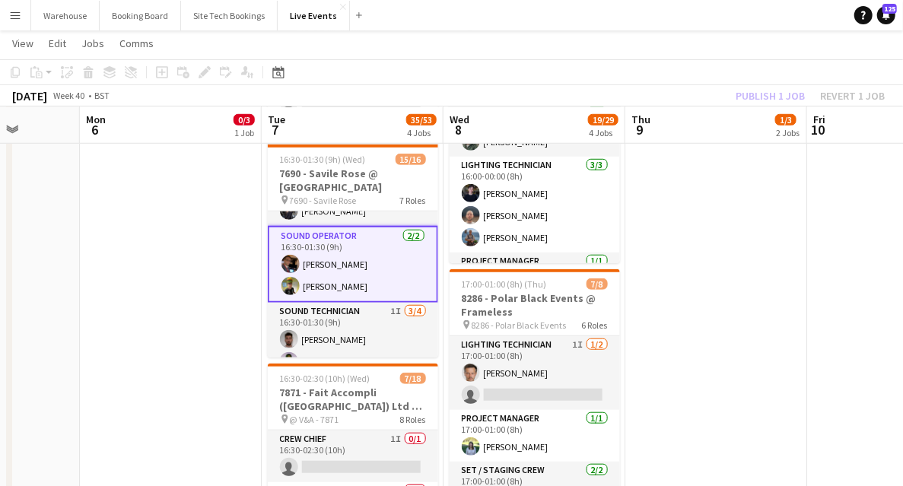
drag, startPoint x: 144, startPoint y: 308, endPoint x: 162, endPoint y: 290, distance: 24.7
click at [149, 305] on app-calendar-viewport "Fri 3 Sat 4 Sun 5 Mon 6 0/3 1 Job Tue 7 35/53 4 Jobs Wed 8 19/29 4 Jobs Thu 9 1…" at bounding box center [451, 264] width 903 height 1423
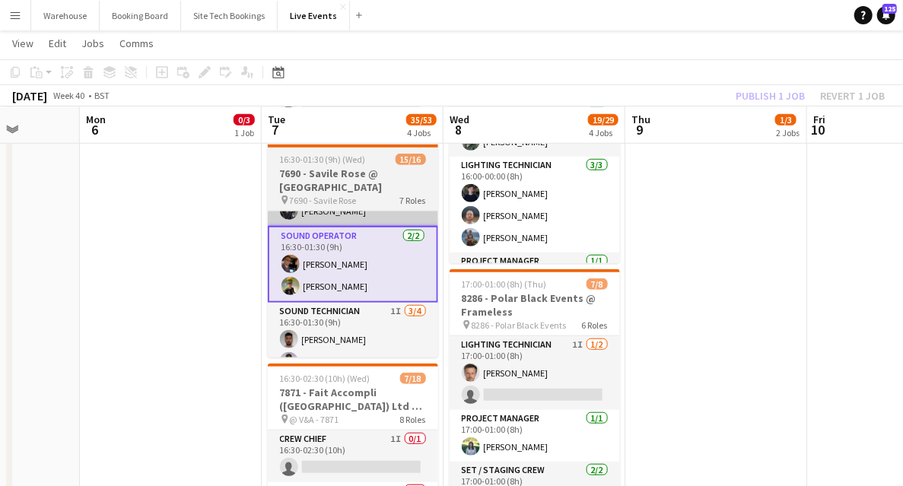
scroll to position [0, 461]
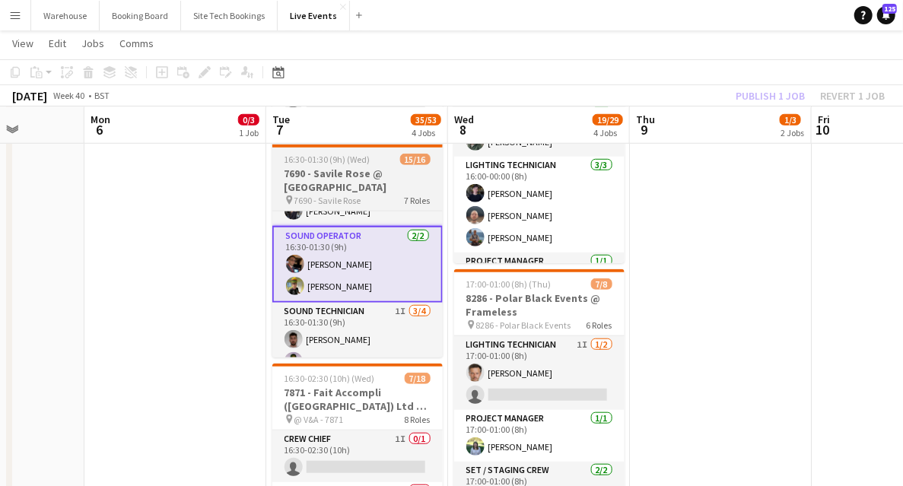
drag, startPoint x: 339, startPoint y: 181, endPoint x: 330, endPoint y: 186, distance: 10.2
click at [339, 182] on h3 "7690 - Savile Rose @ [GEOGRAPHIC_DATA]" at bounding box center [357, 180] width 170 height 27
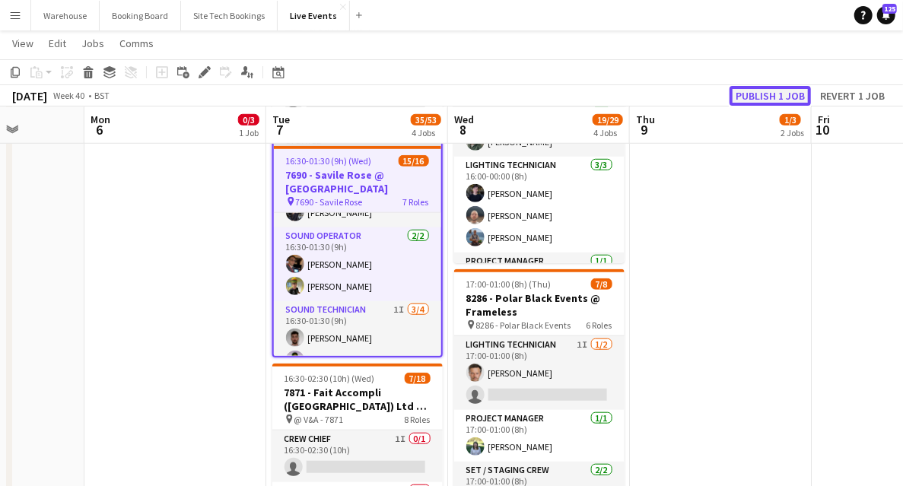
click at [763, 98] on button "Publish 1 job" at bounding box center [769, 96] width 81 height 20
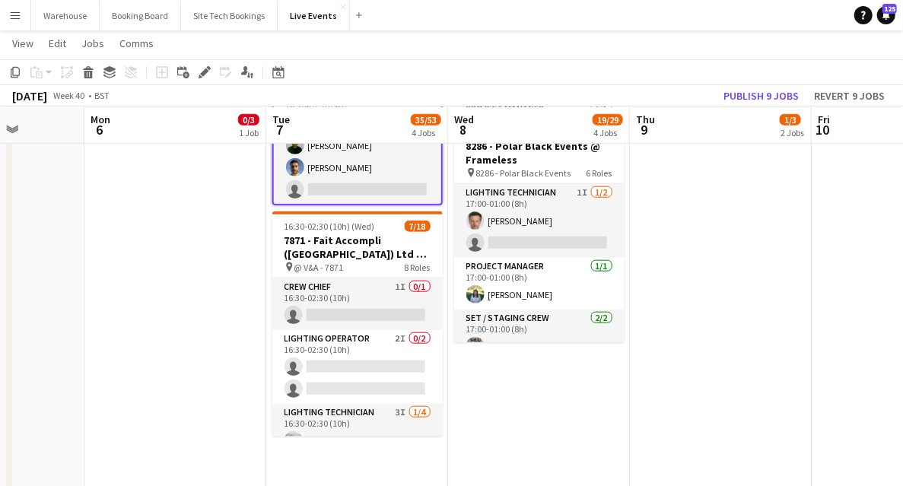
scroll to position [506, 0]
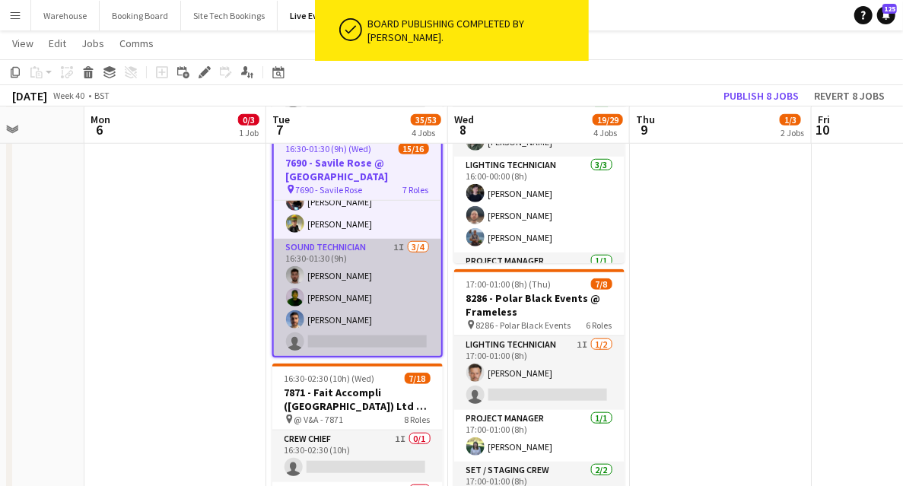
click at [363, 243] on app-card-role "Sound Technician 1I [DATE] 16:30-01:30 (9h) [PERSON_NAME] [PERSON_NAME] [PERSON…" at bounding box center [357, 298] width 167 height 118
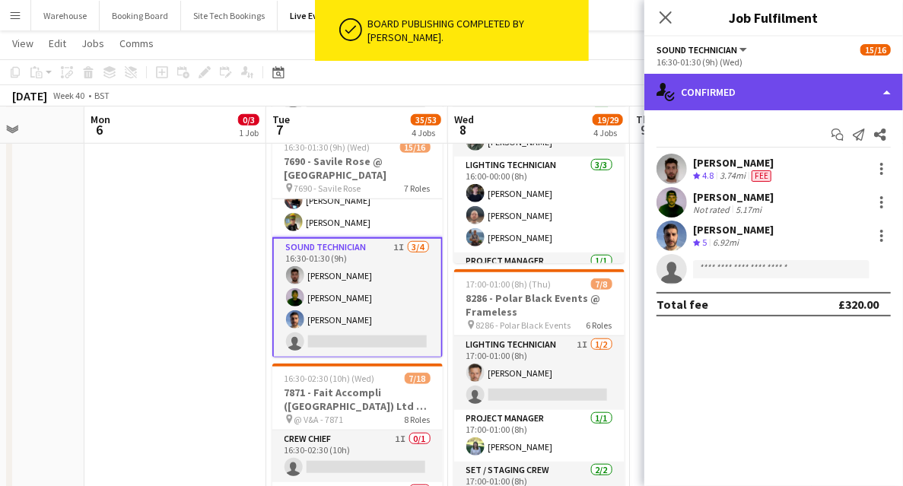
click at [713, 88] on div "single-neutral-actions-check-2 Confirmed" at bounding box center [773, 92] width 259 height 36
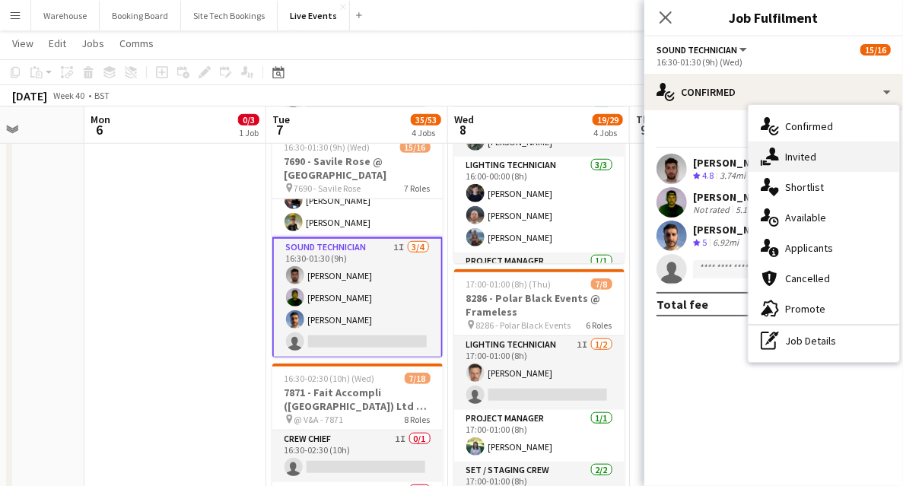
click at [779, 159] on div "single-neutral-actions-share-1 Invited" at bounding box center [823, 156] width 151 height 30
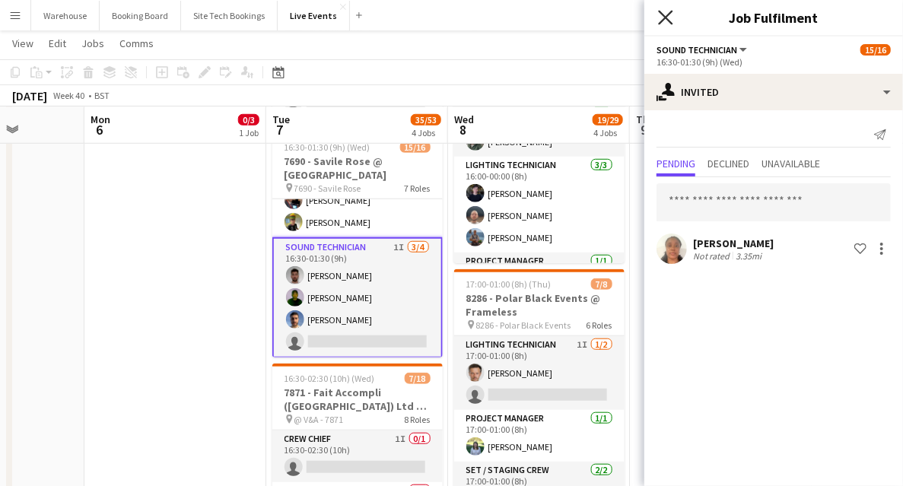
click at [664, 23] on icon "Close pop-in" at bounding box center [665, 17] width 14 height 14
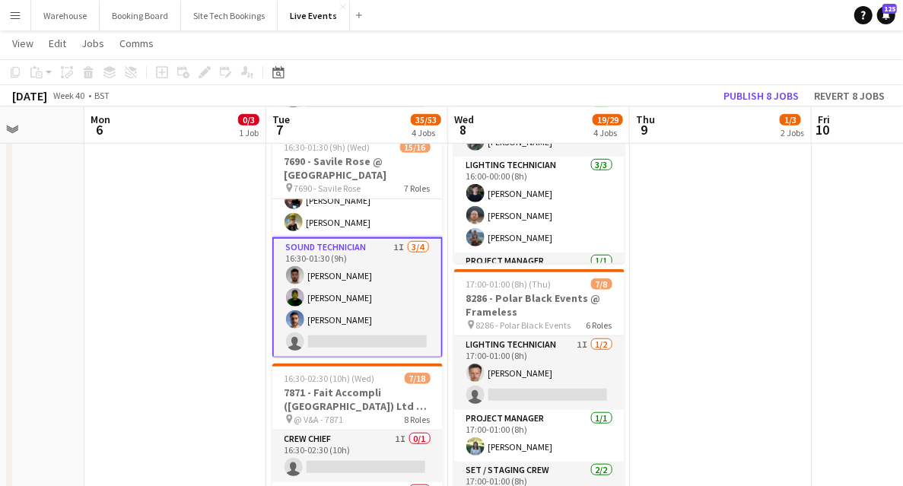
click at [230, 262] on app-date-cell "10:00-17:00 (7h) 0/3 PREP - 7871 - Fait Accompli (London) Ltd @ YES Events pin …" at bounding box center [175, 320] width 182 height 1312
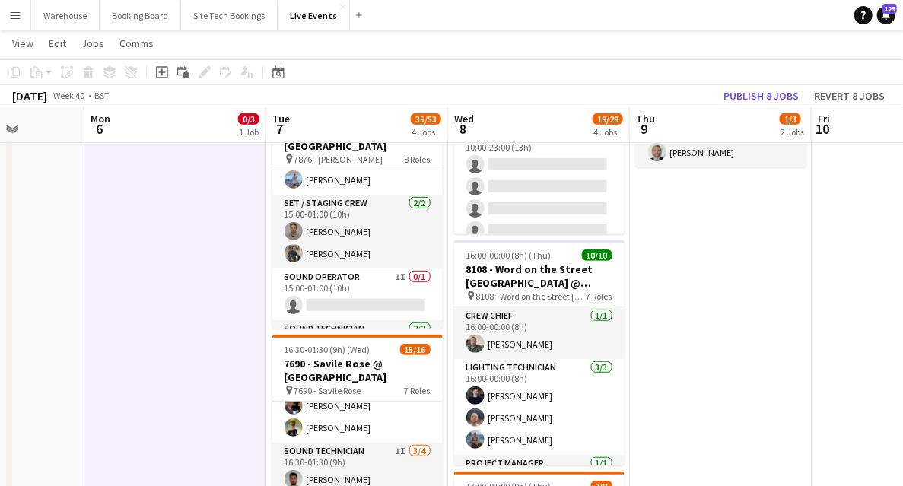
scroll to position [101, 0]
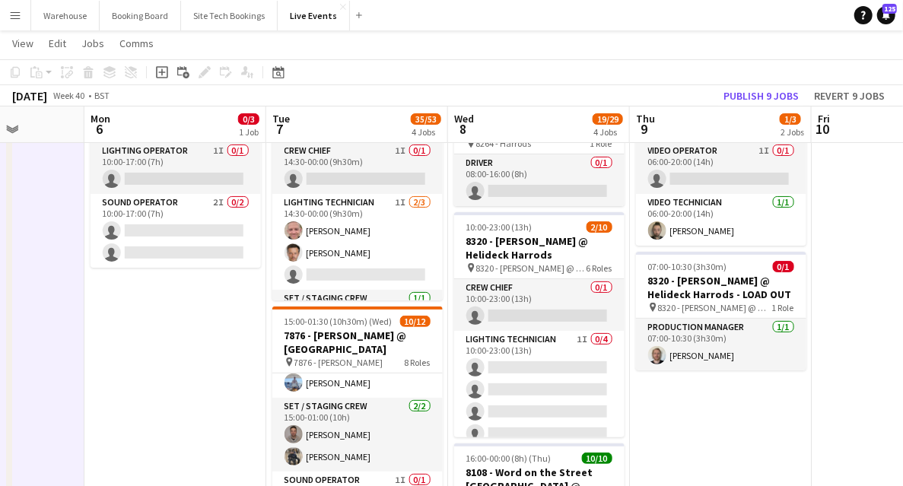
drag, startPoint x: 744, startPoint y: 417, endPoint x: 863, endPoint y: 408, distance: 119.8
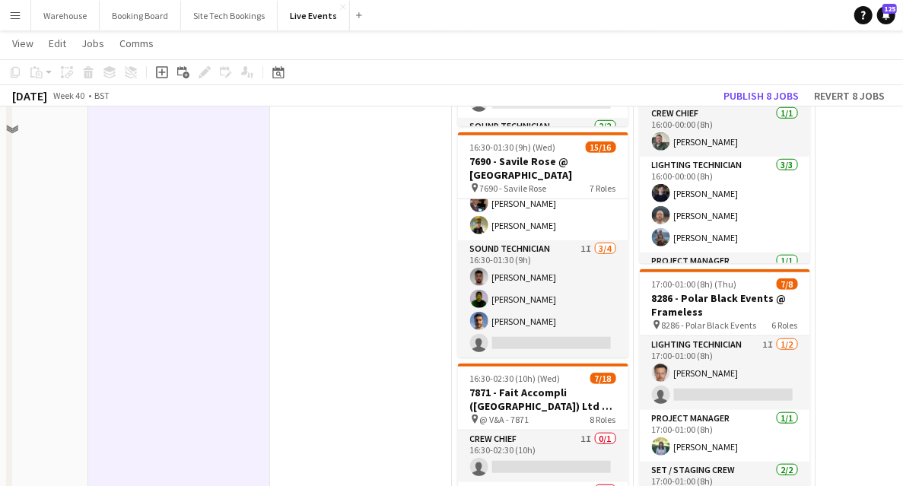
scroll to position [354, 0]
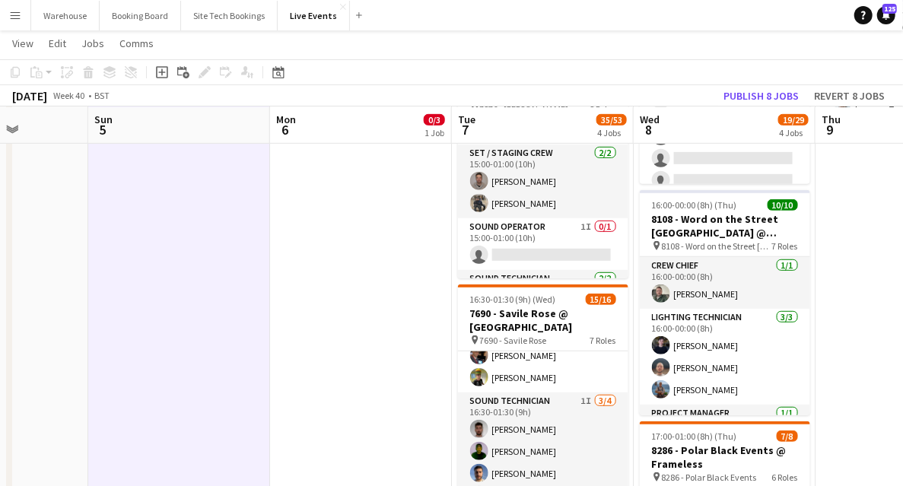
click at [357, 261] on app-date-cell "10:00-17:00 (7h) 0/3 PREP - 7871 - Fait Accompli (London) Ltd @ YES Events pin …" at bounding box center [361, 472] width 182 height 1312
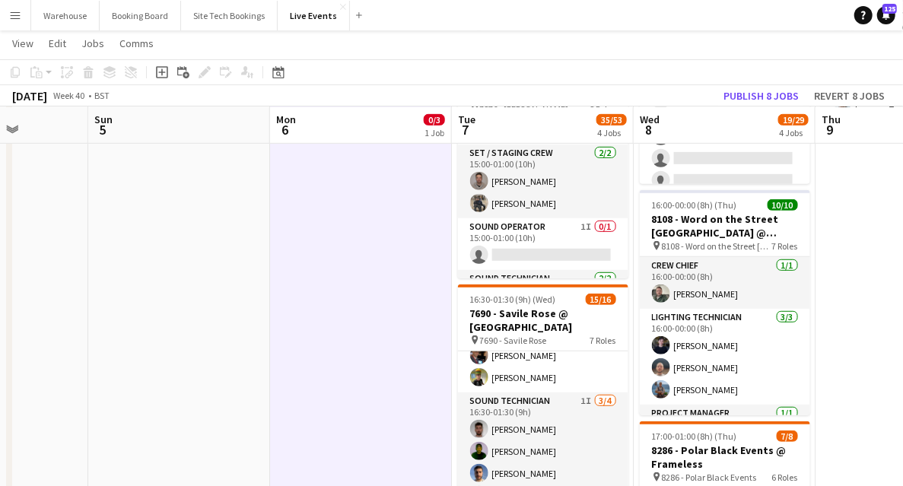
click at [213, 325] on app-date-cell at bounding box center [179, 472] width 182 height 1312
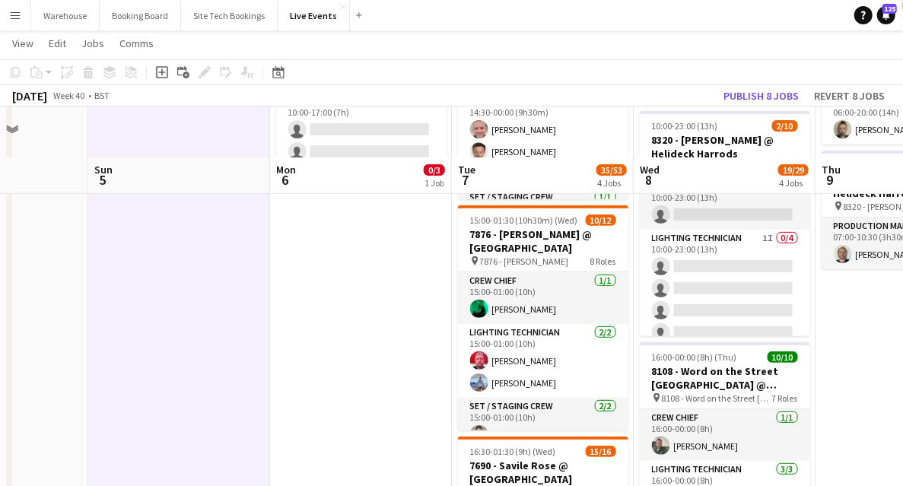
scroll to position [253, 0]
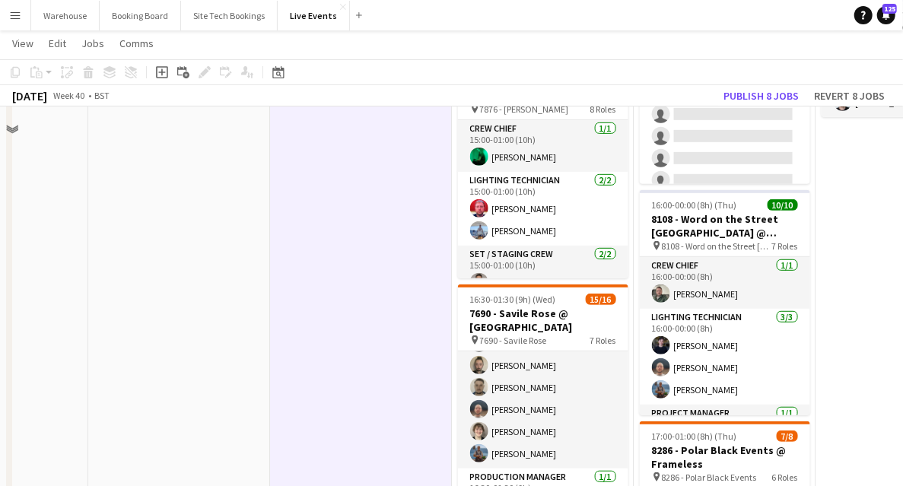
scroll to position [152, 0]
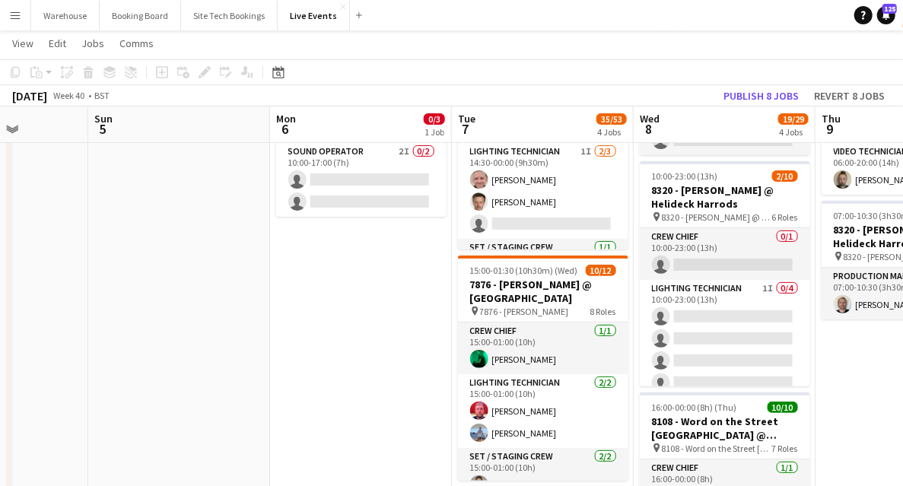
click at [163, 77] on icon at bounding box center [162, 72] width 12 height 12
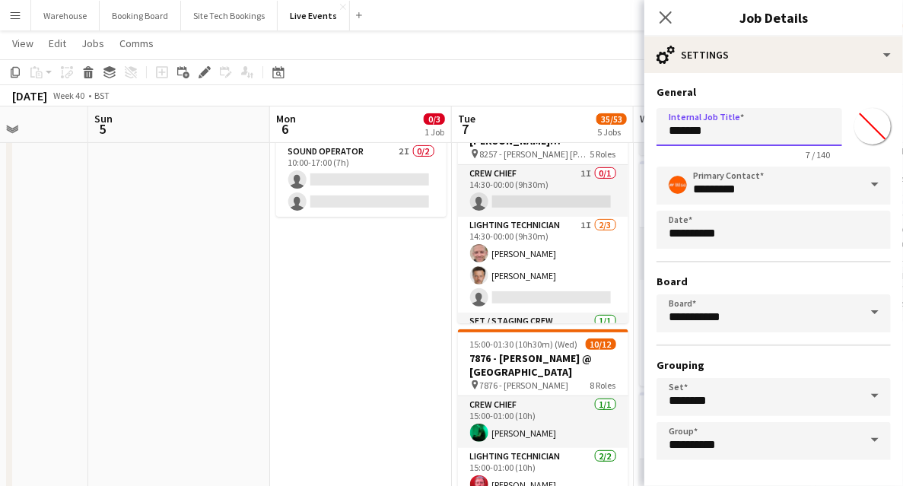
drag, startPoint x: 724, startPoint y: 129, endPoint x: 602, endPoint y: 133, distance: 121.7
click at [690, 130] on input "**********" at bounding box center [745, 127] width 178 height 38
drag, startPoint x: 668, startPoint y: 132, endPoint x: 865, endPoint y: 128, distance: 197.7
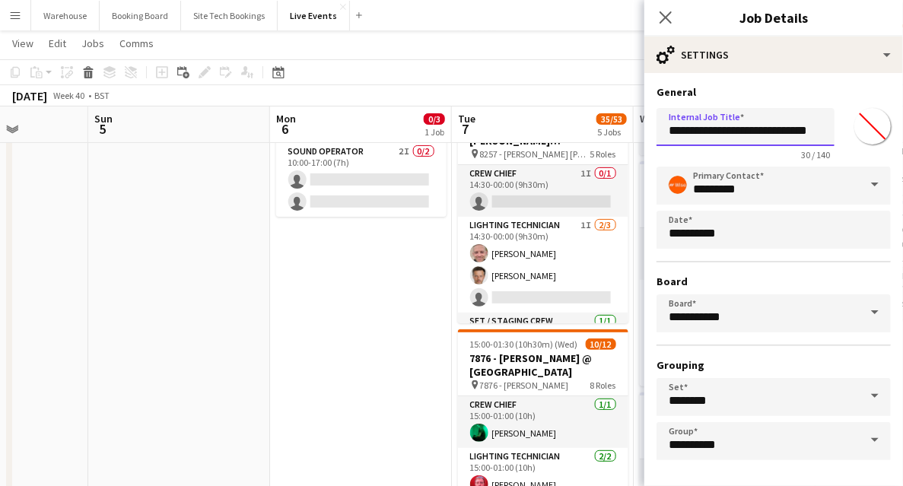
click at [865, 128] on div "**********" at bounding box center [773, 131] width 234 height 59
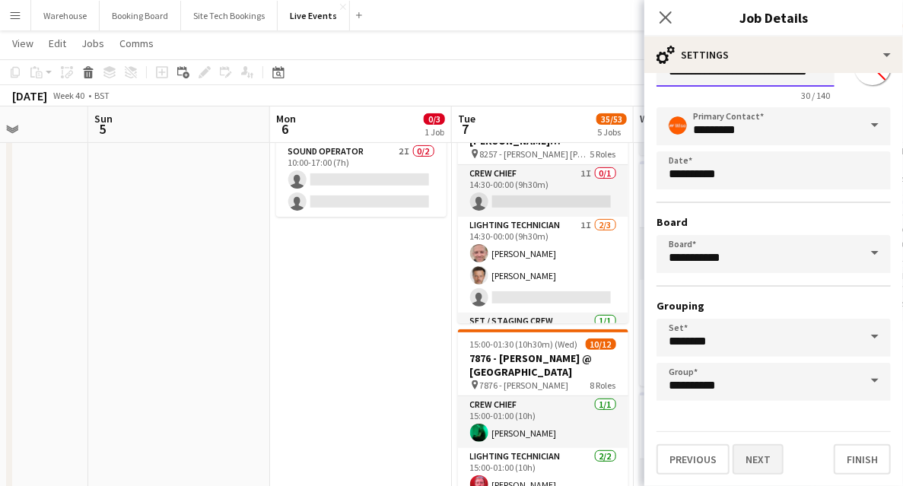
type input "**********"
click at [774, 464] on button "Next" at bounding box center [757, 459] width 51 height 30
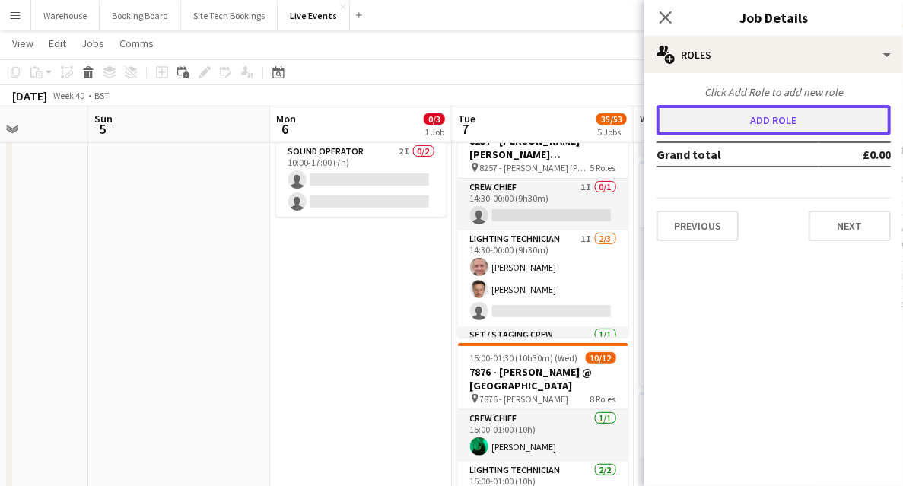
click at [754, 125] on button "Add role" at bounding box center [773, 120] width 234 height 30
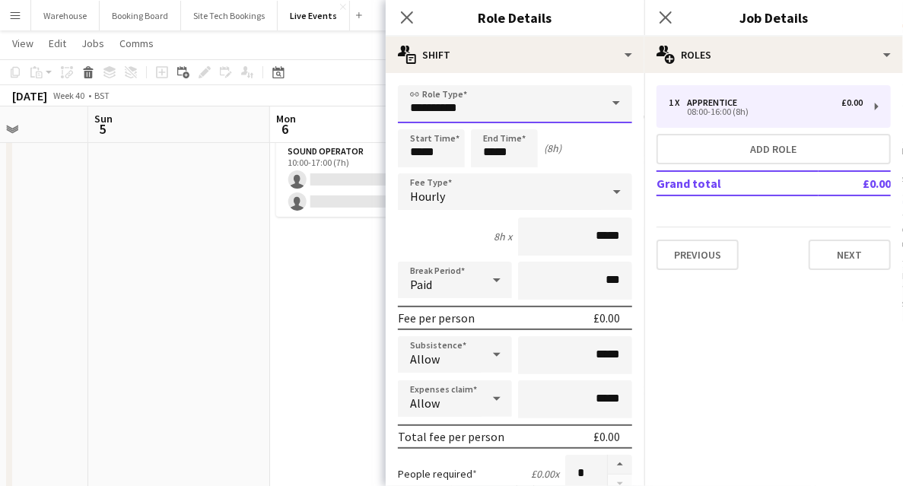
click at [438, 109] on input "**********" at bounding box center [515, 104] width 234 height 38
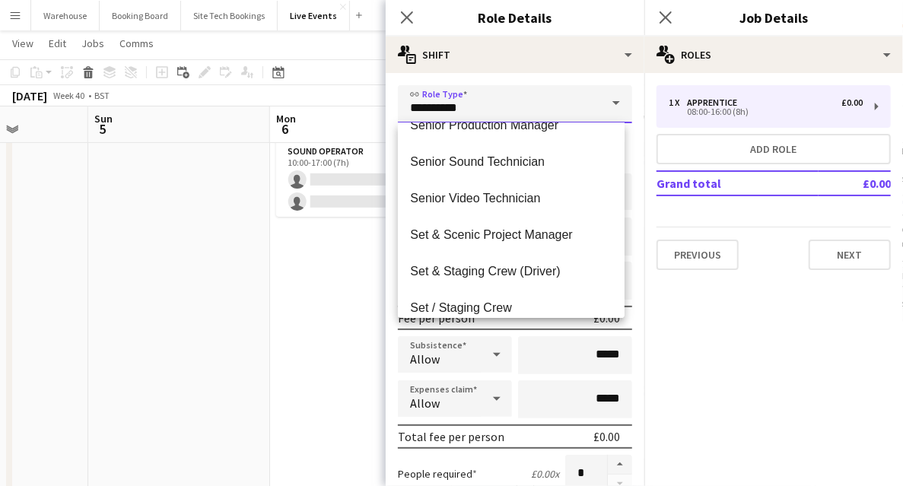
scroll to position [3041, 0]
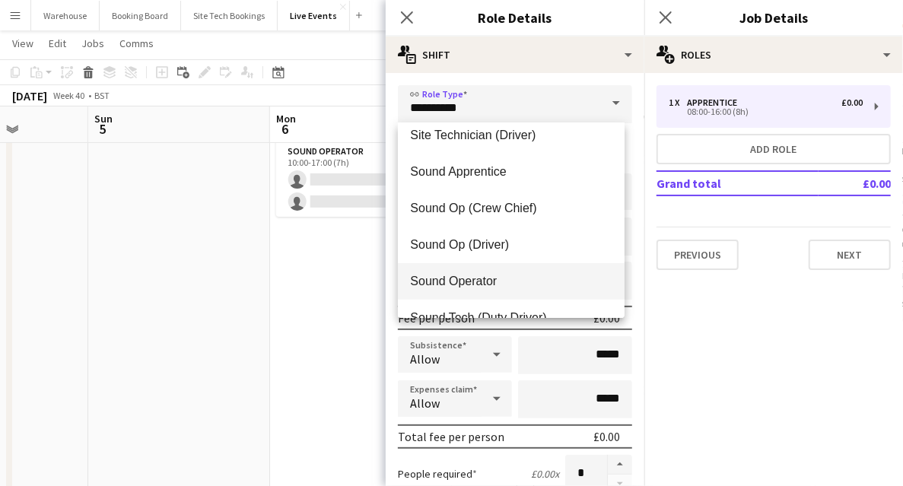
click at [471, 290] on mat-option "Sound Operator" at bounding box center [511, 281] width 227 height 36
type input "**********"
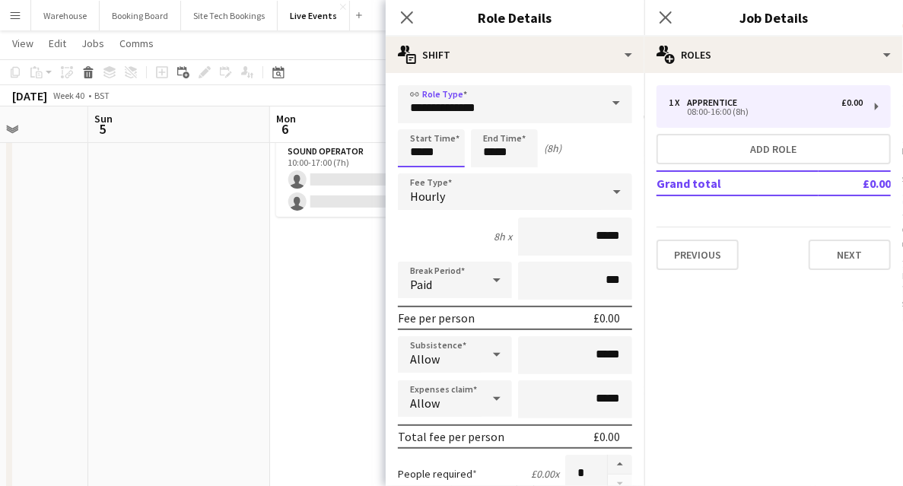
click at [417, 145] on input "*****" at bounding box center [431, 148] width 67 height 38
click at [418, 122] on div at bounding box center [416, 121] width 30 height 15
type input "*****"
click at [417, 119] on div at bounding box center [416, 121] width 30 height 15
click at [502, 145] on input "*****" at bounding box center [504, 148] width 67 height 38
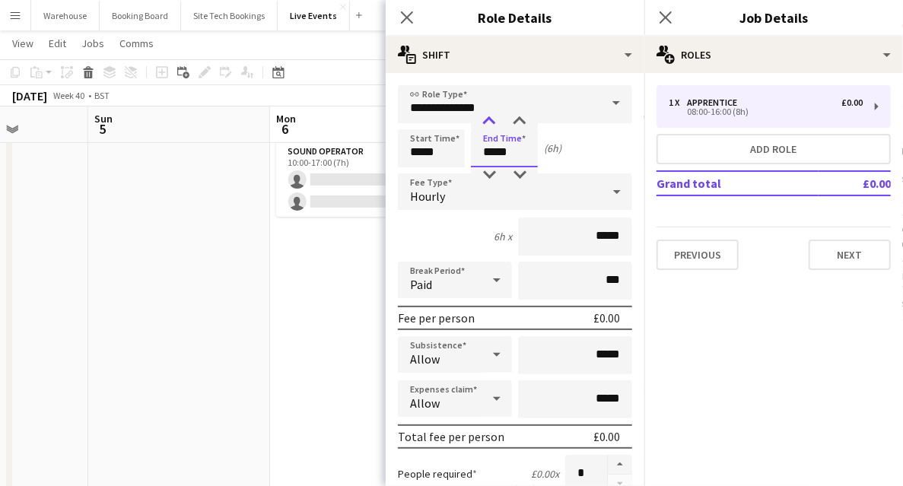
type input "*****"
click at [489, 121] on div at bounding box center [489, 121] width 30 height 15
click at [409, 17] on icon "Close pop-in" at bounding box center [406, 17] width 14 height 14
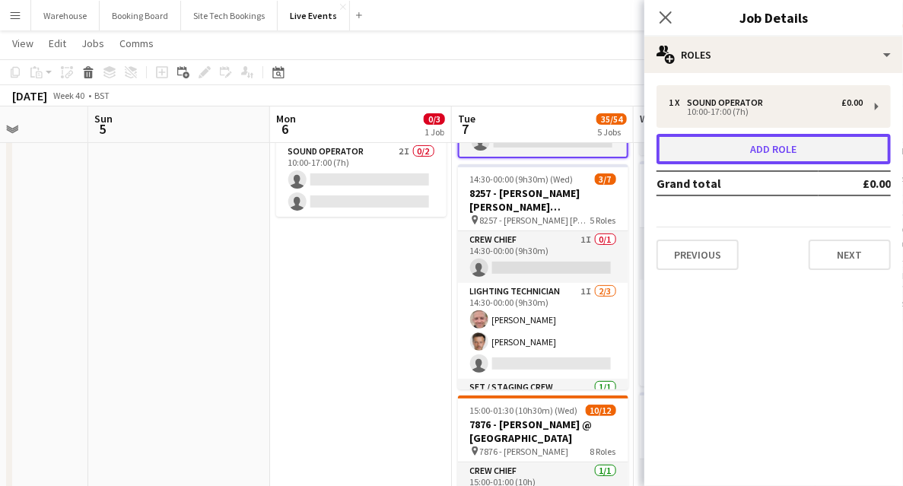
click at [763, 151] on button "Add role" at bounding box center [773, 149] width 234 height 30
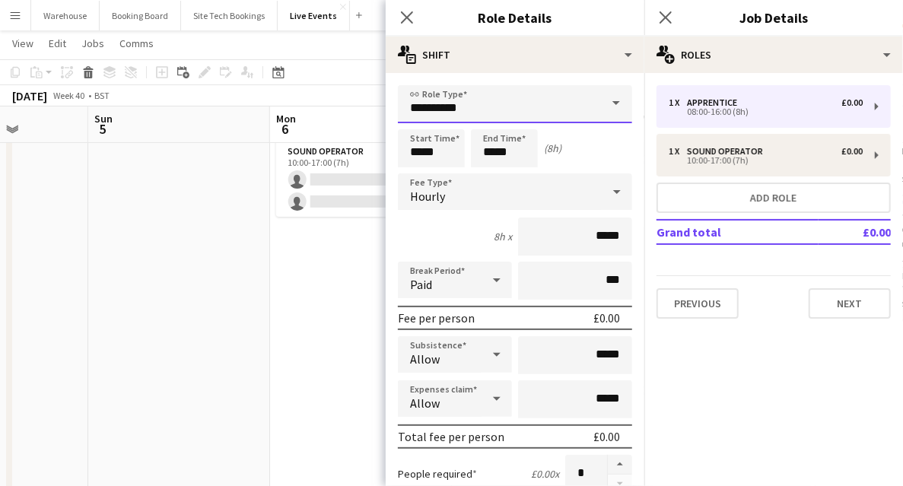
click at [459, 101] on input "**********" at bounding box center [515, 104] width 234 height 38
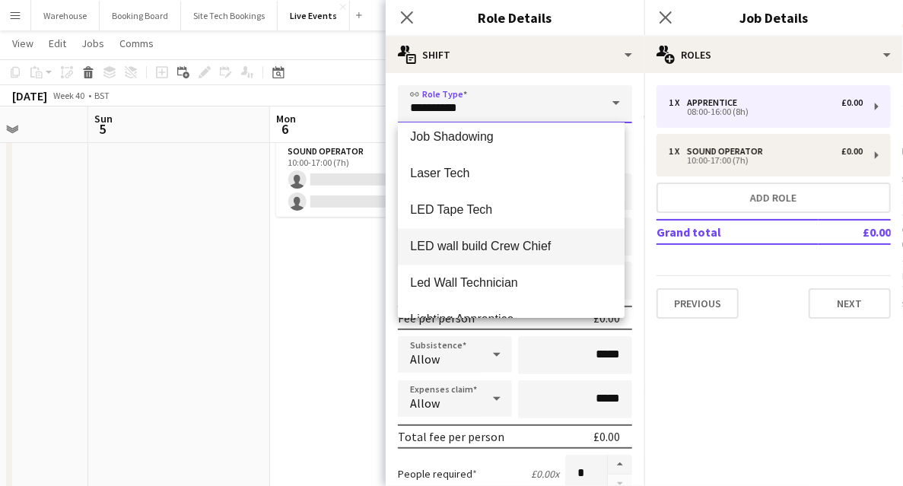
scroll to position [1622, 0]
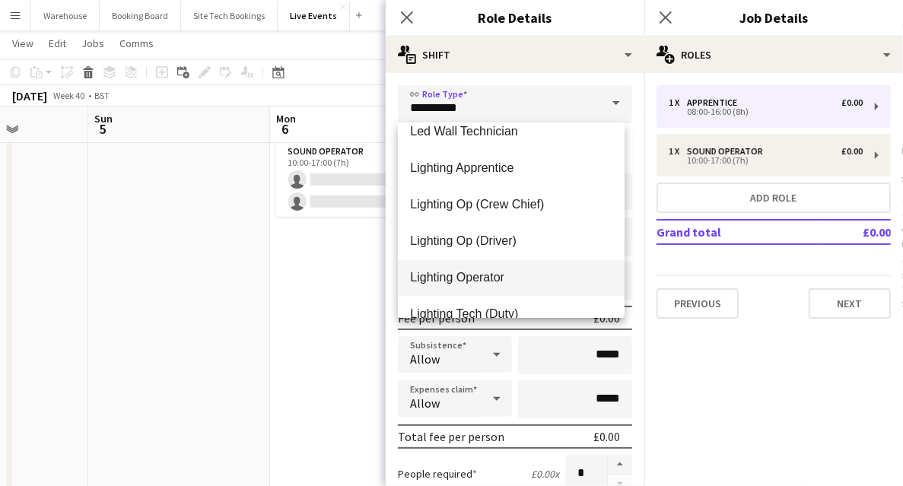
click at [463, 275] on span "Lighting Operator" at bounding box center [511, 277] width 202 height 14
type input "**********"
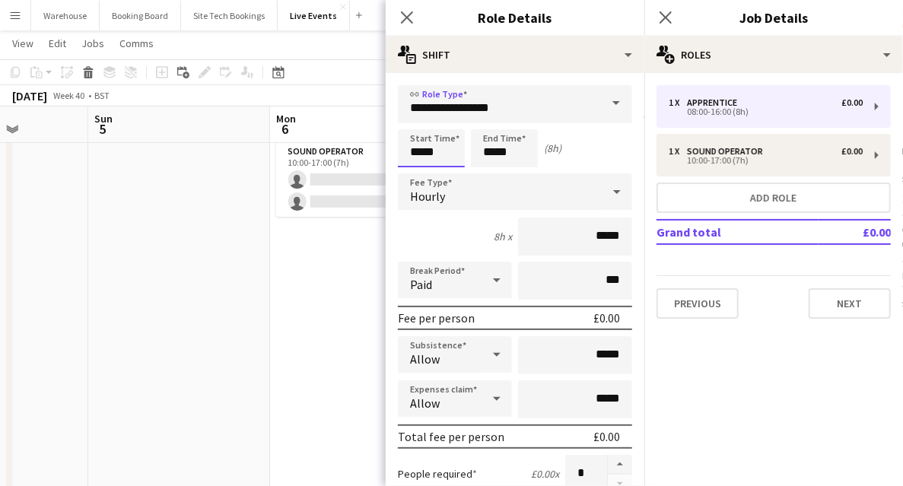
drag, startPoint x: 421, startPoint y: 150, endPoint x: 418, endPoint y: 130, distance: 20.0
click at [421, 149] on input "*****" at bounding box center [431, 148] width 67 height 38
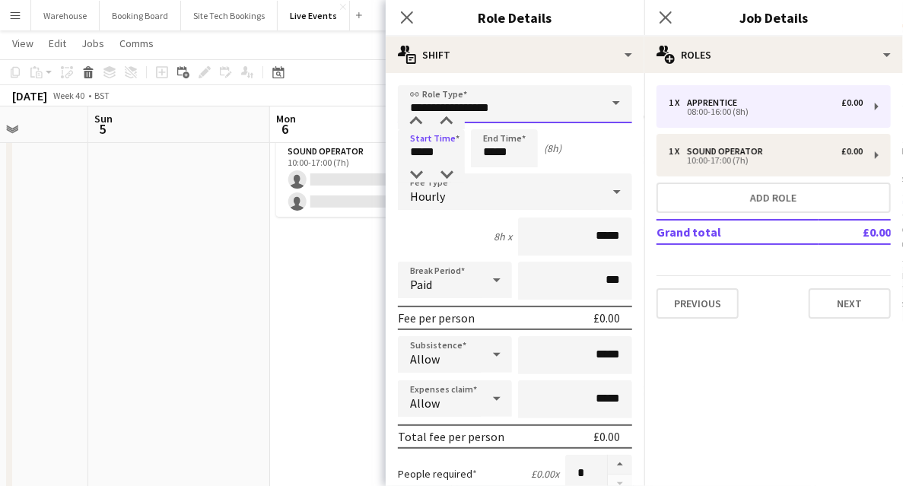
click at [415, 109] on input "**********" at bounding box center [515, 104] width 234 height 38
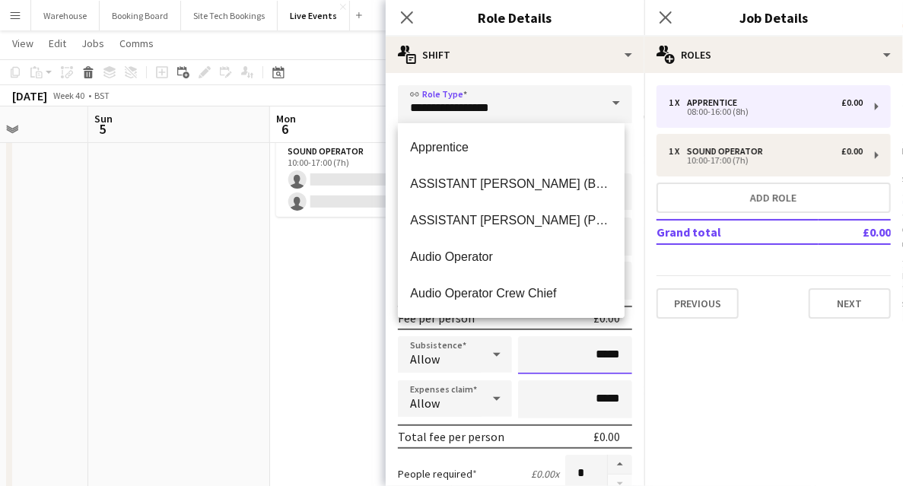
click at [560, 373] on input "*****" at bounding box center [575, 355] width 114 height 38
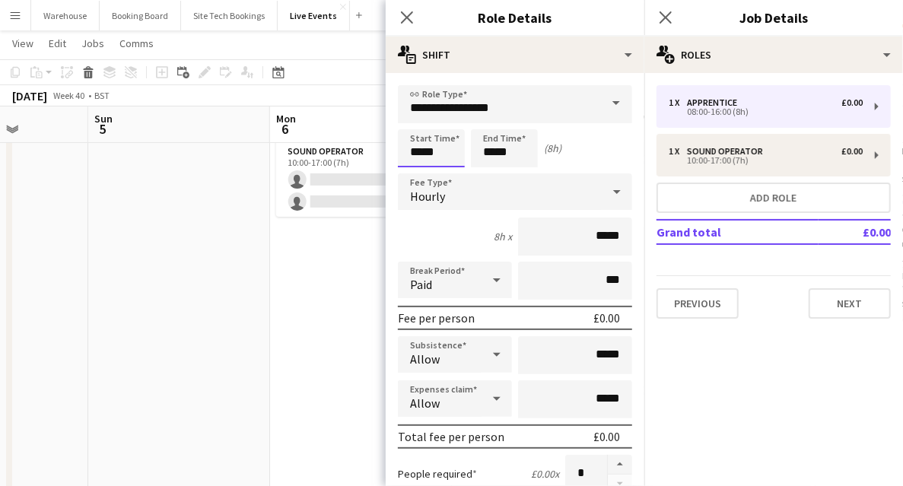
click at [430, 152] on input "*****" at bounding box center [431, 148] width 67 height 38
click at [415, 125] on div at bounding box center [416, 121] width 30 height 15
type input "*****"
click at [415, 125] on div at bounding box center [416, 121] width 30 height 15
click at [499, 146] on input "*****" at bounding box center [504, 148] width 67 height 38
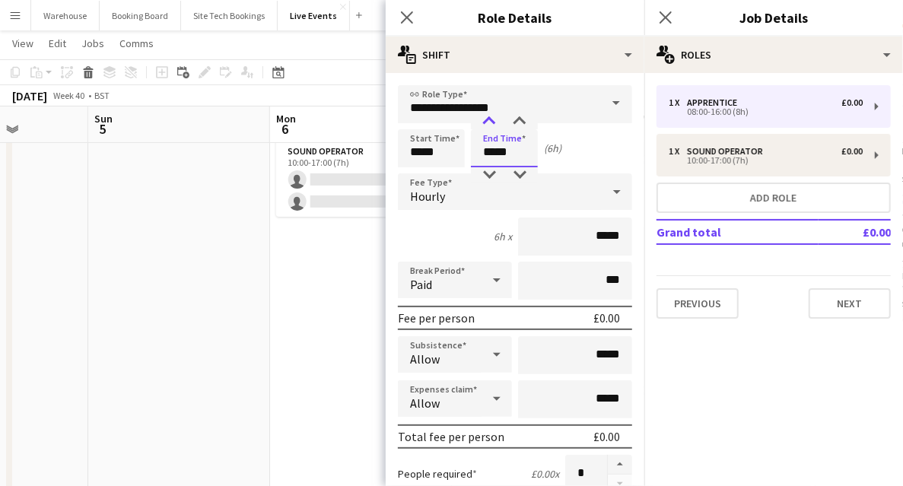
type input "*****"
click at [490, 125] on div at bounding box center [489, 121] width 30 height 15
click at [446, 189] on div "Hourly" at bounding box center [500, 191] width 204 height 36
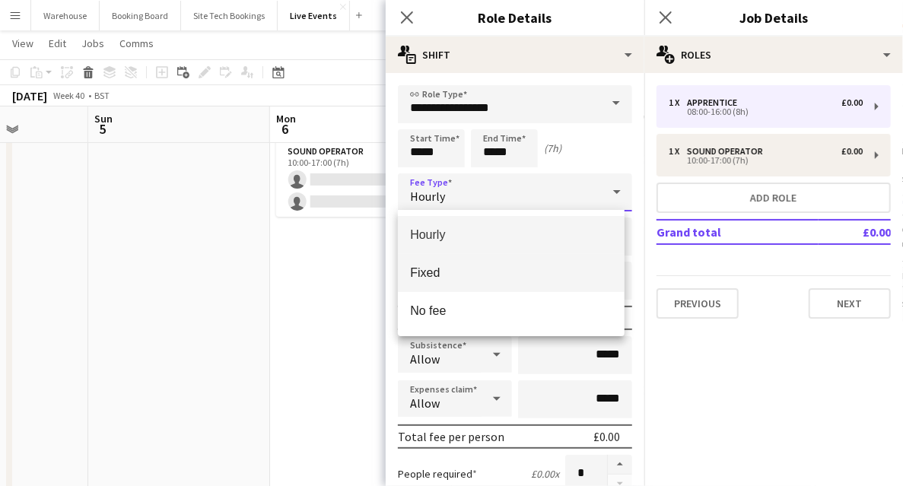
click at [450, 268] on span "Fixed" at bounding box center [511, 272] width 202 height 14
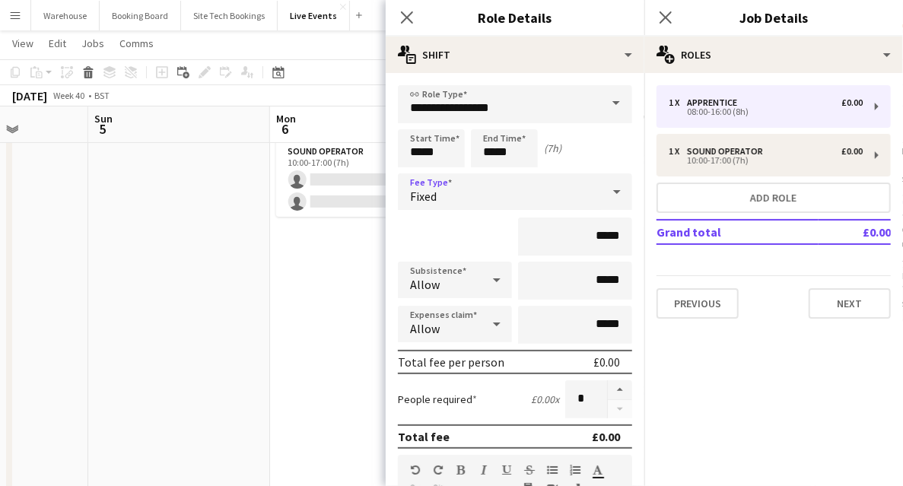
drag, startPoint x: 410, startPoint y: 17, endPoint x: 416, endPoint y: 33, distance: 16.4
click at [411, 20] on icon "Close pop-in" at bounding box center [407, 17] width 12 height 12
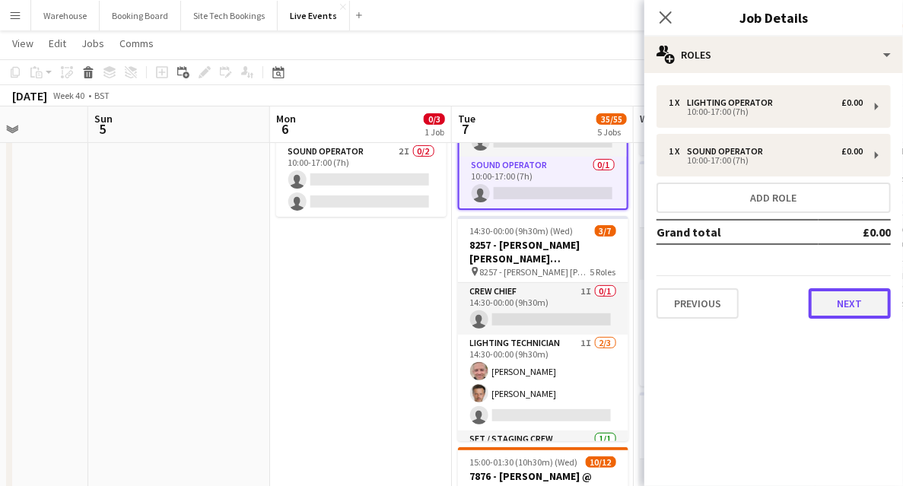
click at [833, 301] on button "Next" at bounding box center [849, 303] width 82 height 30
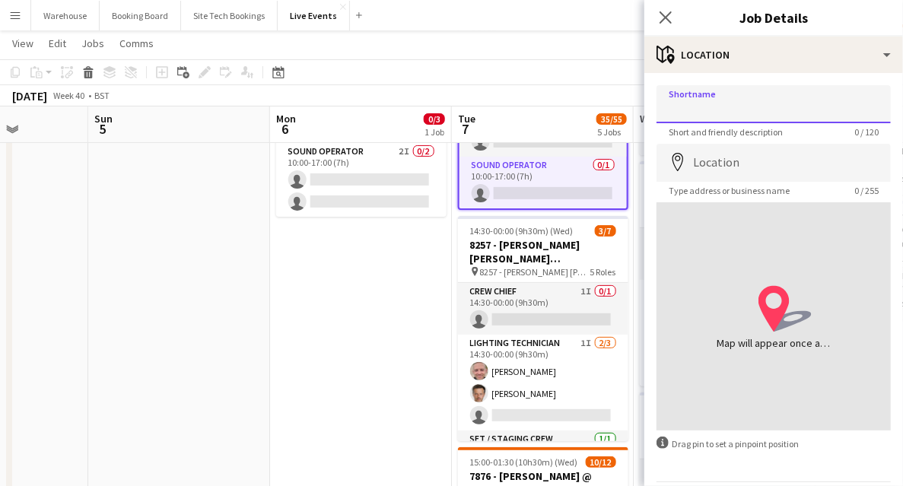
click at [725, 103] on input "Shortname" at bounding box center [773, 104] width 234 height 38
paste input "**********"
type input "**********"
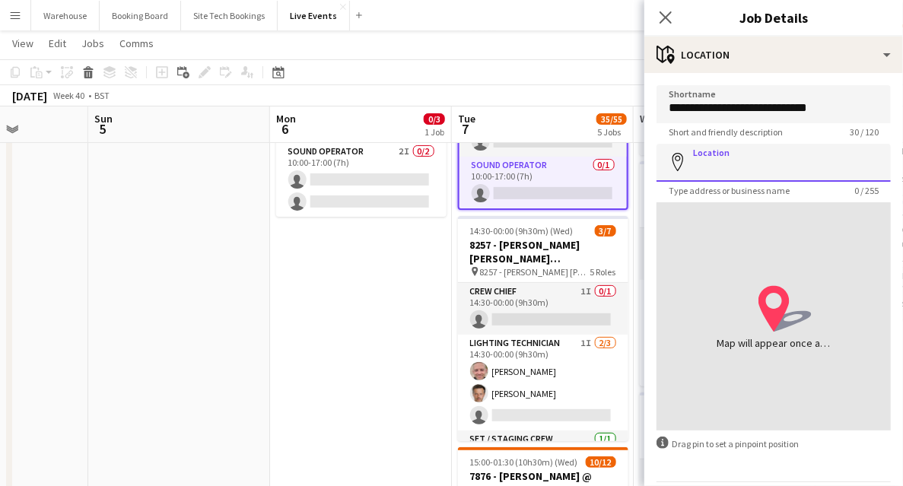
click at [725, 162] on input "Location" at bounding box center [773, 163] width 234 height 38
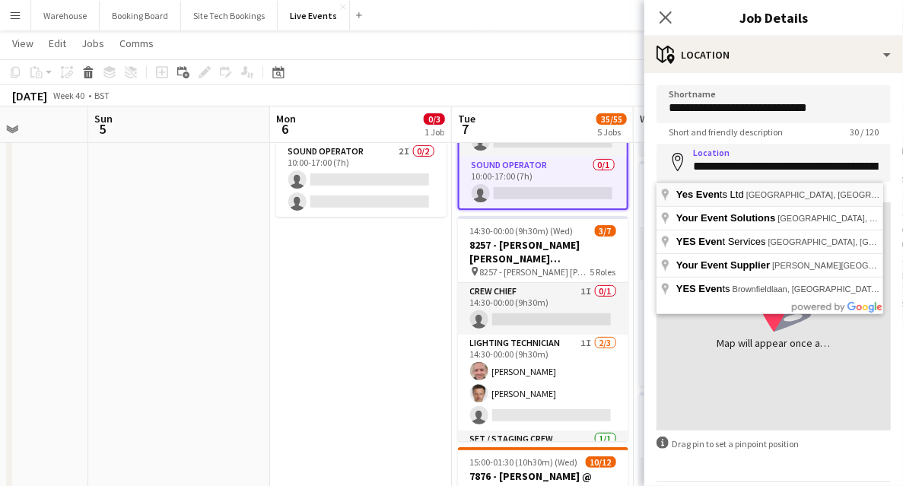
type input "**********"
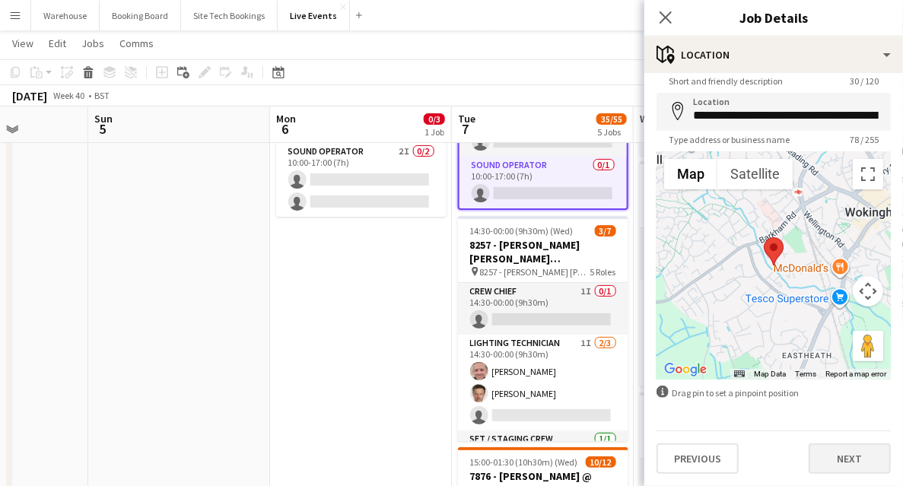
scroll to position [202, 0]
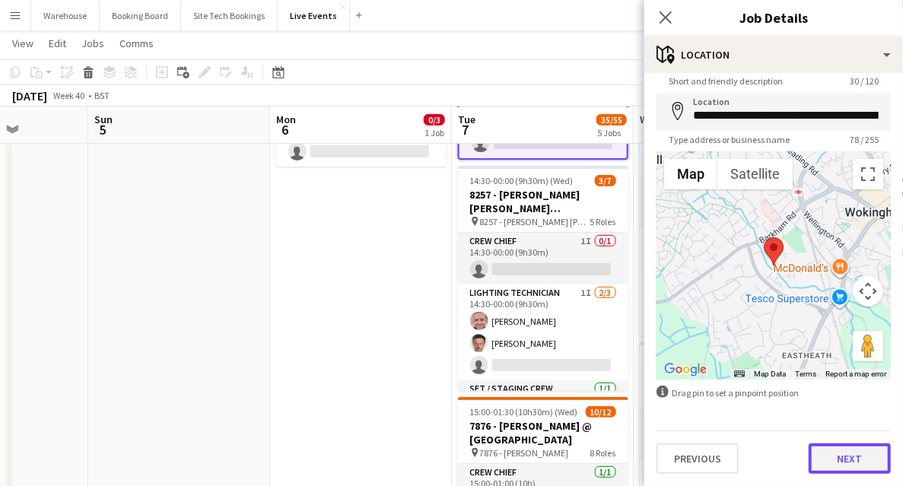
click at [845, 455] on button "Next" at bounding box center [849, 458] width 82 height 30
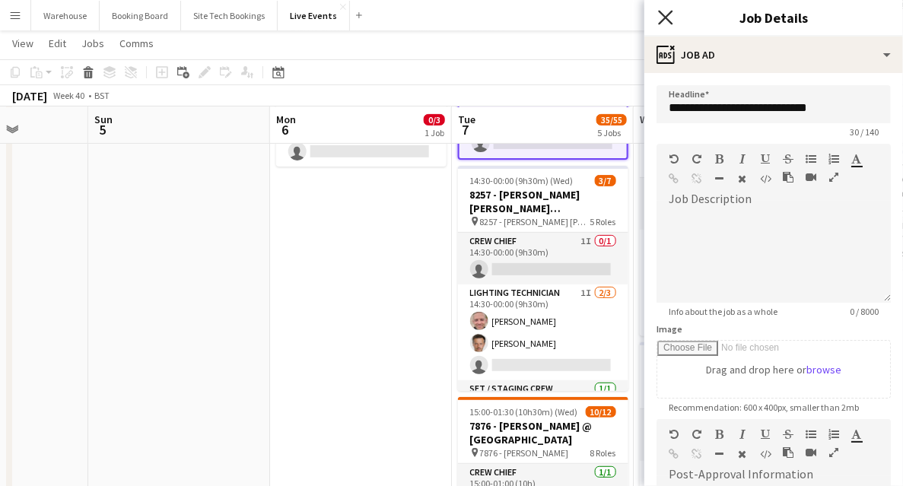
click at [662, 17] on icon "Close pop-in" at bounding box center [665, 17] width 14 height 14
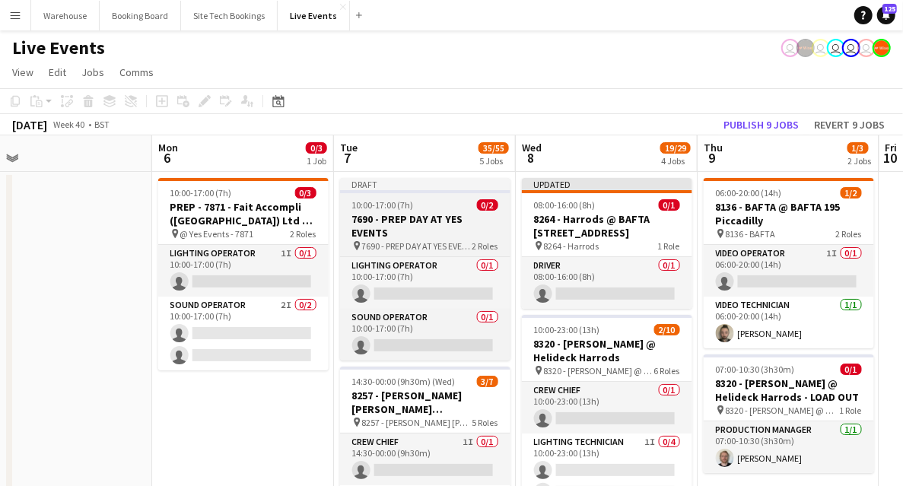
drag, startPoint x: 528, startPoint y: 189, endPoint x: 415, endPoint y: 239, distance: 123.6
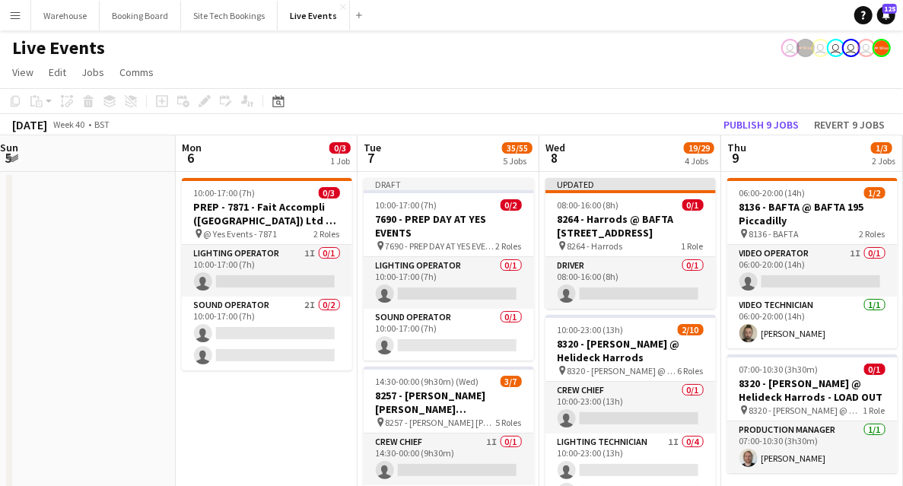
drag, startPoint x: 424, startPoint y: 220, endPoint x: 453, endPoint y: 278, distance: 65.6
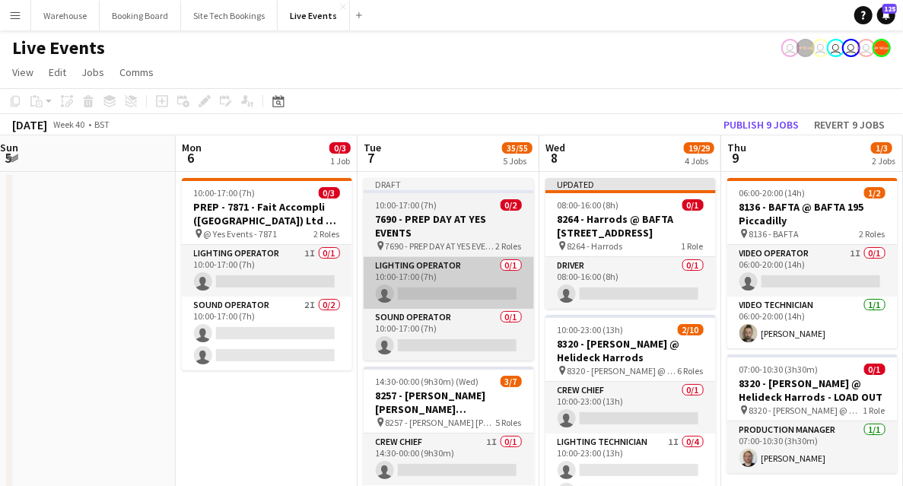
scroll to position [0, 360]
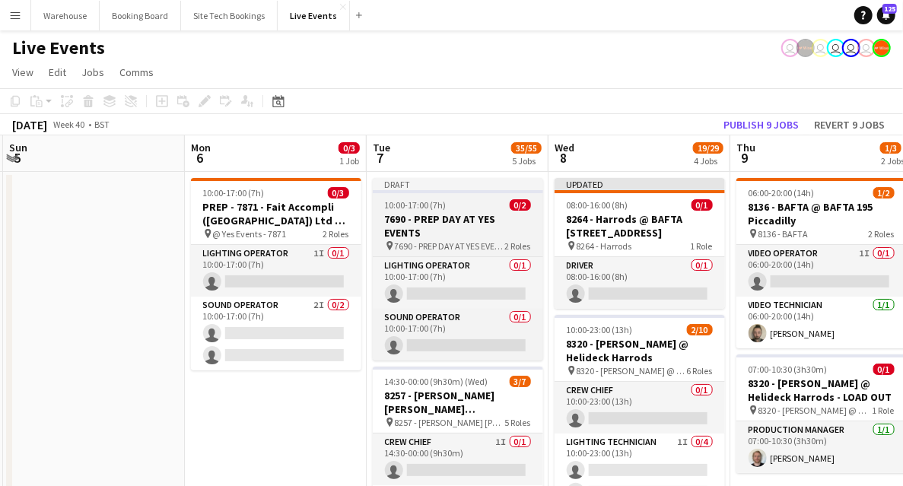
click at [449, 228] on h3 "7690 - PREP DAY AT YES EVENTS" at bounding box center [458, 225] width 170 height 27
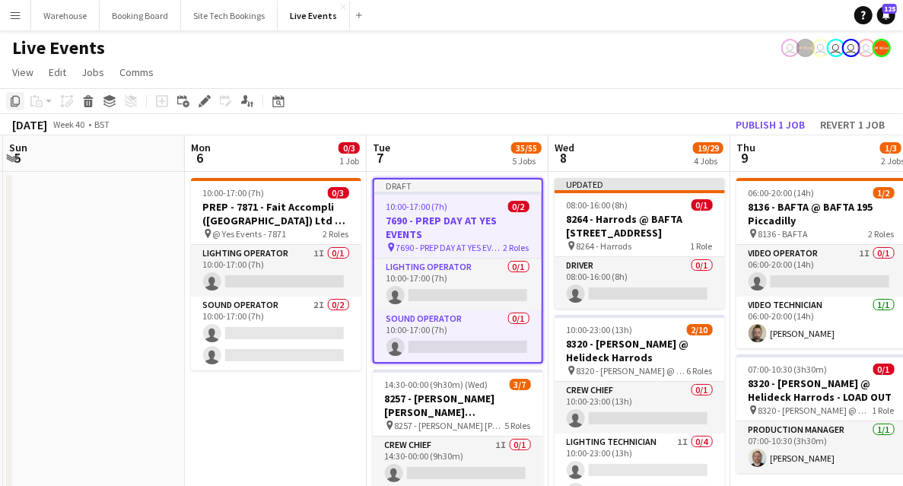
click at [12, 101] on icon at bounding box center [15, 101] width 9 height 11
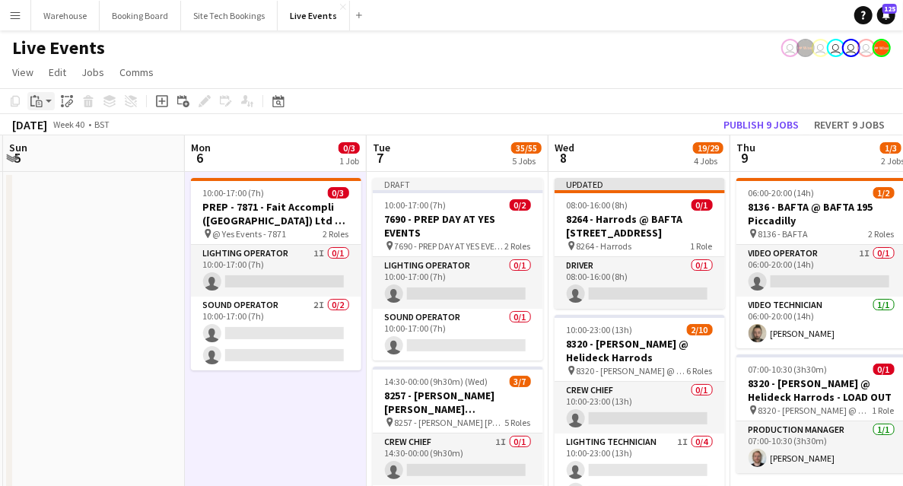
click at [49, 100] on app-action-btn "Paste" at bounding box center [40, 101] width 27 height 18
click at [67, 157] on link "Paste with crew Ctrl+Shift+V" at bounding box center [111, 156] width 143 height 14
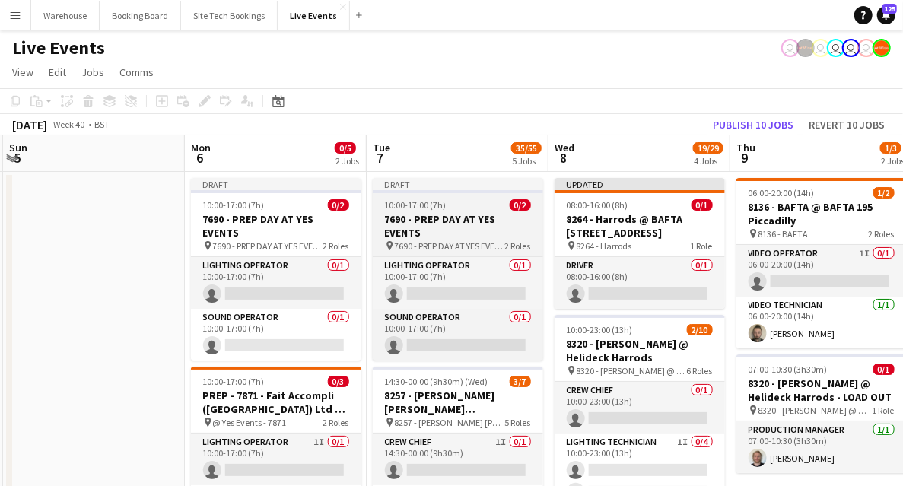
click at [423, 229] on h3 "7690 - PREP DAY AT YES EVENTS" at bounding box center [458, 225] width 170 height 27
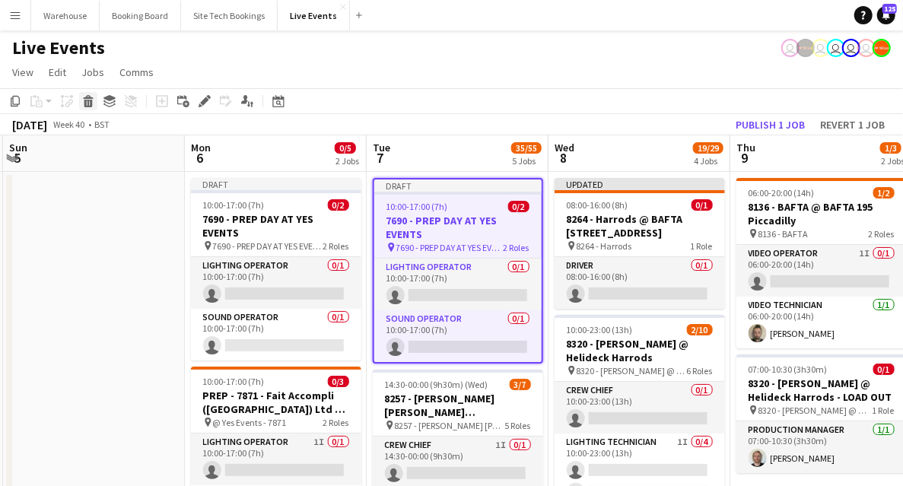
click at [90, 100] on icon at bounding box center [88, 104] width 8 height 8
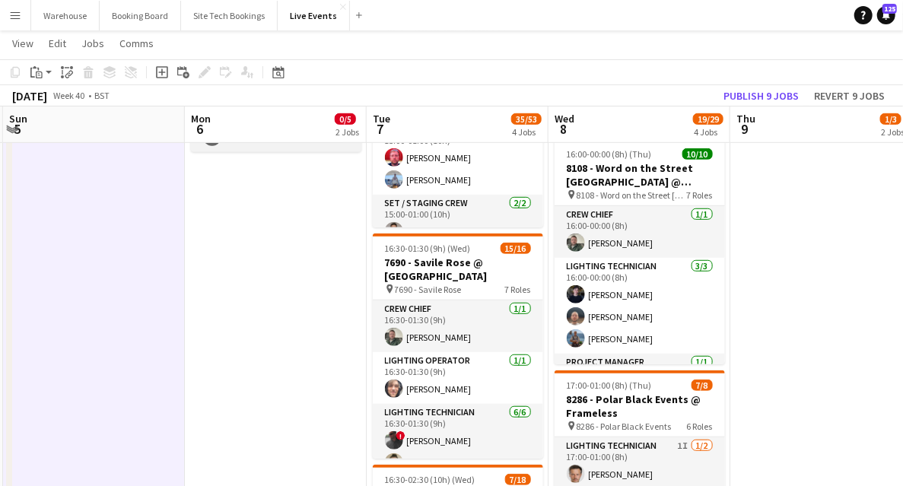
scroll to position [0, 0]
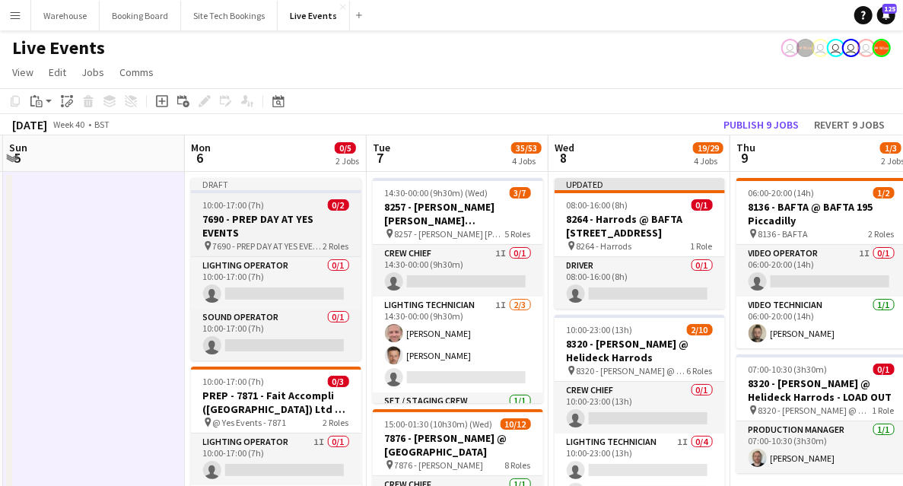
click at [272, 220] on h3 "7690 - PREP DAY AT YES EVENTS" at bounding box center [276, 225] width 170 height 27
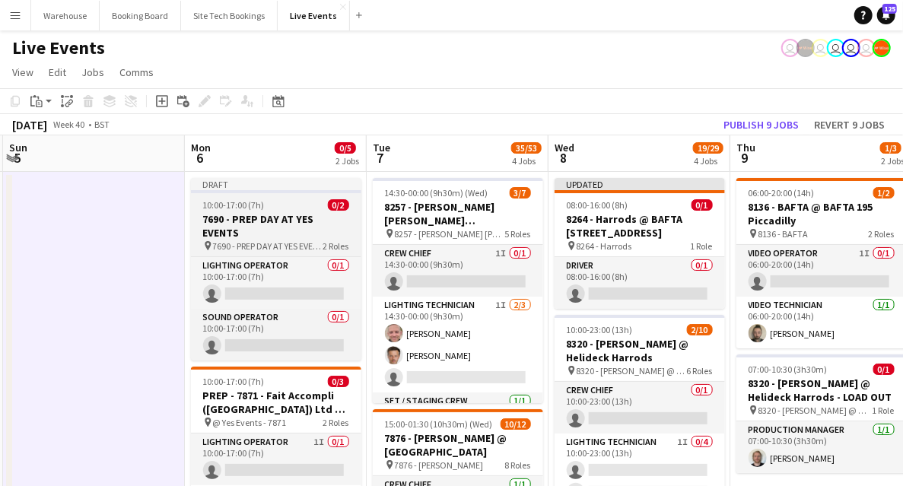
click at [257, 234] on h3 "7690 - PREP DAY AT YES EVENTS" at bounding box center [276, 225] width 170 height 27
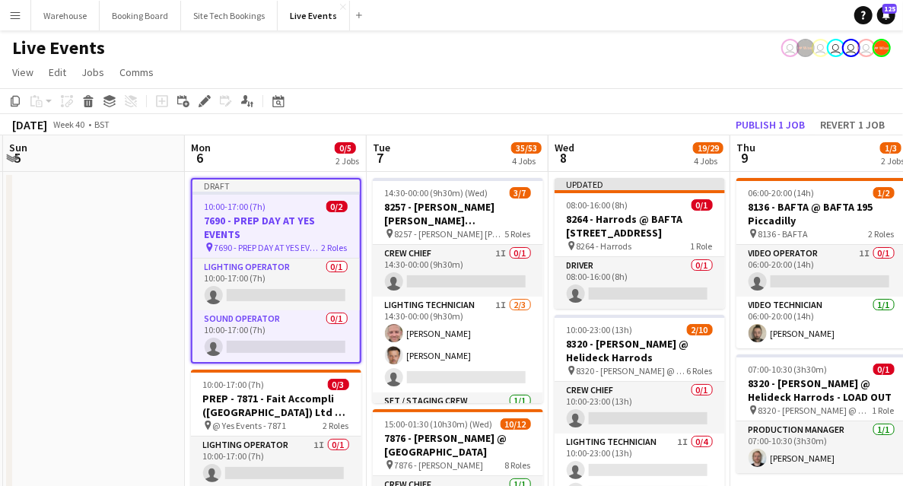
click at [202, 97] on icon "Edit" at bounding box center [204, 101] width 12 height 12
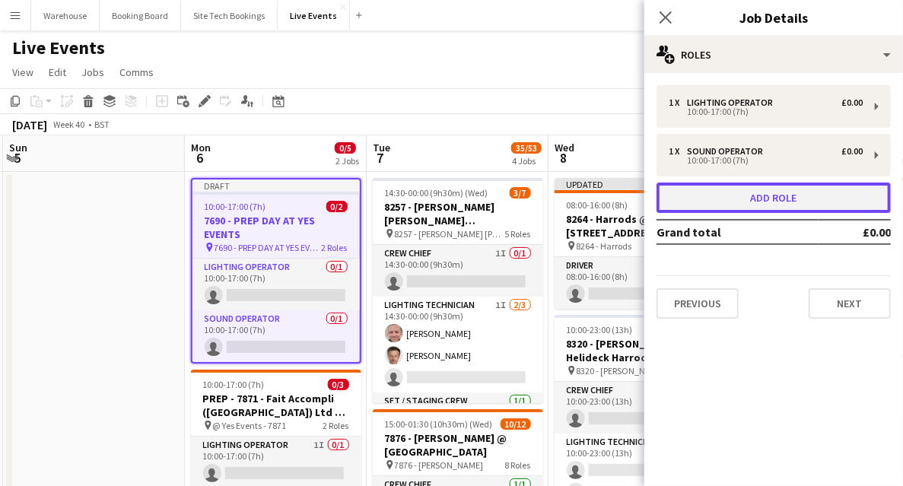
click at [753, 201] on button "Add role" at bounding box center [773, 197] width 234 height 30
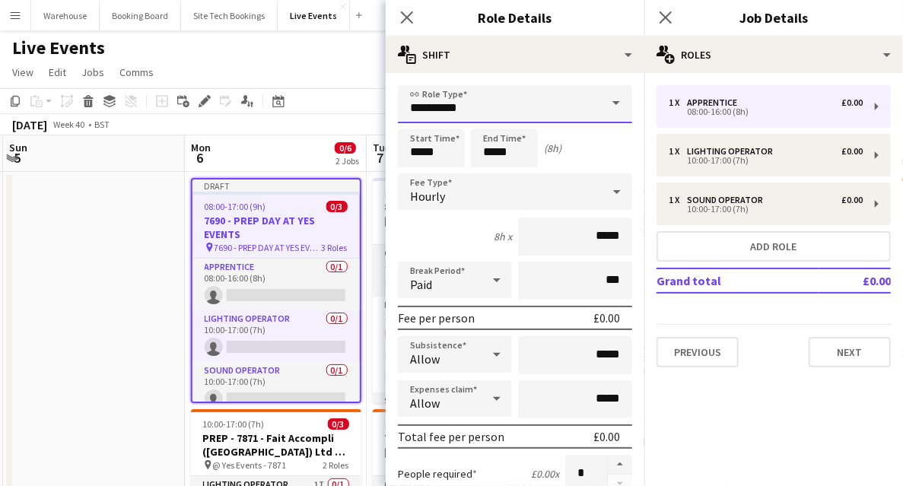
click at [436, 97] on input "**********" at bounding box center [515, 104] width 234 height 38
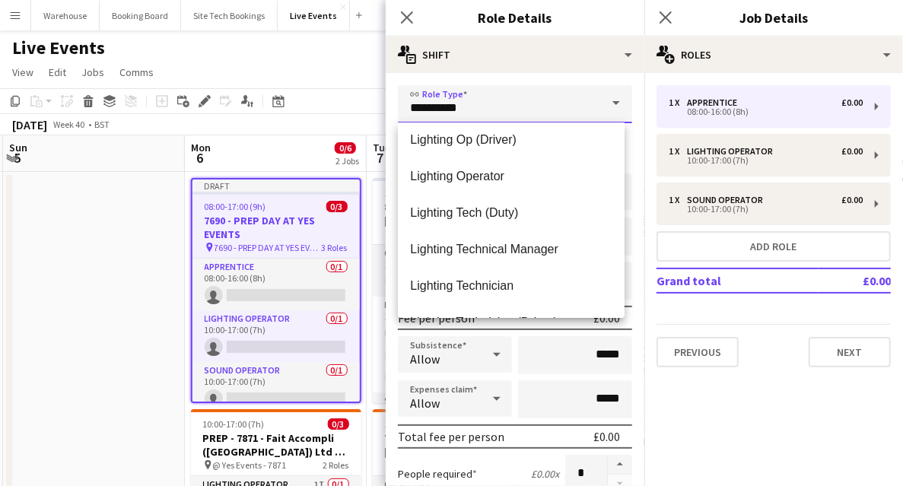
scroll to position [2078, 0]
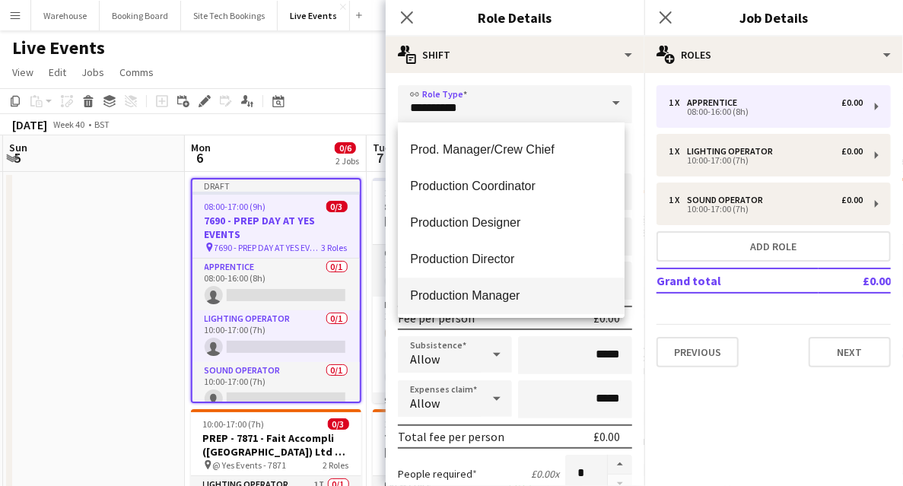
click at [500, 288] on span "Production Manager" at bounding box center [511, 295] width 202 height 14
type input "**********"
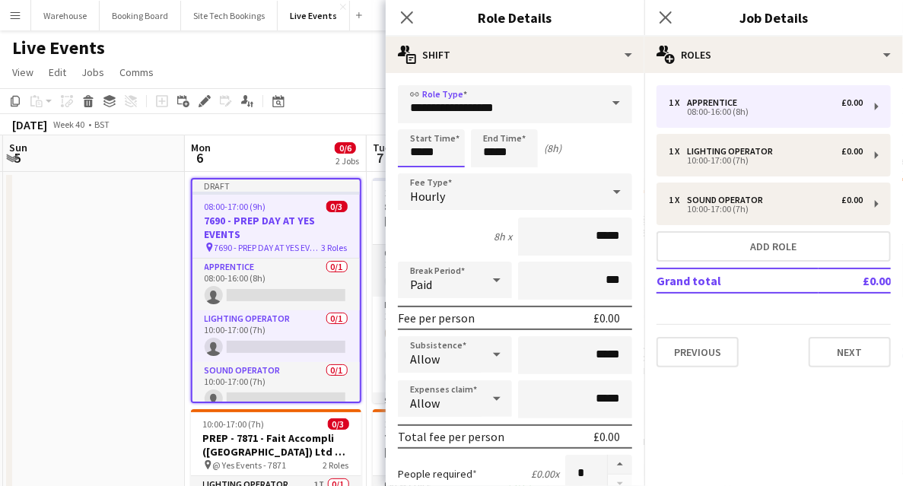
click at [444, 145] on input "*****" at bounding box center [431, 148] width 67 height 38
click at [419, 119] on div at bounding box center [416, 121] width 30 height 15
click at [418, 170] on div at bounding box center [416, 174] width 30 height 15
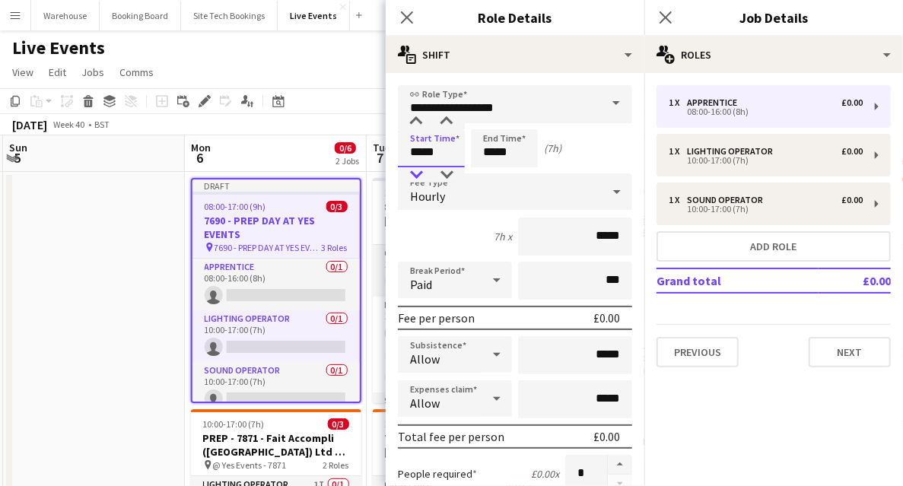
click at [418, 170] on div at bounding box center [416, 174] width 30 height 15
type input "*****"
click at [424, 118] on div at bounding box center [416, 121] width 30 height 15
click at [486, 143] on input "*****" at bounding box center [504, 148] width 67 height 38
click at [490, 121] on div at bounding box center [489, 121] width 30 height 15
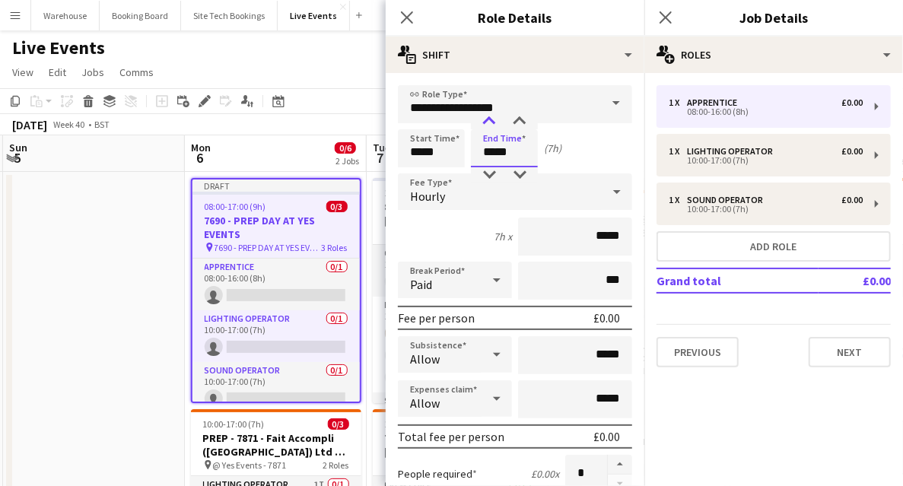
click at [490, 121] on div at bounding box center [489, 121] width 30 height 15
click at [490, 176] on div at bounding box center [489, 174] width 30 height 15
type input "*****"
click at [490, 176] on div at bounding box center [489, 174] width 30 height 15
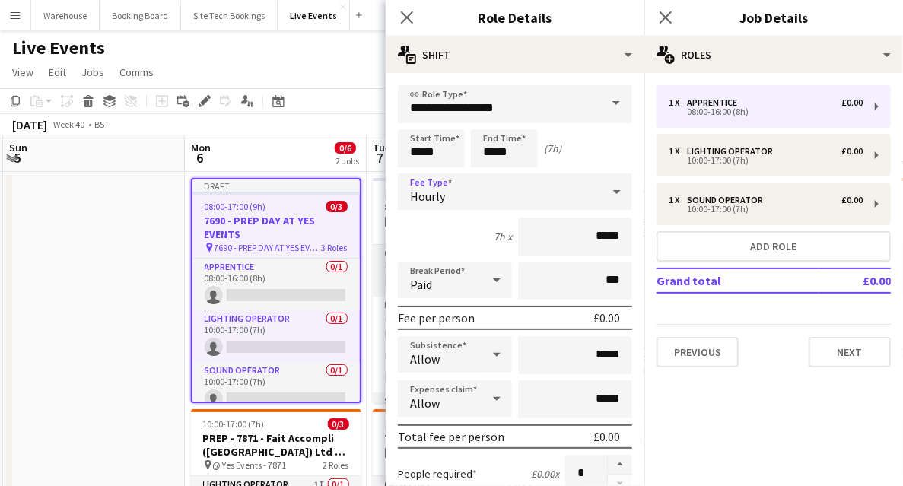
click at [446, 180] on div "Hourly" at bounding box center [500, 191] width 204 height 36
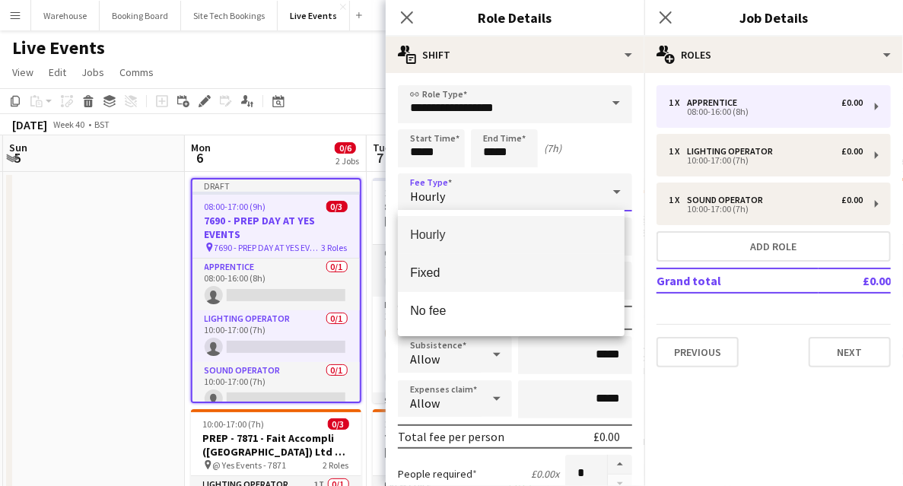
click at [435, 274] on span "Fixed" at bounding box center [511, 272] width 202 height 14
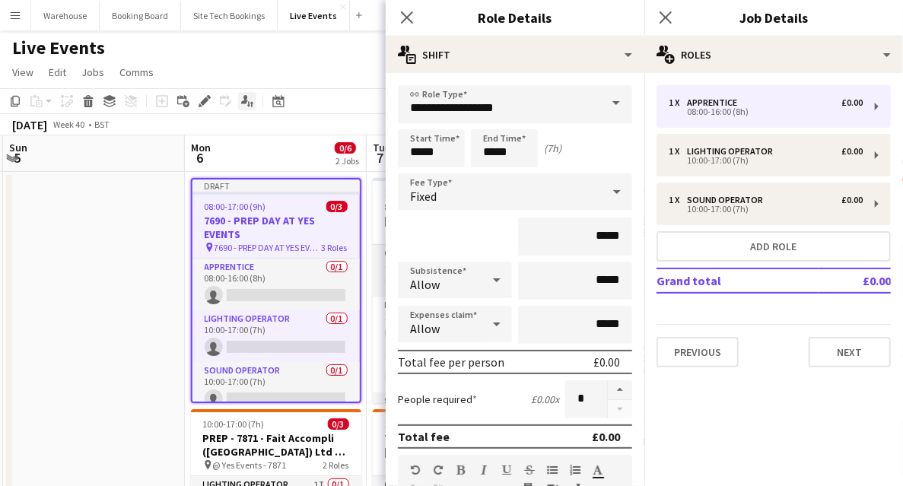
drag, startPoint x: 408, startPoint y: 20, endPoint x: 254, endPoint y: 97, distance: 171.7
click at [407, 19] on icon "Close pop-in" at bounding box center [407, 17] width 12 height 12
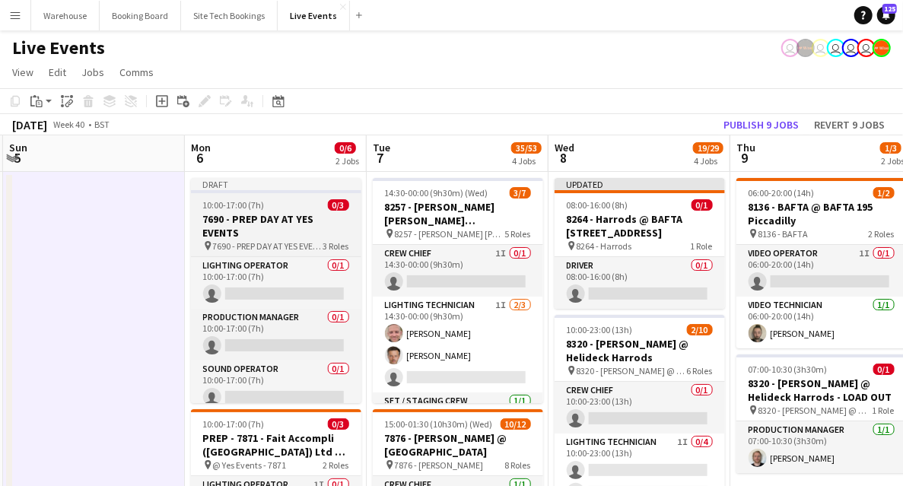
click at [237, 223] on h3 "7690 - PREP DAY AT YES EVENTS" at bounding box center [276, 225] width 170 height 27
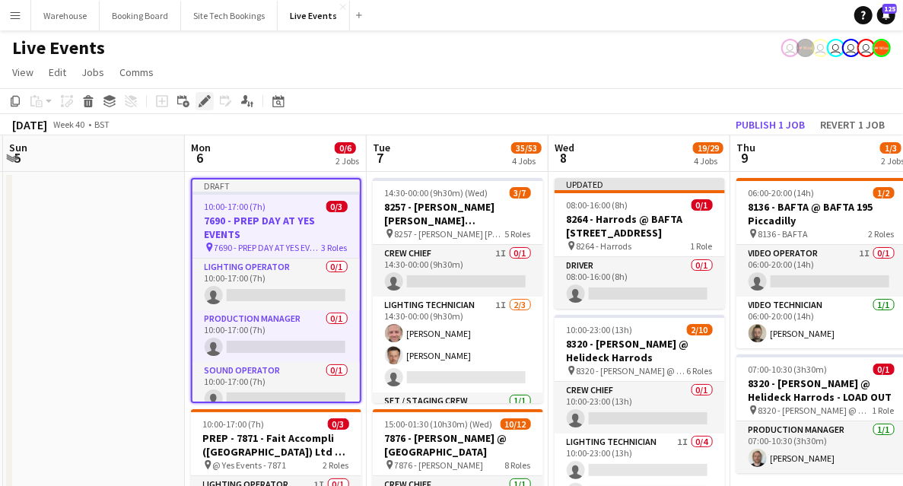
click at [199, 105] on icon at bounding box center [200, 105] width 4 height 4
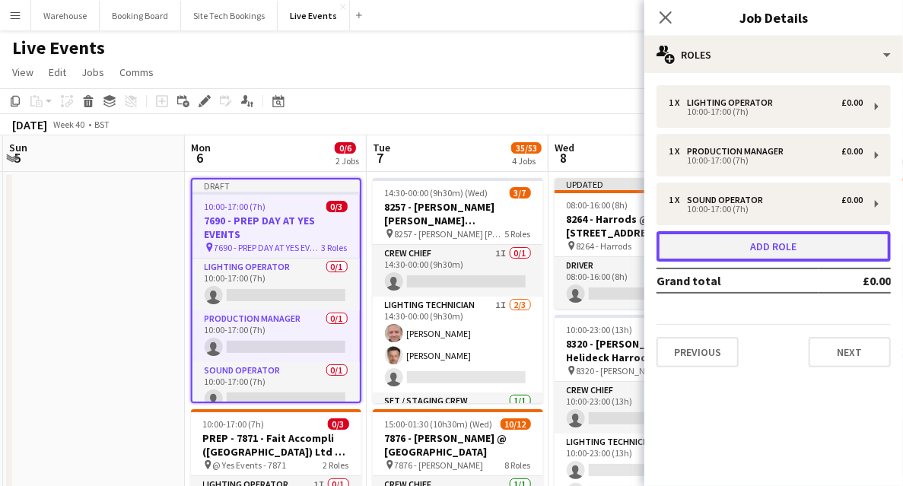
click at [776, 259] on button "Add role" at bounding box center [773, 246] width 234 height 30
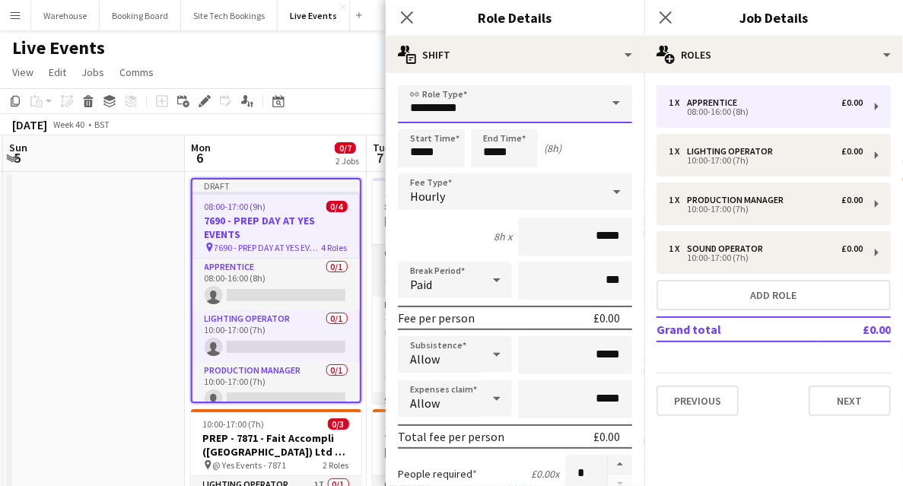
click at [511, 113] on input "**********" at bounding box center [515, 104] width 234 height 38
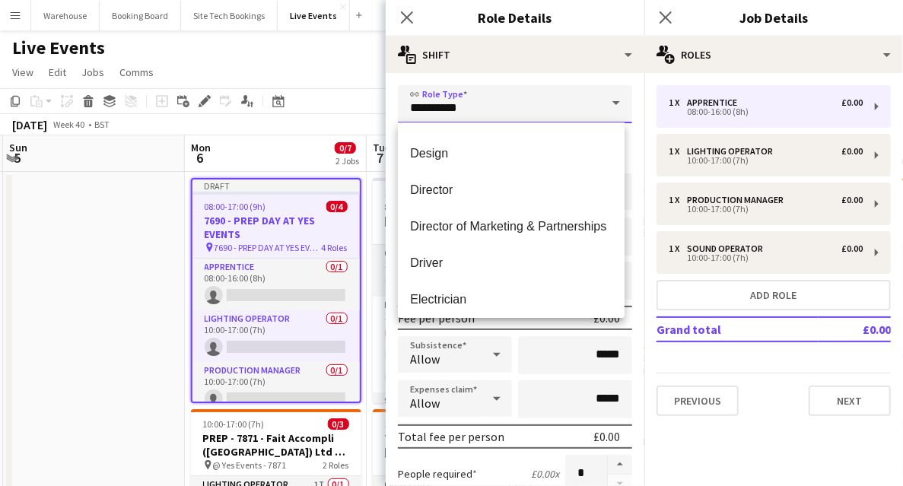
scroll to position [1115, 0]
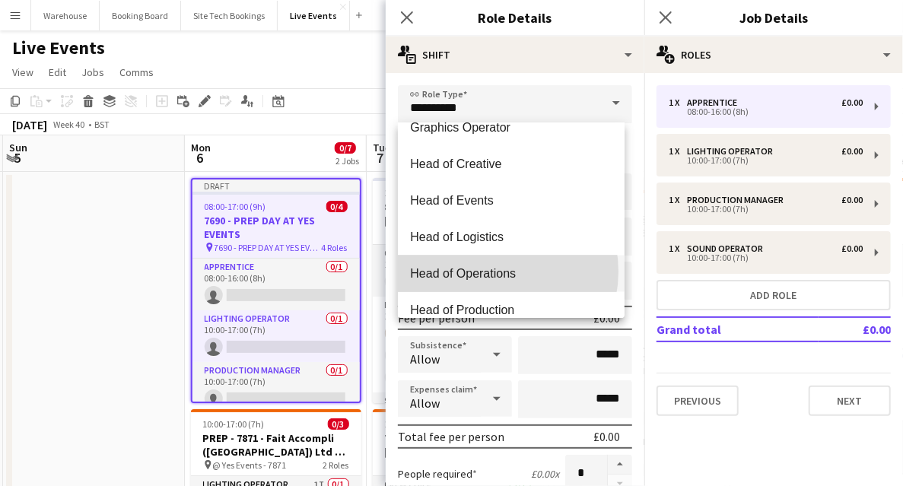
click at [492, 271] on span "Head of Operations" at bounding box center [511, 273] width 202 height 14
type input "**********"
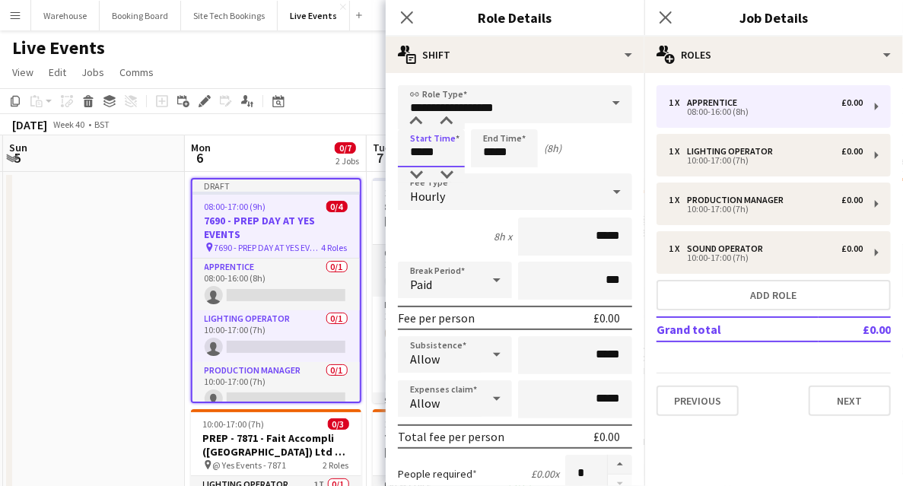
click at [426, 138] on input "*****" at bounding box center [431, 148] width 67 height 38
click at [415, 125] on div at bounding box center [416, 121] width 30 height 15
type input "*****"
click at [414, 124] on div at bounding box center [416, 121] width 30 height 15
click at [497, 151] on input "*****" at bounding box center [504, 148] width 67 height 38
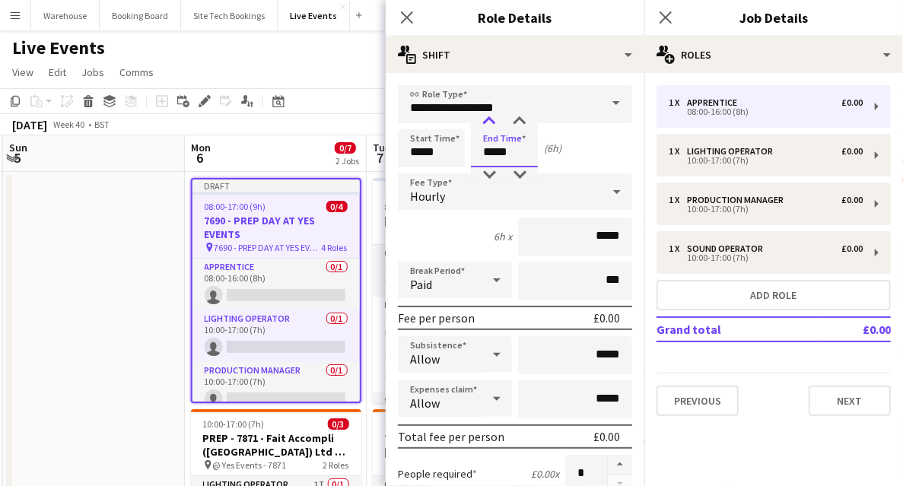
type input "*****"
click at [487, 126] on div at bounding box center [489, 121] width 30 height 15
click at [408, 21] on icon "Close pop-in" at bounding box center [406, 17] width 14 height 14
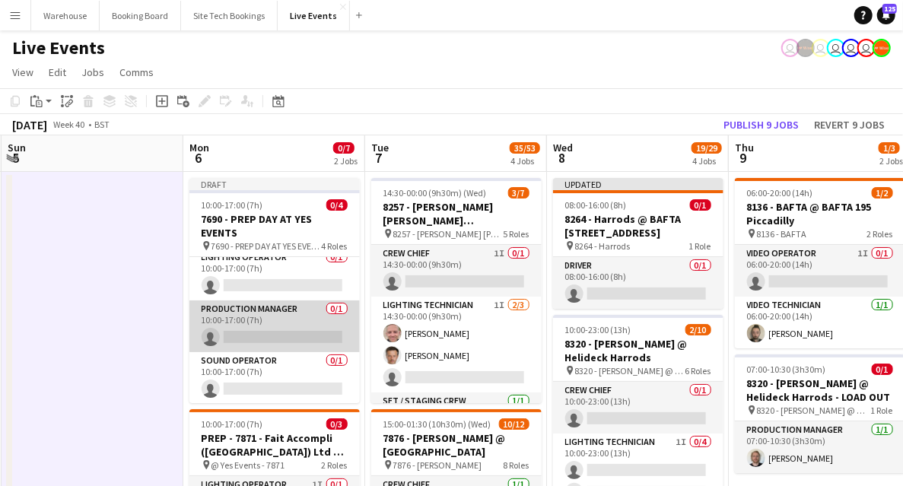
scroll to position [9, 0]
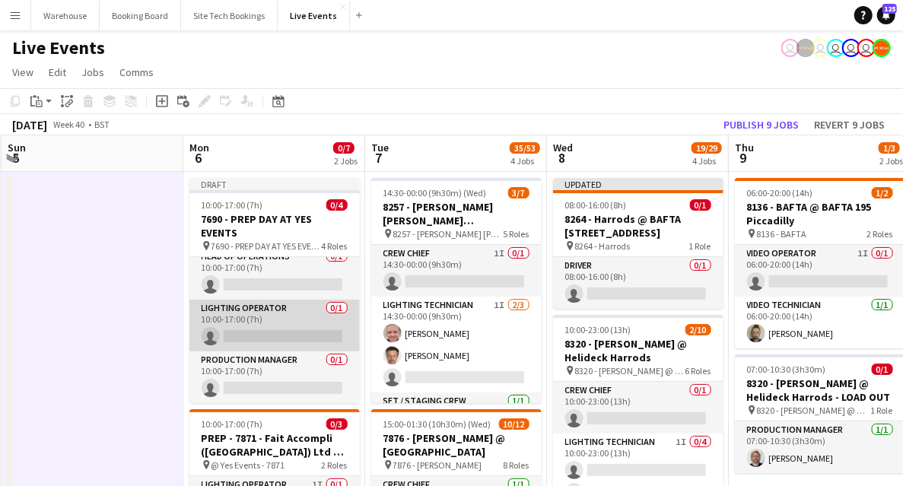
click at [300, 337] on app-card-role "Lighting Operator 0/1 10:00-17:00 (7h) single-neutral-actions" at bounding box center [274, 326] width 170 height 52
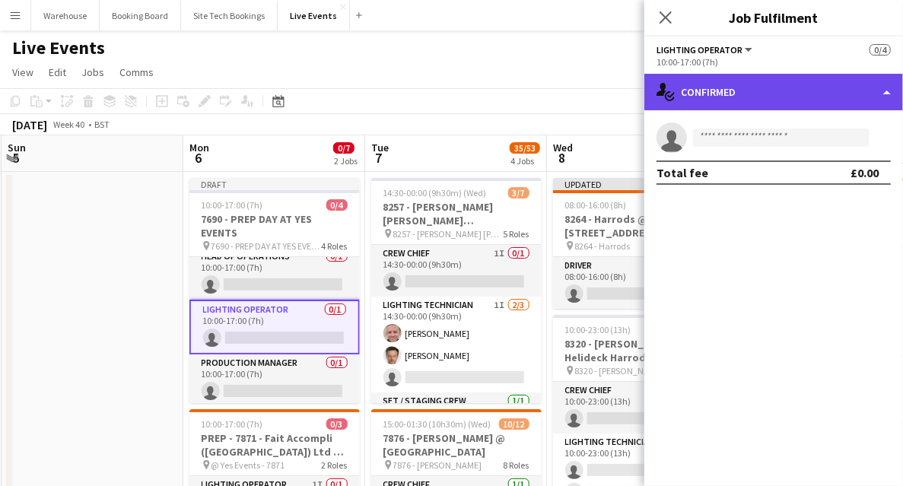
click at [765, 107] on div "single-neutral-actions-check-2 Confirmed" at bounding box center [773, 92] width 259 height 36
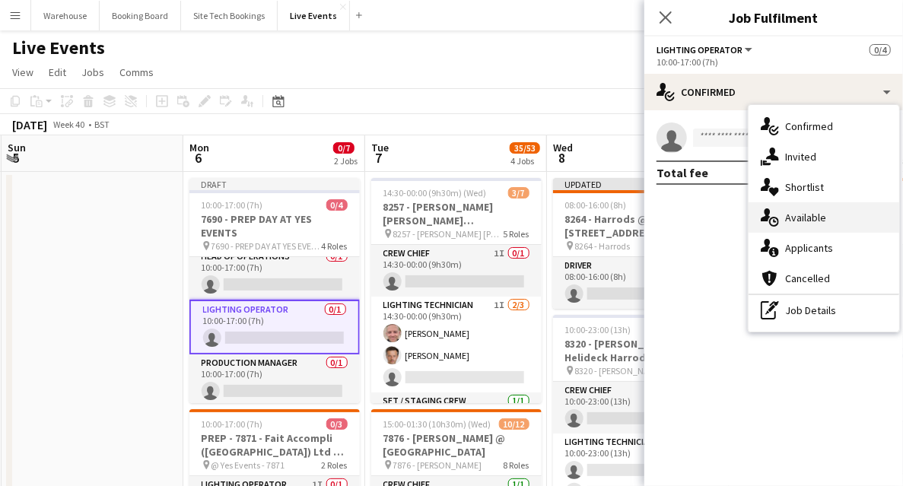
click at [797, 216] on span "Available" at bounding box center [805, 218] width 41 height 14
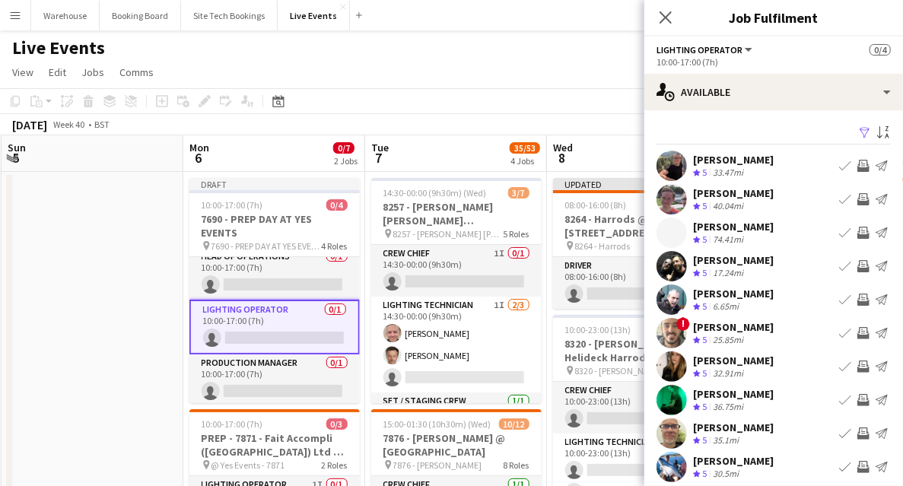
click at [665, 18] on icon at bounding box center [665, 17] width 12 height 12
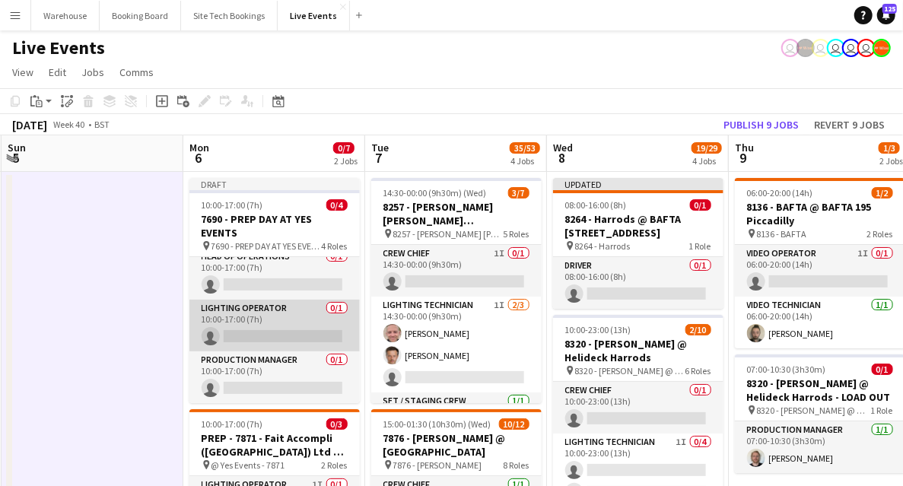
drag, startPoint x: 268, startPoint y: 322, endPoint x: 256, endPoint y: 325, distance: 11.8
click at [268, 322] on app-card-role "Lighting Operator 0/1 10:00-17:00 (7h) single-neutral-actions" at bounding box center [274, 326] width 170 height 52
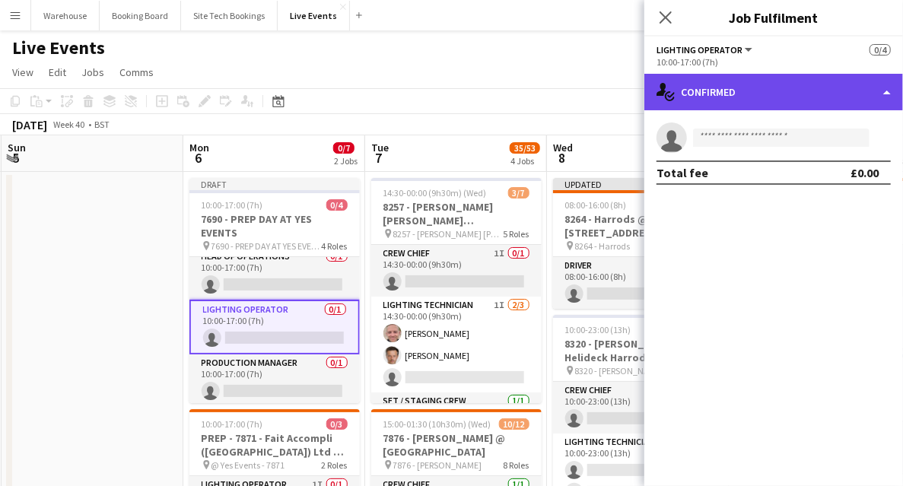
click at [780, 104] on div "single-neutral-actions-check-2 Confirmed" at bounding box center [773, 92] width 259 height 36
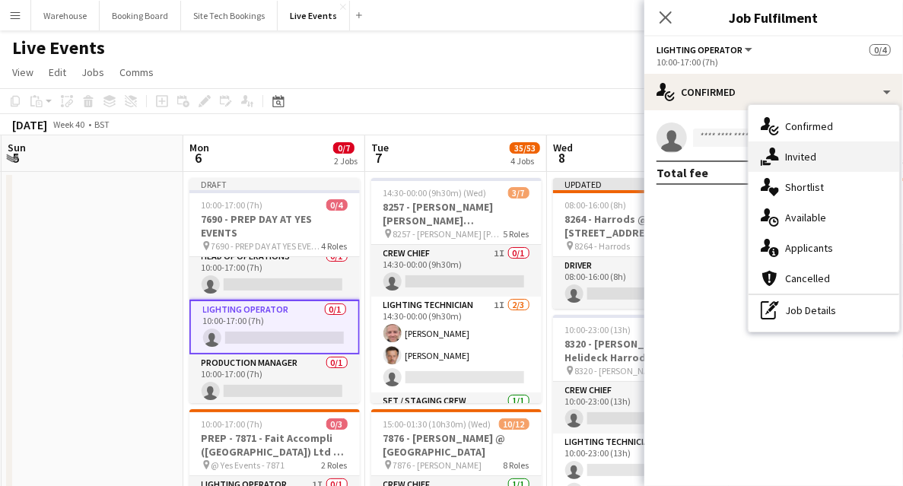
click at [802, 160] on span "Invited" at bounding box center [800, 157] width 31 height 14
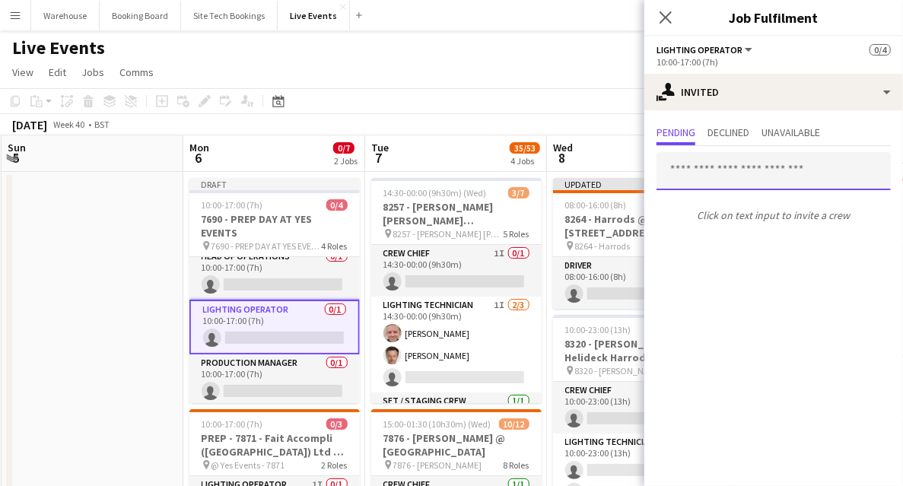
click at [742, 183] on input "text" at bounding box center [773, 171] width 234 height 38
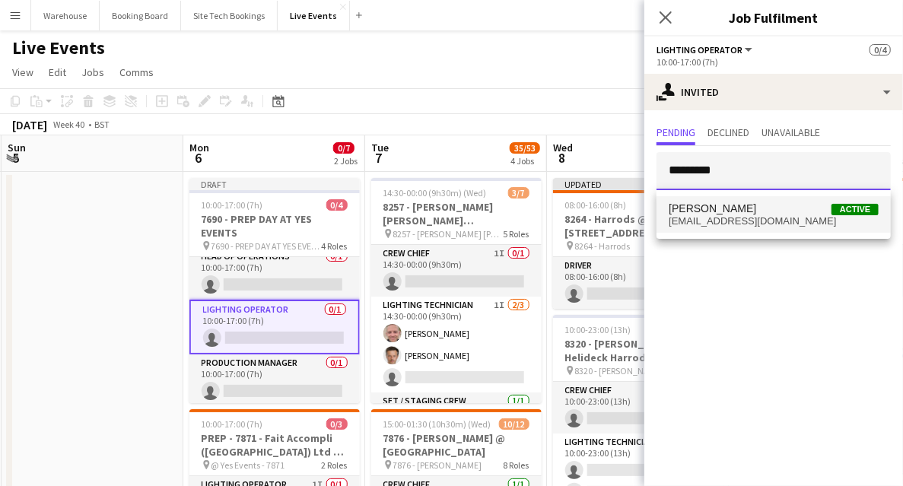
type input "*********"
click at [717, 227] on mat-option "[PERSON_NAME] Active [EMAIL_ADDRESS][DOMAIN_NAME]" at bounding box center [773, 214] width 234 height 36
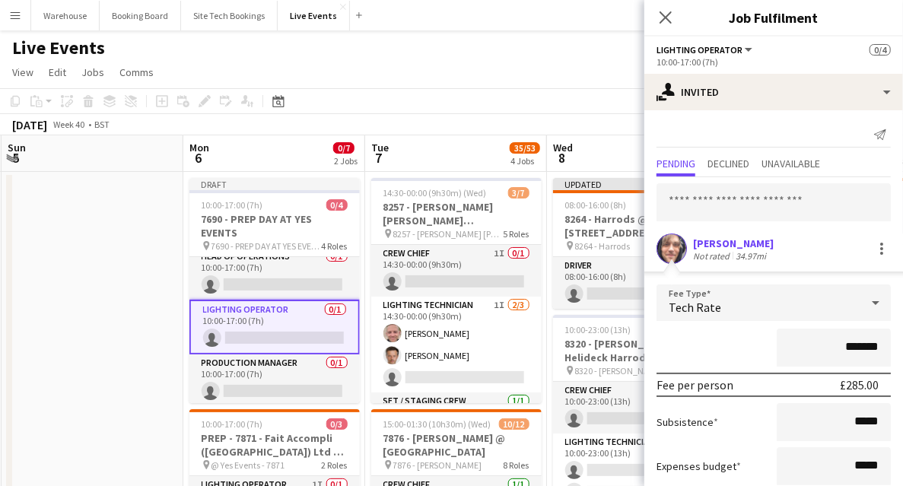
scroll to position [93, 0]
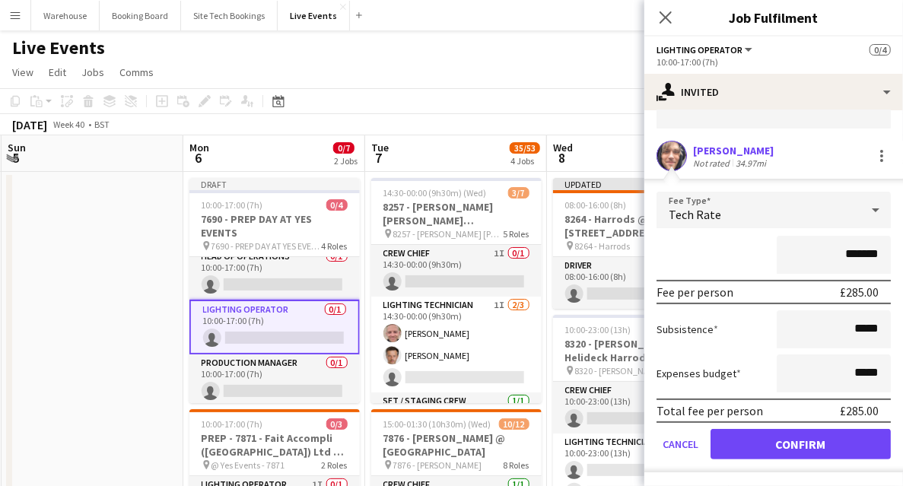
click at [700, 218] on span "Tech Rate" at bounding box center [694, 214] width 52 height 15
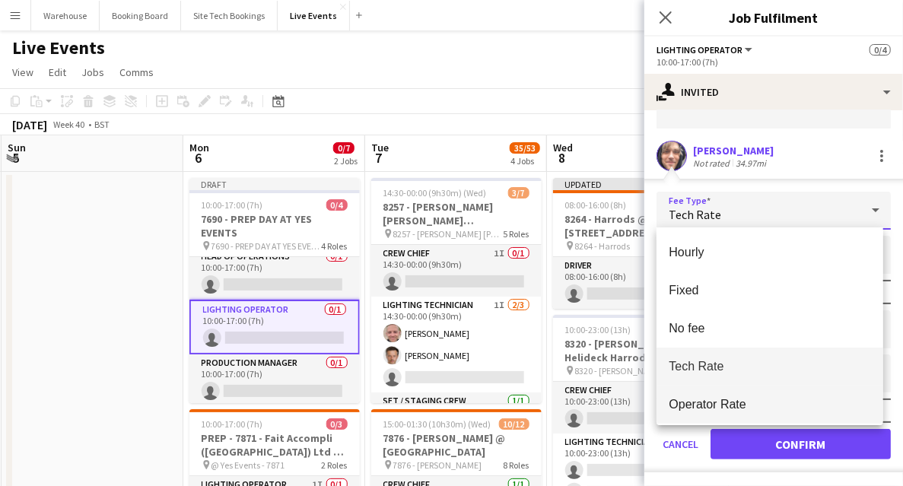
click at [725, 404] on span "Operator Rate" at bounding box center [769, 404] width 202 height 14
type input "*******"
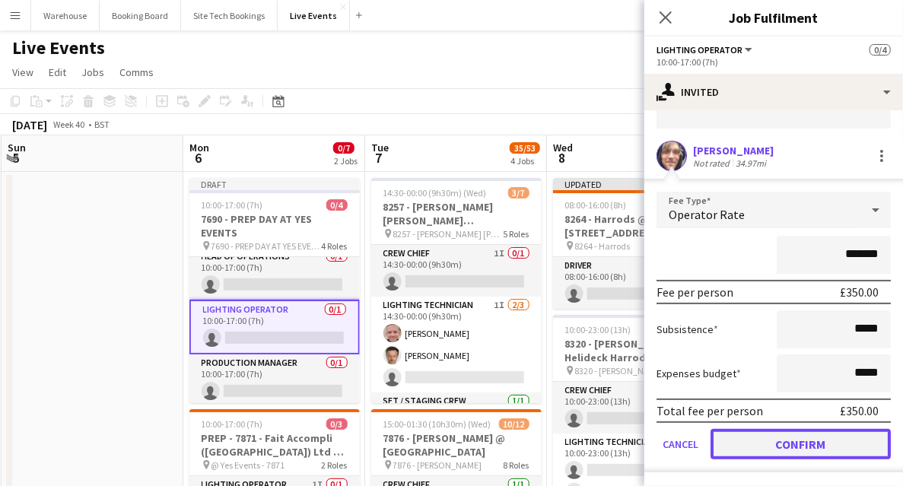
click at [785, 445] on button "Confirm" at bounding box center [800, 444] width 180 height 30
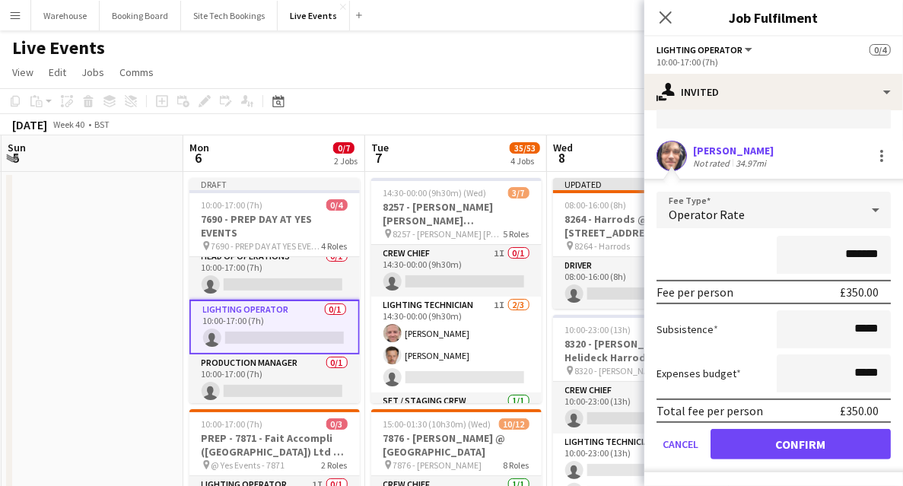
scroll to position [0, 0]
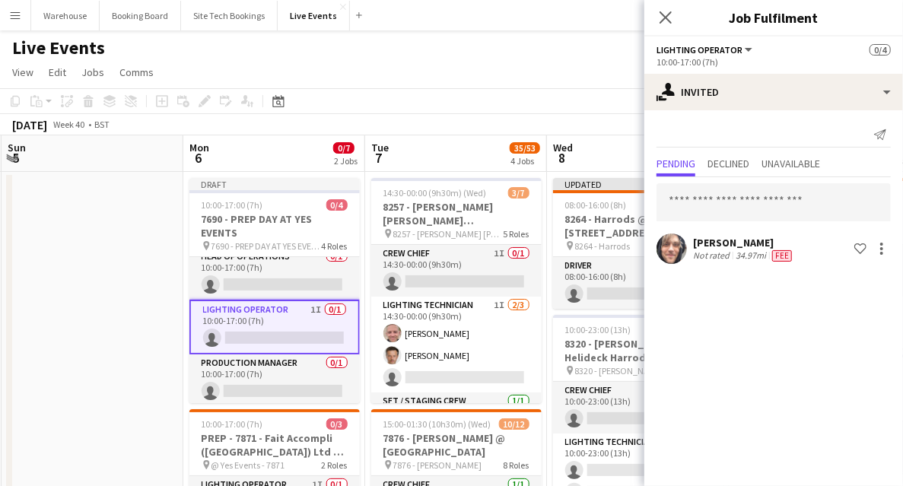
click at [669, 14] on icon at bounding box center [665, 17] width 12 height 12
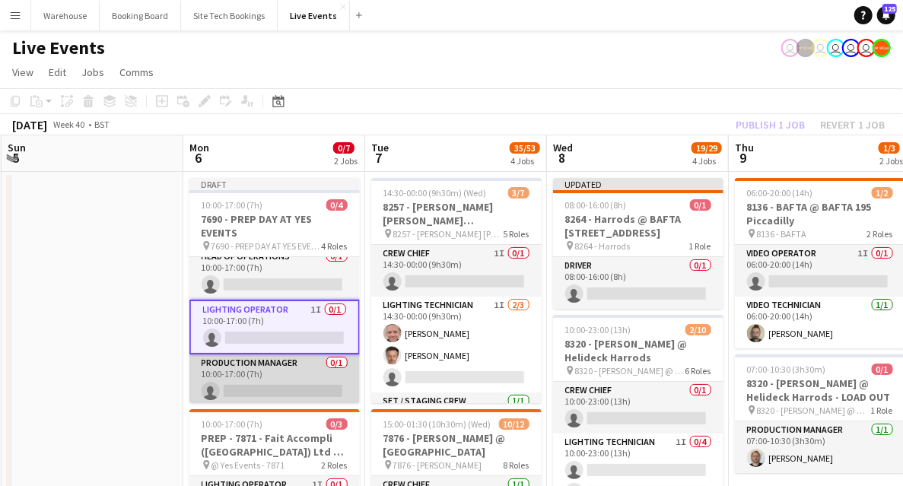
click at [274, 383] on app-card-role "Production Manager 0/1 10:00-17:00 (7h) single-neutral-actions" at bounding box center [274, 380] width 170 height 52
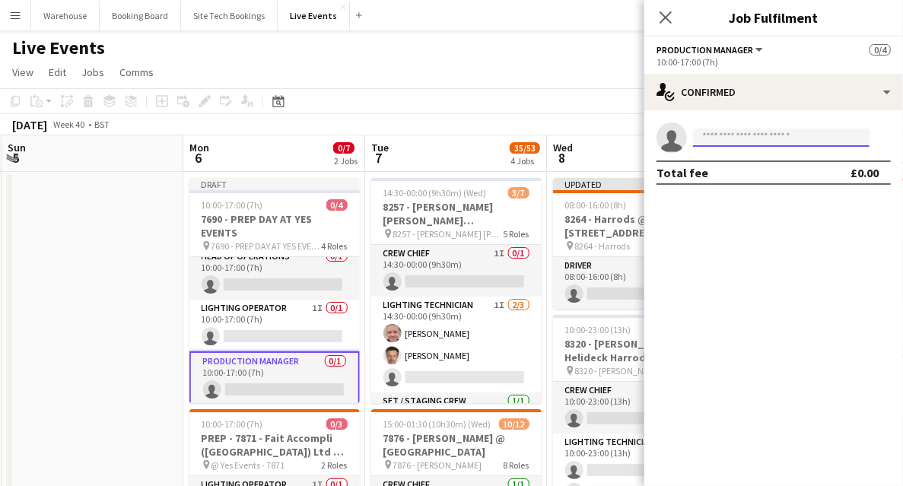
click at [788, 142] on input at bounding box center [781, 137] width 176 height 18
type input "**********"
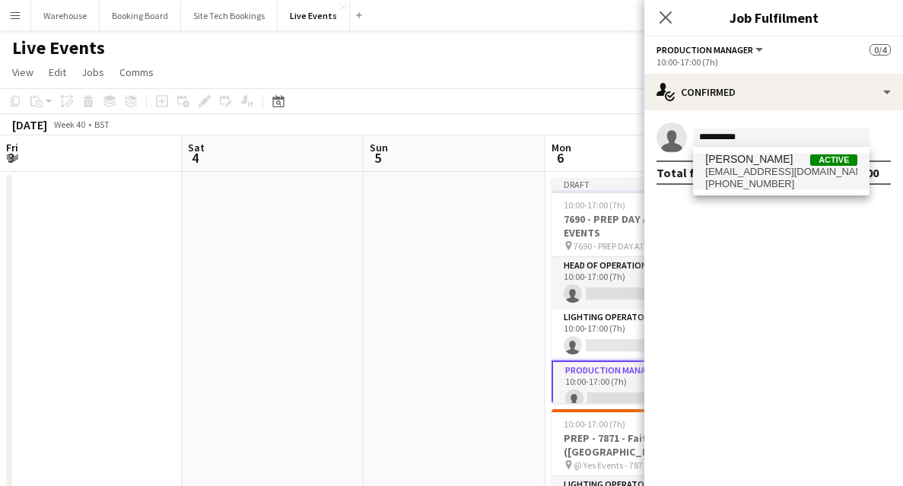
type input "**********"
click at [753, 155] on span "[PERSON_NAME]" at bounding box center [748, 159] width 87 height 13
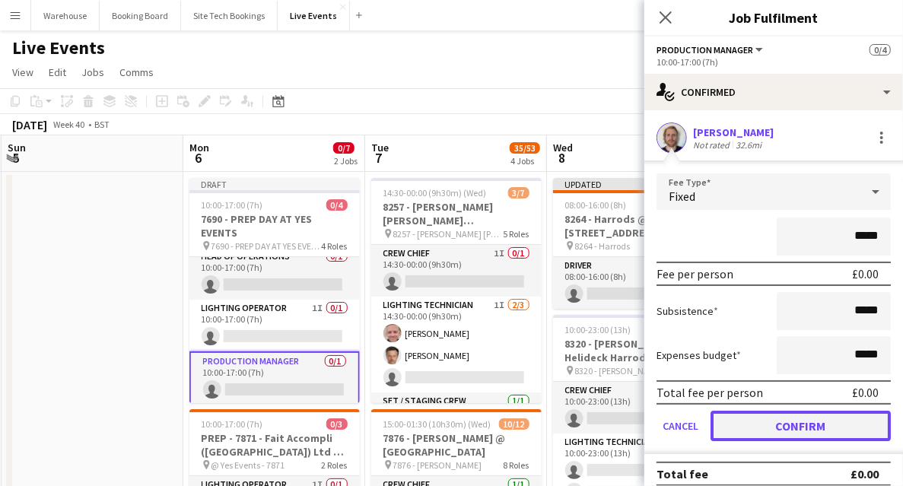
drag, startPoint x: 798, startPoint y: 428, endPoint x: 795, endPoint y: 398, distance: 29.9
click at [798, 427] on button "Confirm" at bounding box center [800, 426] width 180 height 30
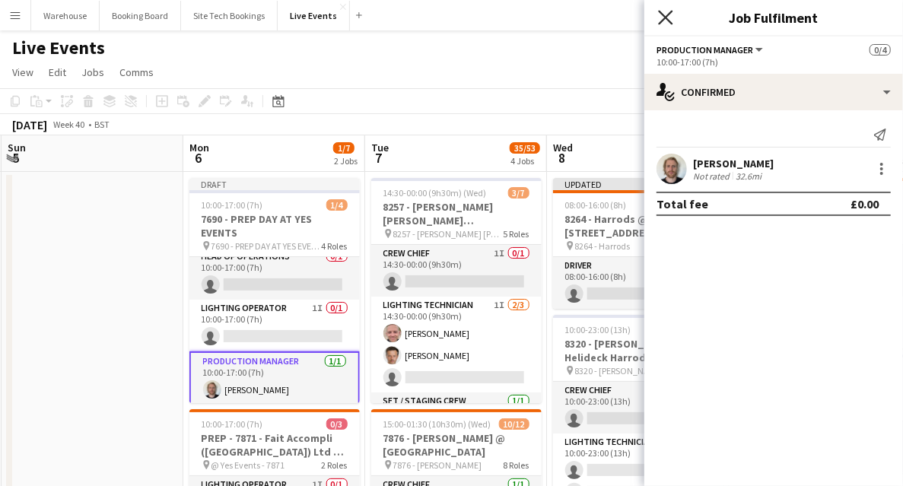
click at [669, 21] on icon at bounding box center [665, 17] width 14 height 14
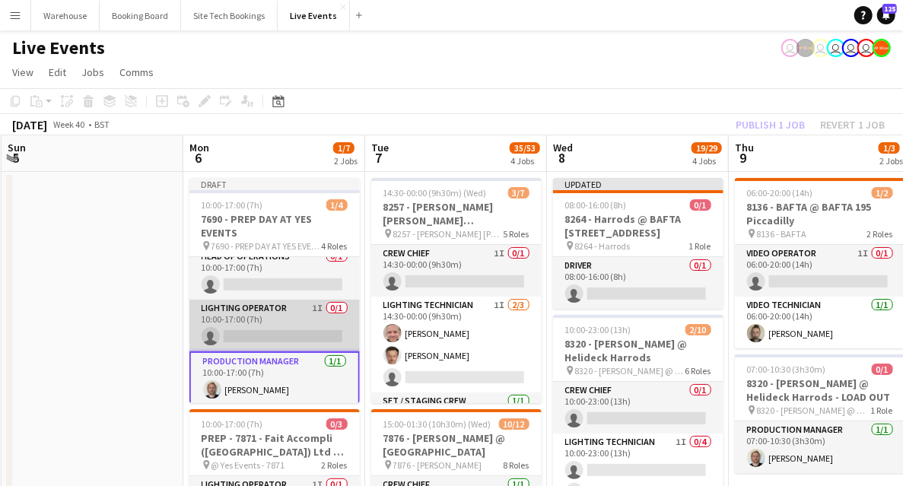
scroll to position [0, 0]
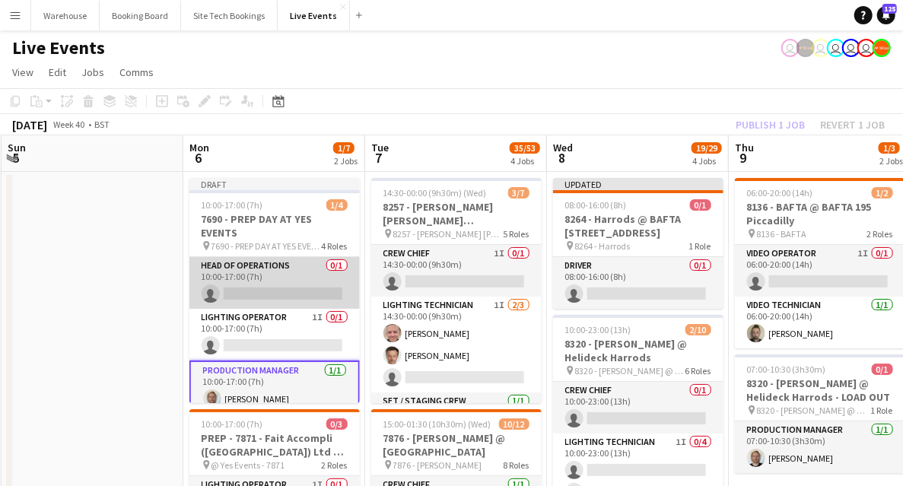
click at [271, 280] on app-card-role "Head of Operations 0/1 10:00-17:00 (7h) single-neutral-actions" at bounding box center [274, 283] width 170 height 52
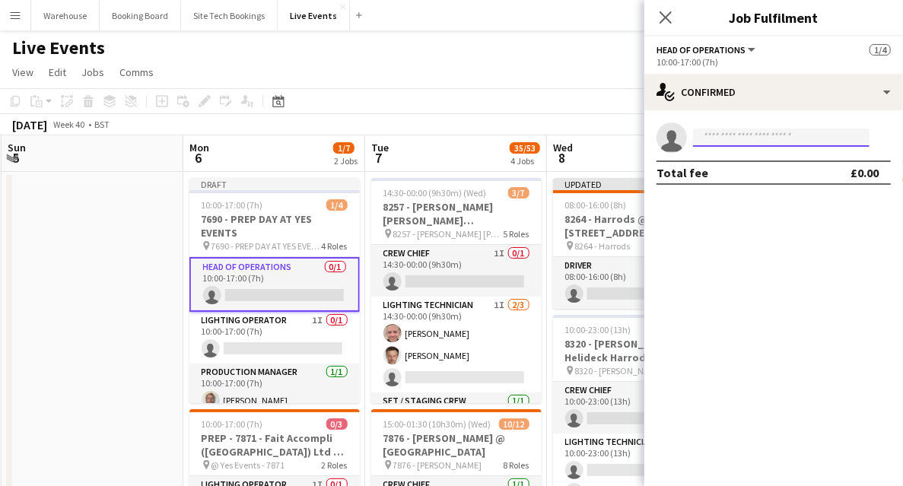
click at [776, 135] on input at bounding box center [781, 137] width 176 height 18
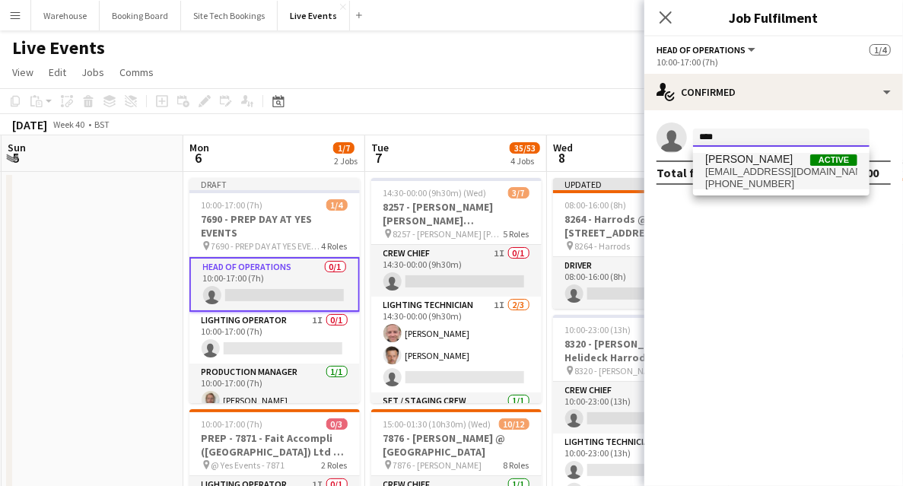
type input "****"
click at [765, 174] on span "logistics@yesevents.co.uk" at bounding box center [781, 172] width 152 height 12
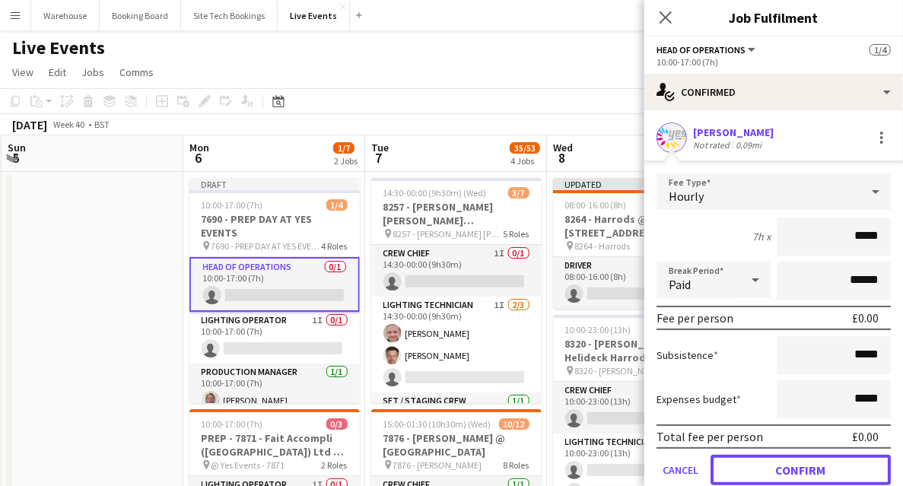
drag, startPoint x: 807, startPoint y: 474, endPoint x: 804, endPoint y: 458, distance: 15.5
click at [807, 471] on button "Confirm" at bounding box center [800, 470] width 180 height 30
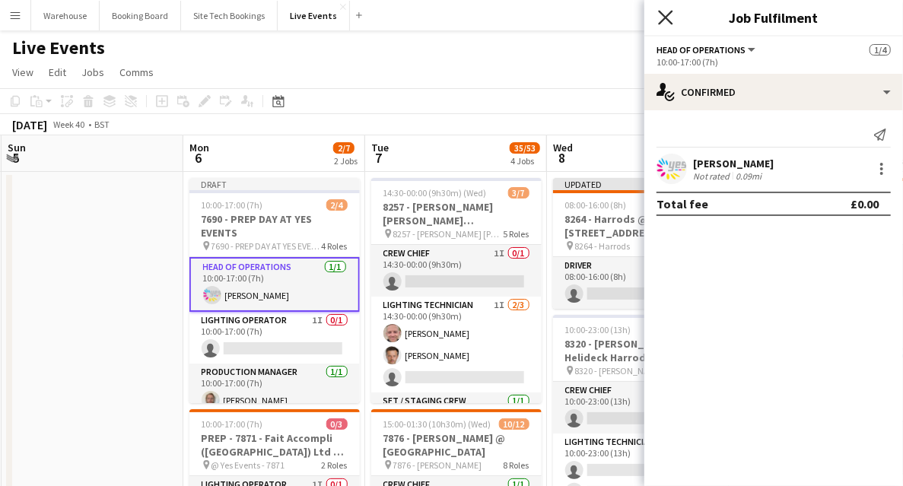
click at [665, 15] on icon "Close pop-in" at bounding box center [665, 17] width 14 height 14
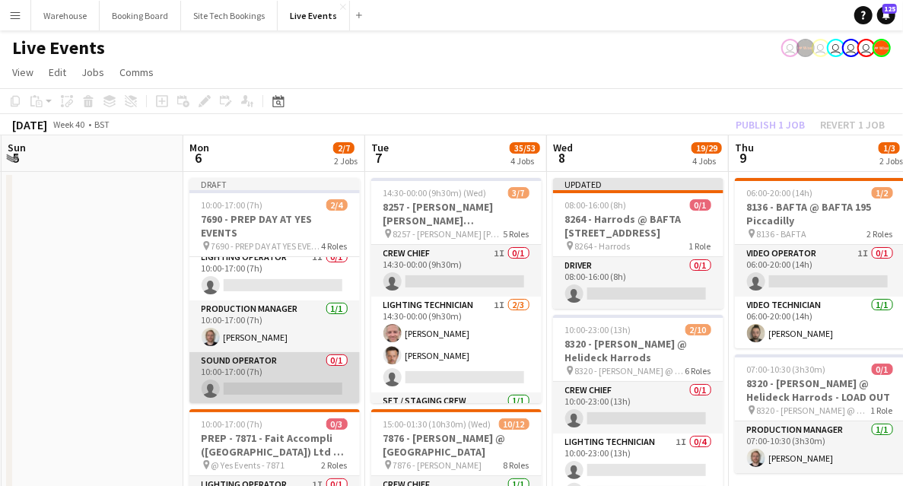
click at [259, 385] on app-card-role "Sound Operator 0/1 10:00-17:00 (7h) single-neutral-actions" at bounding box center [274, 378] width 170 height 52
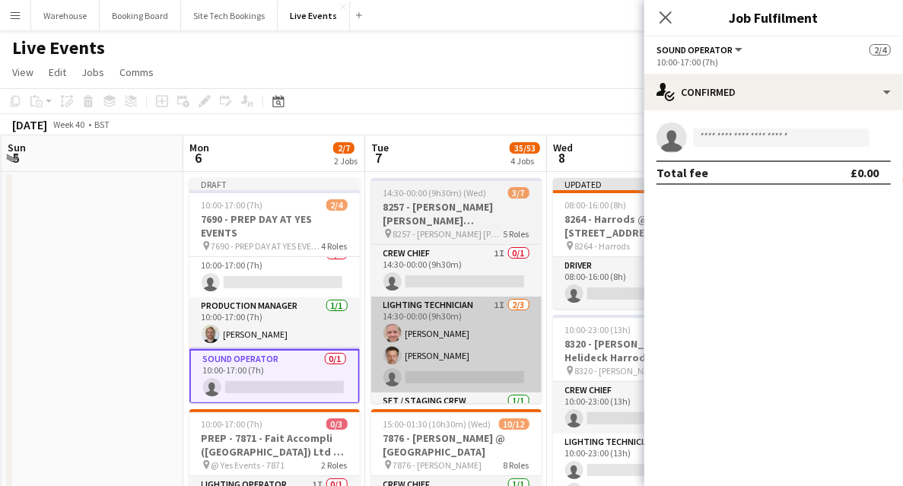
scroll to position [60, 0]
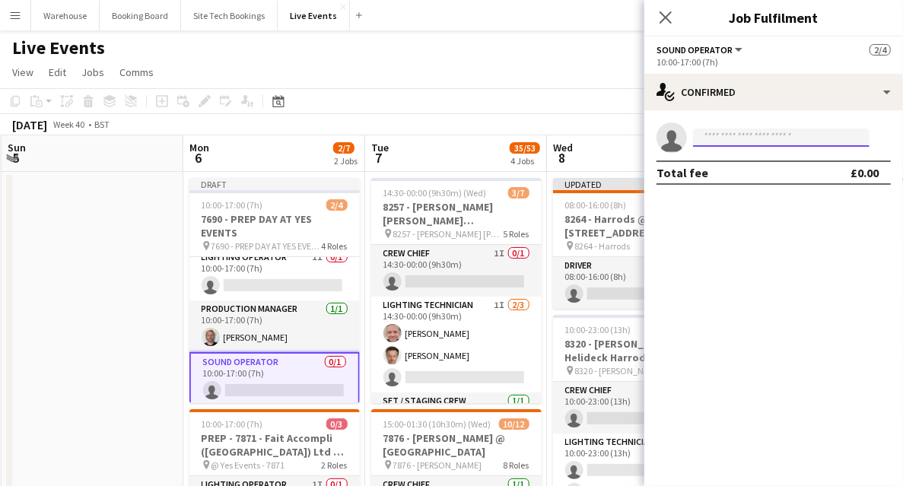
click at [738, 131] on input at bounding box center [781, 137] width 176 height 18
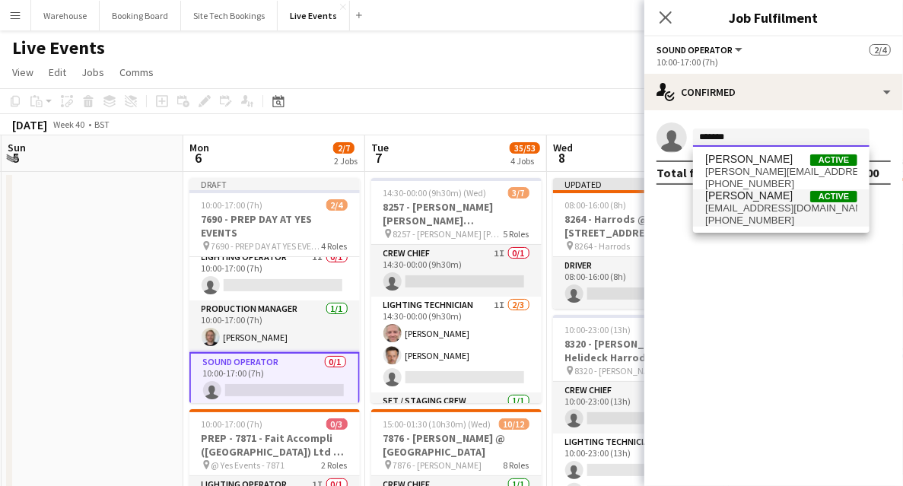
type input "*******"
click at [763, 213] on span "tommitchellaudio@gmail.com" at bounding box center [781, 208] width 152 height 12
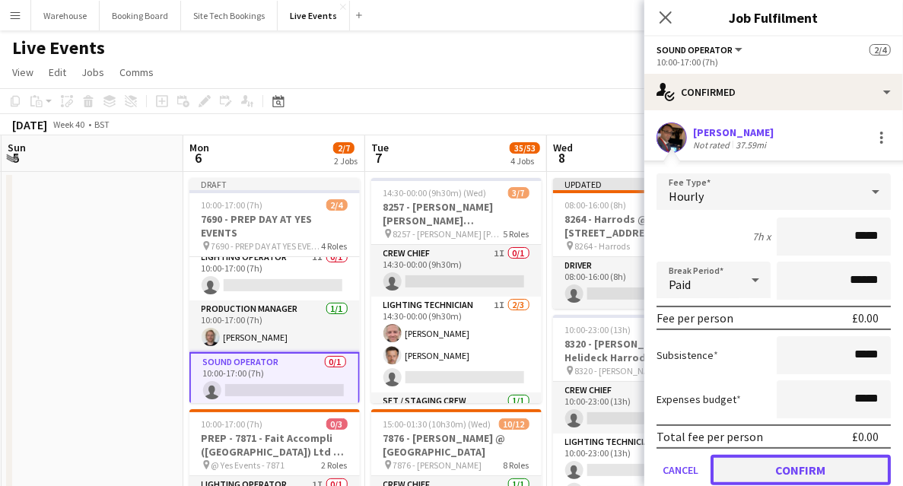
drag, startPoint x: 774, startPoint y: 468, endPoint x: 777, endPoint y: 458, distance: 11.1
click at [774, 469] on button "Confirm" at bounding box center [800, 470] width 180 height 30
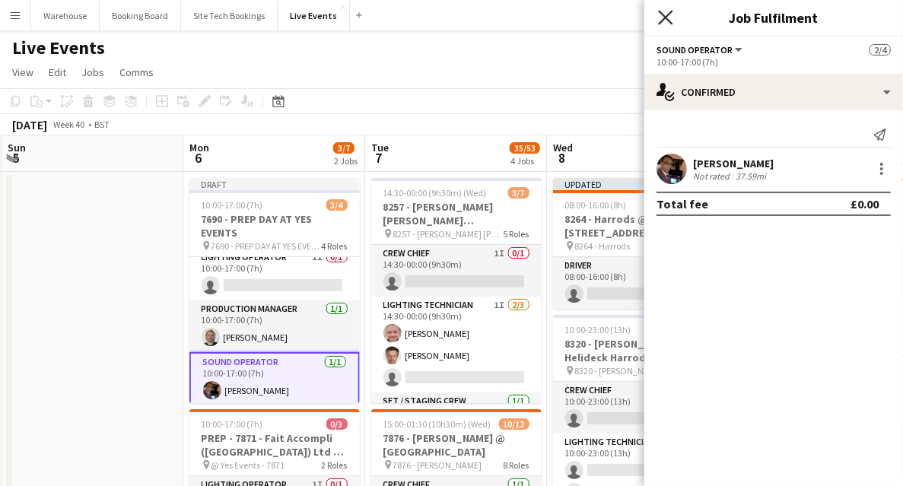
click at [667, 19] on icon at bounding box center [665, 17] width 14 height 14
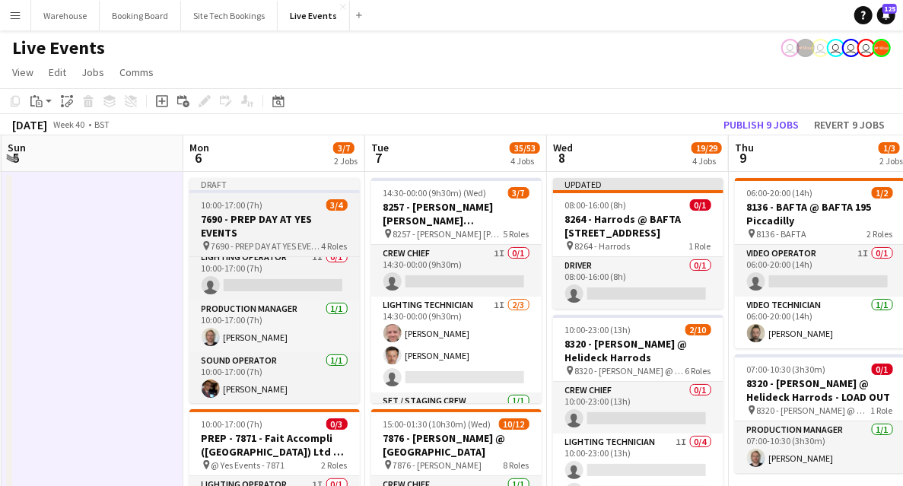
click at [237, 246] on span "7690 - PREP DAY AT YES EVENTS" at bounding box center [266, 245] width 110 height 11
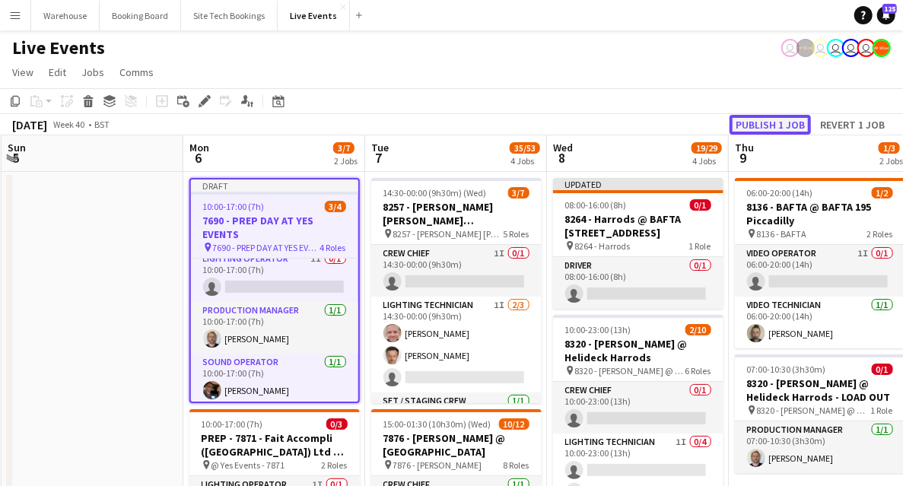
click at [809, 128] on button "Publish 1 job" at bounding box center [769, 125] width 81 height 20
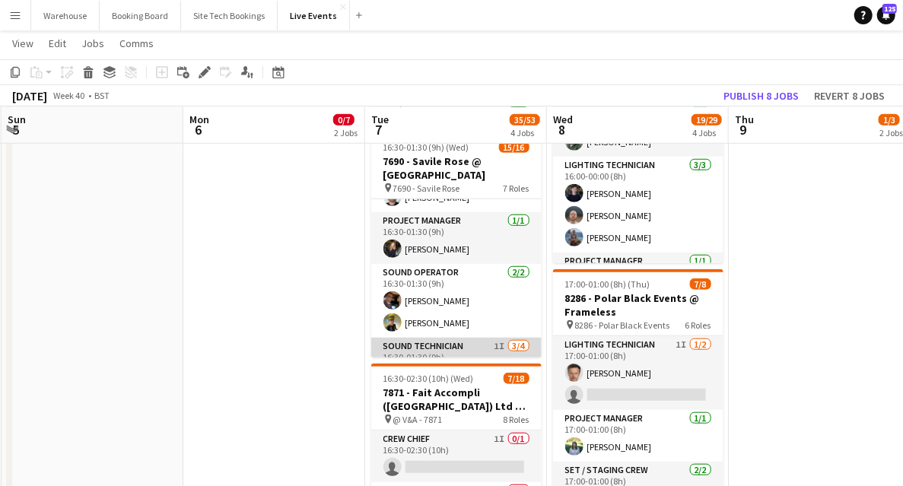
scroll to position [401, 0]
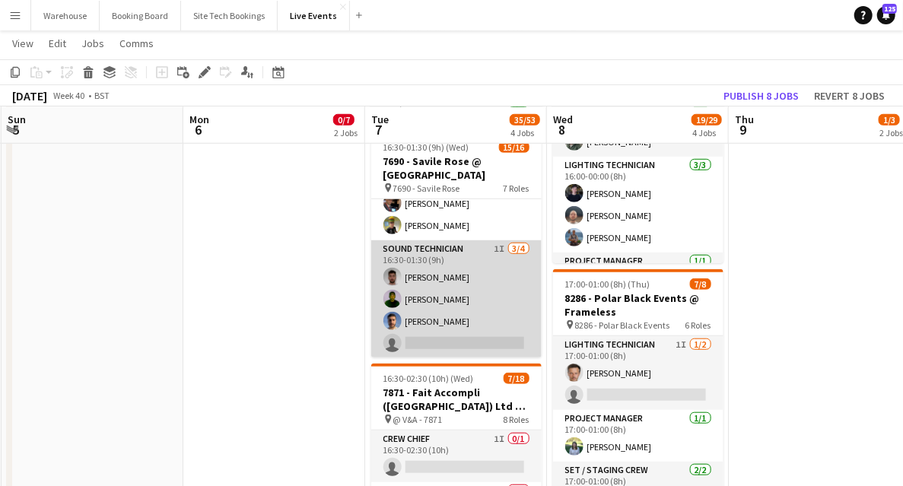
click at [427, 246] on app-card-role "Sound Technician 1I [DATE] 16:30-01:30 (9h) [PERSON_NAME] [PERSON_NAME] [PERSON…" at bounding box center [456, 299] width 170 height 118
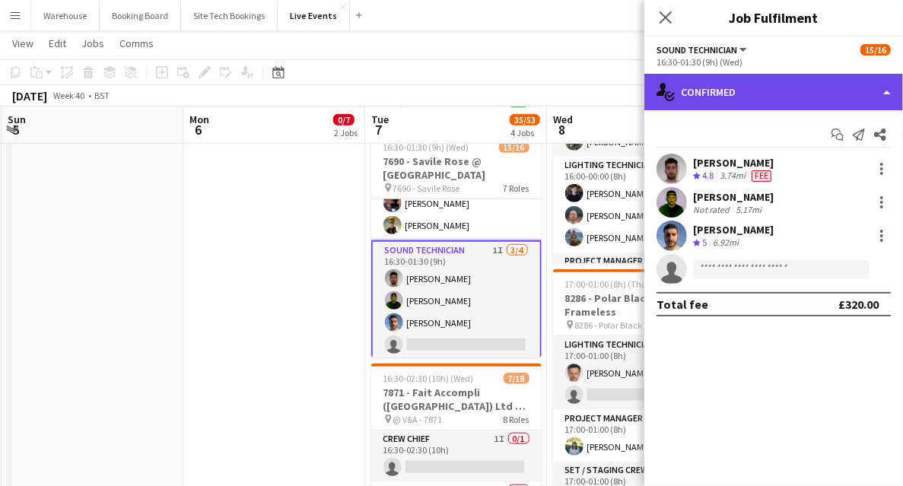
click at [724, 90] on div "single-neutral-actions-check-2 Confirmed" at bounding box center [773, 92] width 259 height 36
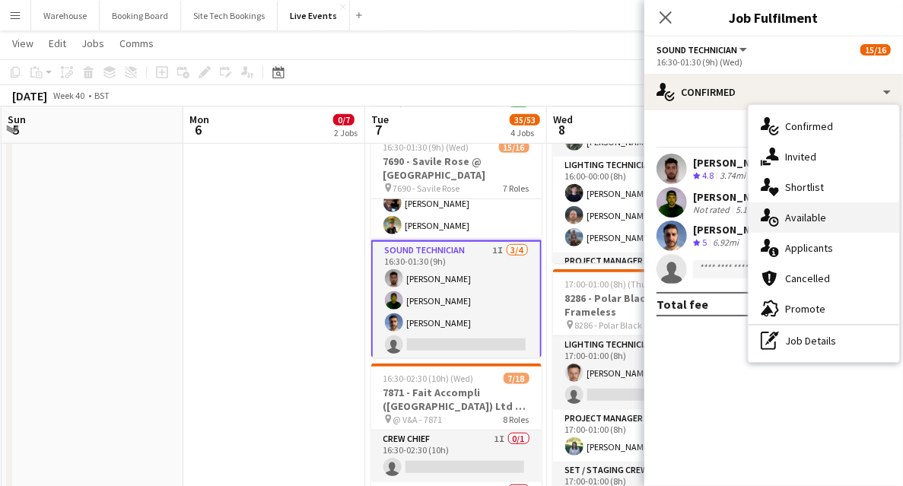
click at [804, 220] on span "Available" at bounding box center [805, 218] width 41 height 14
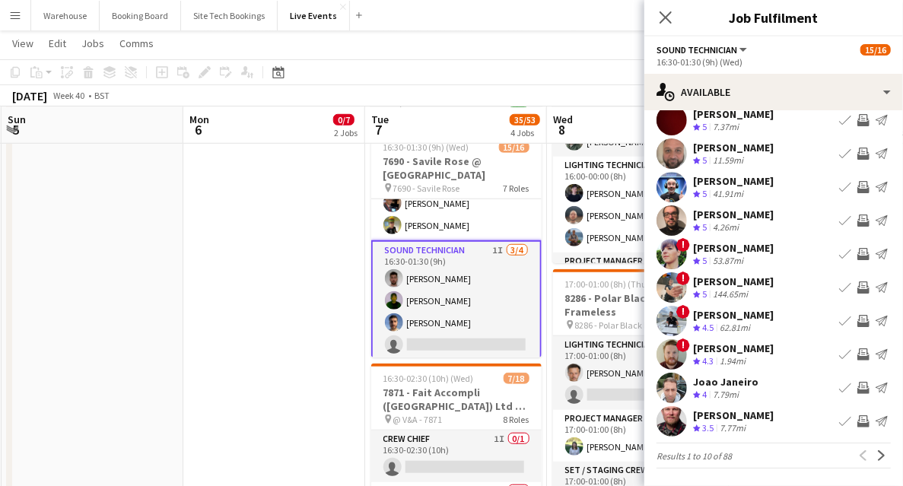
scroll to position [404, 0]
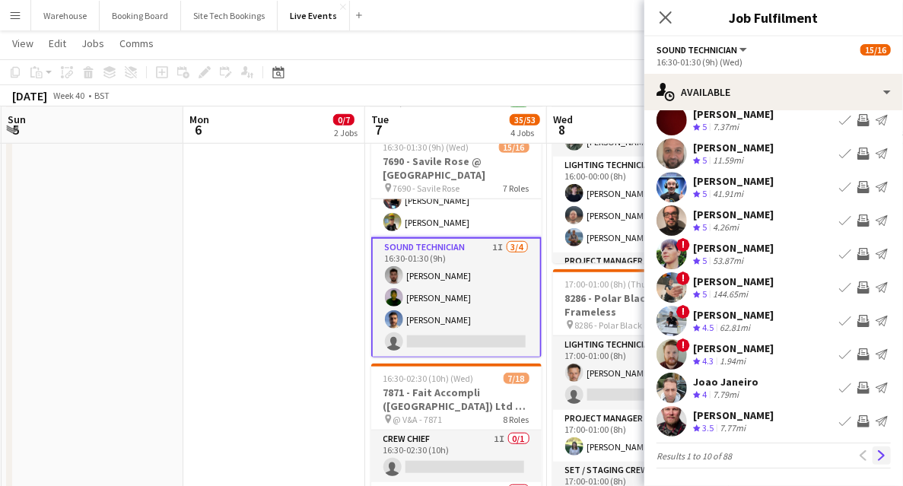
click at [876, 457] on app-icon "Next" at bounding box center [881, 455] width 11 height 11
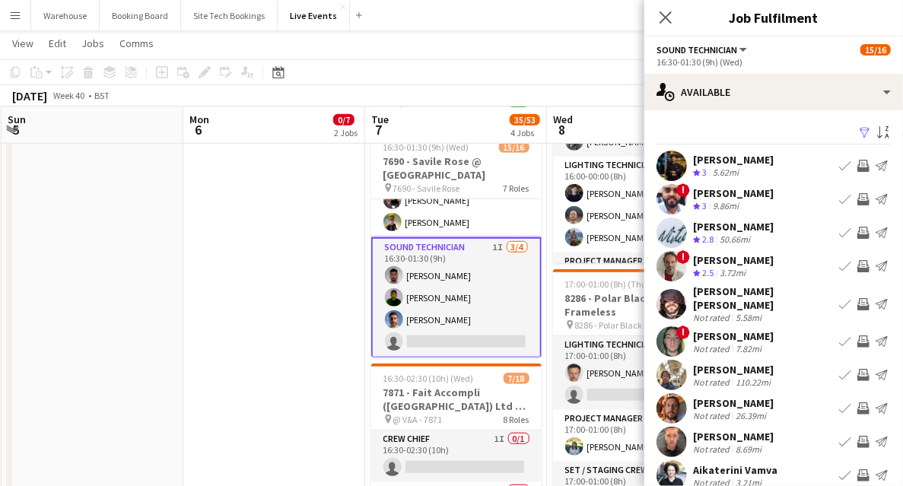
scroll to position [46, 0]
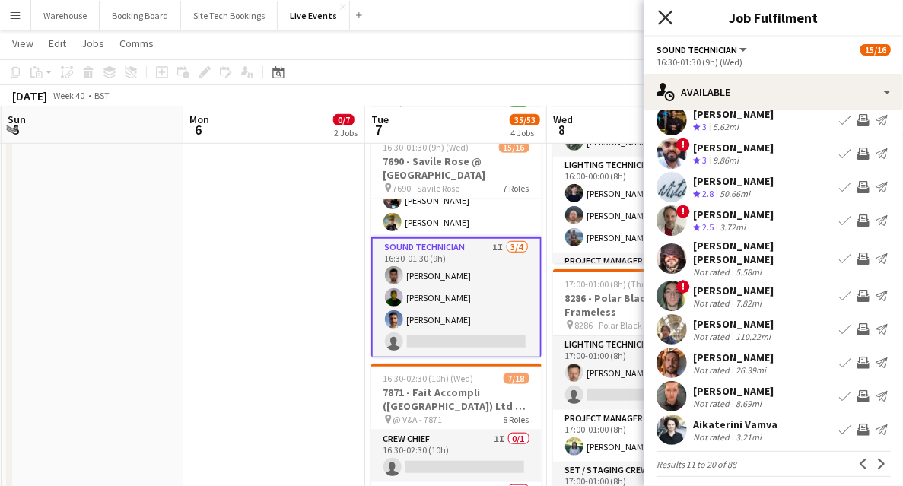
click at [664, 16] on icon at bounding box center [665, 17] width 14 height 14
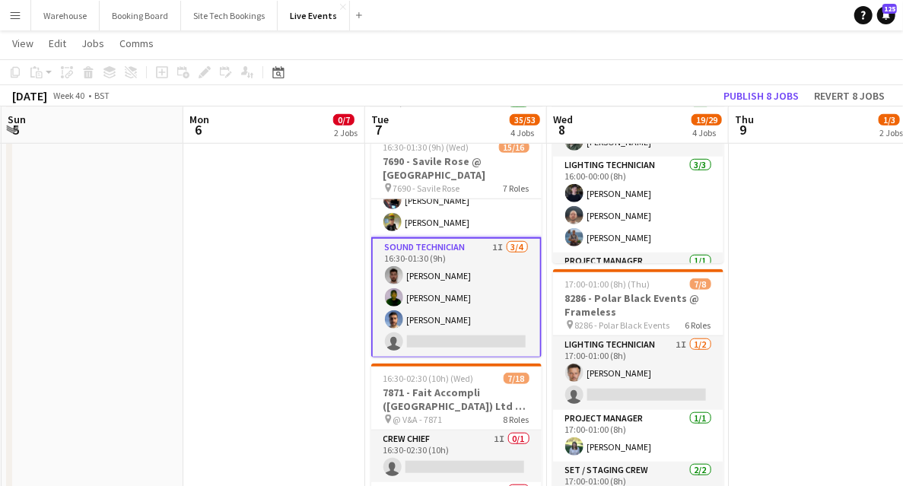
click at [272, 331] on app-date-cell "10:00-17:00 (7h) 0/4 7690 - PREP DAY AT YES EVENTS pin 7690 - PREP DAY AT YES E…" at bounding box center [274, 320] width 182 height 1312
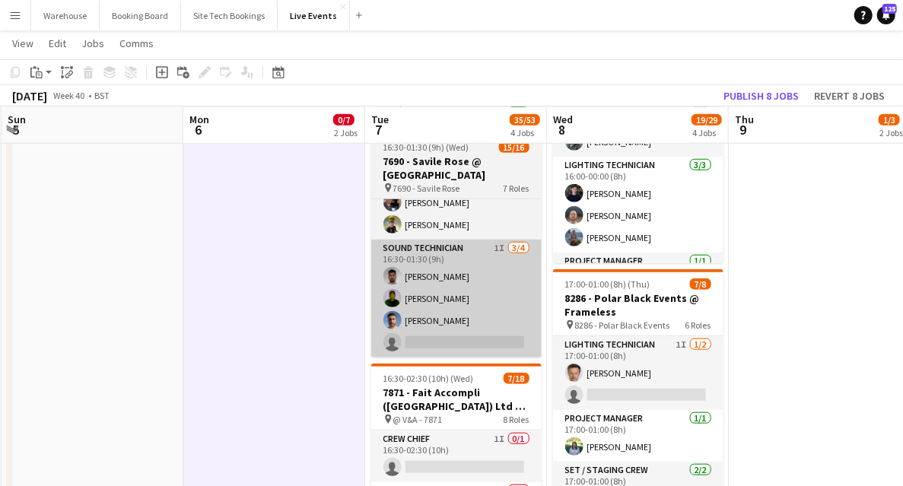
scroll to position [401, 0]
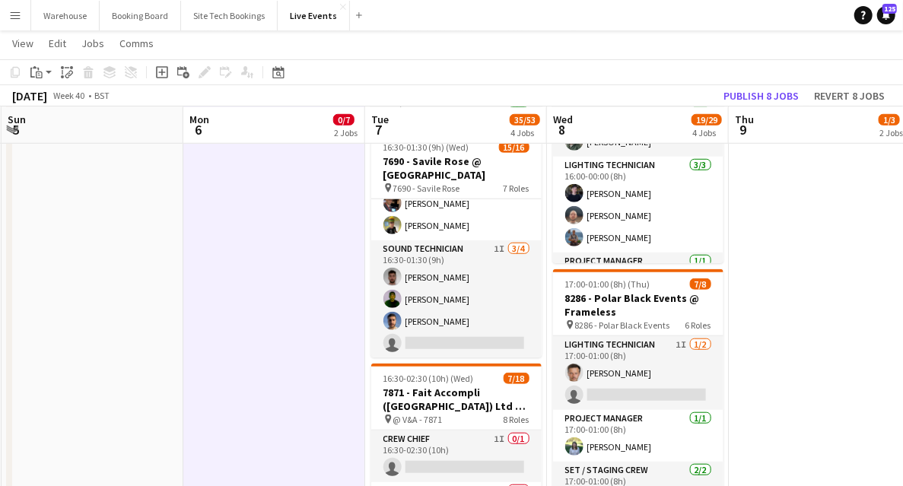
click at [293, 324] on app-date-cell "10:00-17:00 (7h) 0/4 7690 - PREP DAY AT YES EVENTS pin 7690 - PREP DAY AT YES E…" at bounding box center [274, 320] width 182 height 1312
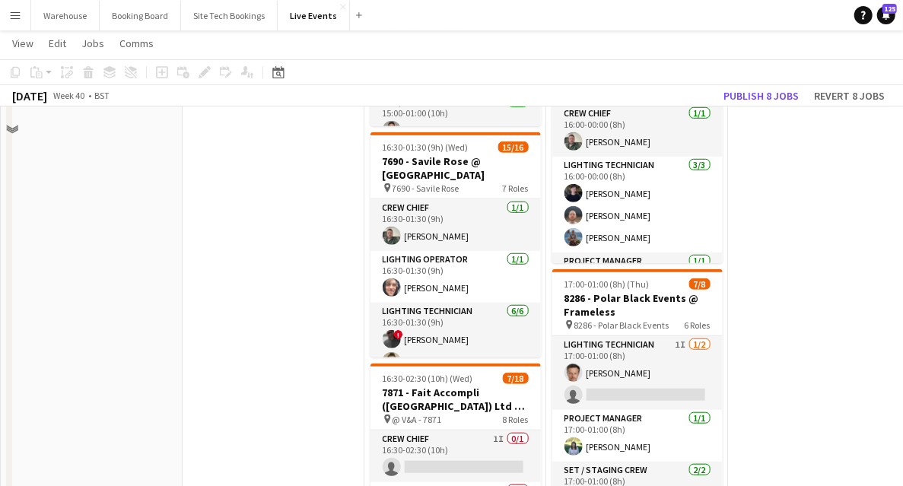
scroll to position [101, 0]
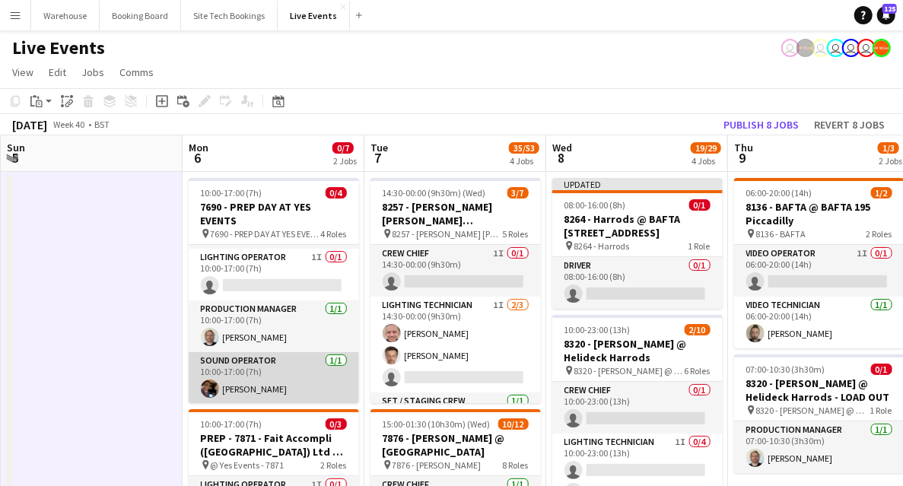
scroll to position [0, 0]
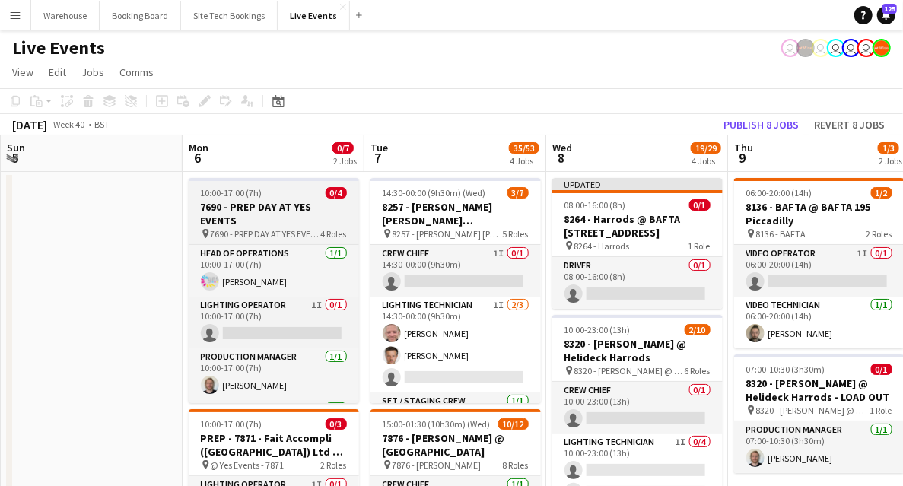
click at [239, 220] on h3 "7690 - PREP DAY AT YES EVENTS" at bounding box center [274, 213] width 170 height 27
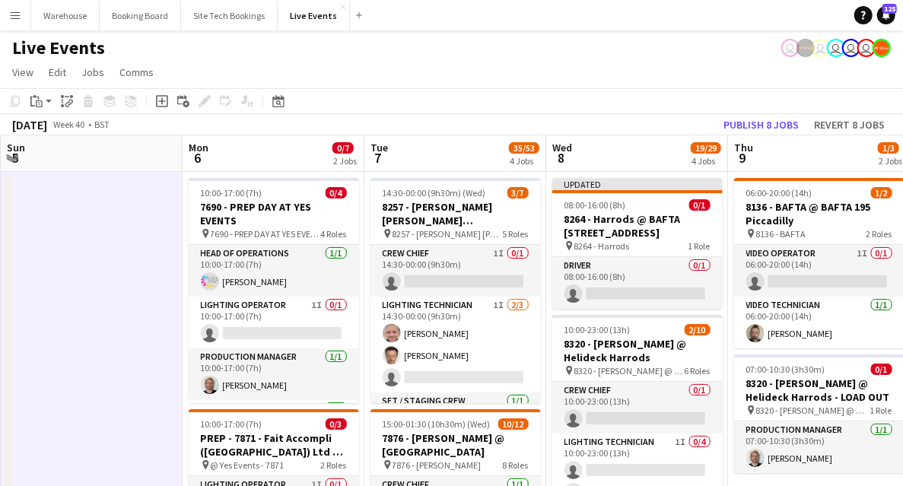
drag, startPoint x: 94, startPoint y: 274, endPoint x: 370, endPoint y: 278, distance: 276.0
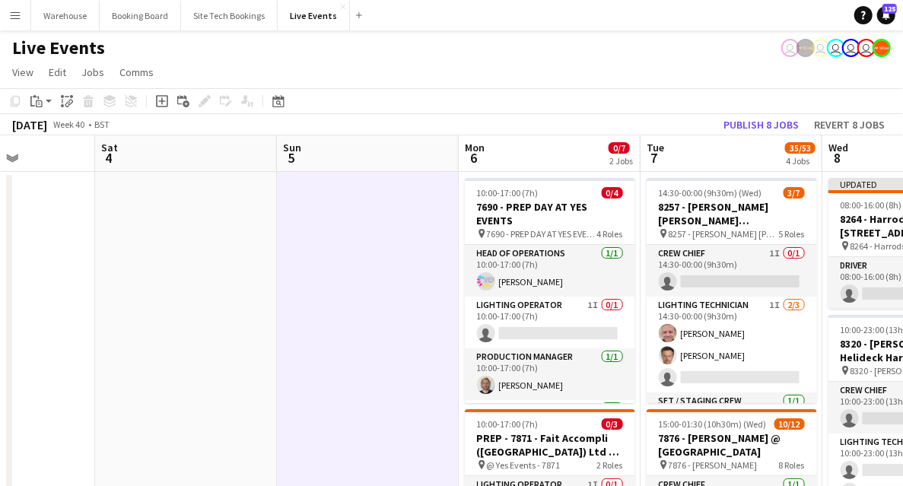
drag, startPoint x: 372, startPoint y: 292, endPoint x: 582, endPoint y: 301, distance: 210.8
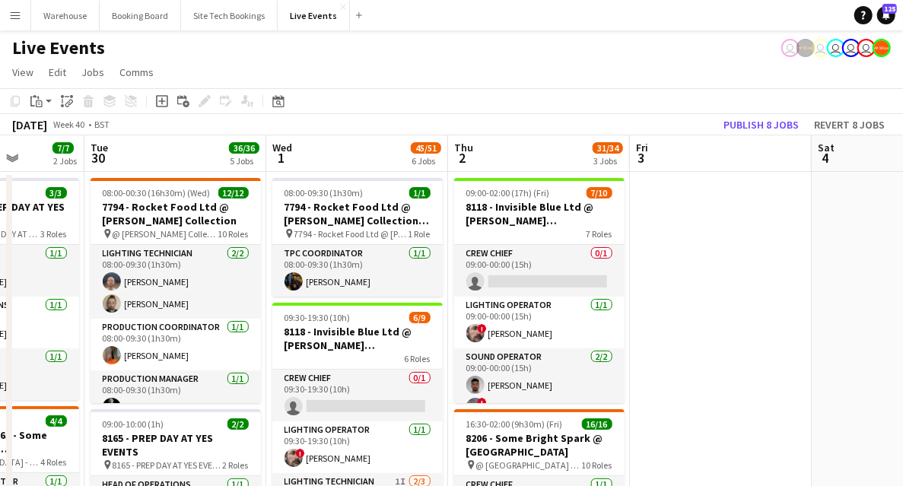
scroll to position [0, 424]
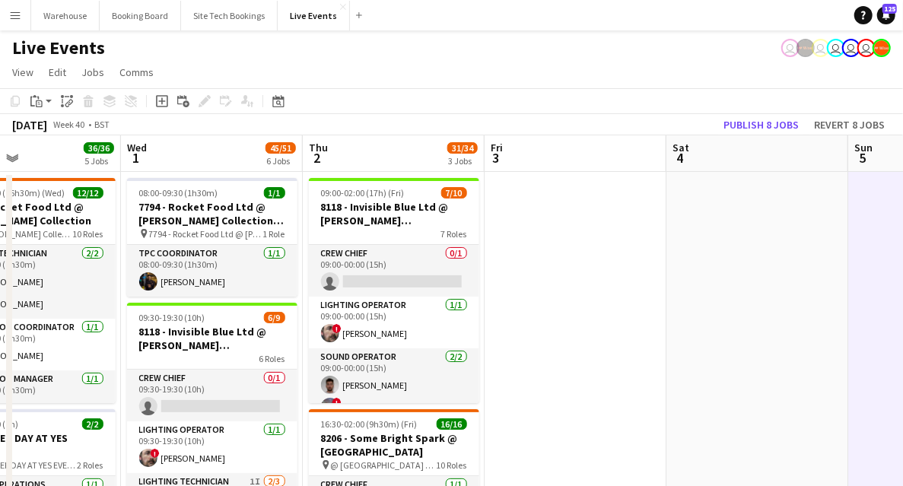
drag, startPoint x: 303, startPoint y: 289, endPoint x: 544, endPoint y: 295, distance: 241.9
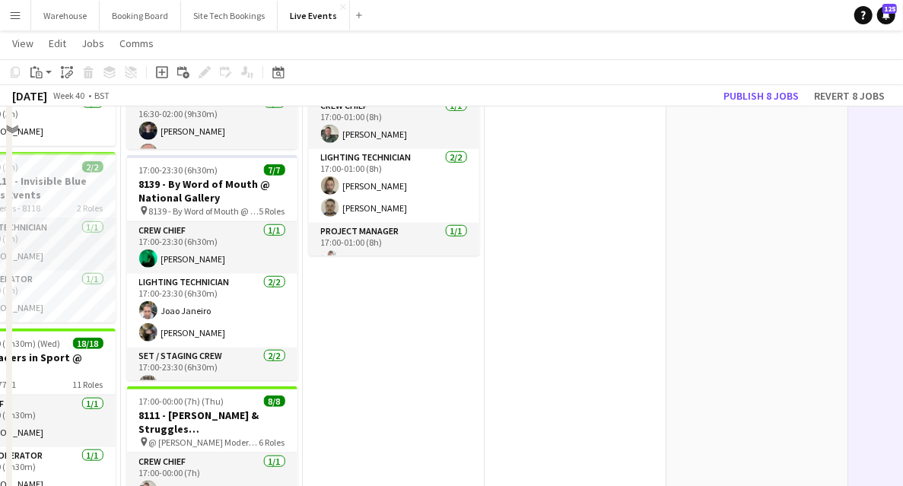
scroll to position [658, 0]
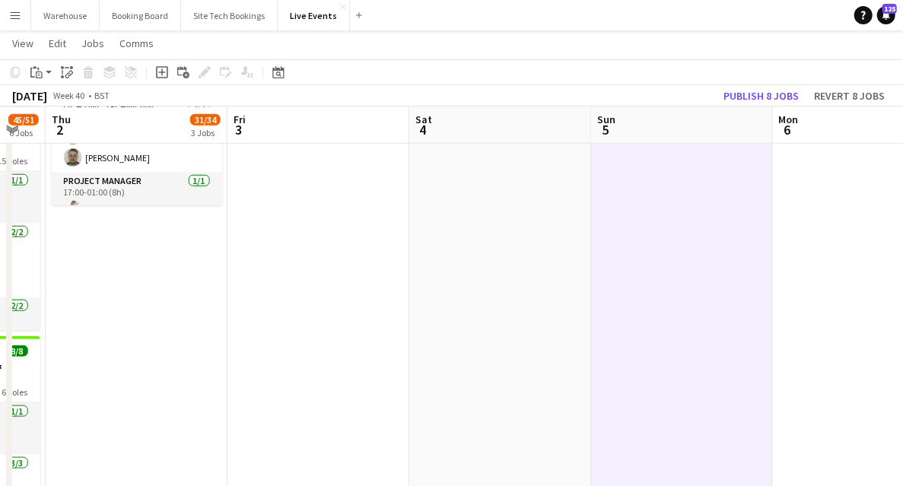
drag, startPoint x: 507, startPoint y: 339, endPoint x: 141, endPoint y: 314, distance: 366.6
click at [144, 315] on app-calendar-viewport "Sun 28 Mon 29 7/7 2 Jobs Tue 30 36/36 5 Jobs Wed 1 45/51 6 Jobs Thu 2 31/34 3 J…" at bounding box center [451, 112] width 903 height 1423
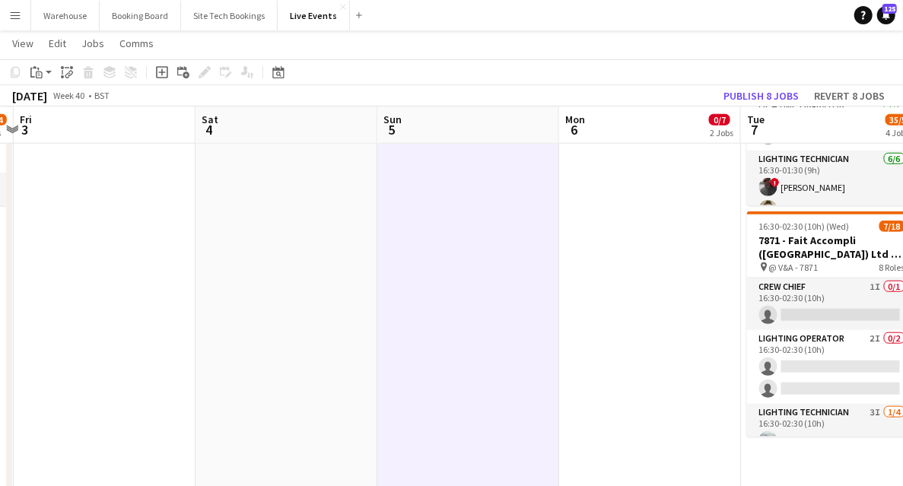
drag, startPoint x: 332, startPoint y: 316, endPoint x: 56, endPoint y: 310, distance: 275.3
click at [56, 310] on app-calendar-viewport "Tue 30 36/36 5 Jobs Wed 1 45/51 6 Jobs Thu 2 31/34 3 Jobs Fri 3 Sat 4 Sun 5 Mon…" at bounding box center [451, 112] width 903 height 1423
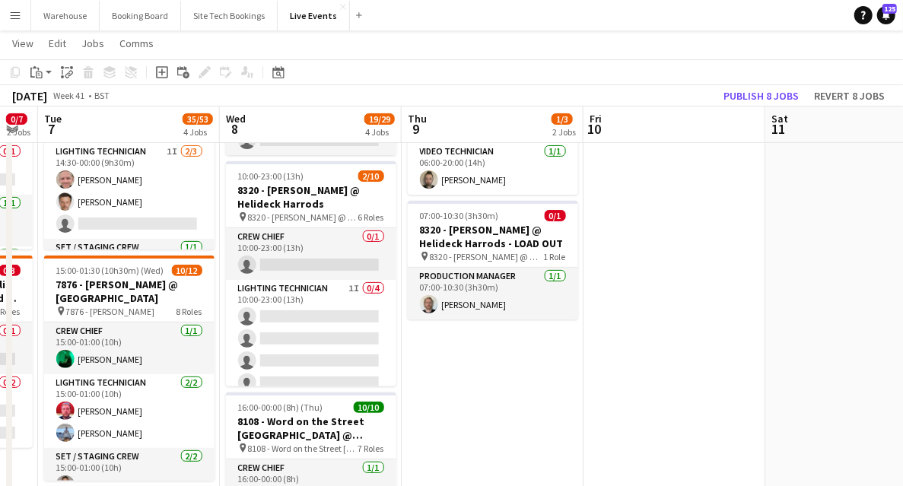
scroll to position [0, 489]
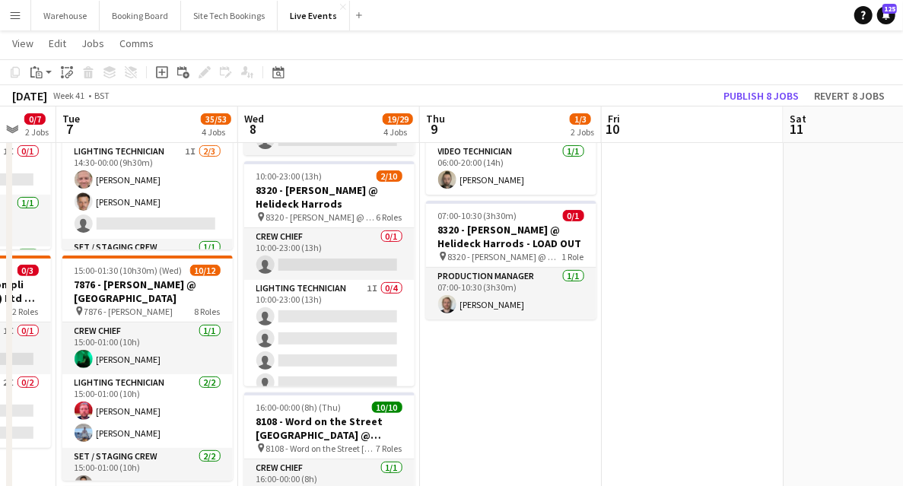
drag, startPoint x: 771, startPoint y: 400, endPoint x: 521, endPoint y: 345, distance: 256.1
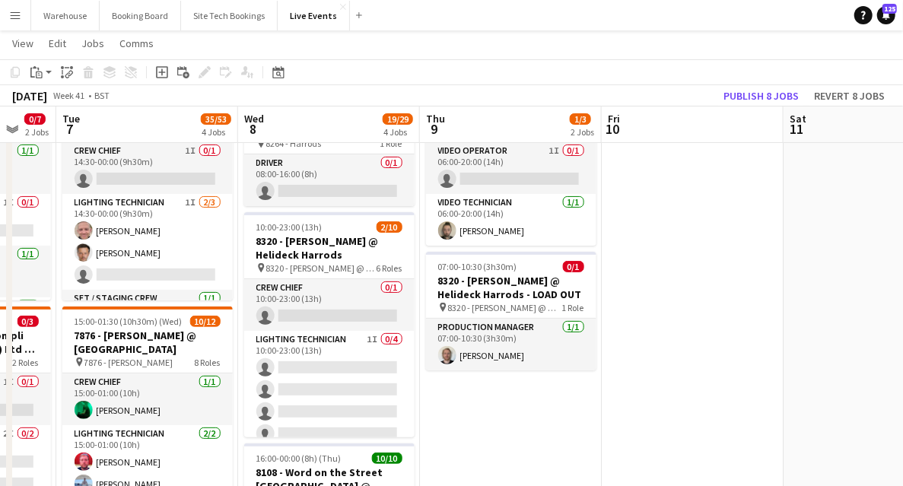
scroll to position [0, 0]
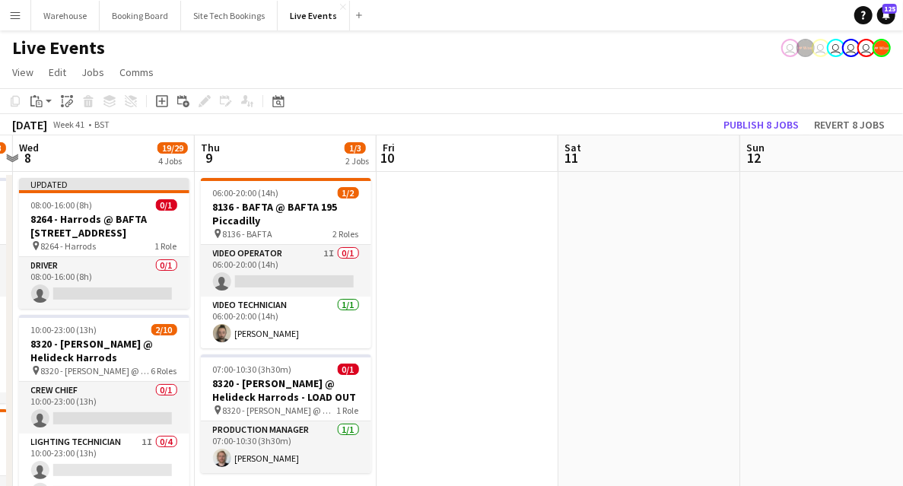
drag, startPoint x: 684, startPoint y: 316, endPoint x: 360, endPoint y: 297, distance: 324.5
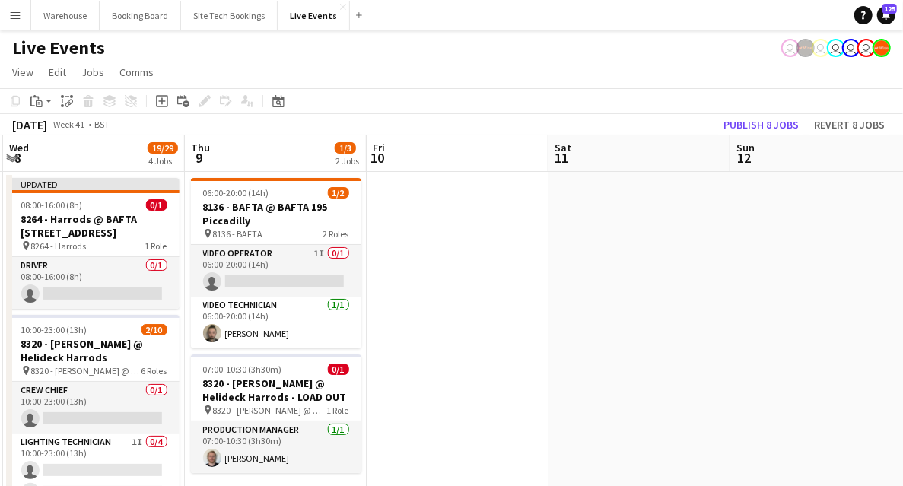
drag, startPoint x: 344, startPoint y: 294, endPoint x: 744, endPoint y: 311, distance: 400.3
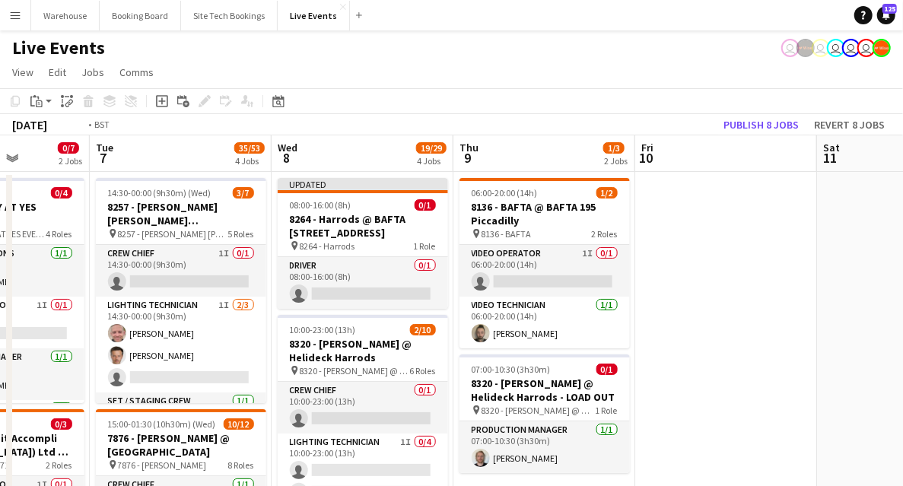
scroll to position [0, 314]
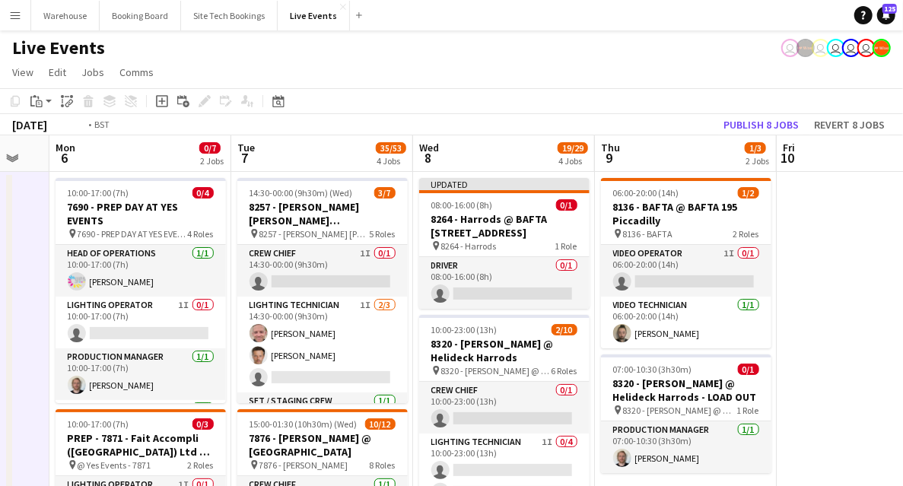
drag, startPoint x: 722, startPoint y: 356, endPoint x: 909, endPoint y: 354, distance: 187.0
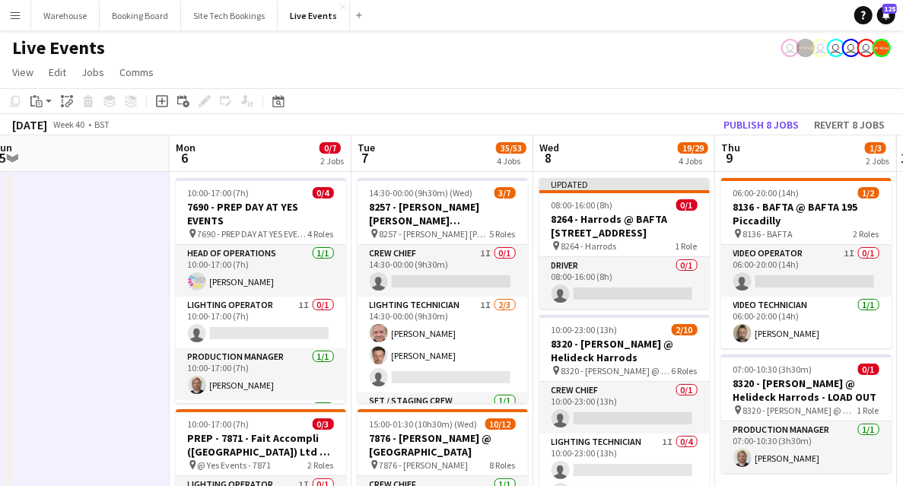
drag, startPoint x: 3, startPoint y: 319, endPoint x: 123, endPoint y: 319, distance: 120.1
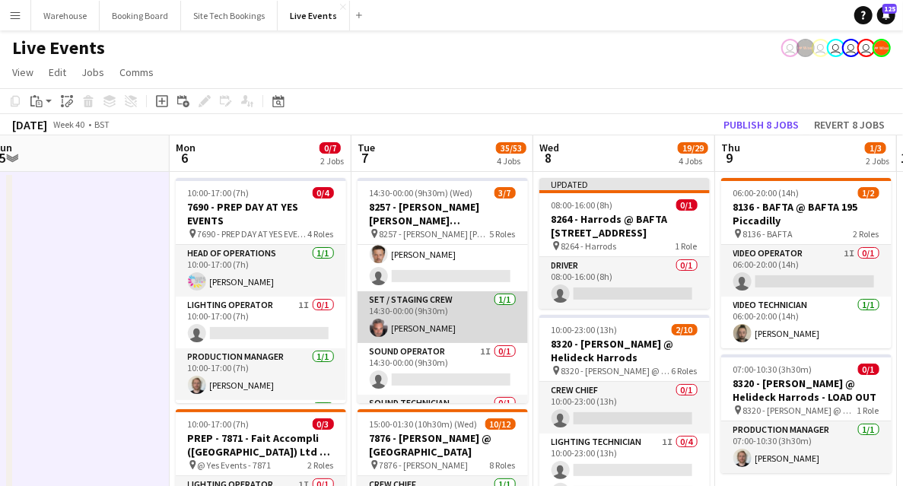
scroll to position [144, 0]
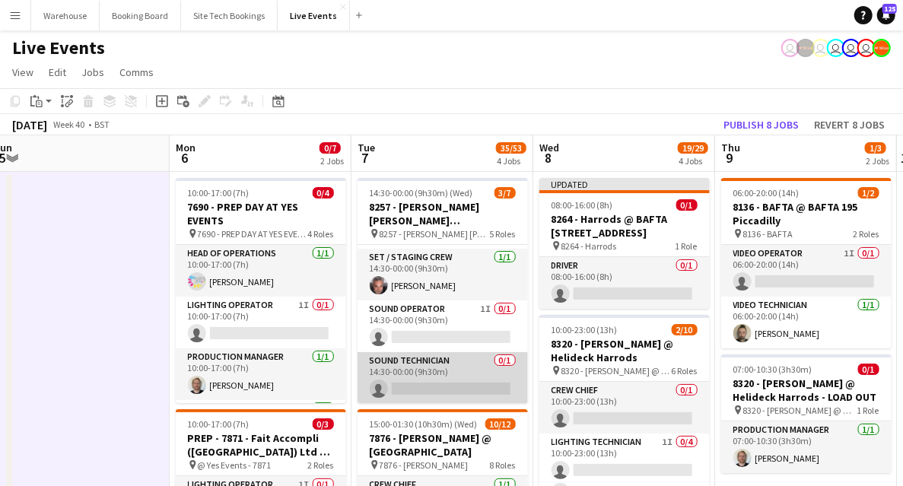
click at [444, 362] on app-card-role "Sound Technician 0/1 14:30-00:00 (9h30m) single-neutral-actions" at bounding box center [442, 378] width 170 height 52
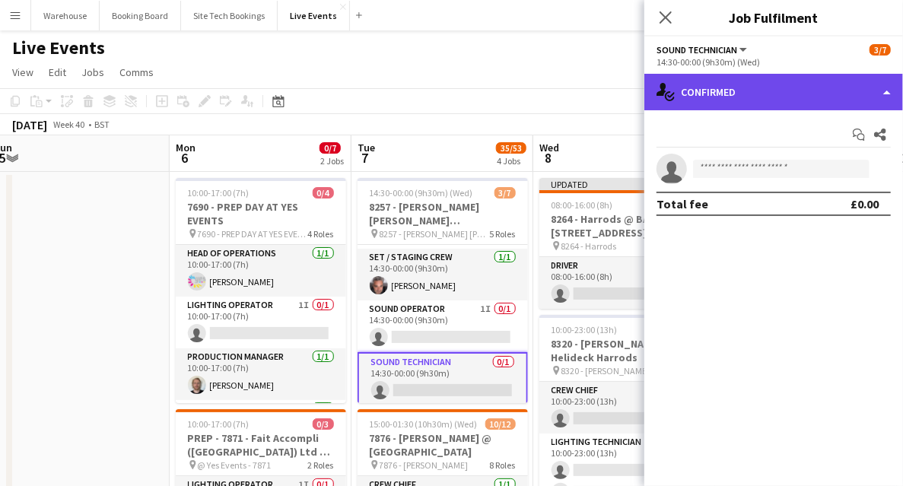
click at [710, 96] on div "single-neutral-actions-check-2 Confirmed" at bounding box center [773, 92] width 259 height 36
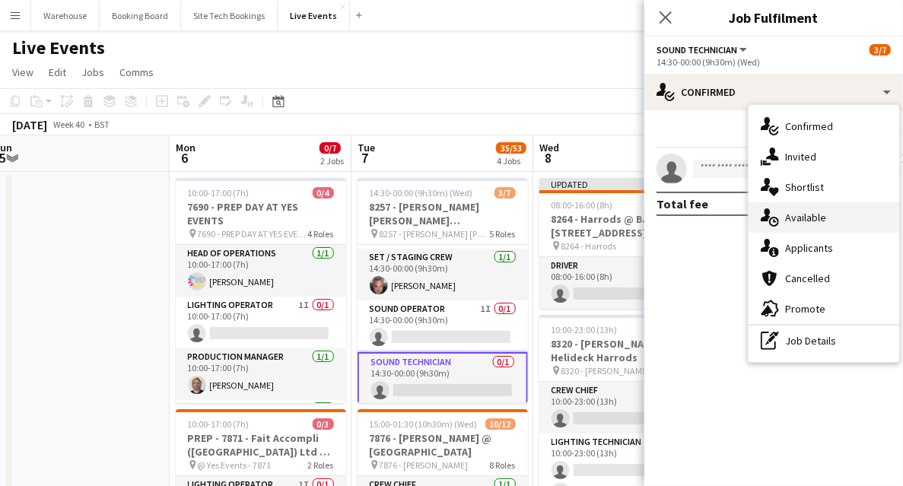
click at [792, 228] on div "single-neutral-actions-upload Available" at bounding box center [823, 217] width 151 height 30
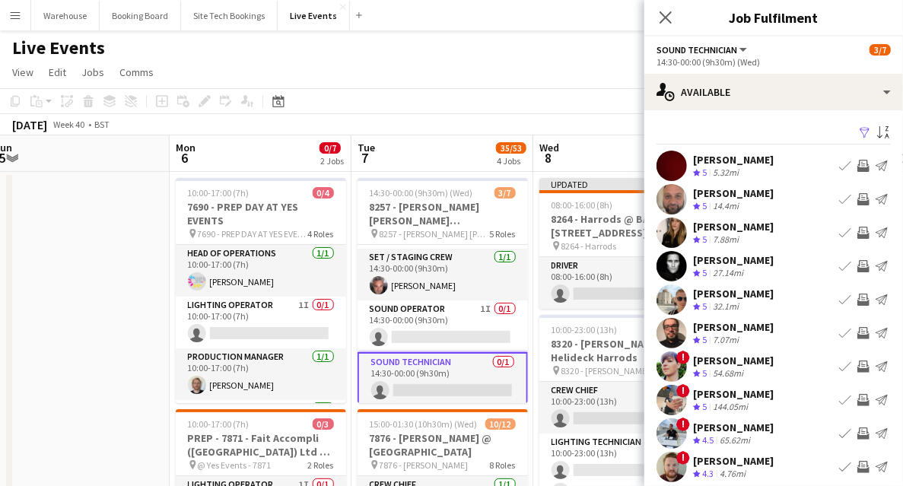
scroll to position [46, 0]
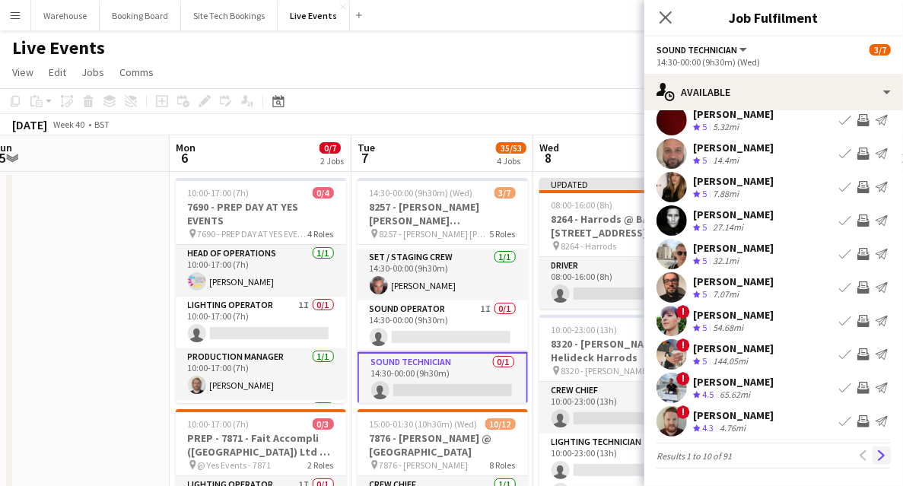
click at [878, 452] on app-icon "Next" at bounding box center [881, 455] width 11 height 11
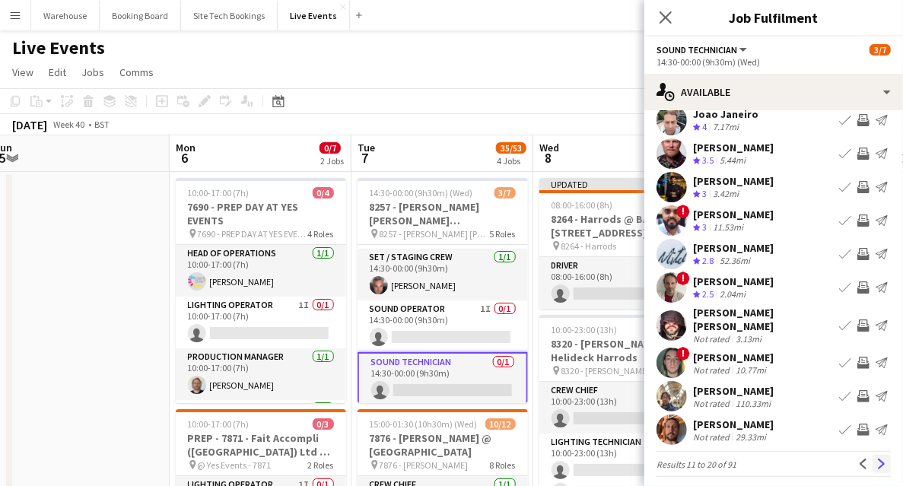
click at [881, 455] on button "Next" at bounding box center [881, 464] width 18 height 18
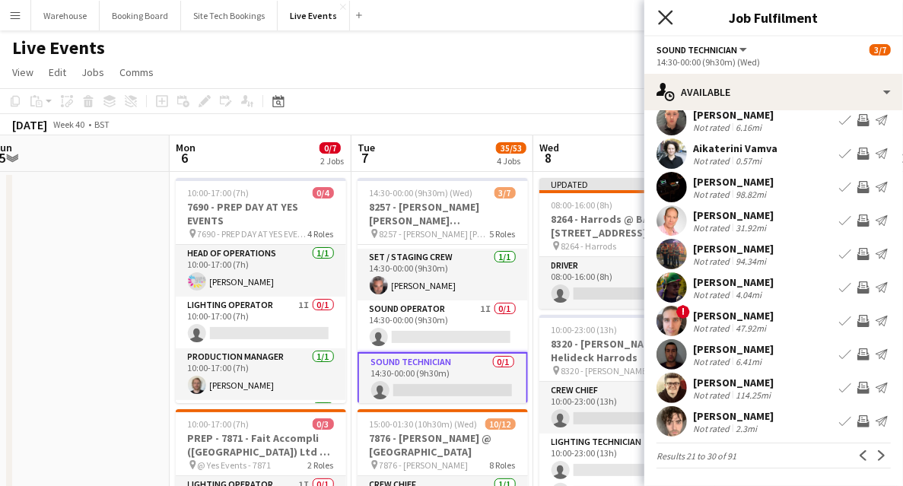
click at [660, 18] on icon "Close pop-in" at bounding box center [665, 17] width 14 height 14
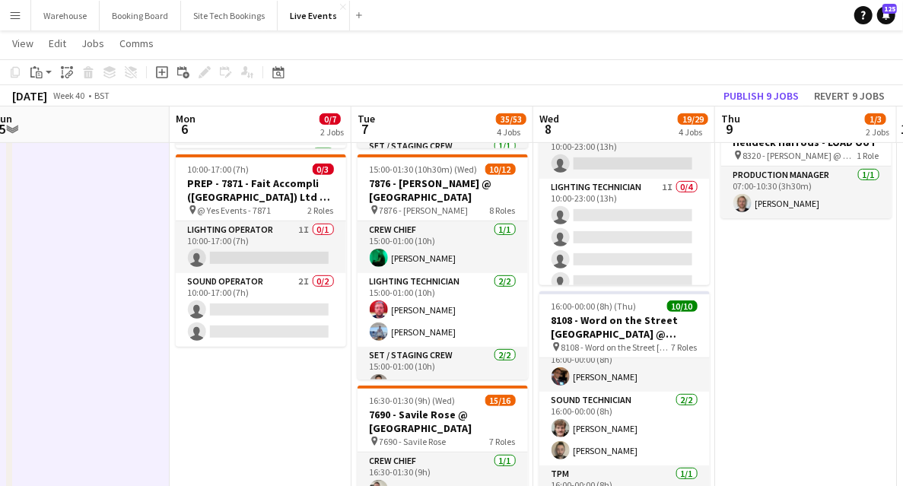
scroll to position [0, 0]
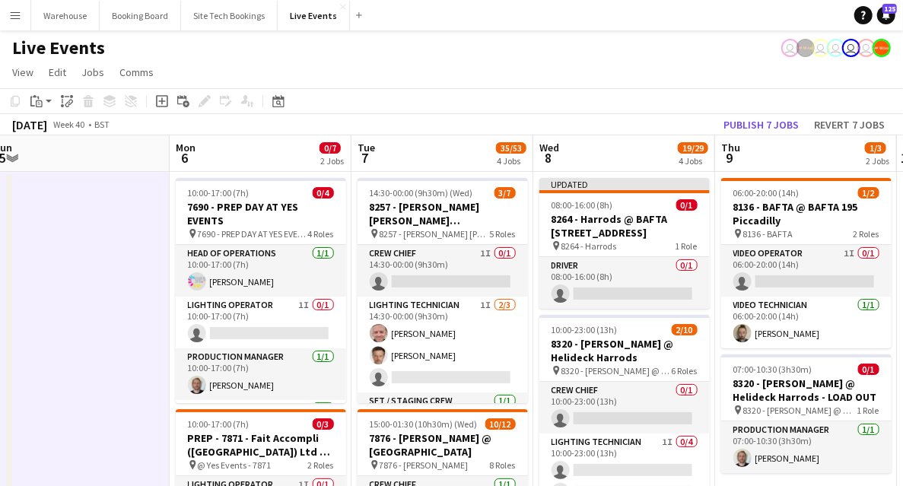
drag, startPoint x: 61, startPoint y: 354, endPoint x: 71, endPoint y: 340, distance: 17.9
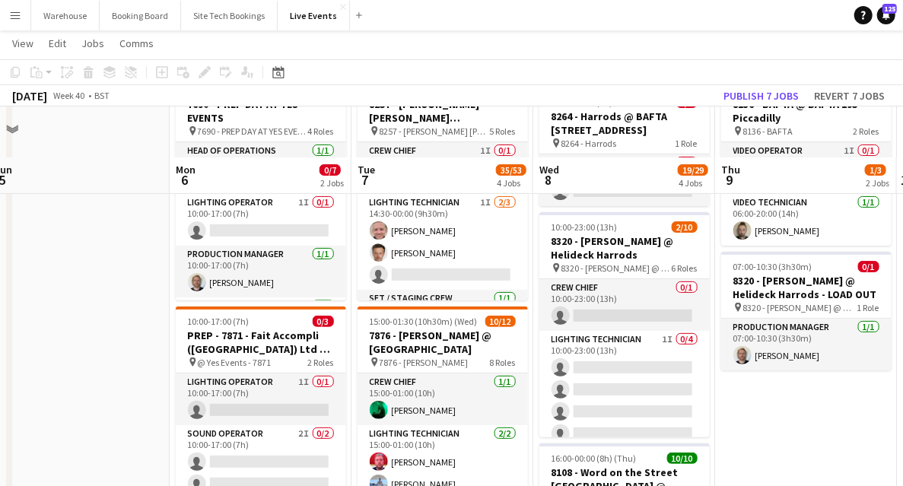
scroll to position [152, 0]
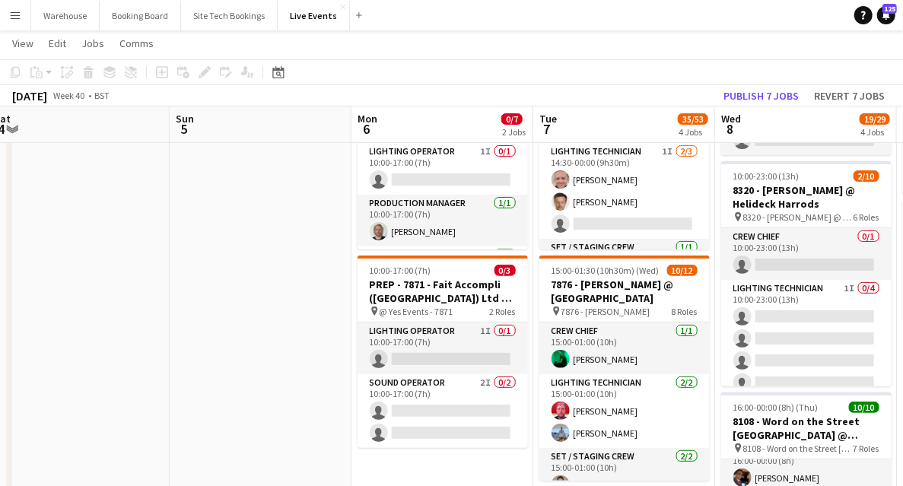
drag, startPoint x: 87, startPoint y: 259, endPoint x: 313, endPoint y: 269, distance: 226.8
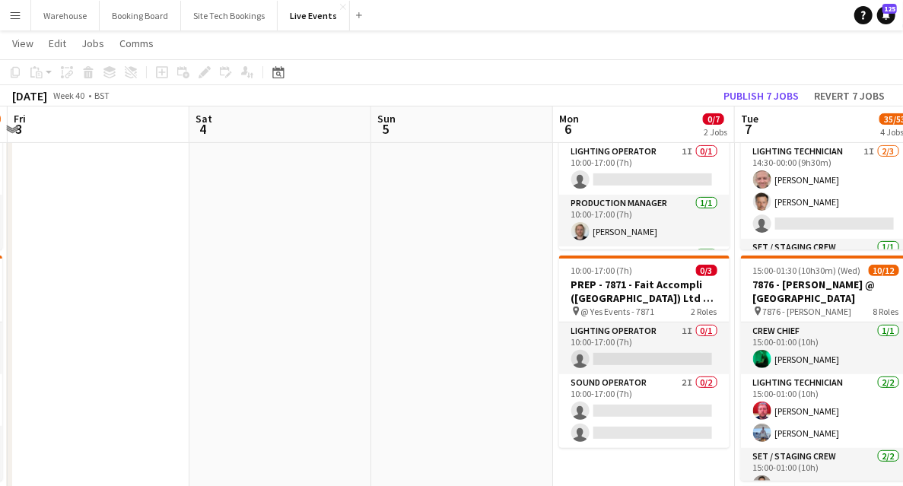
drag, startPoint x: 363, startPoint y: 269, endPoint x: 600, endPoint y: 274, distance: 236.5
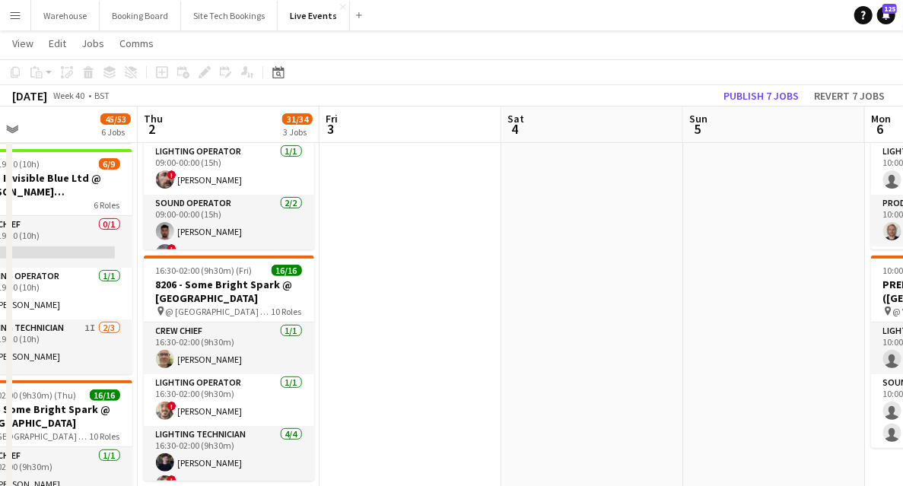
scroll to position [0, 433]
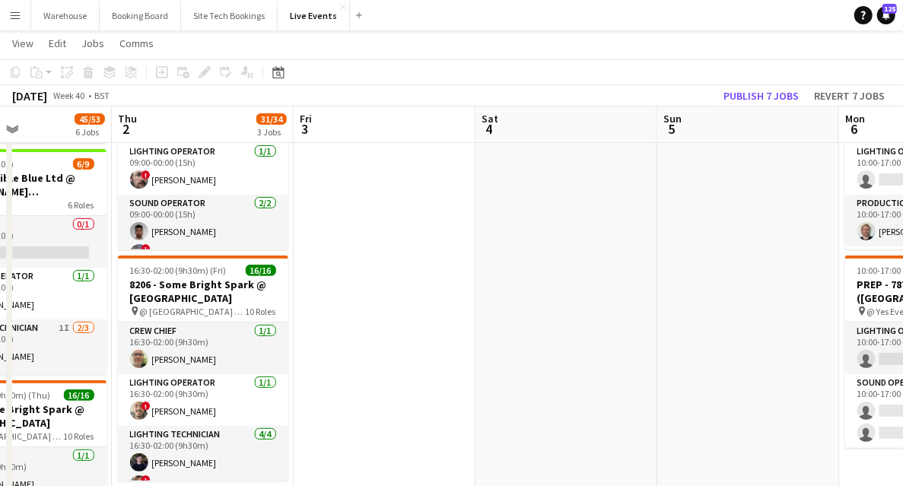
drag, startPoint x: 452, startPoint y: 283, endPoint x: 487, endPoint y: 284, distance: 35.0
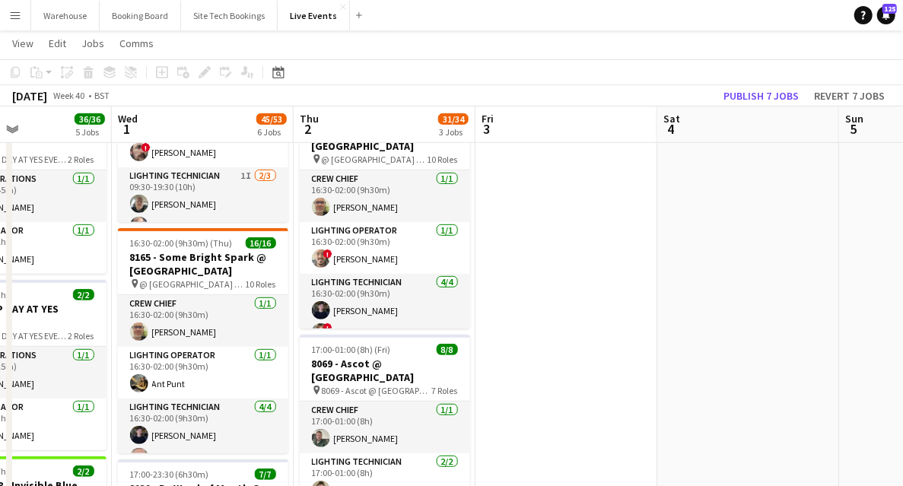
scroll to position [253, 0]
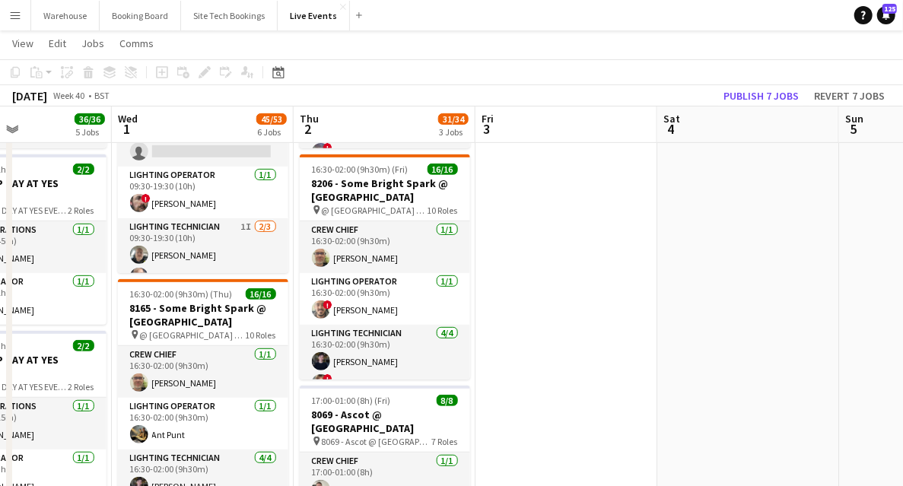
drag, startPoint x: 780, startPoint y: 366, endPoint x: 227, endPoint y: 291, distance: 557.9
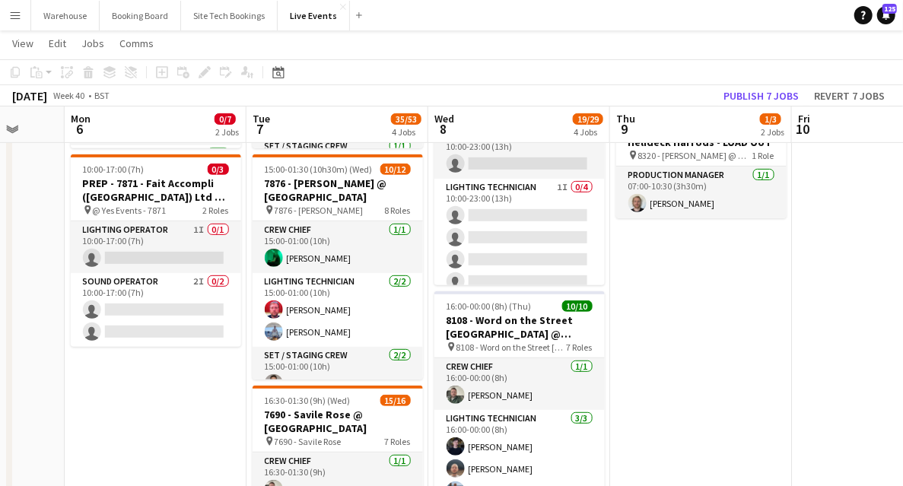
scroll to position [0, 506]
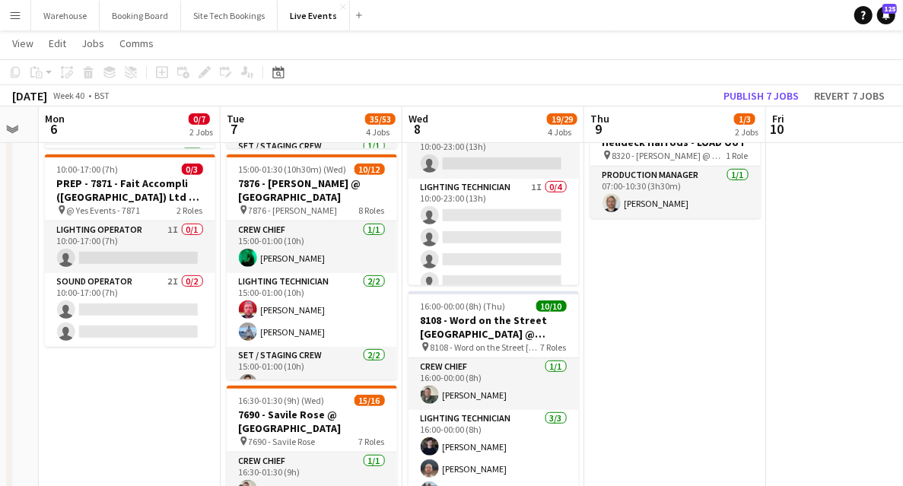
drag, startPoint x: 391, startPoint y: 312, endPoint x: 69, endPoint y: 292, distance: 322.2
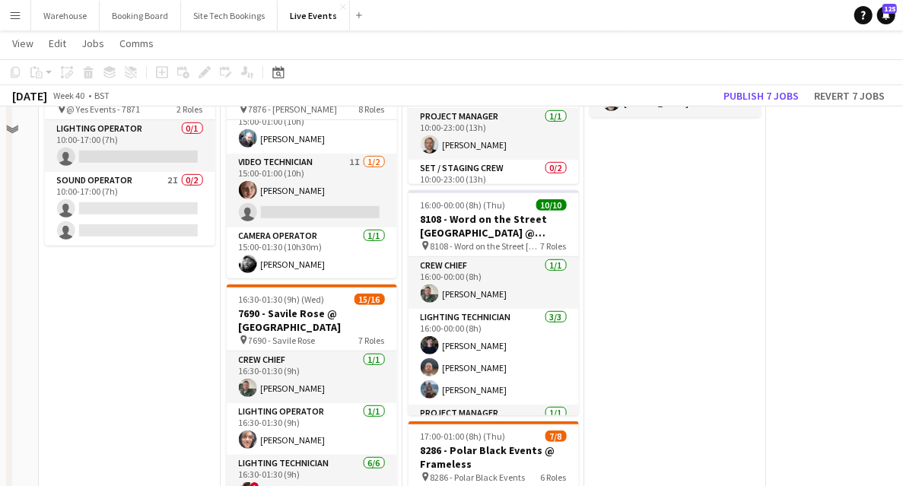
scroll to position [0, 0]
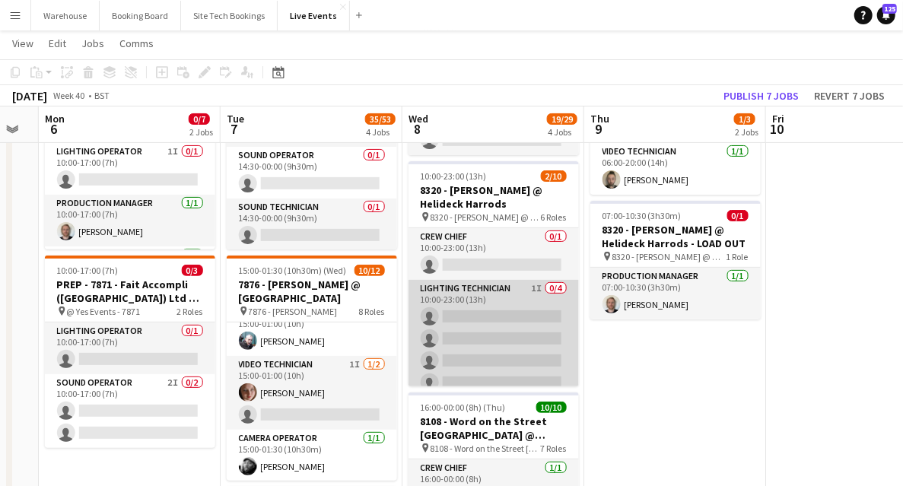
click at [488, 278] on app-card-role "Crew Chief 0/1 10:00-23:00 (13h) single-neutral-actions" at bounding box center [493, 254] width 170 height 52
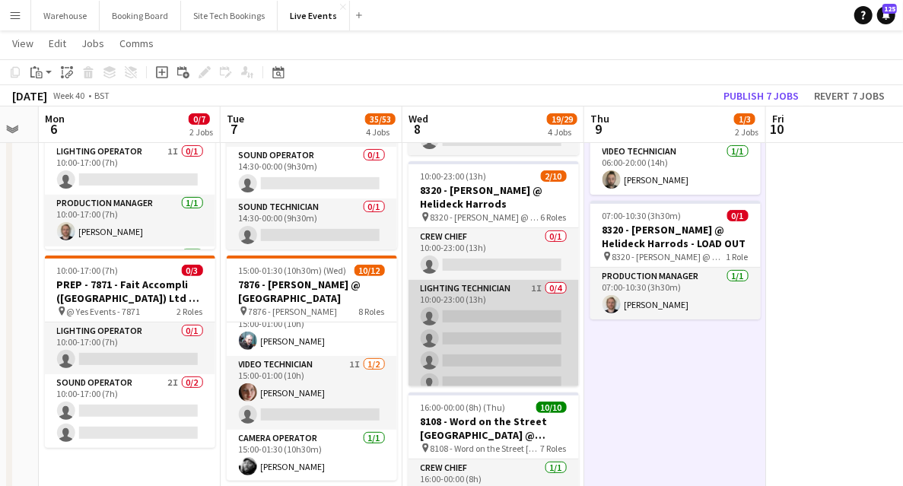
click at [481, 293] on app-card-role "Lighting Technician 1I 0/4 10:00-23:00 (13h) single-neutral-actions single-neut…" at bounding box center [493, 339] width 170 height 118
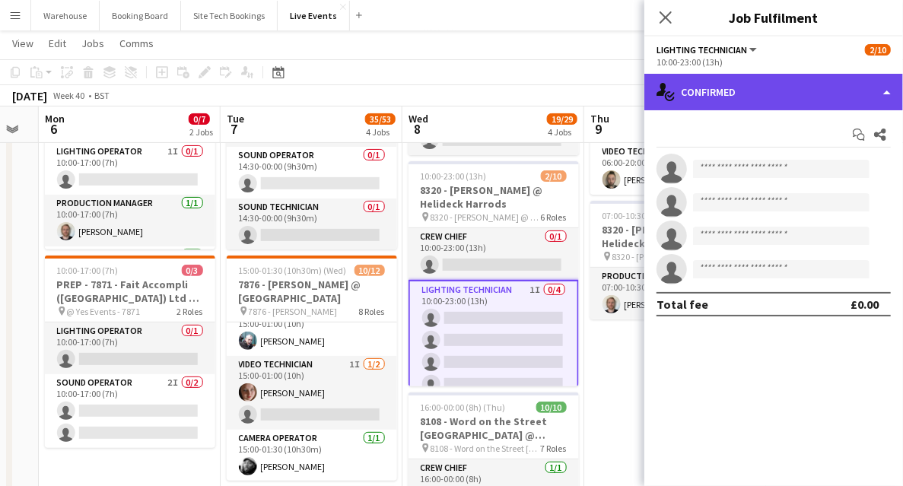
click at [734, 100] on div "single-neutral-actions-check-2 Confirmed" at bounding box center [773, 92] width 259 height 36
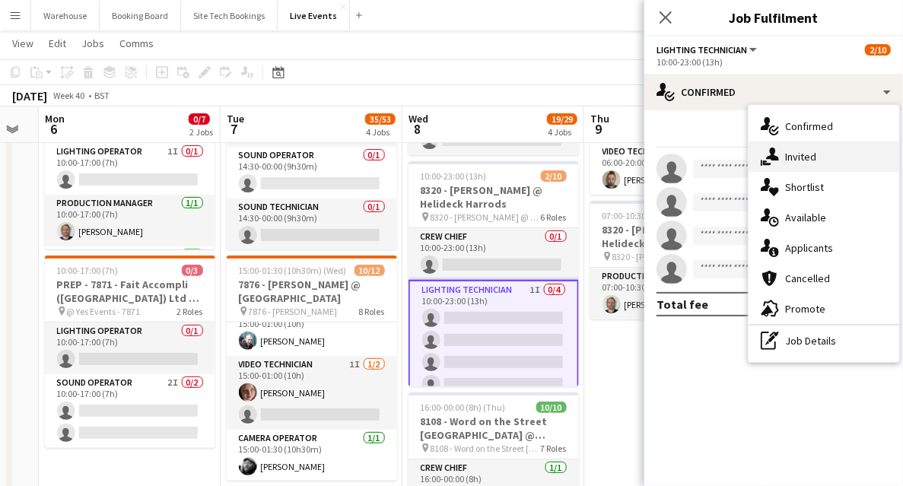
click at [824, 158] on div "single-neutral-actions-share-1 Invited" at bounding box center [823, 156] width 151 height 30
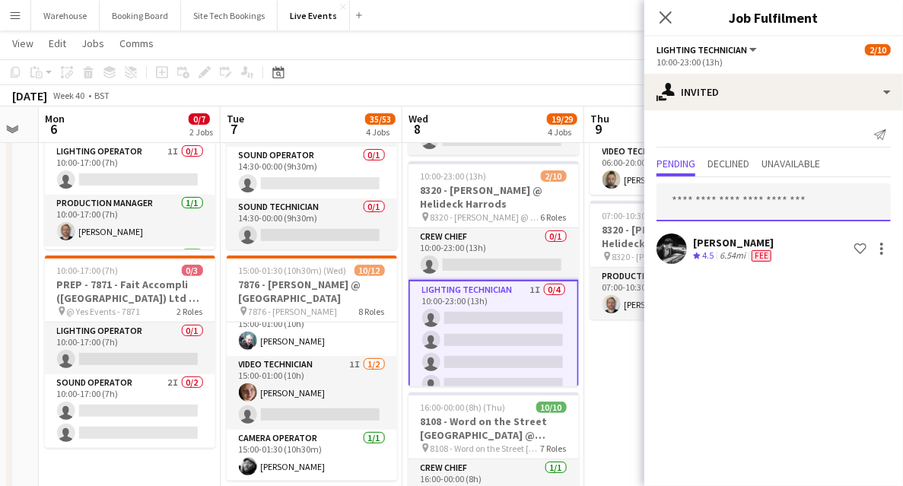
click at [728, 189] on input "text" at bounding box center [773, 202] width 234 height 38
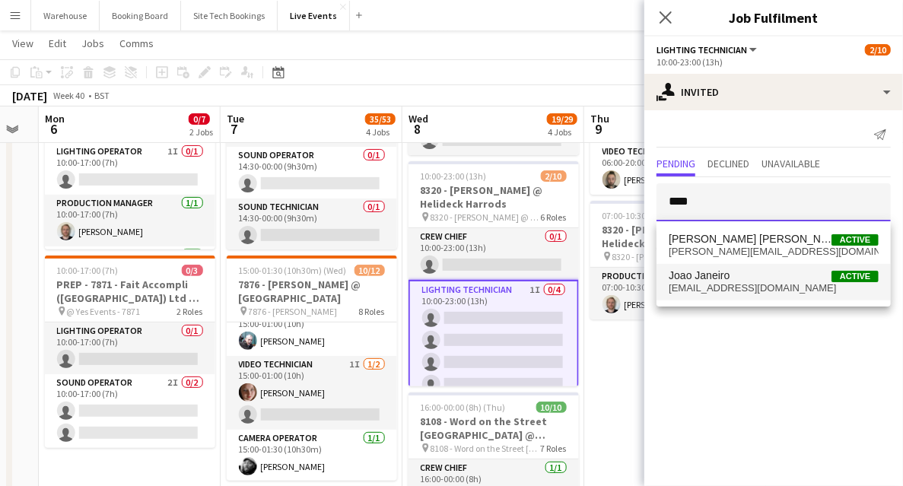
type input "****"
click at [710, 290] on span "joao_janeiro3@hotmail.com" at bounding box center [773, 288] width 210 height 12
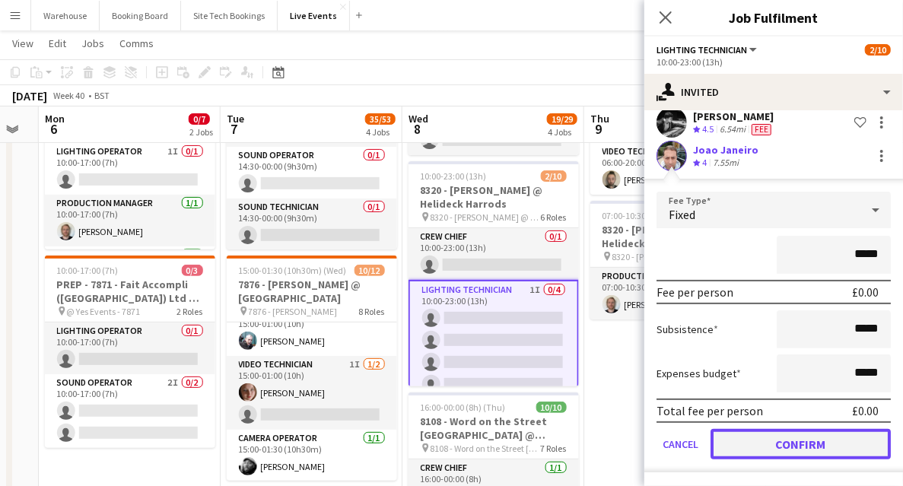
click at [808, 430] on button "Confirm" at bounding box center [800, 444] width 180 height 30
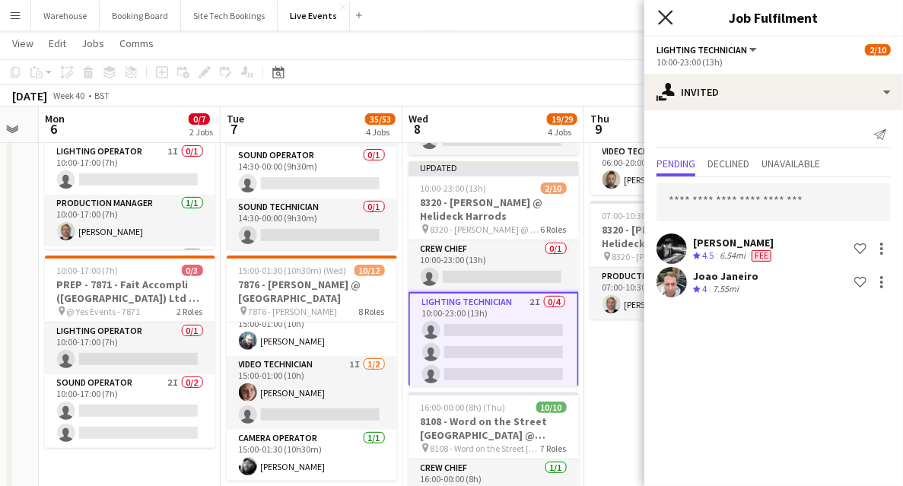
click at [670, 21] on icon at bounding box center [665, 17] width 14 height 14
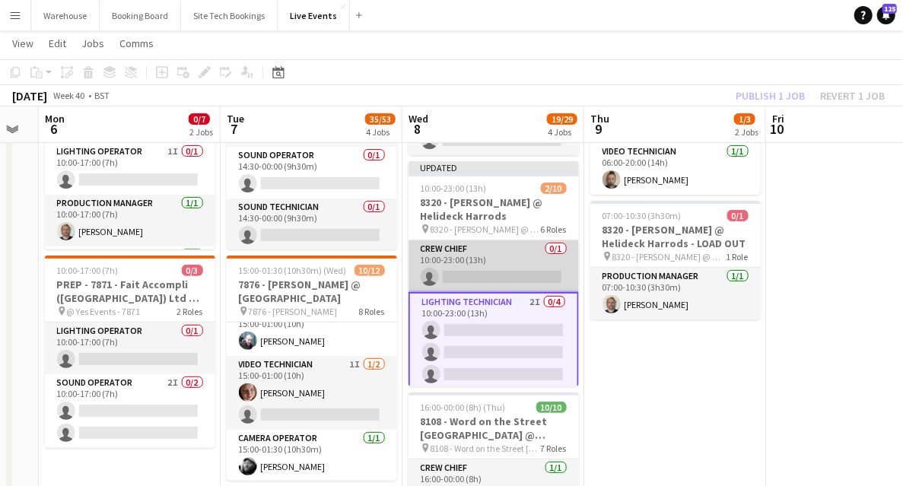
click at [482, 257] on app-card-role "Crew Chief 0/1 10:00-23:00 (13h) single-neutral-actions" at bounding box center [493, 266] width 170 height 52
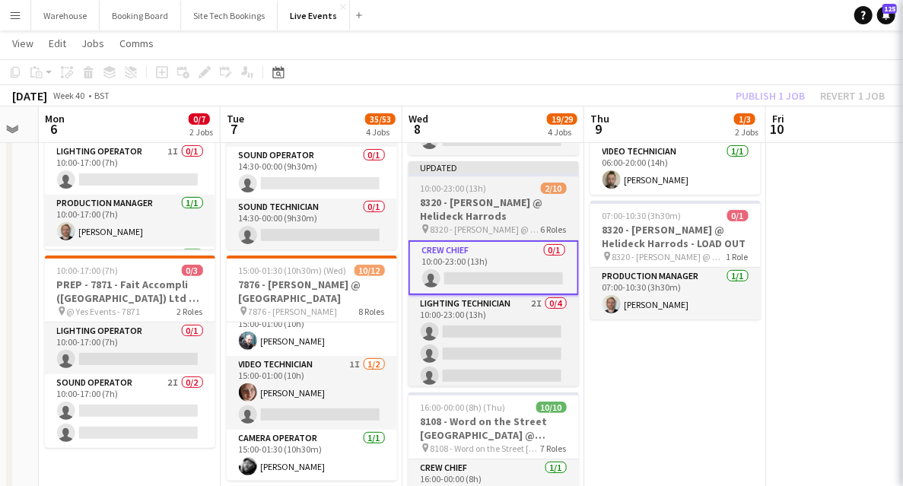
click at [474, 217] on h3 "8320 - [PERSON_NAME] @ Helideck Harrods" at bounding box center [493, 208] width 170 height 27
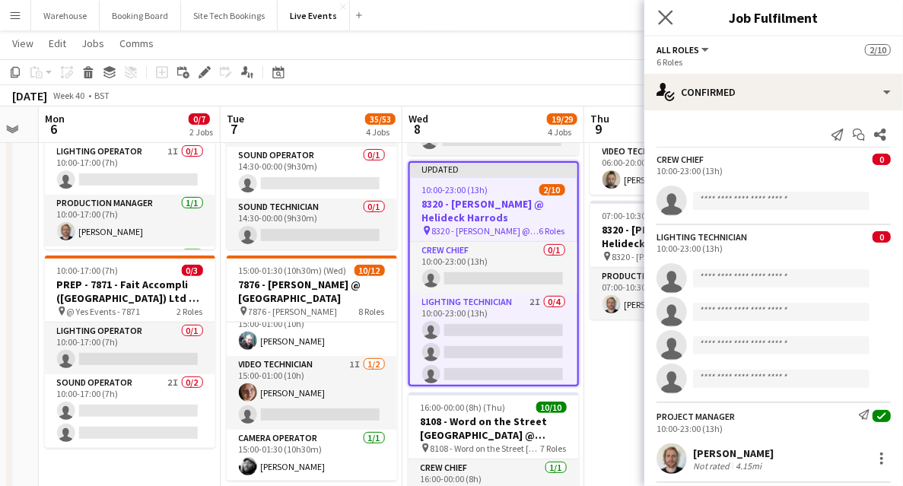
click at [674, 15] on app-icon "Close pop-in" at bounding box center [666, 18] width 22 height 22
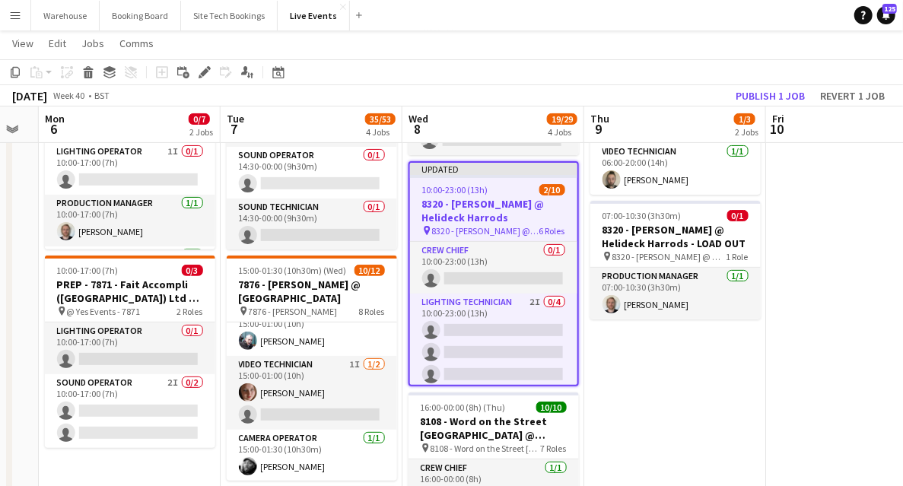
click at [480, 200] on h3 "8320 - [PERSON_NAME] @ Helideck Harrods" at bounding box center [493, 210] width 167 height 27
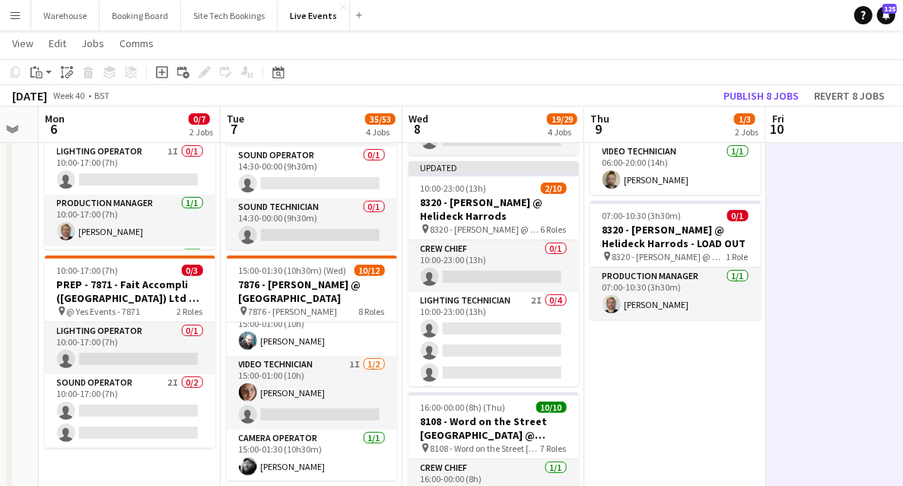
click at [500, 207] on h3 "8320 - [PERSON_NAME] @ Helideck Harrods" at bounding box center [493, 208] width 170 height 27
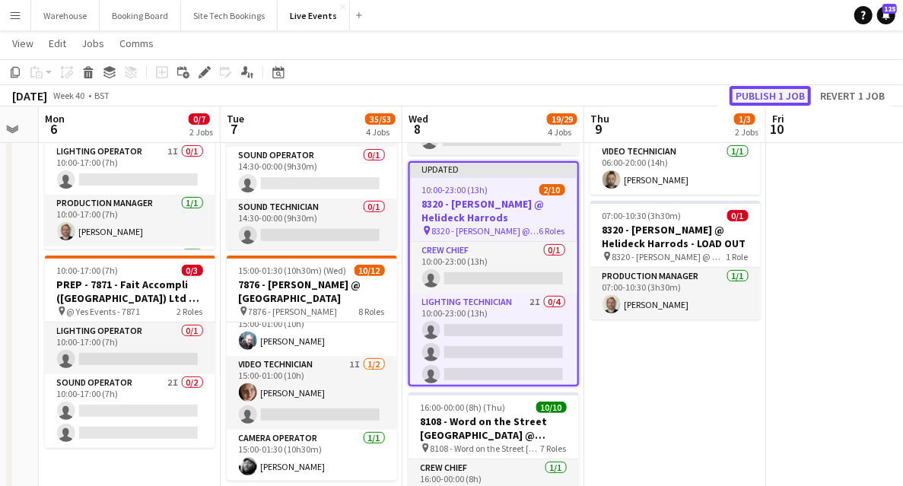
click at [788, 100] on button "Publish 1 job" at bounding box center [769, 96] width 81 height 20
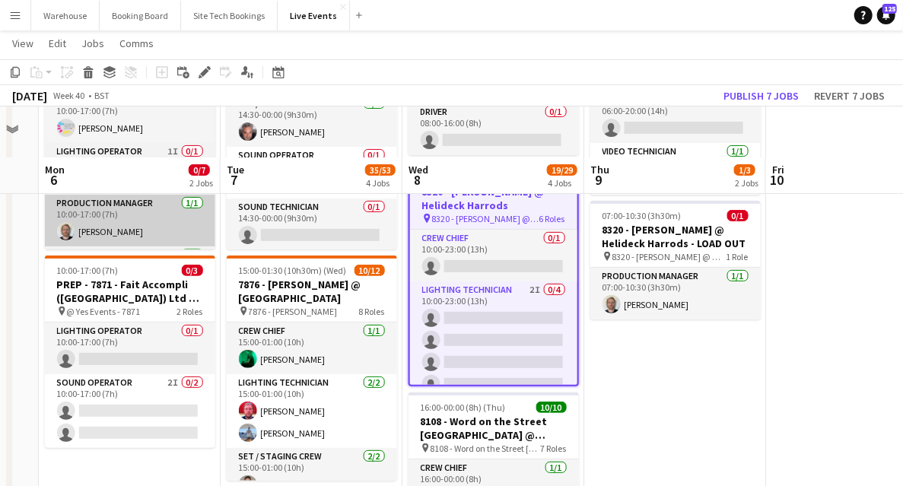
scroll to position [50, 0]
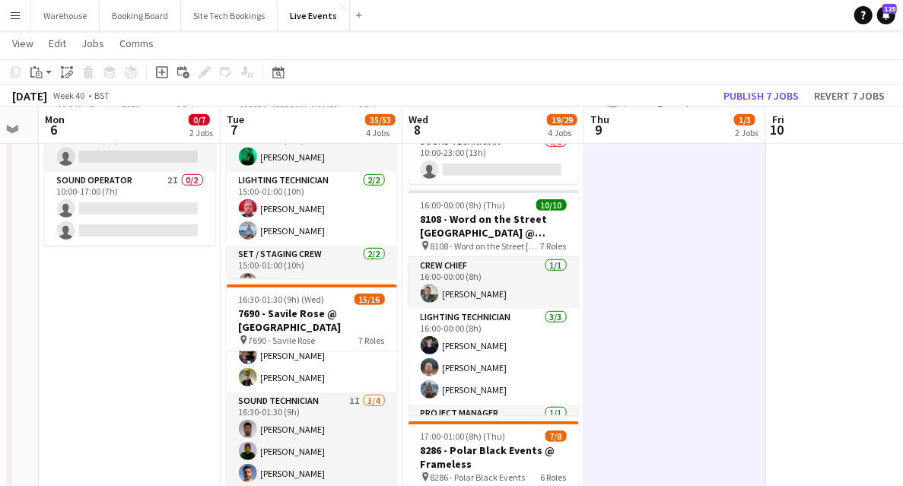
click at [826, 358] on app-date-cell at bounding box center [857, 472] width 182 height 1312
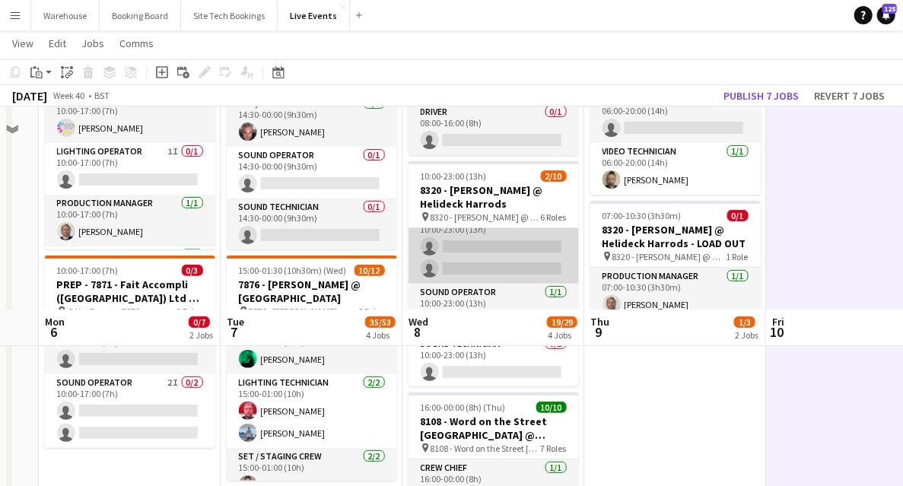
scroll to position [354, 0]
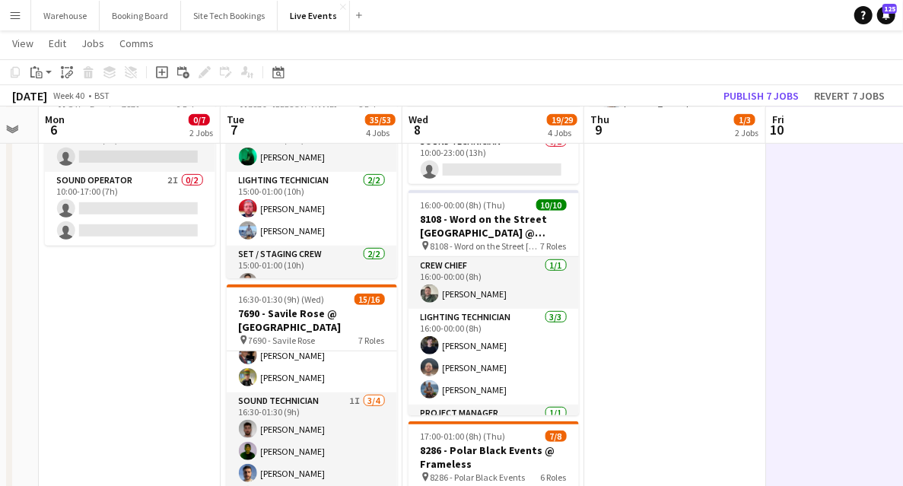
drag, startPoint x: 459, startPoint y: 364, endPoint x: 453, endPoint y: 356, distance: 10.3
click at [622, 376] on app-calendar-viewport "Fri 3 Sat 4 Sun 5 Mon 6 0/7 2 Jobs Tue 7 35/53 4 Jobs Wed 8 19/29 4 Jobs Thu 9 …" at bounding box center [451, 416] width 903 height 1423
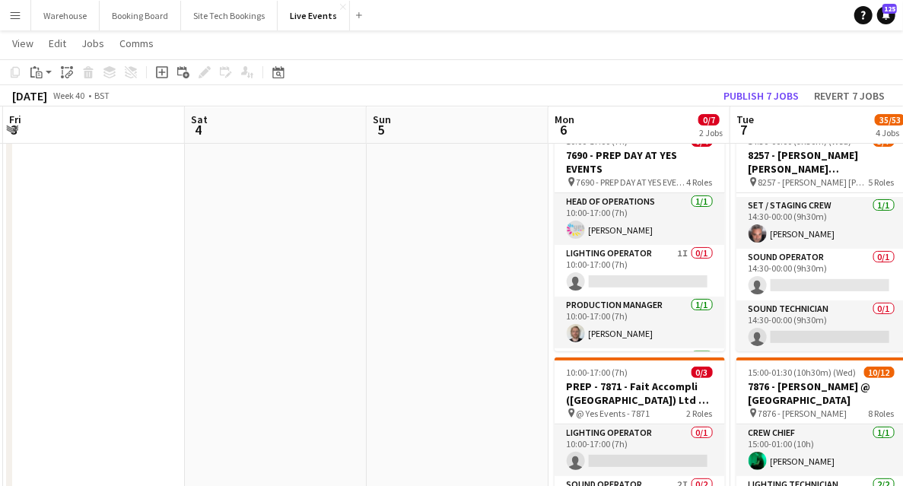
scroll to position [0, 0]
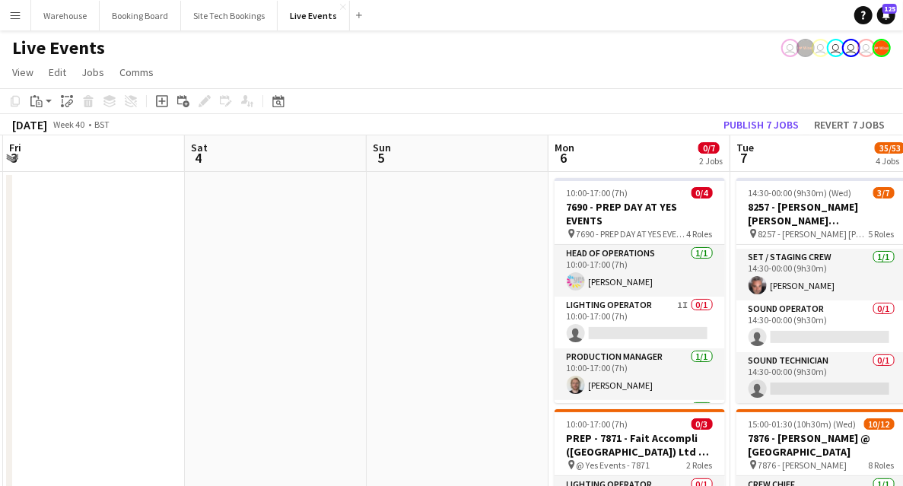
drag, startPoint x: 183, startPoint y: 323, endPoint x: 560, endPoint y: 321, distance: 376.4
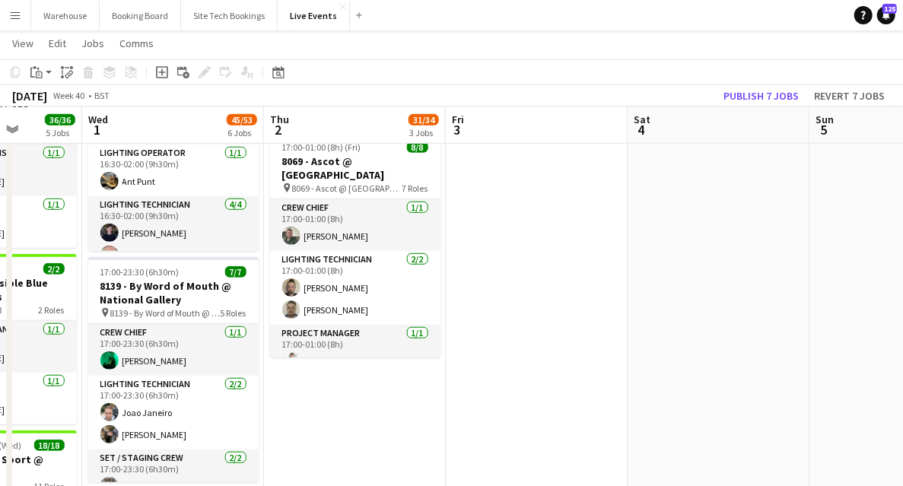
scroll to position [101, 0]
